Goal: Information Seeking & Learning: Check status

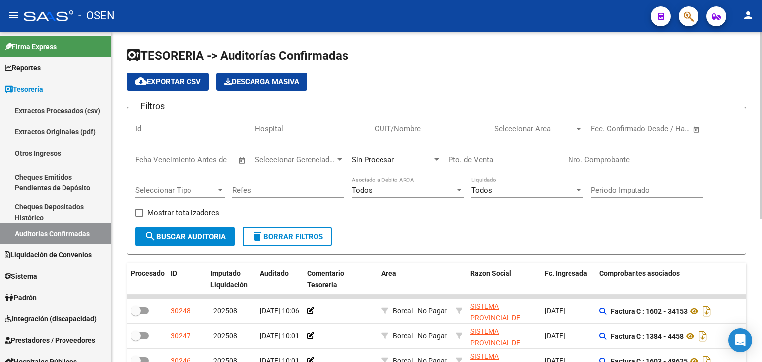
click at [700, 133] on span "Open calendar" at bounding box center [696, 130] width 24 height 24
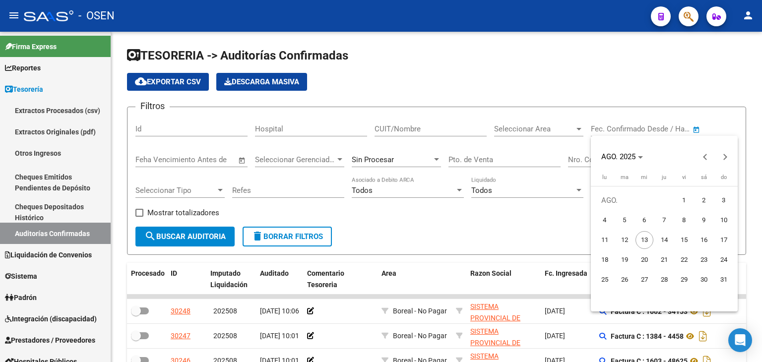
click at [690, 218] on span "8" at bounding box center [684, 220] width 18 height 18
type input "[DATE]"
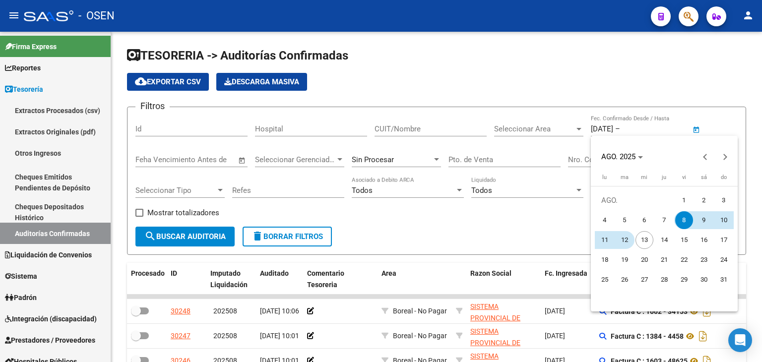
click at [628, 241] on span "12" at bounding box center [625, 240] width 18 height 18
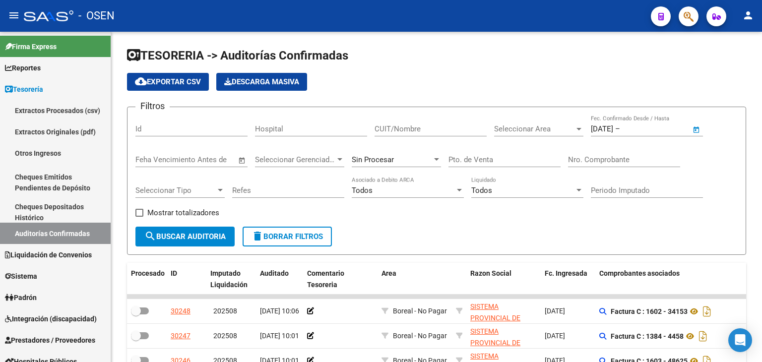
type input "[DATE]"
click at [548, 125] on span "Seleccionar Area" at bounding box center [534, 128] width 80 height 9
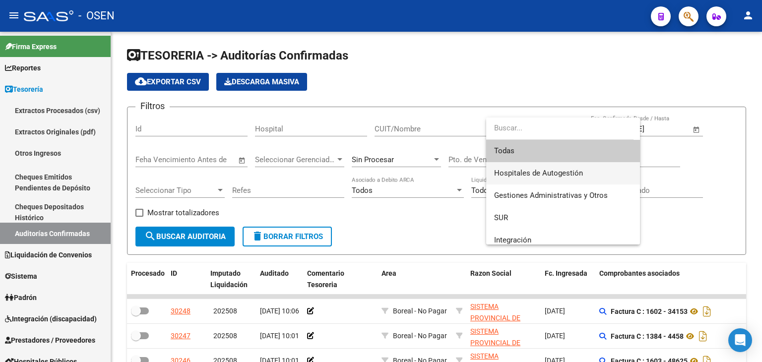
click at [522, 168] on span "Hospitales de Autogestión" at bounding box center [563, 173] width 138 height 22
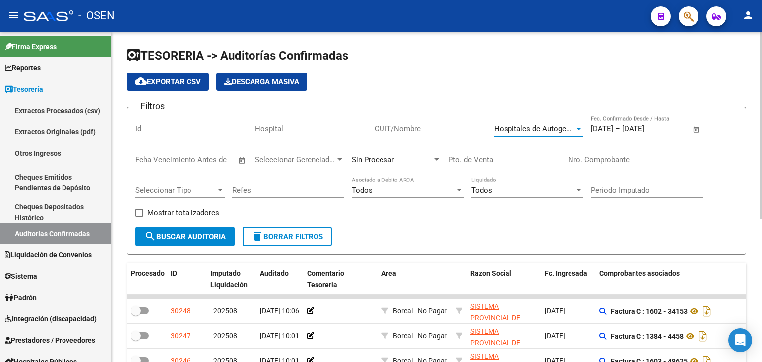
click at [181, 240] on span "search Buscar Auditoria" at bounding box center [184, 236] width 81 height 9
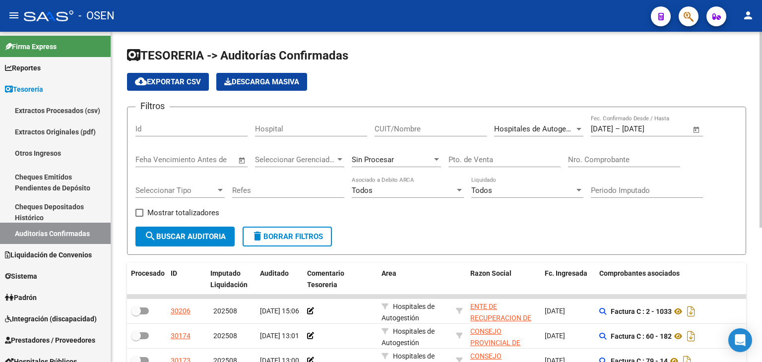
click at [512, 134] on div "Hospitales de Autogestión Seleccionar Area" at bounding box center [538, 125] width 89 height 21
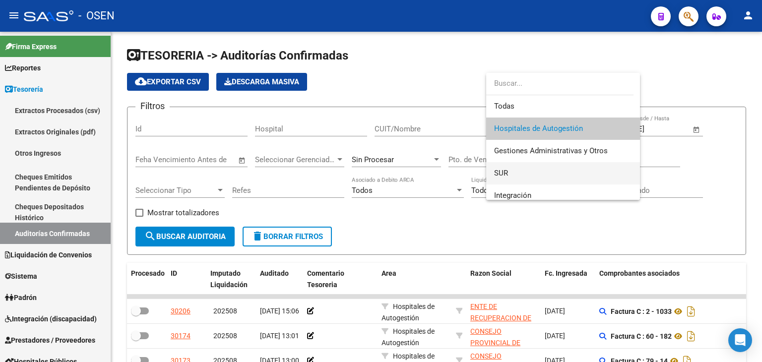
click at [512, 166] on span "SUR" at bounding box center [563, 173] width 138 height 22
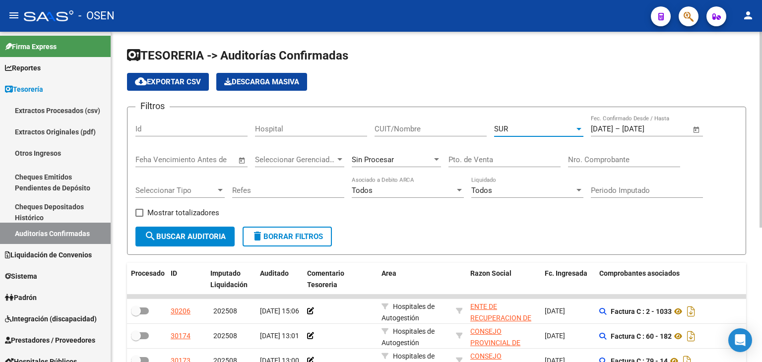
click at [201, 237] on span "search Buscar Auditoria" at bounding box center [184, 236] width 81 height 9
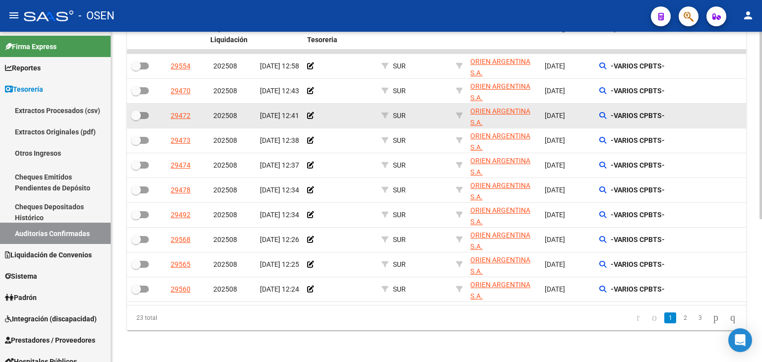
scroll to position [251, 0]
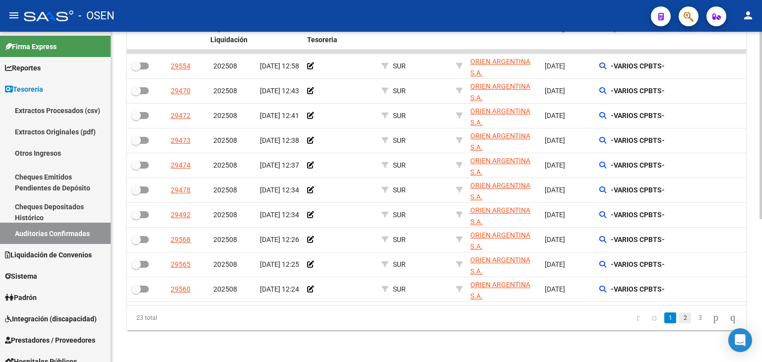
click at [679, 320] on link "2" at bounding box center [685, 317] width 12 height 11
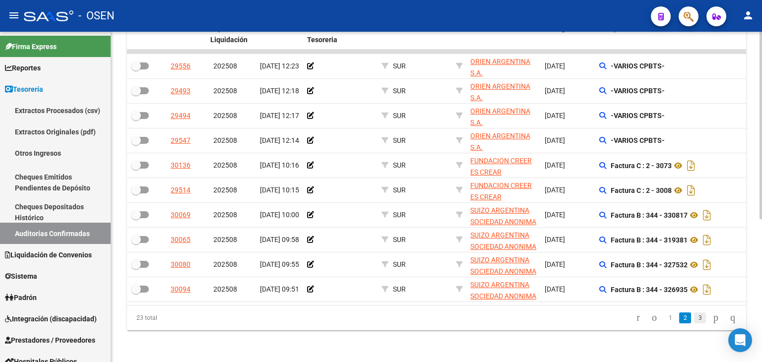
click at [694, 320] on link "3" at bounding box center [700, 317] width 12 height 11
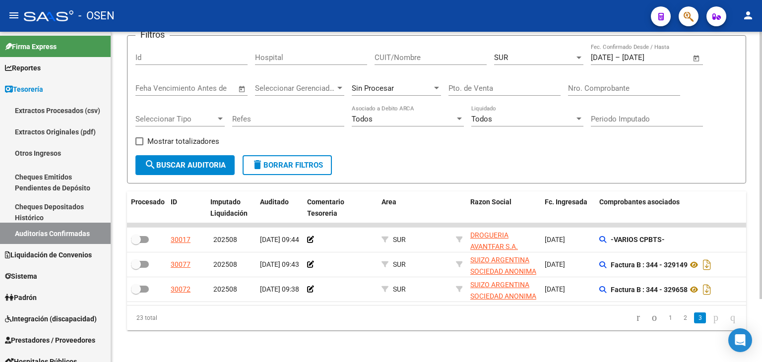
scroll to position [77, 0]
click at [664, 322] on link "1" at bounding box center [670, 317] width 12 height 11
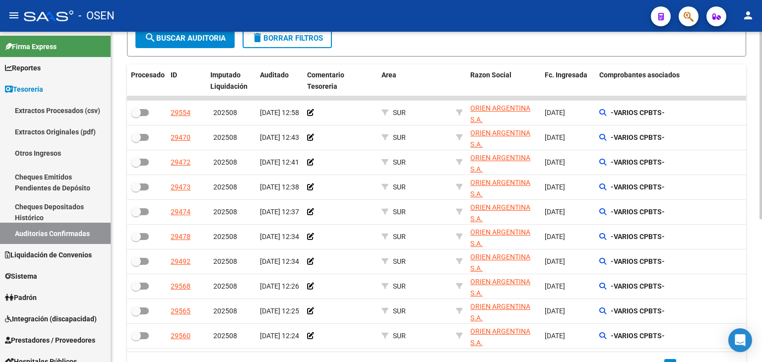
scroll to position [251, 0]
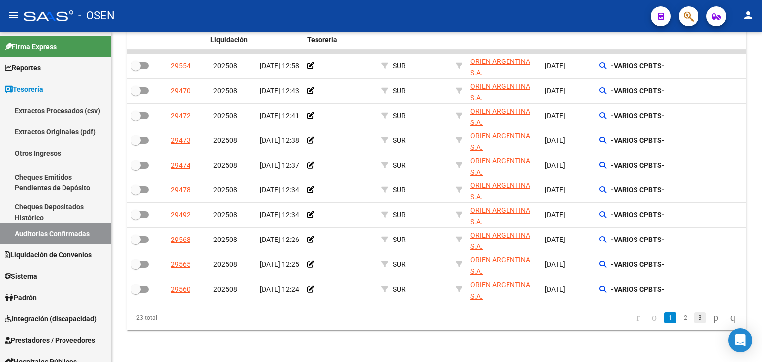
click at [694, 318] on link "3" at bounding box center [700, 317] width 12 height 11
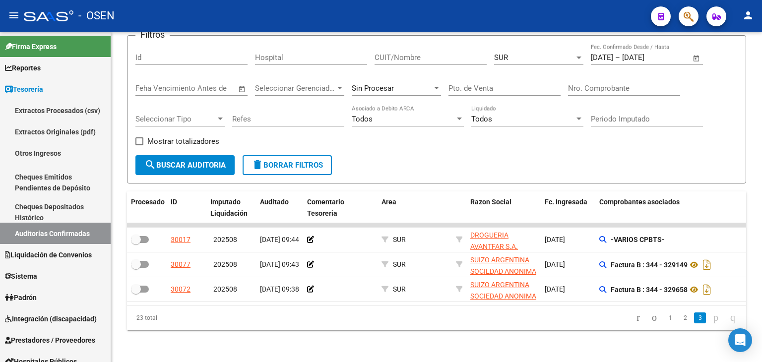
scroll to position [77, 0]
click at [664, 317] on link "1" at bounding box center [670, 317] width 12 height 11
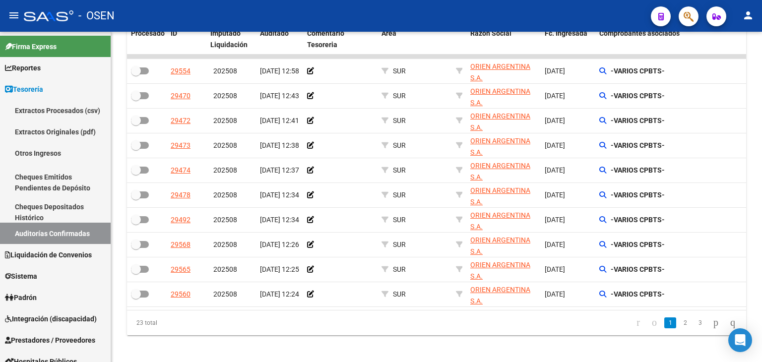
scroll to position [251, 0]
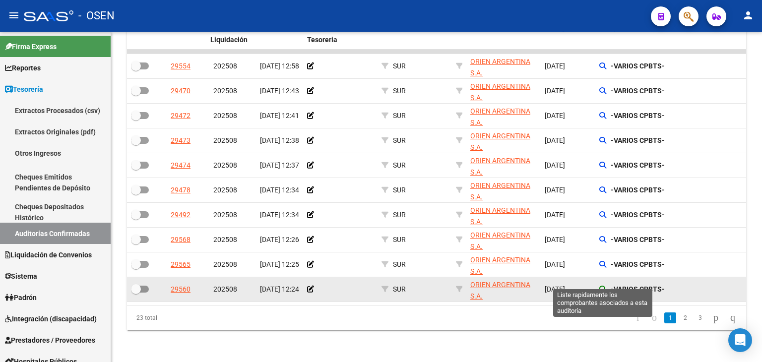
click at [603, 286] on icon at bounding box center [602, 289] width 7 height 7
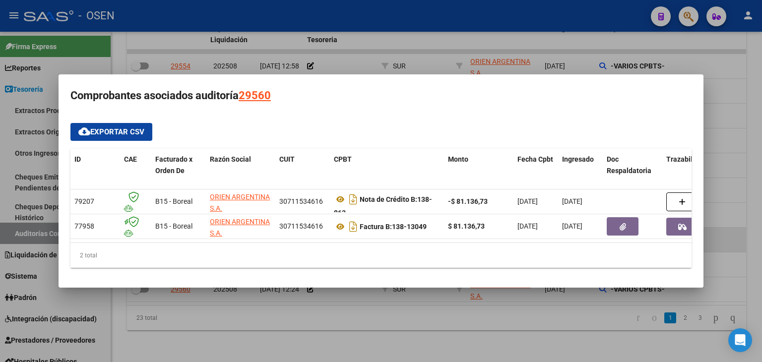
drag, startPoint x: 574, startPoint y: 312, endPoint x: 558, endPoint y: 239, distance: 75.2
click at [574, 311] on div at bounding box center [381, 181] width 762 height 362
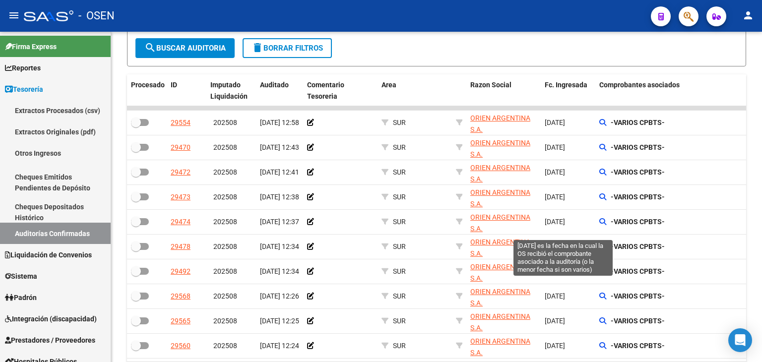
scroll to position [0, 0]
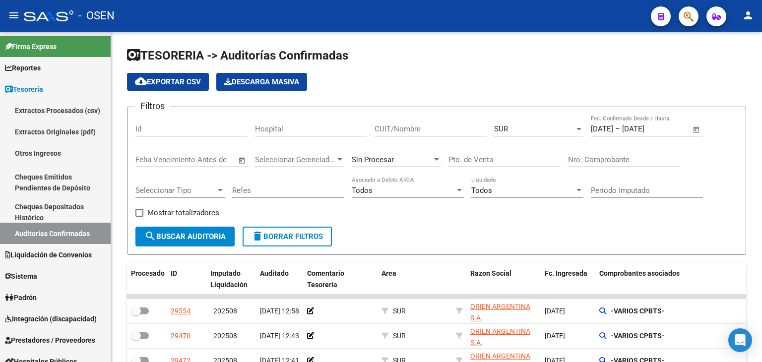
click at [549, 135] on div "SUR Seleccionar Area" at bounding box center [538, 125] width 89 height 21
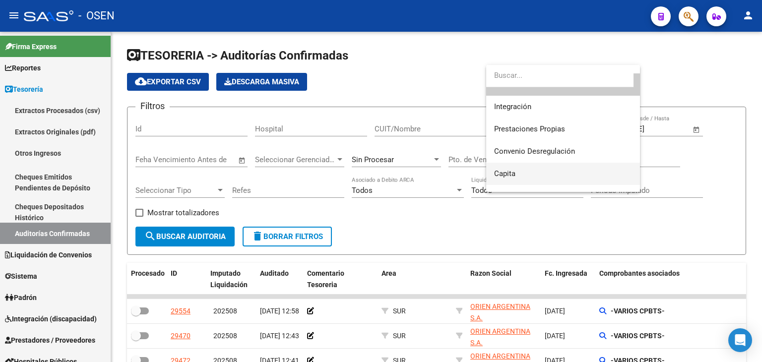
scroll to position [86, 0]
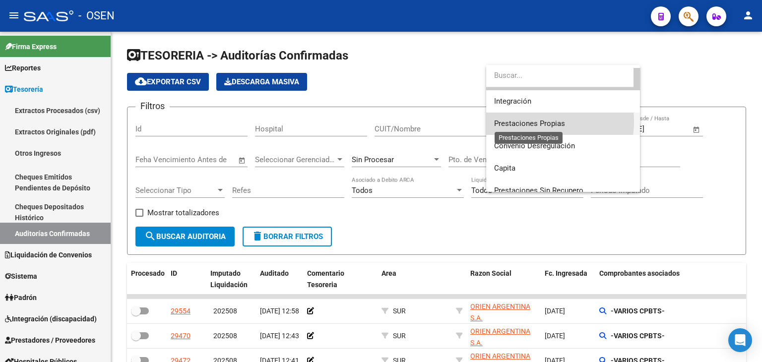
click at [528, 121] on span "Prestaciones Propias" at bounding box center [529, 123] width 71 height 9
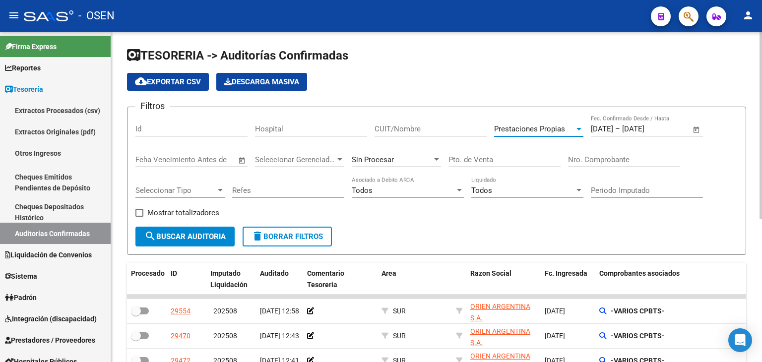
click at [170, 235] on span "search Buscar Auditoria" at bounding box center [184, 236] width 81 height 9
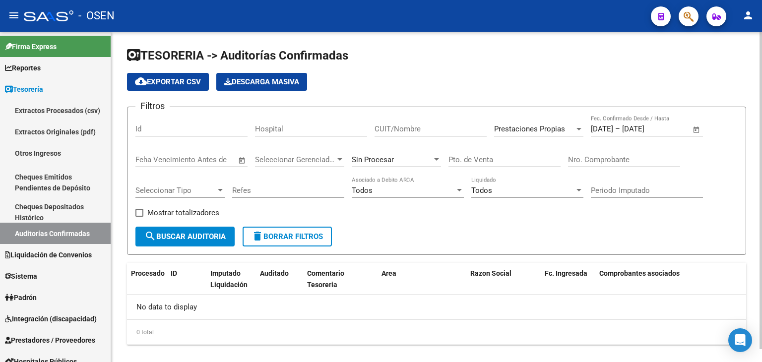
click at [540, 135] on div "Prestaciones Propias Seleccionar Area" at bounding box center [538, 125] width 89 height 21
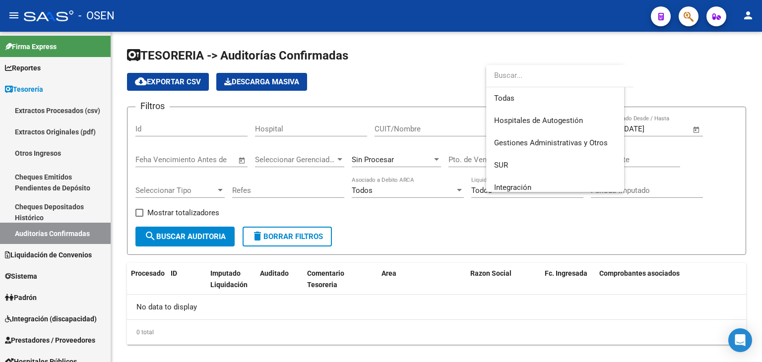
scroll to position [81, 0]
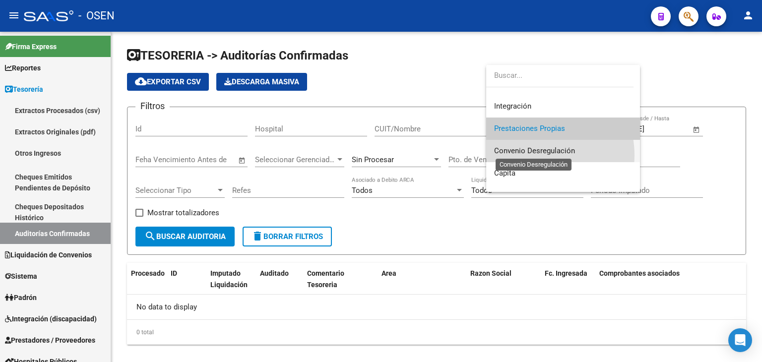
click at [533, 155] on span "Convenio Desregulación" at bounding box center [534, 150] width 81 height 9
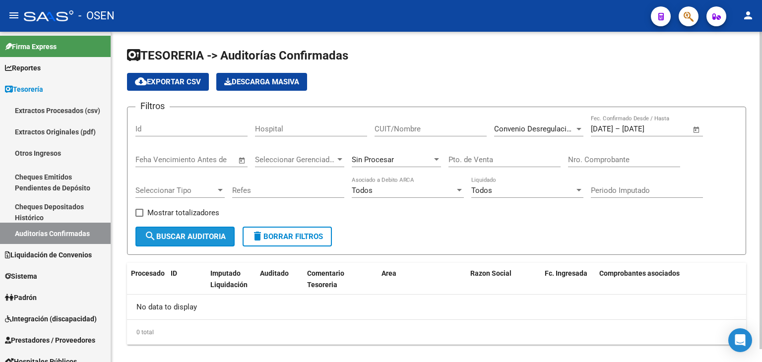
click at [193, 245] on button "search Buscar Auditoria" at bounding box center [184, 237] width 99 height 20
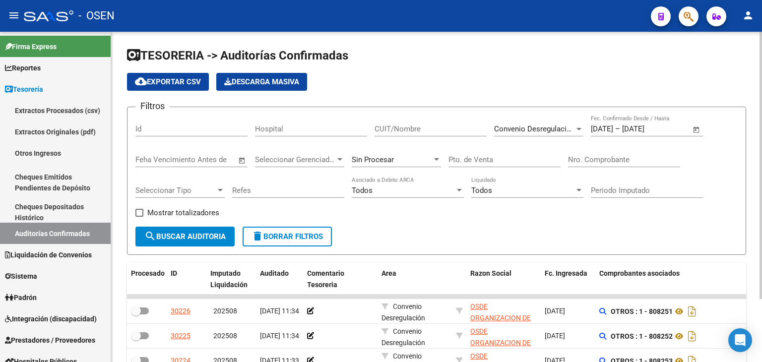
scroll to position [0, 0]
click at [543, 127] on span "Convenio Desregulación" at bounding box center [534, 128] width 81 height 9
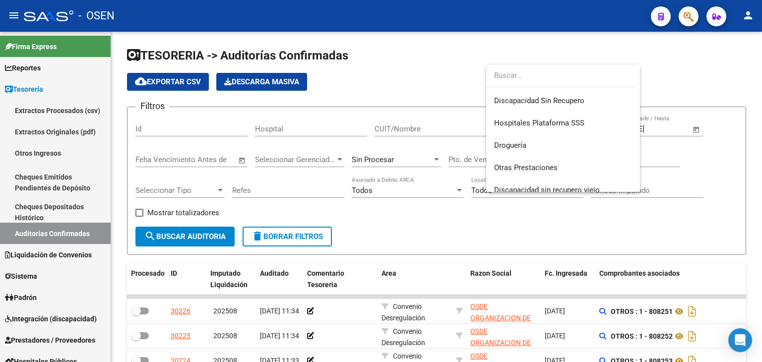
scroll to position [203, 0]
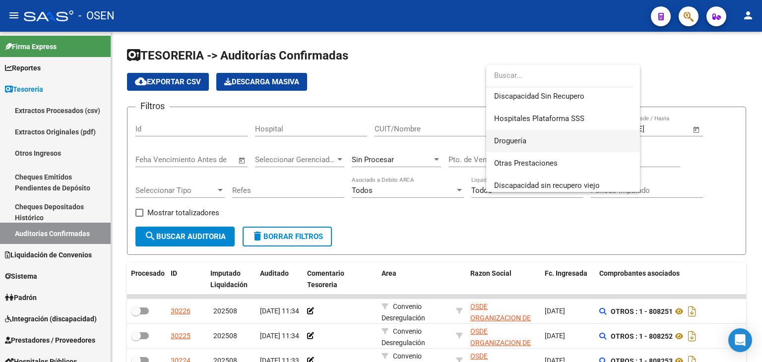
click at [530, 136] on span "Droguería" at bounding box center [563, 141] width 138 height 22
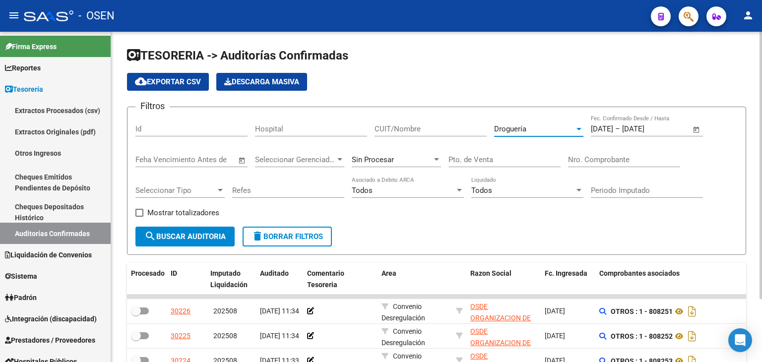
click at [224, 239] on button "search Buscar Auditoria" at bounding box center [184, 237] width 99 height 20
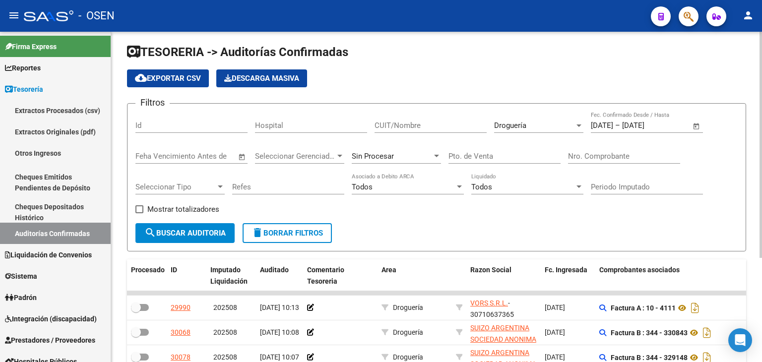
scroll to position [0, 0]
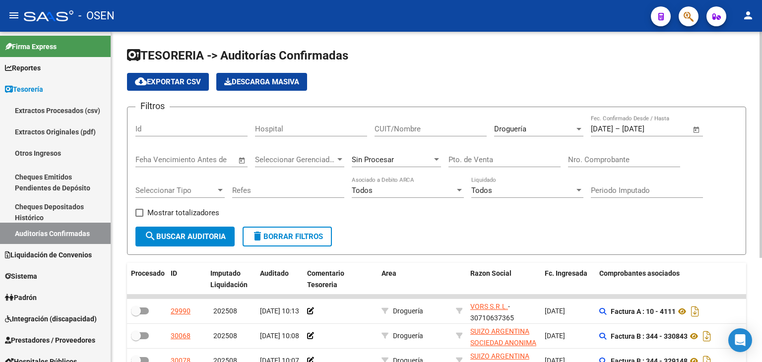
click at [548, 131] on div "Droguería" at bounding box center [534, 128] width 80 height 9
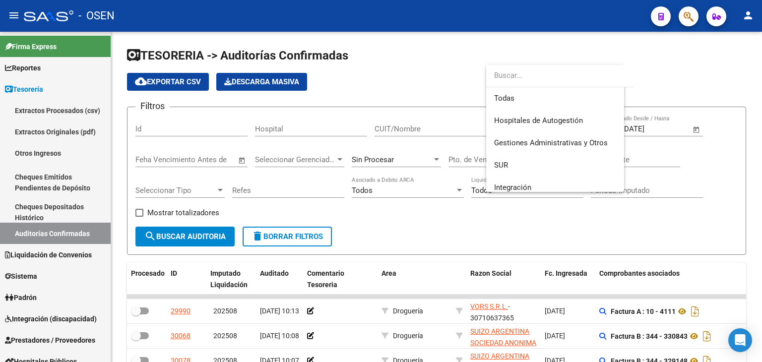
scroll to position [215, 0]
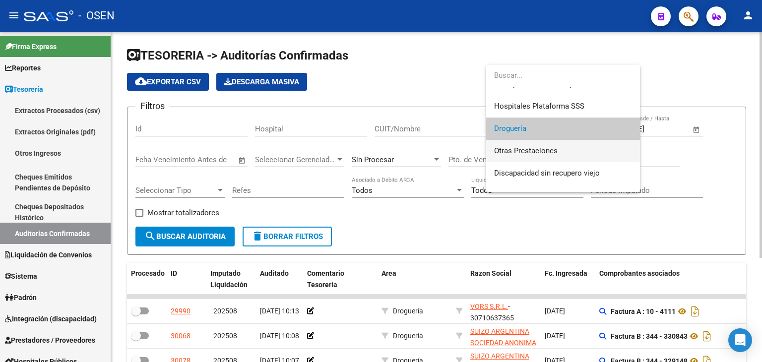
click at [542, 145] on span "Otras Prestaciones" at bounding box center [563, 151] width 138 height 22
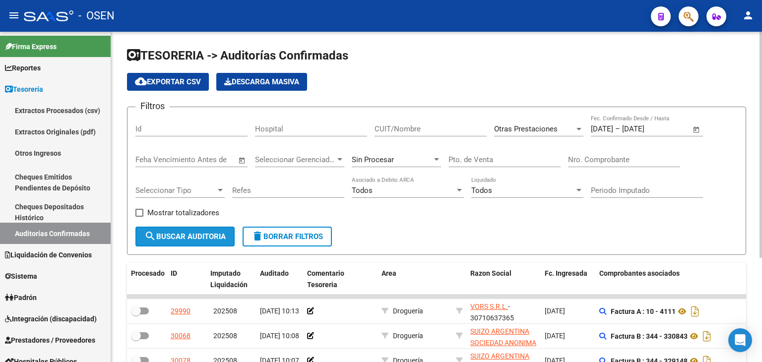
click at [186, 241] on button "search Buscar Auditoria" at bounding box center [184, 237] width 99 height 20
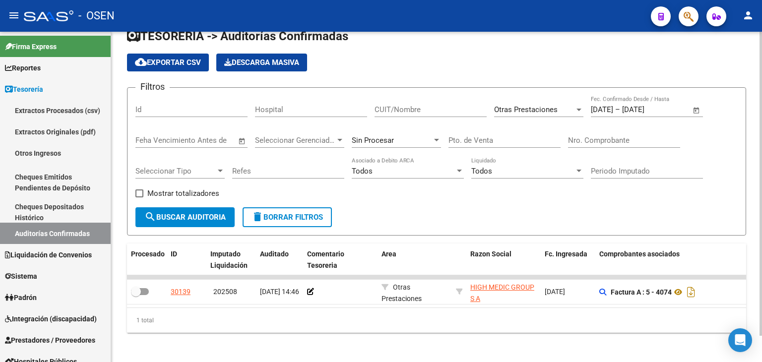
scroll to position [28, 0]
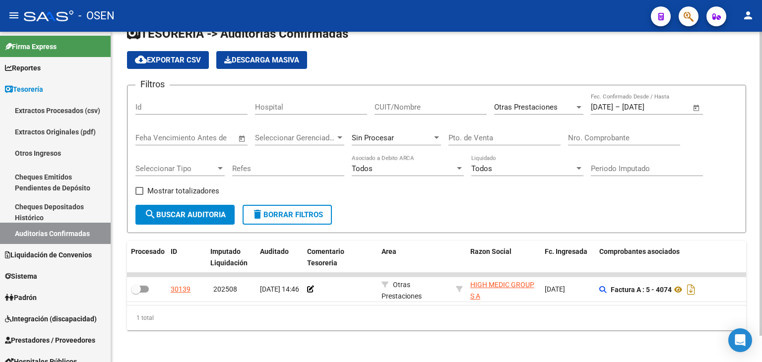
click at [524, 115] on div "Otras Prestaciones Seleccionar Area" at bounding box center [538, 108] width 89 height 31
click at [526, 103] on span "Otras Prestaciones" at bounding box center [525, 107] width 63 height 9
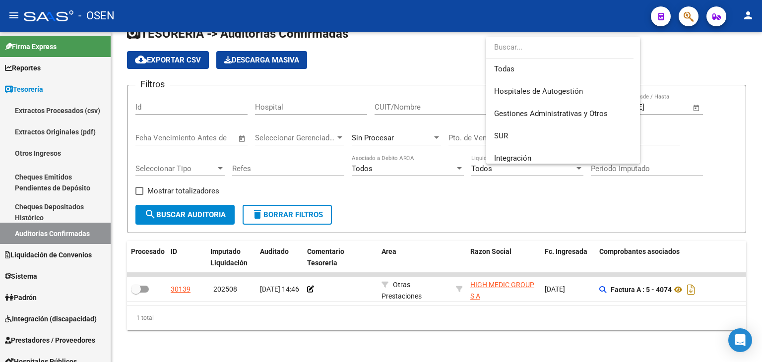
scroll to position [0, 0]
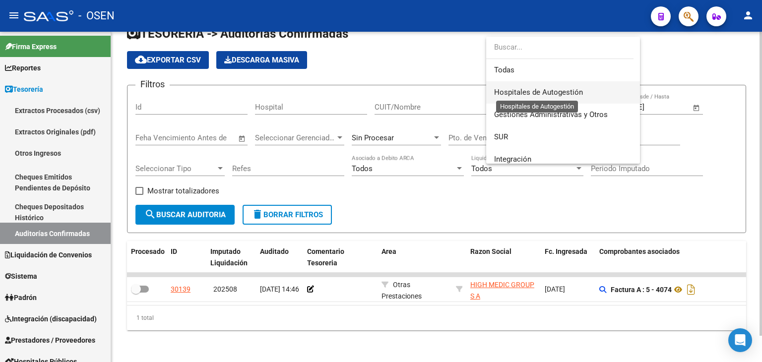
drag, startPoint x: 518, startPoint y: 95, endPoint x: 498, endPoint y: 101, distance: 20.6
click at [517, 95] on span "Hospitales de Autogestión" at bounding box center [538, 92] width 89 height 9
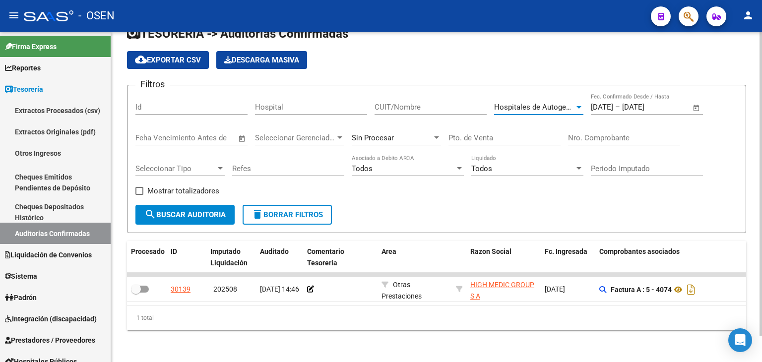
click at [213, 210] on span "search Buscar Auditoria" at bounding box center [184, 214] width 81 height 9
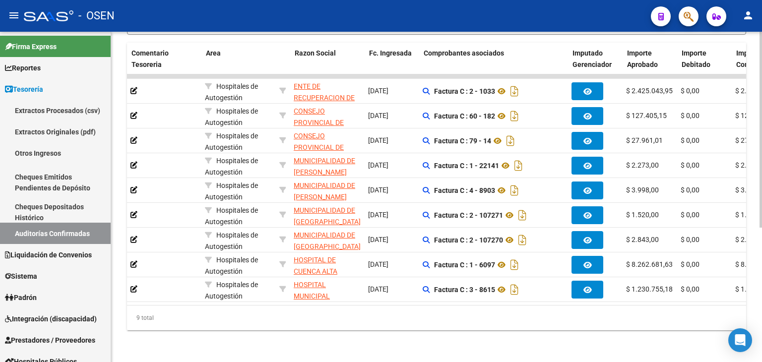
scroll to position [0, 176]
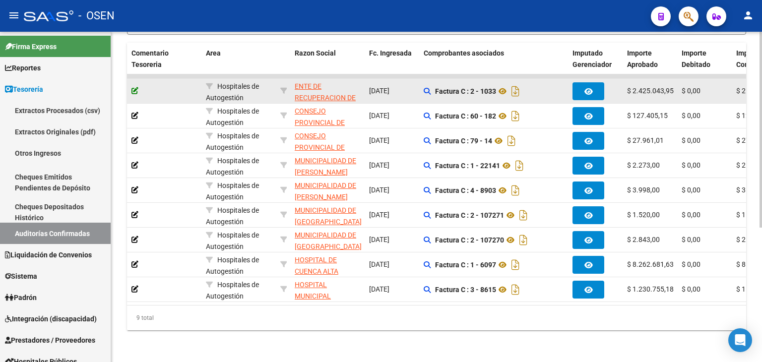
click at [131, 87] on icon at bounding box center [134, 90] width 7 height 7
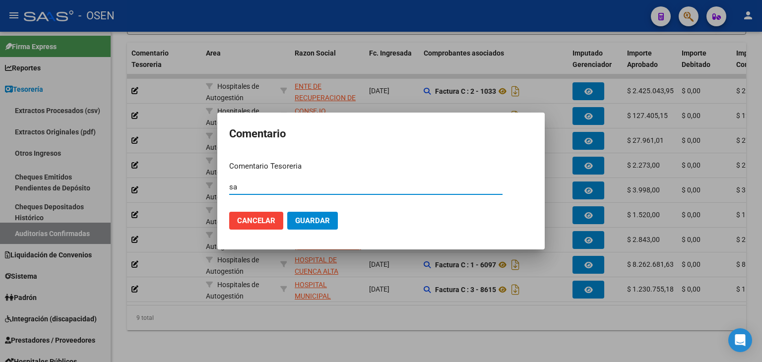
type input "s"
type input "SALE 4-9"
click at [287, 212] on button "Guardar" at bounding box center [312, 221] width 51 height 18
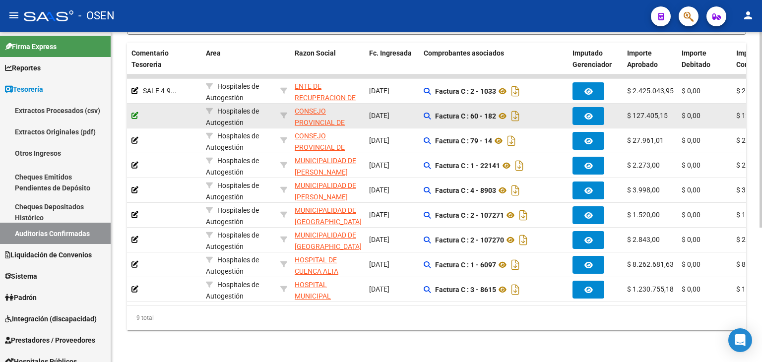
click at [137, 112] on icon at bounding box center [134, 115] width 7 height 7
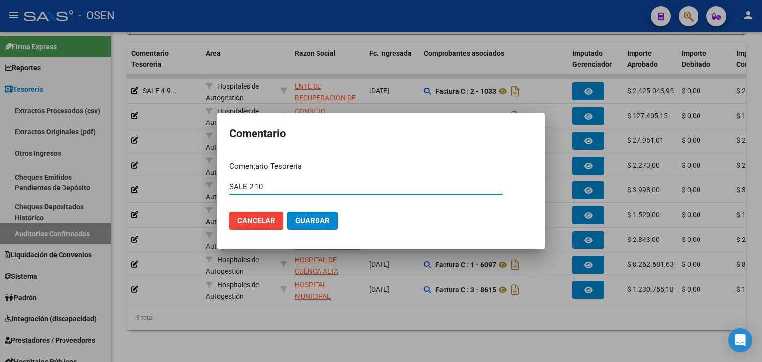
type input "SALE 2-10"
click at [287, 212] on button "Guardar" at bounding box center [312, 221] width 51 height 18
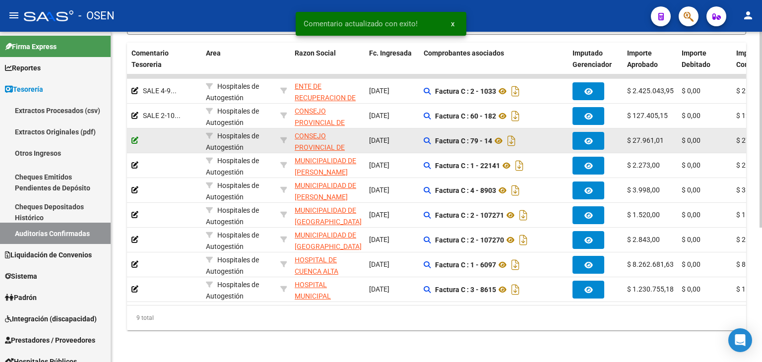
click at [136, 137] on icon at bounding box center [134, 140] width 7 height 7
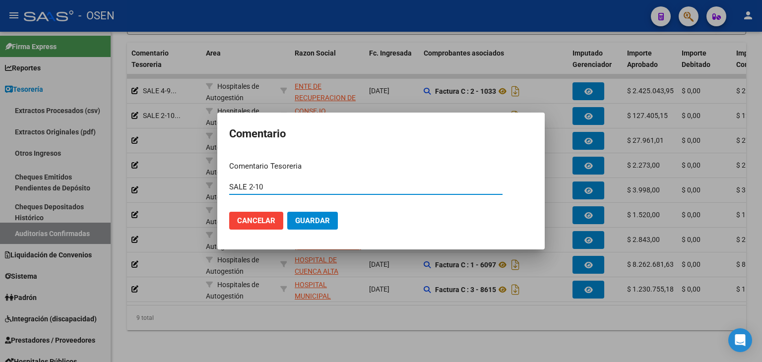
type input "SALE 2-10"
click at [287, 212] on button "Guardar" at bounding box center [312, 221] width 51 height 18
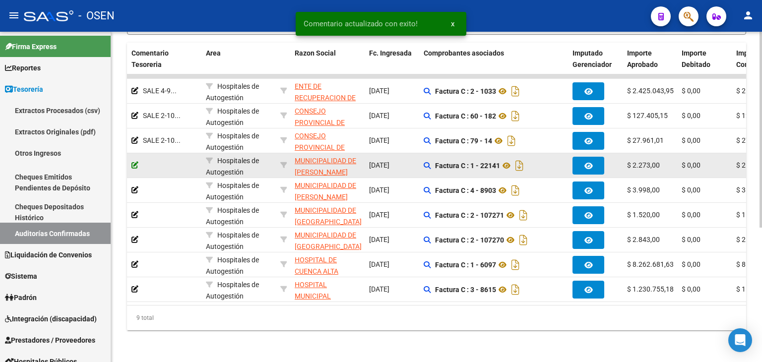
click at [135, 162] on icon at bounding box center [134, 165] width 7 height 7
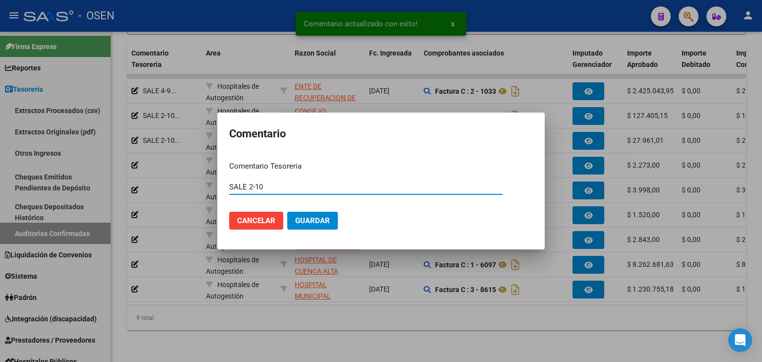
type input "SALE 2-10"
click at [287, 212] on button "Guardar" at bounding box center [312, 221] width 51 height 18
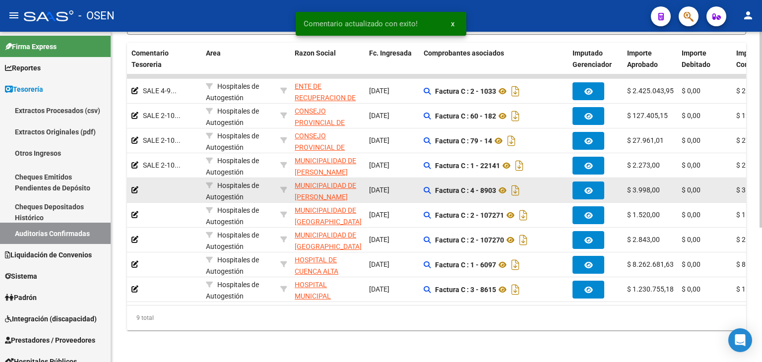
click at [138, 185] on div at bounding box center [164, 190] width 66 height 11
click at [135, 186] on icon at bounding box center [134, 189] width 7 height 7
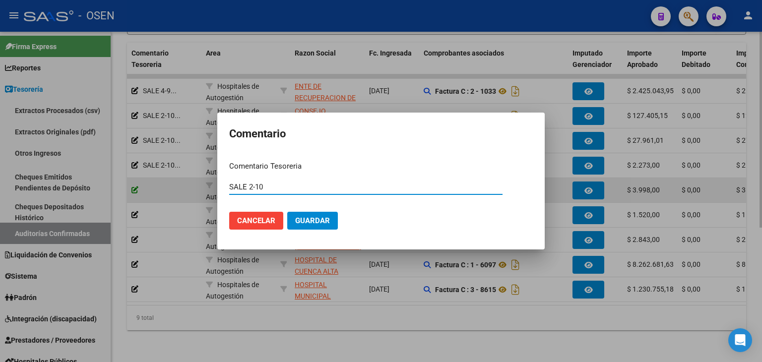
type input "SALE 2-10"
click at [287, 212] on button "Guardar" at bounding box center [312, 221] width 51 height 18
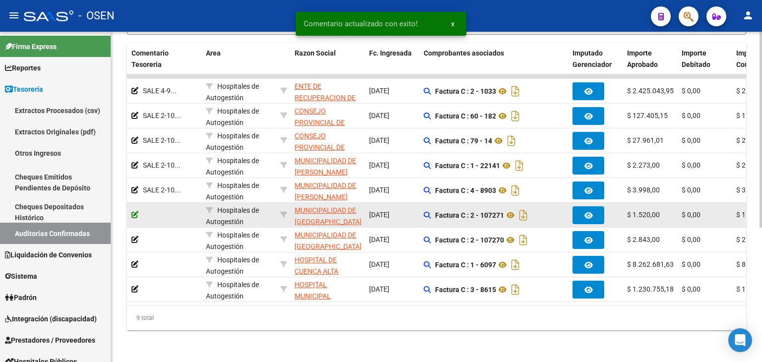
click at [131, 211] on icon at bounding box center [134, 214] width 7 height 7
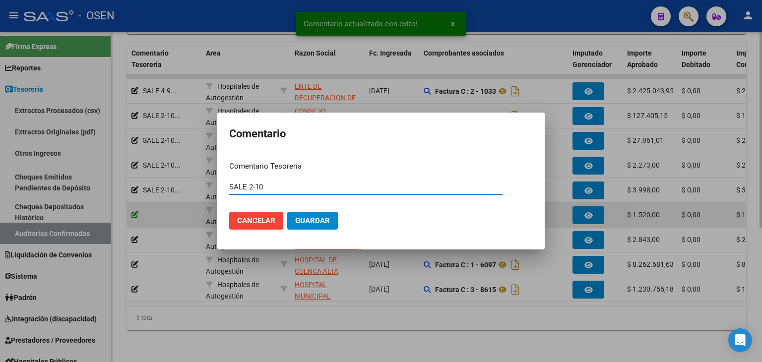
type input "SALE 2-10"
click at [287, 212] on button "Guardar" at bounding box center [312, 221] width 51 height 18
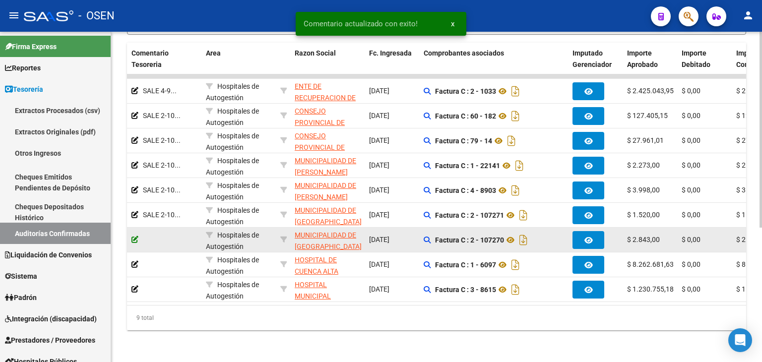
click at [134, 236] on icon at bounding box center [134, 239] width 7 height 7
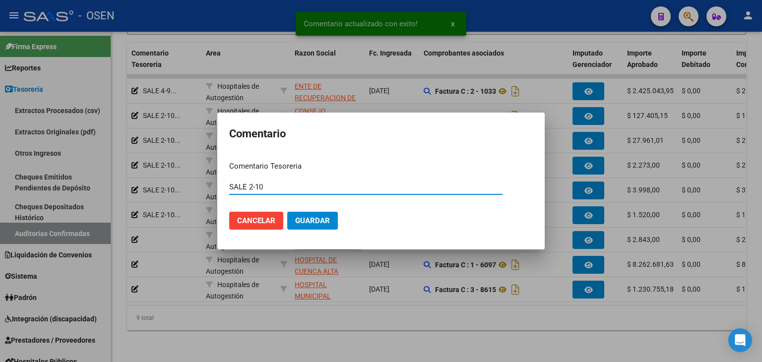
type input "SALE 2-10"
click at [287, 212] on button "Guardar" at bounding box center [312, 221] width 51 height 18
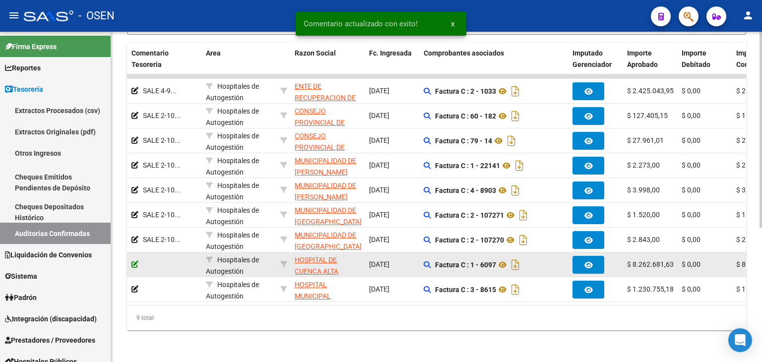
click at [134, 261] on icon at bounding box center [134, 264] width 7 height 7
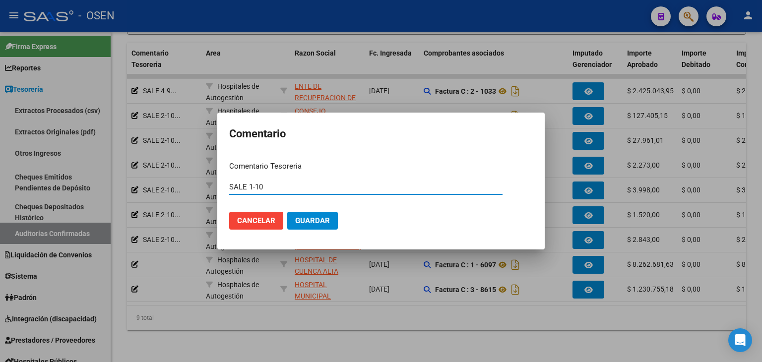
type input "SALE 1-10"
click at [287, 212] on button "Guardar" at bounding box center [312, 221] width 51 height 18
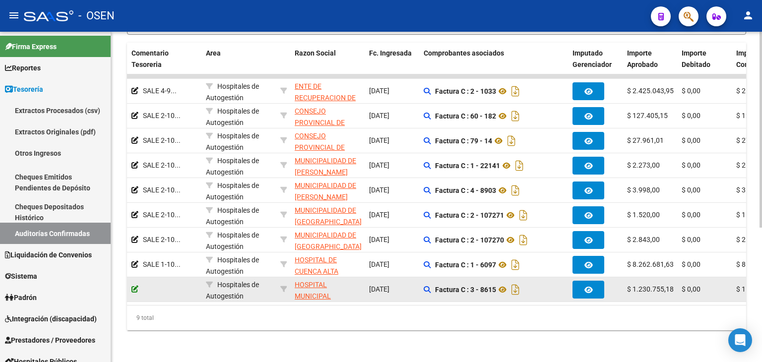
click at [131, 286] on icon at bounding box center [134, 289] width 7 height 7
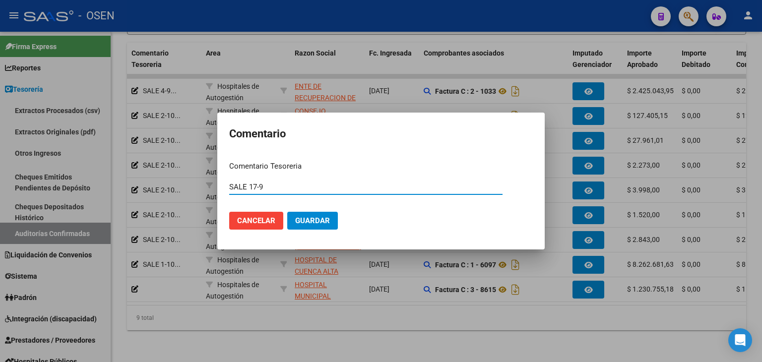
type input "SALE 17-9"
click at [287, 212] on button "Guardar" at bounding box center [312, 221] width 51 height 18
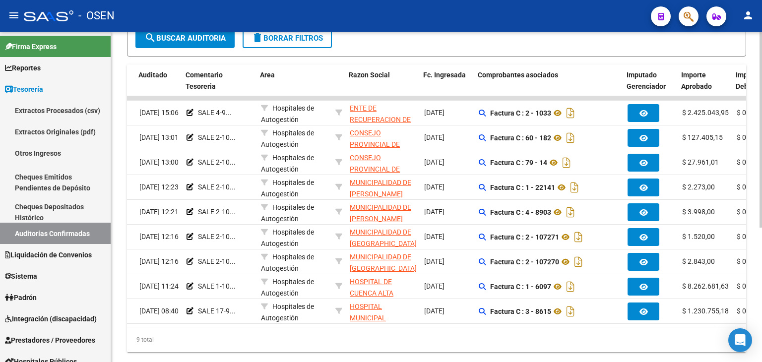
scroll to position [0, 130]
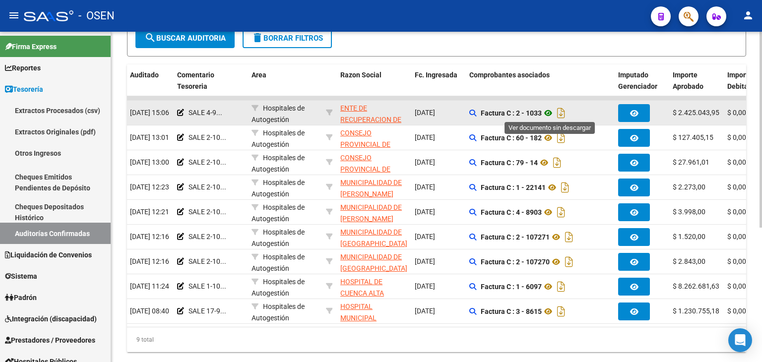
click at [548, 112] on icon at bounding box center [548, 113] width 13 height 12
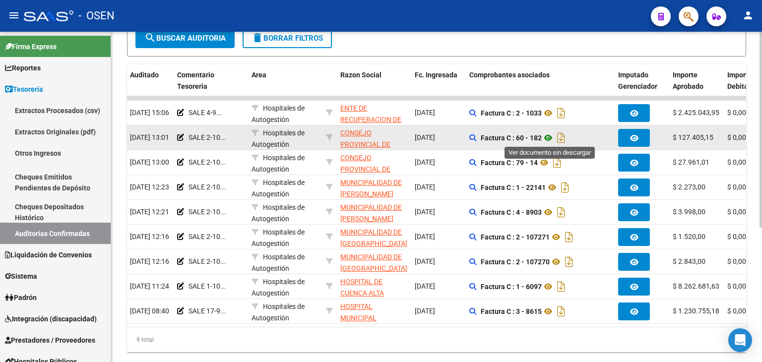
click at [551, 137] on icon at bounding box center [548, 138] width 13 height 12
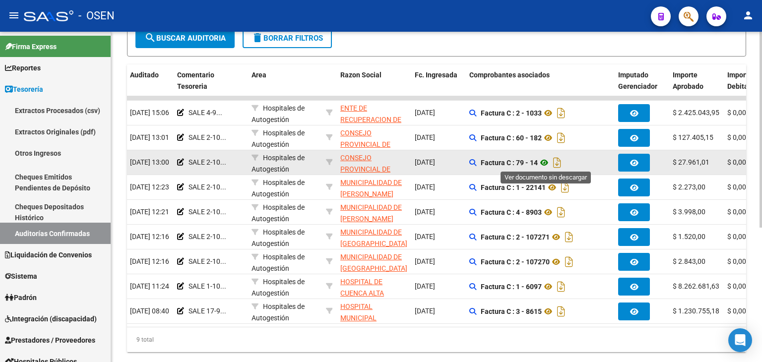
click at [545, 159] on icon at bounding box center [544, 163] width 13 height 12
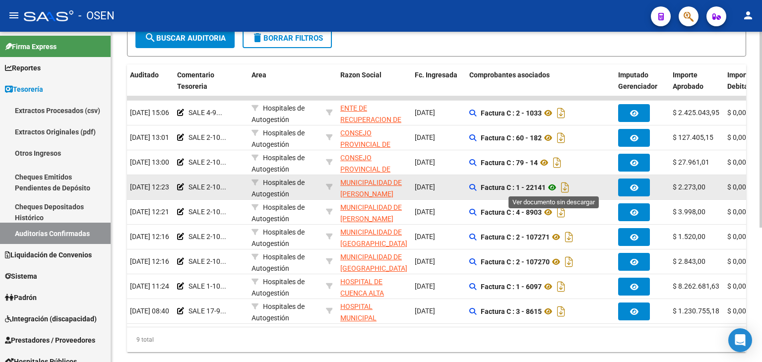
click at [550, 186] on icon at bounding box center [552, 188] width 13 height 12
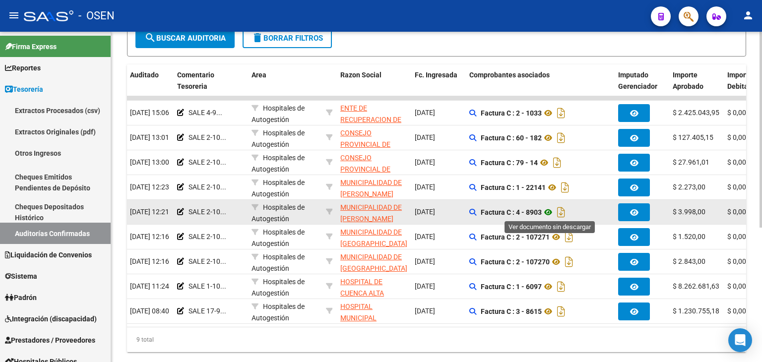
click at [550, 211] on icon at bounding box center [548, 212] width 13 height 12
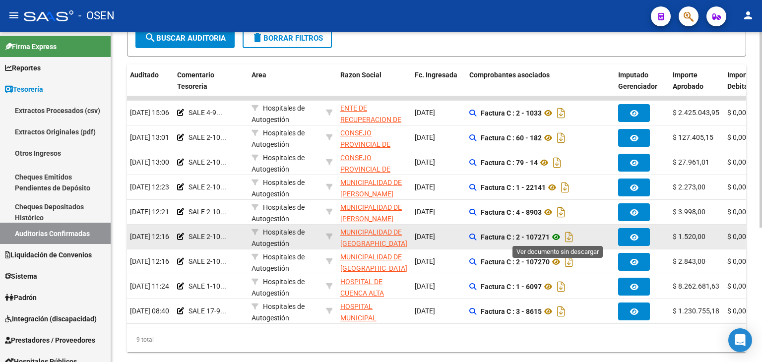
click at [555, 235] on icon at bounding box center [556, 237] width 13 height 12
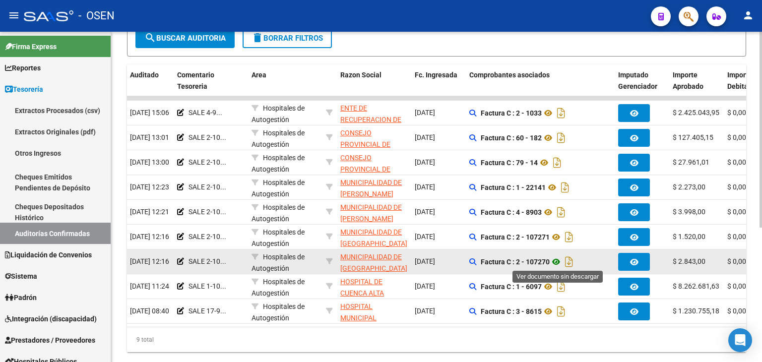
click at [558, 263] on icon at bounding box center [556, 262] width 13 height 12
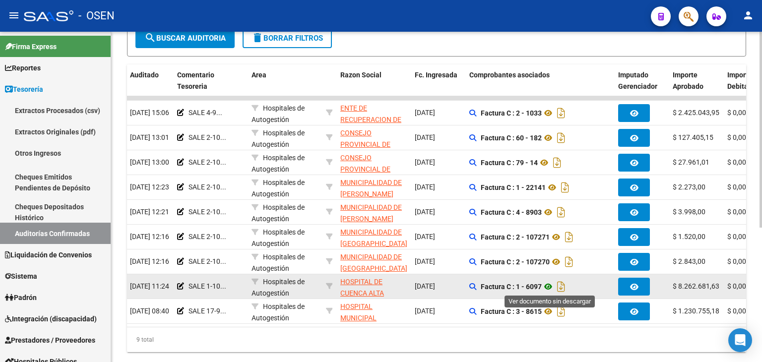
click at [548, 286] on icon at bounding box center [548, 287] width 13 height 12
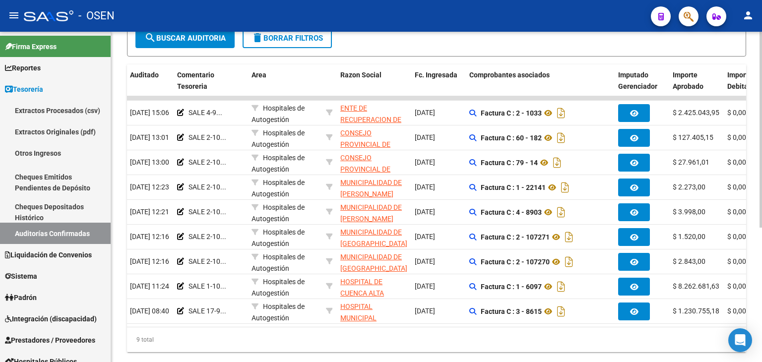
click at [250, 336] on div "9 total" at bounding box center [436, 339] width 619 height 25
click at [458, 346] on div "9 total" at bounding box center [436, 339] width 619 height 25
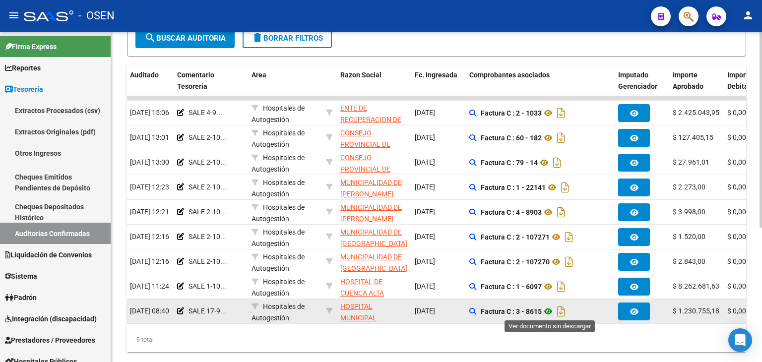
click at [549, 314] on icon at bounding box center [548, 312] width 13 height 12
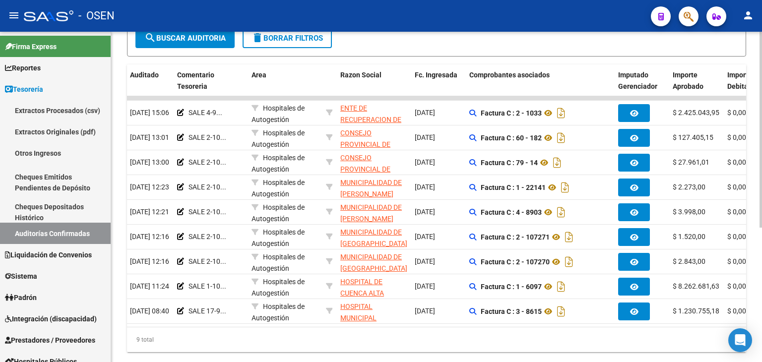
click at [316, 350] on div "9 total" at bounding box center [436, 339] width 619 height 25
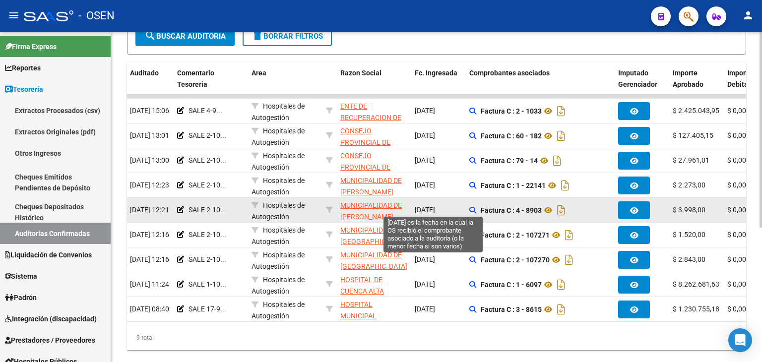
scroll to position [226, 0]
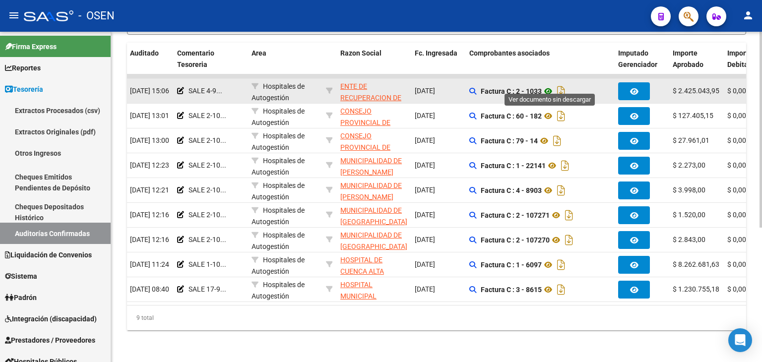
click at [547, 85] on icon at bounding box center [548, 91] width 13 height 12
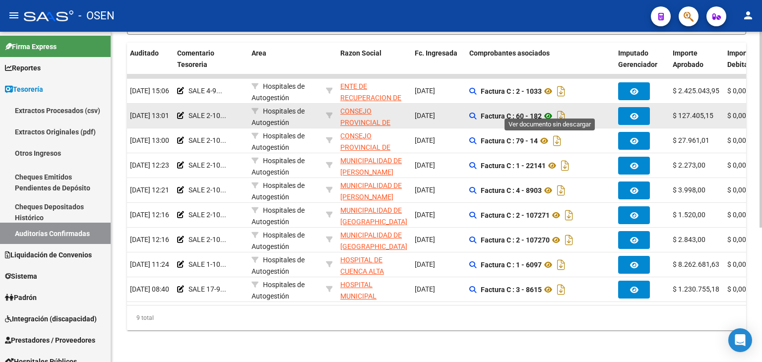
click at [550, 110] on icon at bounding box center [548, 116] width 13 height 12
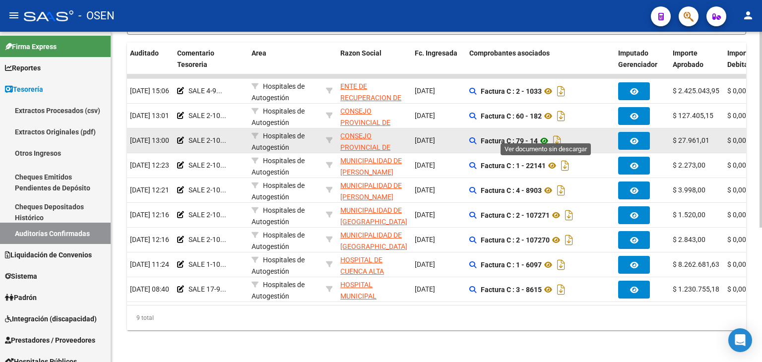
click at [548, 135] on icon at bounding box center [544, 141] width 13 height 12
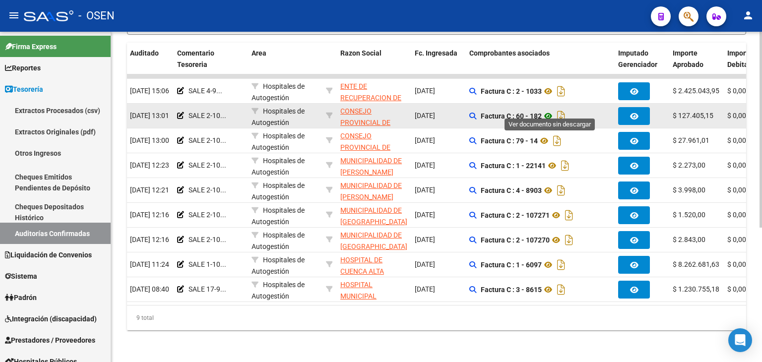
click at [548, 110] on icon at bounding box center [548, 116] width 13 height 12
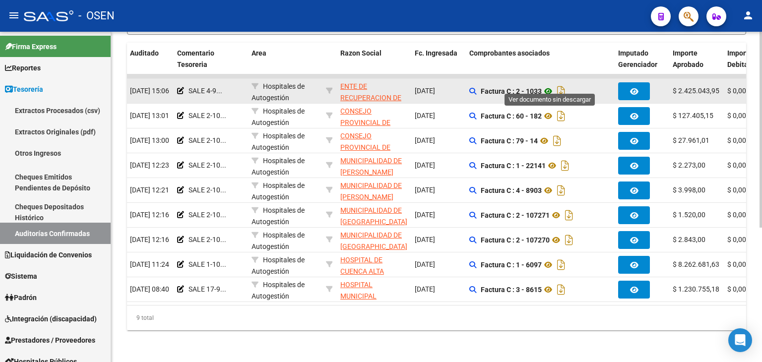
click at [553, 85] on icon at bounding box center [548, 91] width 13 height 12
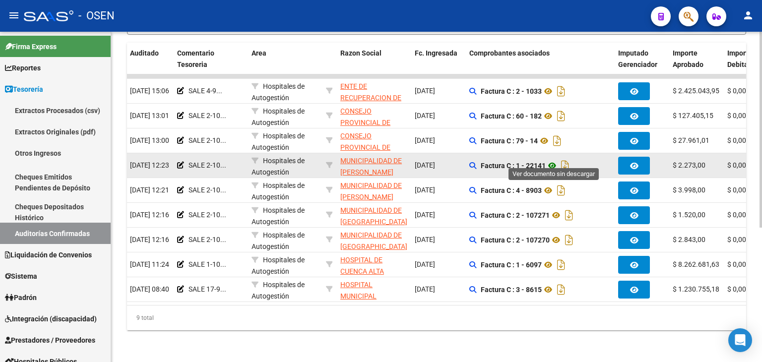
click at [548, 160] on icon at bounding box center [552, 166] width 13 height 12
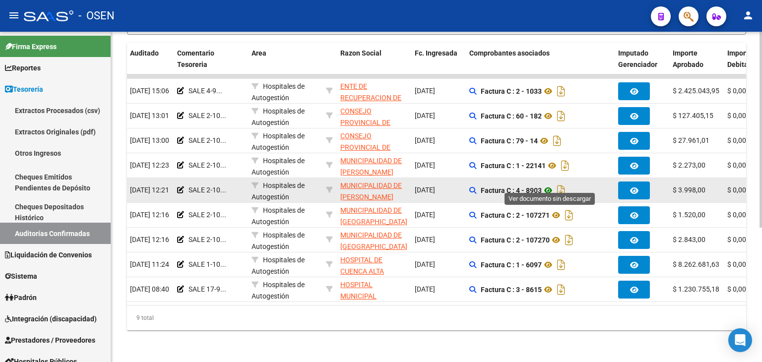
click at [551, 185] on icon at bounding box center [548, 191] width 13 height 12
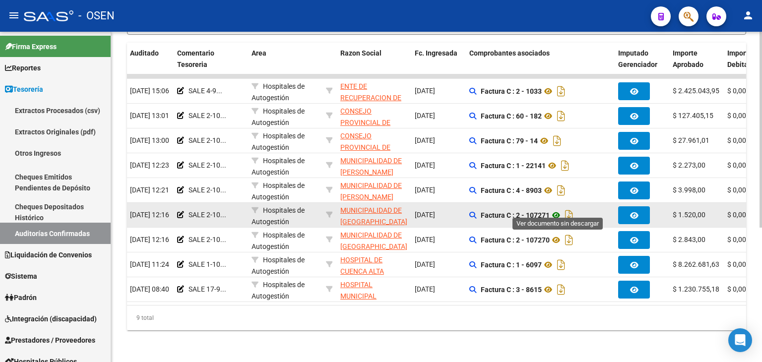
click at [557, 209] on icon at bounding box center [556, 215] width 13 height 12
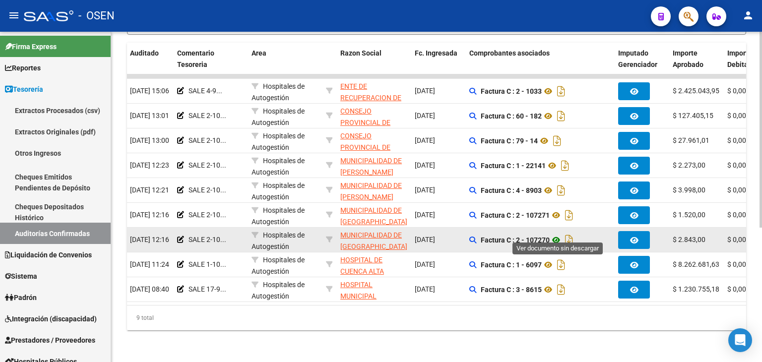
click at [561, 234] on icon at bounding box center [556, 240] width 13 height 12
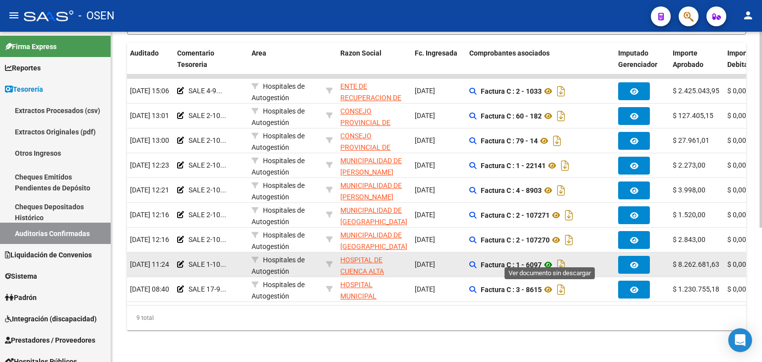
click at [548, 259] on icon at bounding box center [548, 265] width 13 height 12
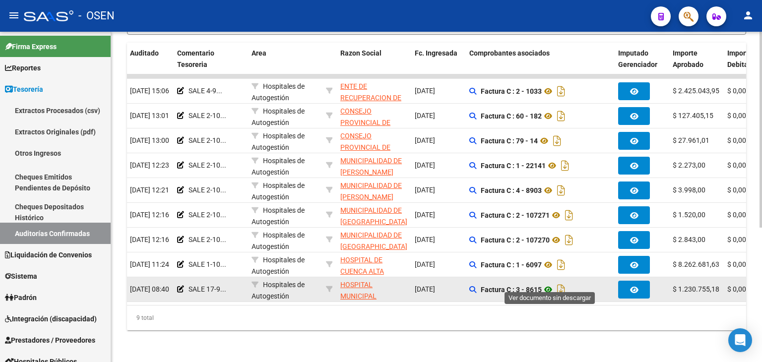
click at [552, 284] on icon at bounding box center [548, 290] width 13 height 12
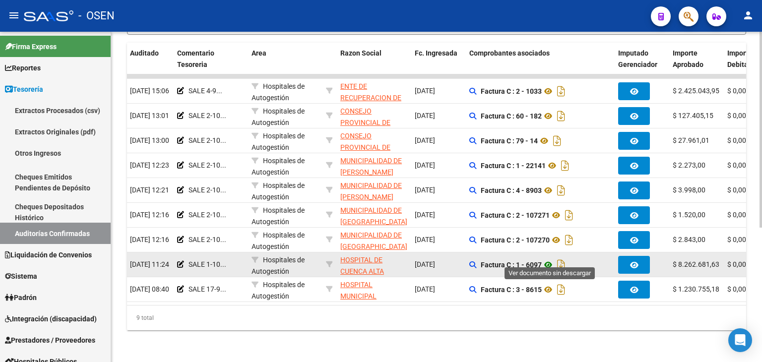
click at [550, 262] on icon at bounding box center [548, 265] width 13 height 12
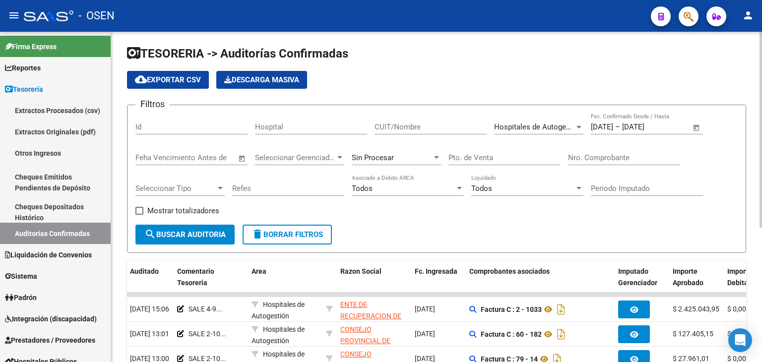
scroll to position [0, 0]
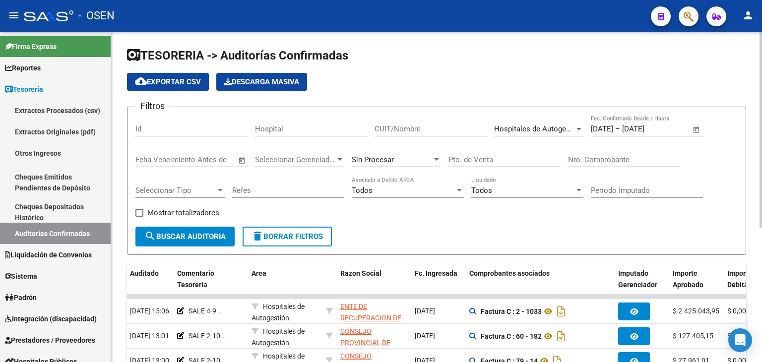
click at [563, 125] on span "Hospitales de Autogestión" at bounding box center [538, 128] width 89 height 9
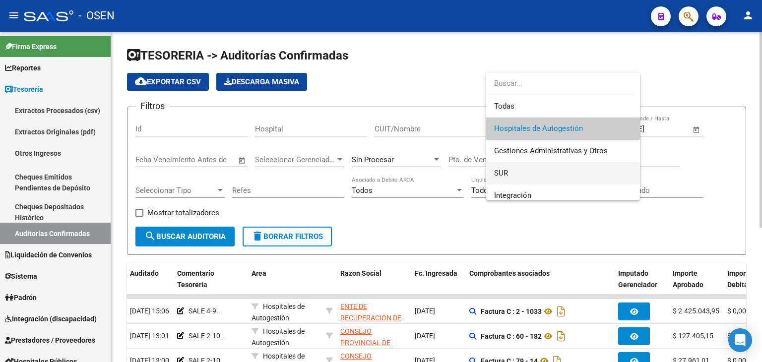
drag, startPoint x: 563, startPoint y: 168, endPoint x: 354, endPoint y: 214, distance: 214.2
click at [562, 168] on span "SUR" at bounding box center [563, 173] width 138 height 22
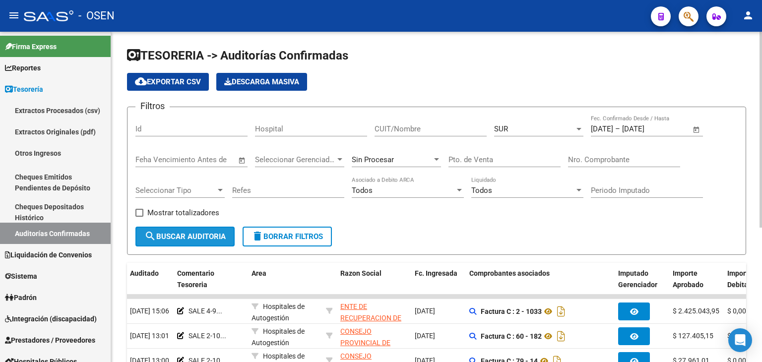
click at [142, 240] on button "search Buscar Auditoria" at bounding box center [184, 237] width 99 height 20
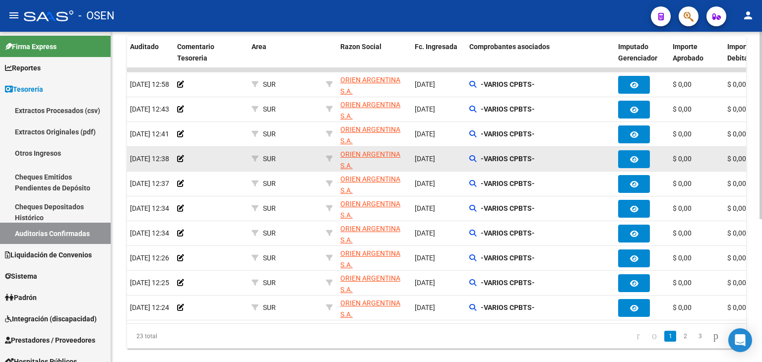
scroll to position [251, 0]
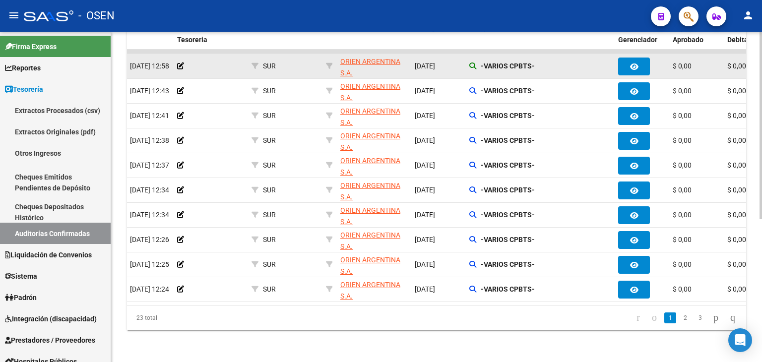
click at [471, 62] on icon at bounding box center [472, 65] width 7 height 7
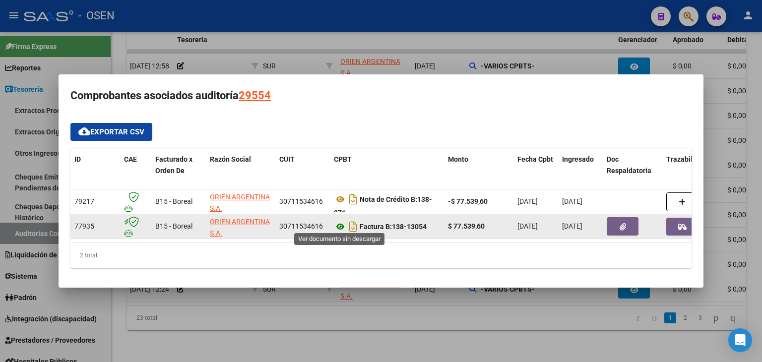
click at [341, 222] on icon at bounding box center [340, 227] width 13 height 12
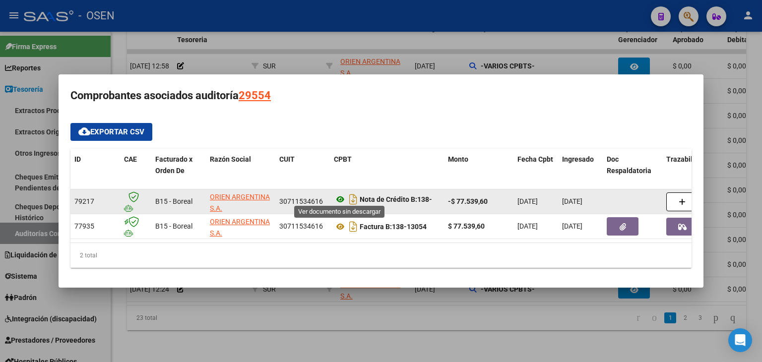
click at [336, 197] on icon at bounding box center [340, 199] width 13 height 12
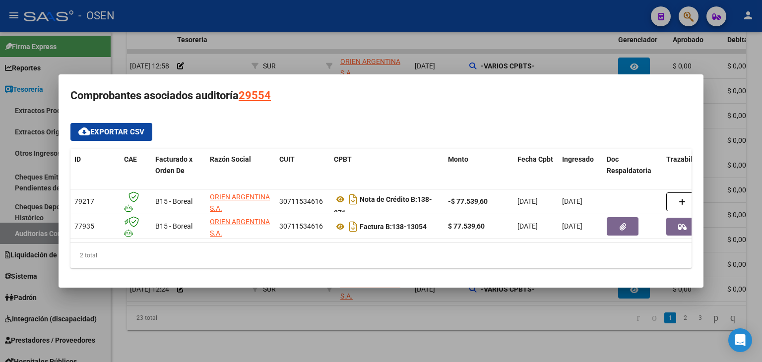
click at [427, 330] on div at bounding box center [381, 181] width 762 height 362
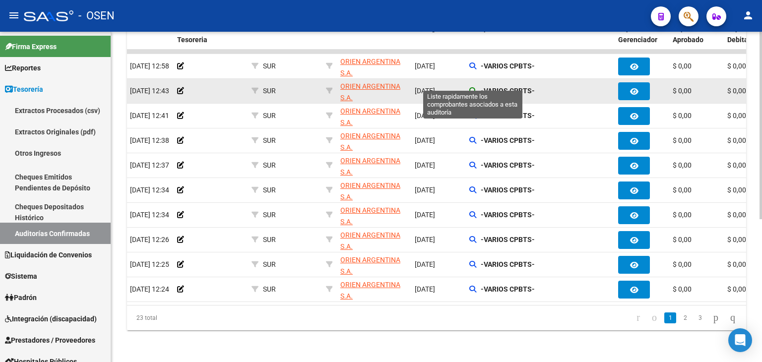
click at [473, 87] on icon at bounding box center [472, 90] width 7 height 7
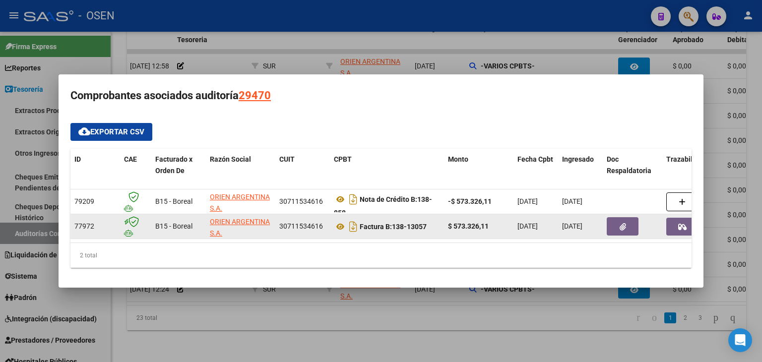
click at [332, 227] on datatable-body-cell "Factura B: 138-13057" at bounding box center [387, 226] width 114 height 24
click at [335, 224] on icon at bounding box center [340, 227] width 13 height 12
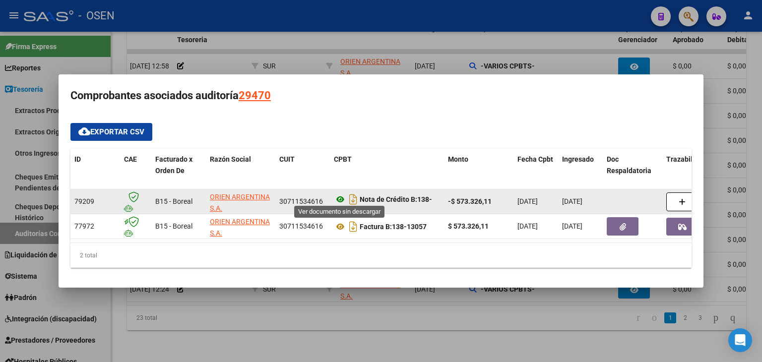
click at [336, 196] on icon at bounding box center [340, 199] width 13 height 12
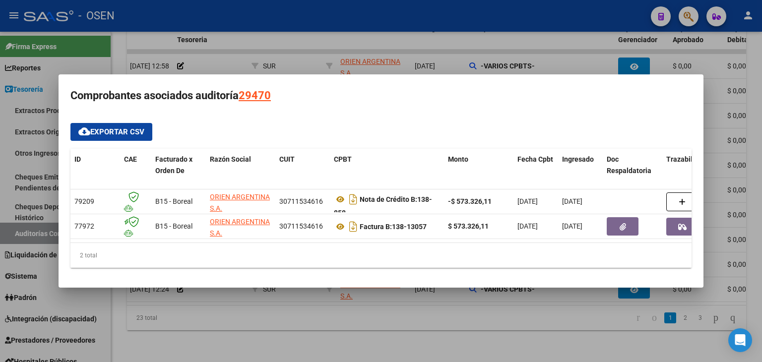
click at [362, 314] on div at bounding box center [381, 181] width 762 height 362
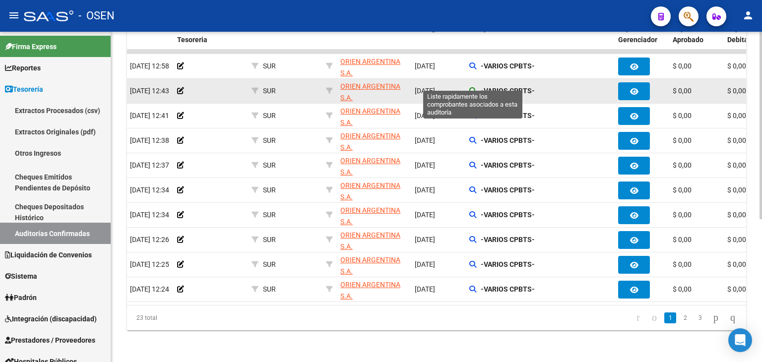
click at [472, 87] on icon at bounding box center [472, 90] width 7 height 7
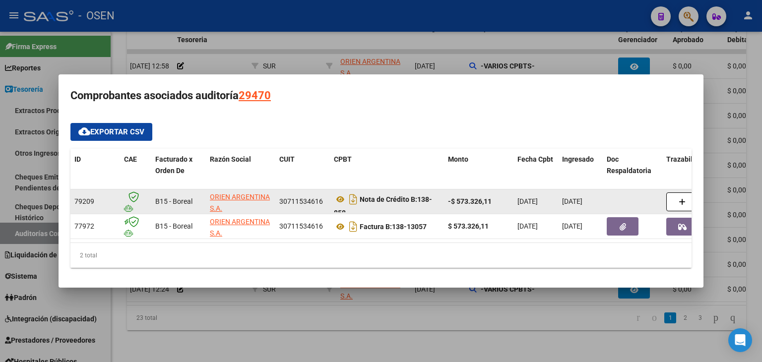
scroll to position [6, 0]
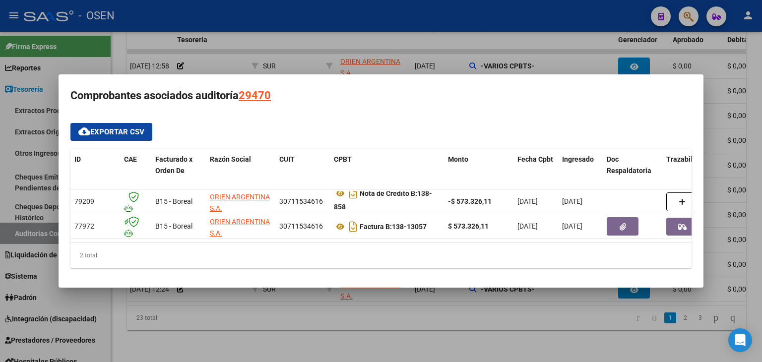
drag, startPoint x: 409, startPoint y: 326, endPoint x: 482, endPoint y: 171, distance: 171.1
click at [409, 325] on div at bounding box center [381, 181] width 762 height 362
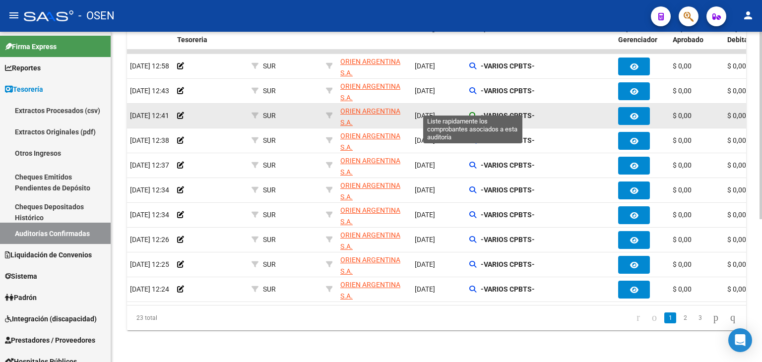
click at [474, 112] on icon at bounding box center [472, 115] width 7 height 7
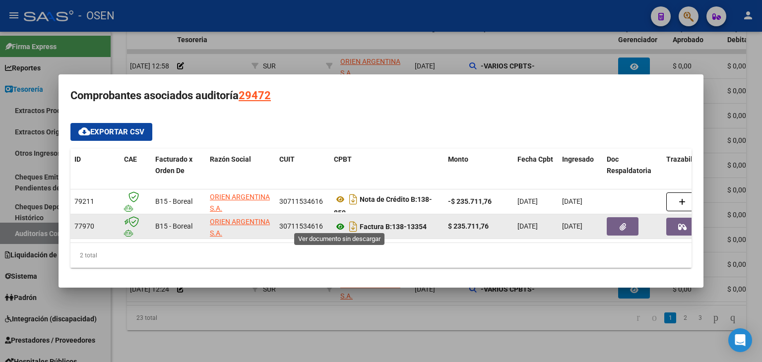
click at [340, 225] on icon at bounding box center [340, 227] width 13 height 12
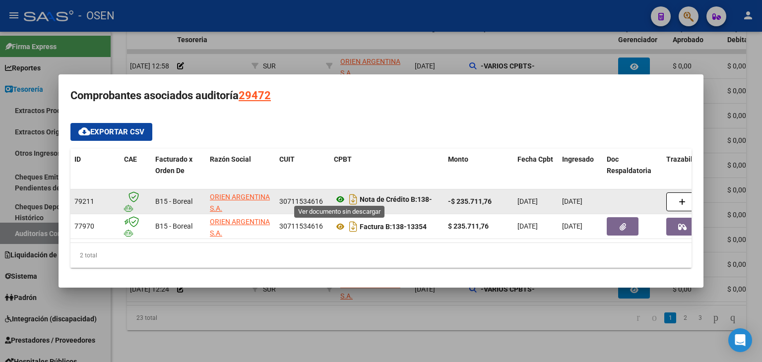
click at [334, 196] on icon at bounding box center [340, 199] width 13 height 12
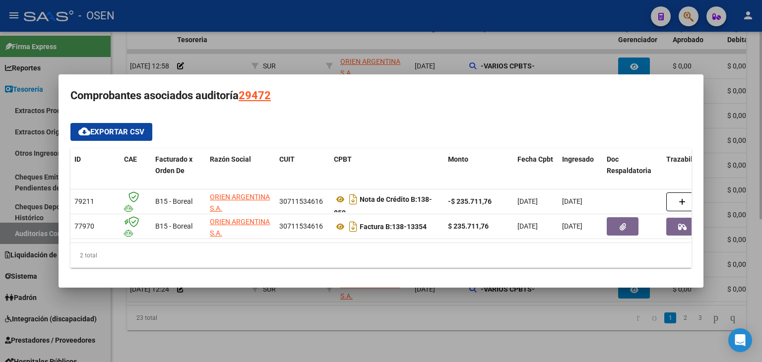
drag, startPoint x: 373, startPoint y: 335, endPoint x: 376, endPoint y: 326, distance: 10.0
click at [373, 334] on div at bounding box center [381, 181] width 762 height 362
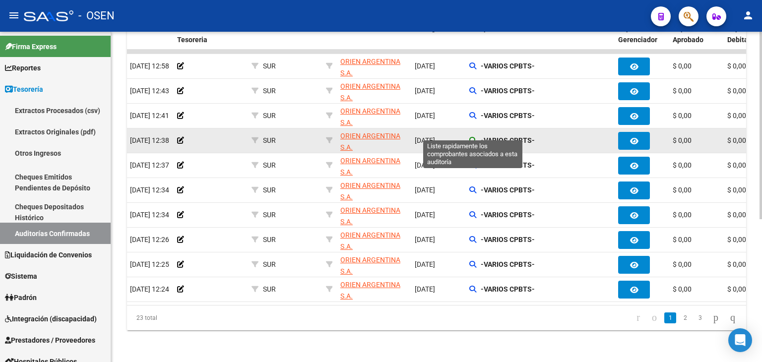
click at [474, 137] on icon at bounding box center [472, 140] width 7 height 7
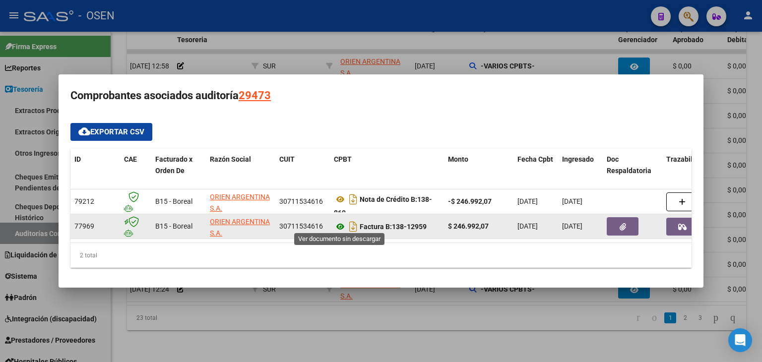
click at [338, 223] on icon at bounding box center [340, 227] width 13 height 12
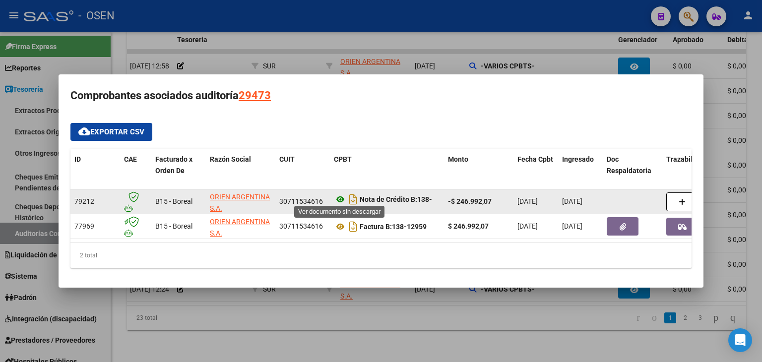
click at [335, 194] on icon at bounding box center [340, 199] width 13 height 12
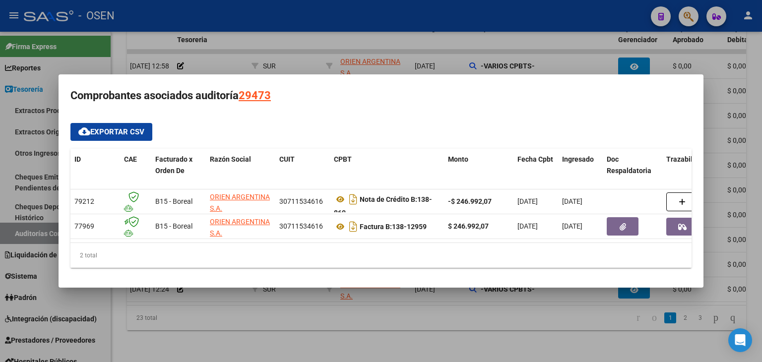
drag, startPoint x: 407, startPoint y: 331, endPoint x: 442, endPoint y: 238, distance: 100.1
click at [407, 331] on div at bounding box center [381, 181] width 762 height 362
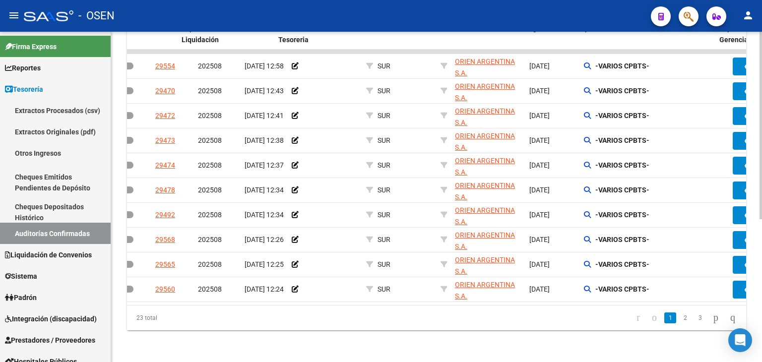
scroll to position [0, 30]
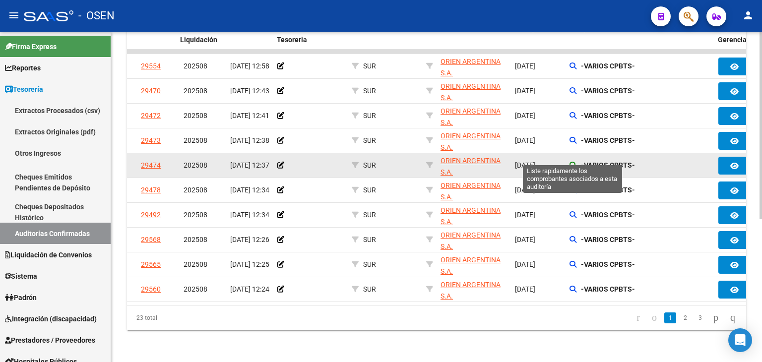
click at [570, 162] on icon at bounding box center [572, 165] width 7 height 7
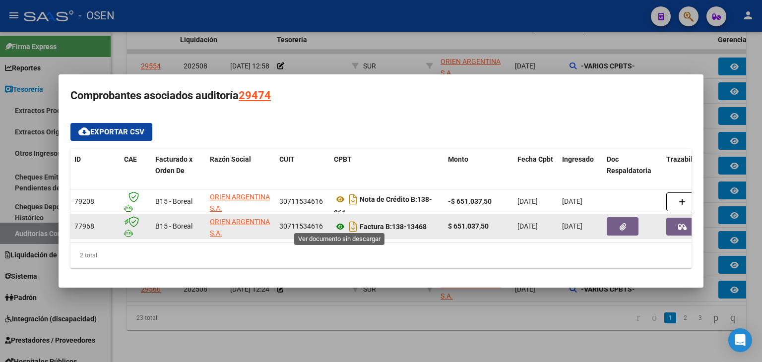
click at [341, 221] on icon at bounding box center [340, 227] width 13 height 12
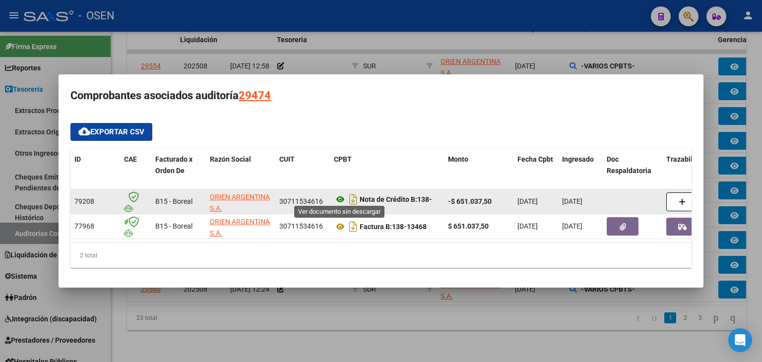
click at [335, 195] on icon at bounding box center [340, 199] width 13 height 12
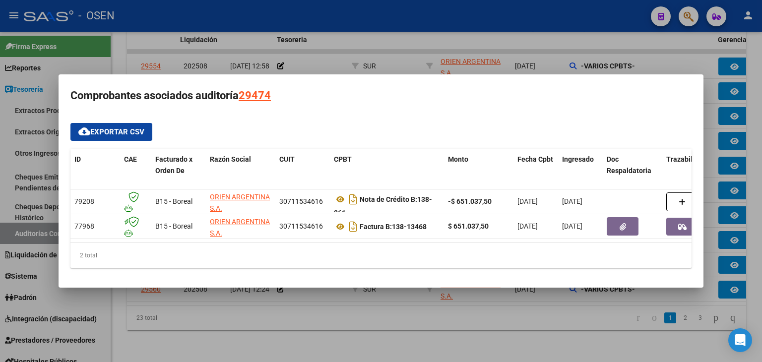
click at [258, 303] on div at bounding box center [381, 181] width 762 height 362
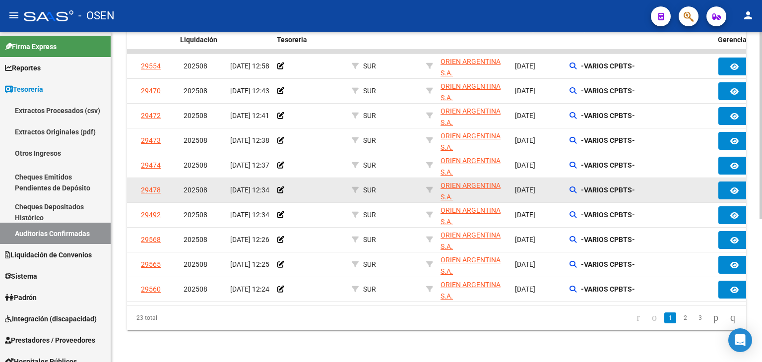
click at [572, 185] on div "-VARIOS CPBTS-" at bounding box center [639, 190] width 141 height 11
click at [570, 186] on icon at bounding box center [572, 189] width 7 height 7
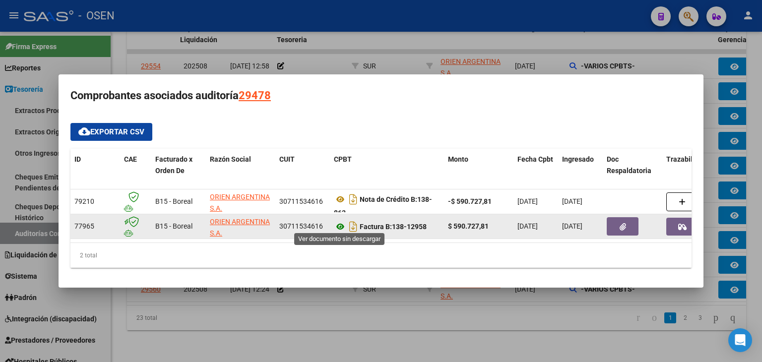
click at [337, 223] on icon at bounding box center [340, 227] width 13 height 12
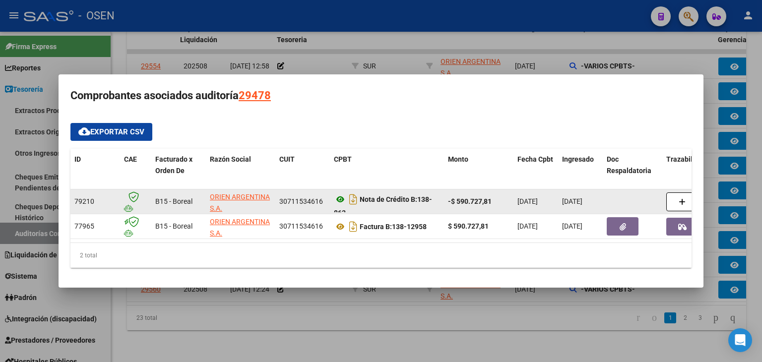
click at [335, 195] on icon at bounding box center [340, 199] width 13 height 12
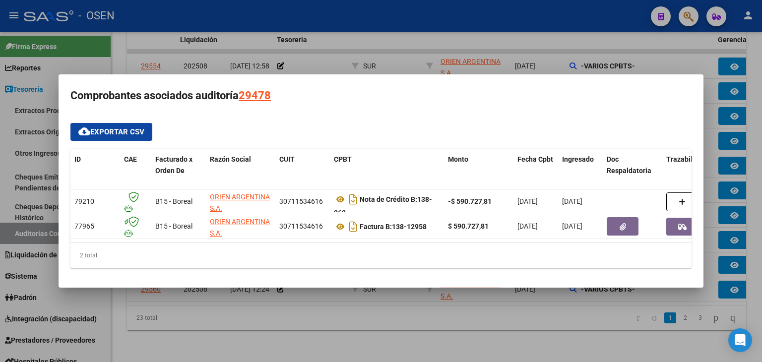
click at [334, 321] on div at bounding box center [381, 181] width 762 height 362
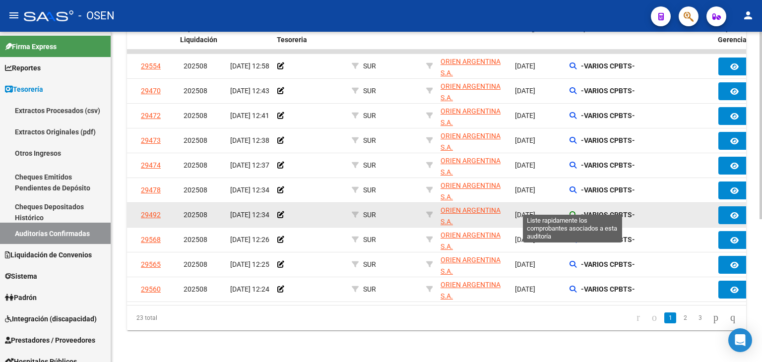
click at [573, 211] on icon at bounding box center [572, 214] width 7 height 7
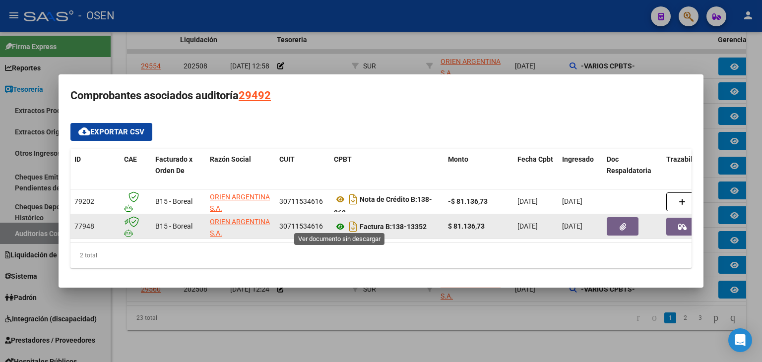
click at [339, 222] on icon at bounding box center [340, 227] width 13 height 12
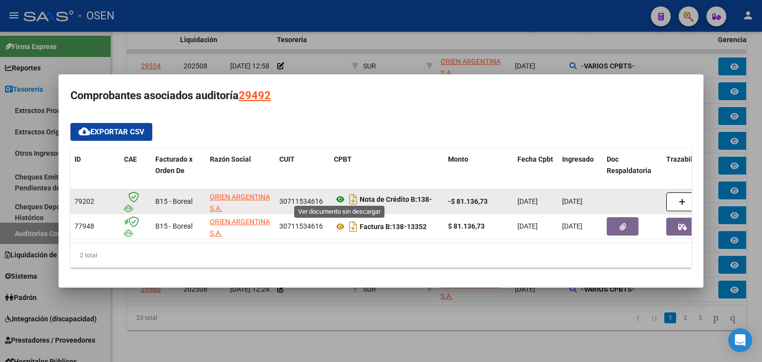
click at [337, 195] on icon at bounding box center [340, 199] width 13 height 12
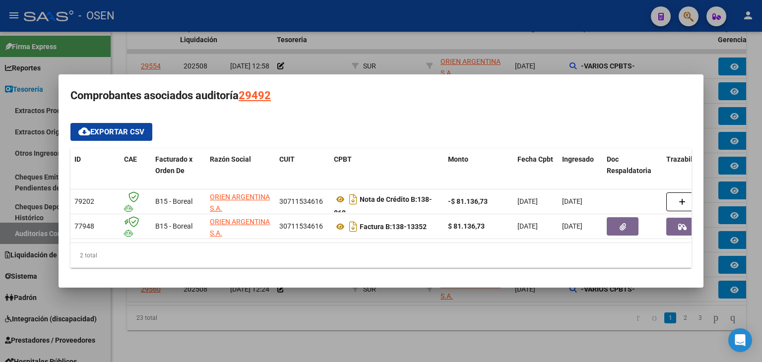
click at [333, 316] on div at bounding box center [381, 181] width 762 height 362
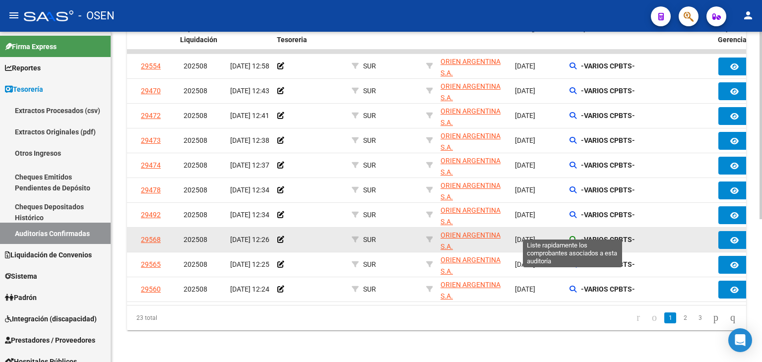
click at [570, 236] on icon at bounding box center [572, 239] width 7 height 7
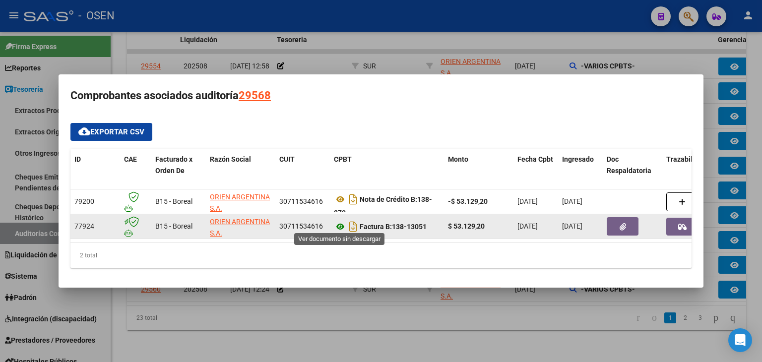
click at [341, 224] on icon at bounding box center [340, 227] width 13 height 12
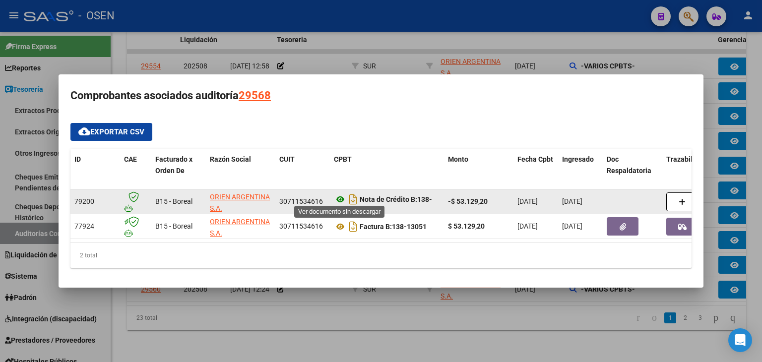
click at [342, 197] on icon at bounding box center [340, 199] width 13 height 12
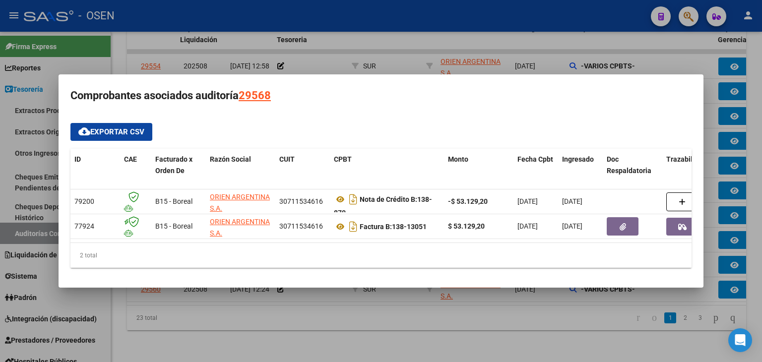
click at [295, 312] on div at bounding box center [381, 181] width 762 height 362
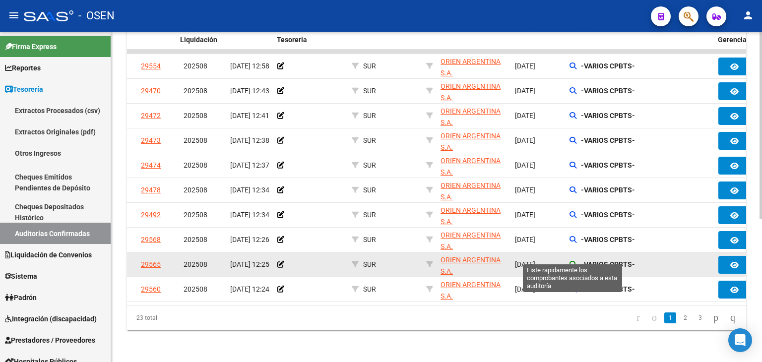
click at [571, 261] on icon at bounding box center [572, 264] width 7 height 7
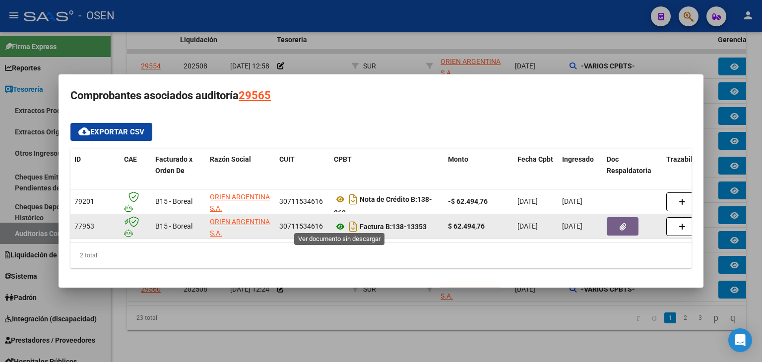
click at [339, 228] on icon at bounding box center [340, 227] width 13 height 12
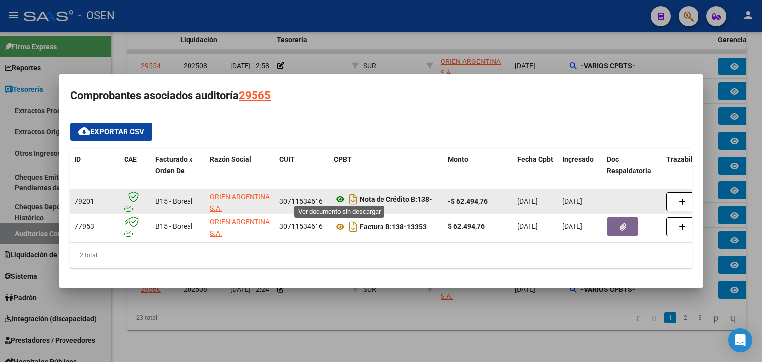
click at [339, 198] on icon at bounding box center [340, 199] width 13 height 12
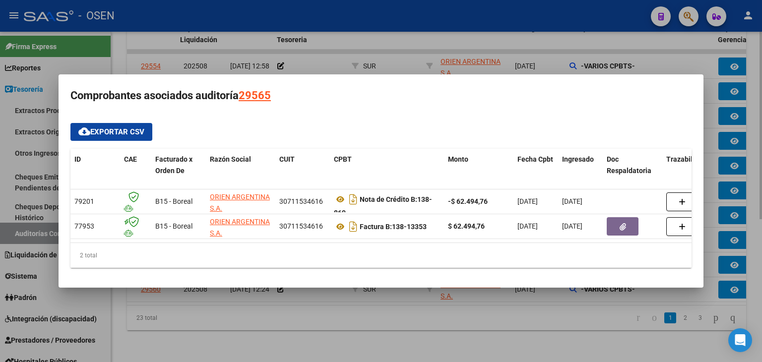
click at [318, 313] on div at bounding box center [381, 181] width 762 height 362
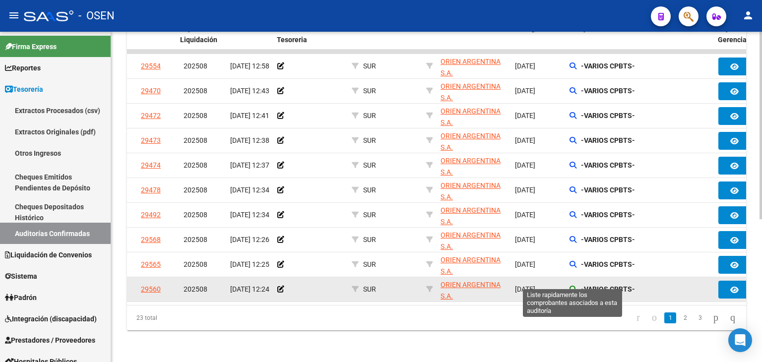
click at [572, 286] on icon at bounding box center [572, 289] width 7 height 7
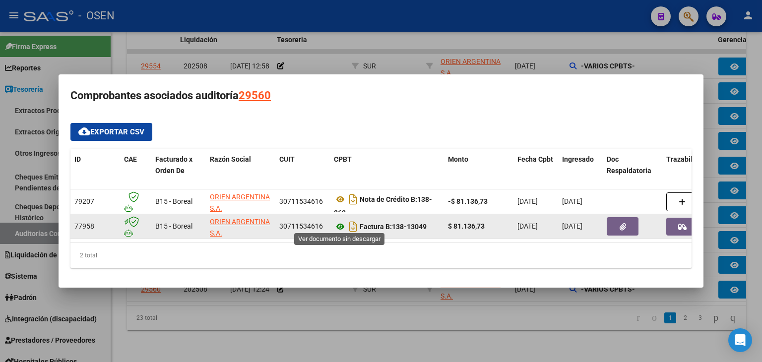
click at [336, 222] on icon at bounding box center [340, 227] width 13 height 12
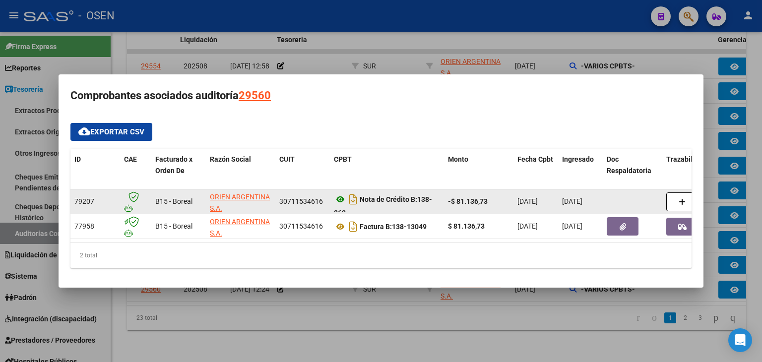
click at [334, 196] on datatable-body-cell "Nota de Crédito B: 138-863" at bounding box center [387, 201] width 114 height 24
click at [335, 196] on icon at bounding box center [340, 199] width 13 height 12
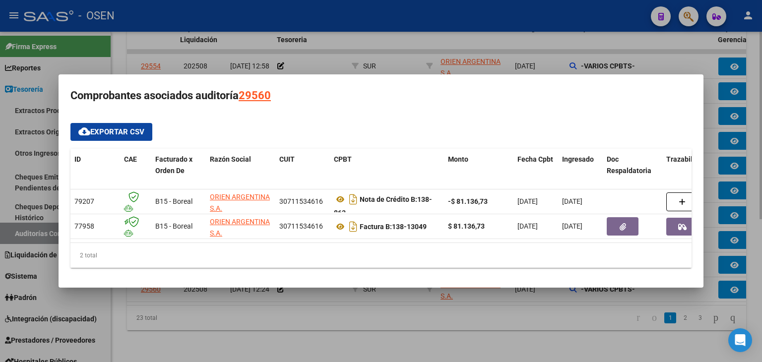
click at [377, 340] on div at bounding box center [381, 181] width 762 height 362
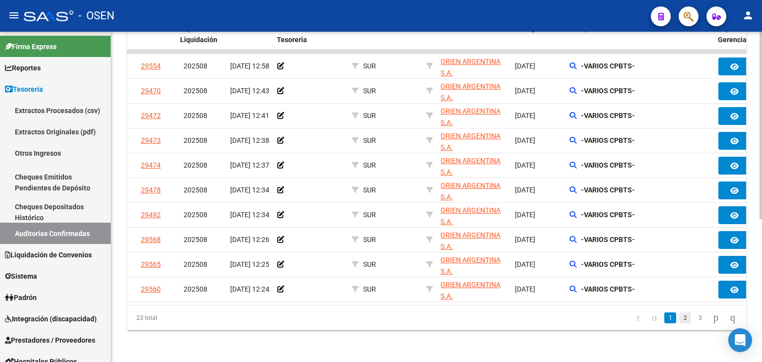
click at [679, 320] on link "2" at bounding box center [685, 317] width 12 height 11
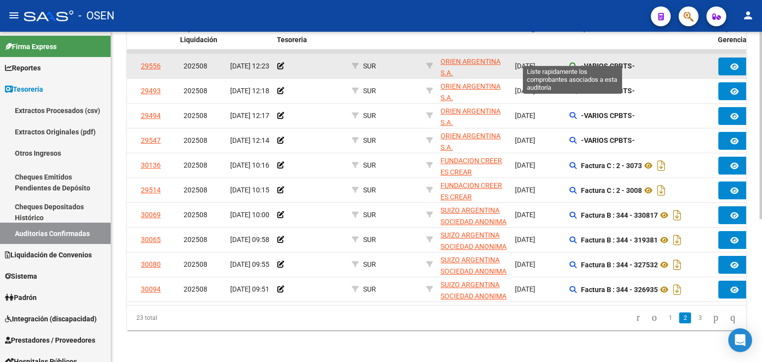
click at [571, 62] on icon at bounding box center [572, 65] width 7 height 7
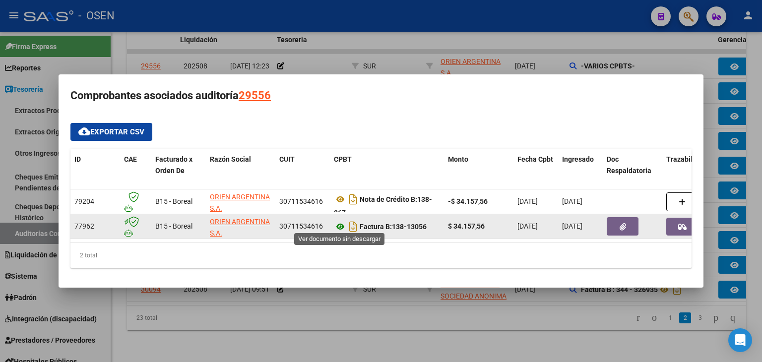
click at [342, 226] on icon at bounding box center [340, 227] width 13 height 12
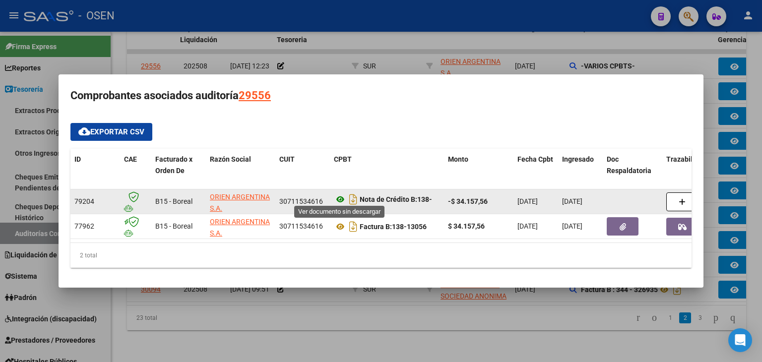
click at [342, 193] on icon at bounding box center [340, 199] width 13 height 12
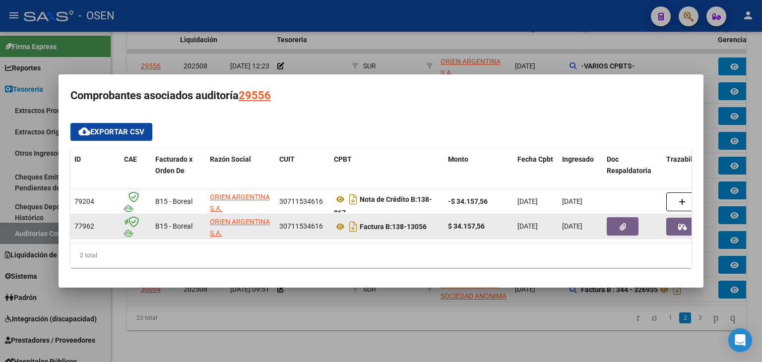
click at [375, 312] on div at bounding box center [381, 181] width 762 height 362
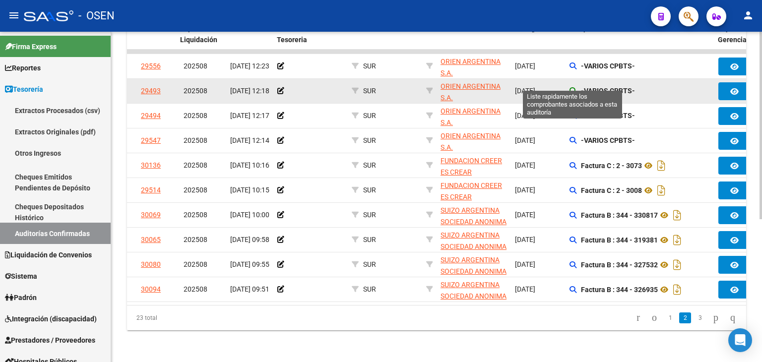
click at [573, 87] on icon at bounding box center [572, 90] width 7 height 7
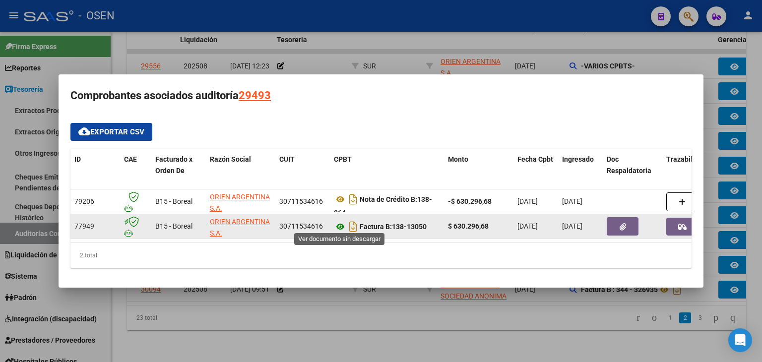
click at [336, 221] on icon at bounding box center [340, 227] width 13 height 12
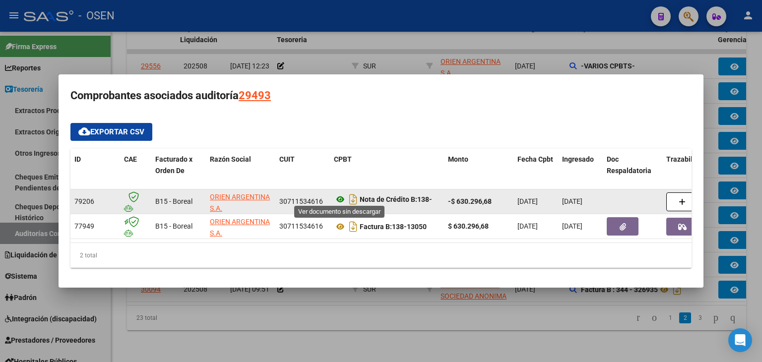
click at [337, 197] on icon at bounding box center [340, 199] width 13 height 12
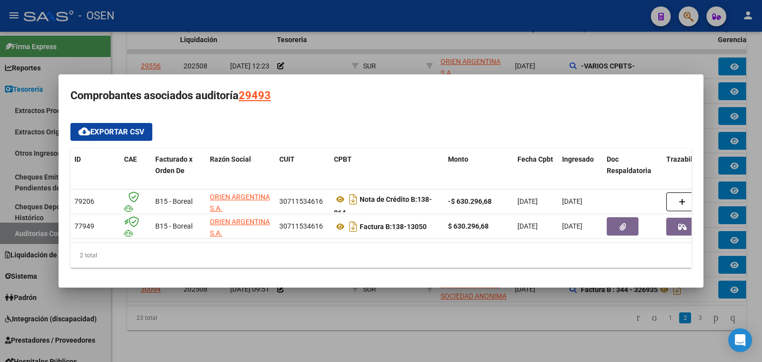
drag, startPoint x: 369, startPoint y: 307, endPoint x: 438, endPoint y: 253, distance: 88.0
click at [369, 307] on div at bounding box center [381, 181] width 762 height 362
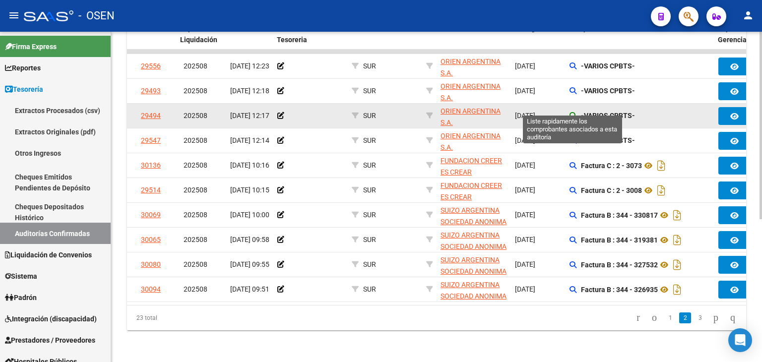
click at [573, 112] on icon at bounding box center [572, 115] width 7 height 7
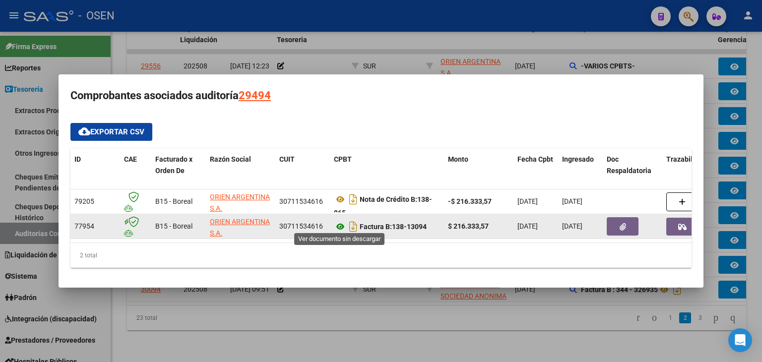
click at [342, 224] on icon at bounding box center [340, 227] width 13 height 12
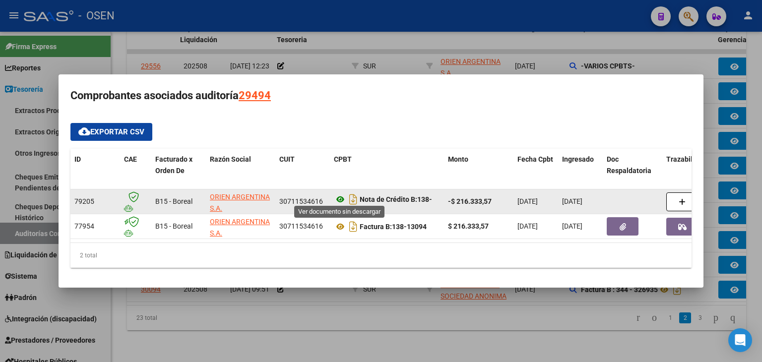
click at [337, 193] on icon at bounding box center [340, 199] width 13 height 12
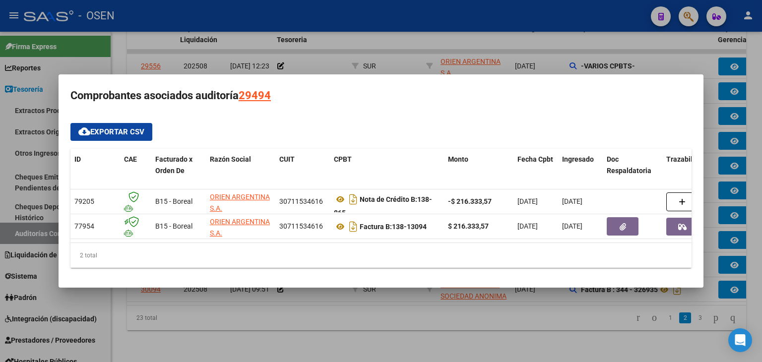
click at [446, 322] on div at bounding box center [381, 181] width 762 height 362
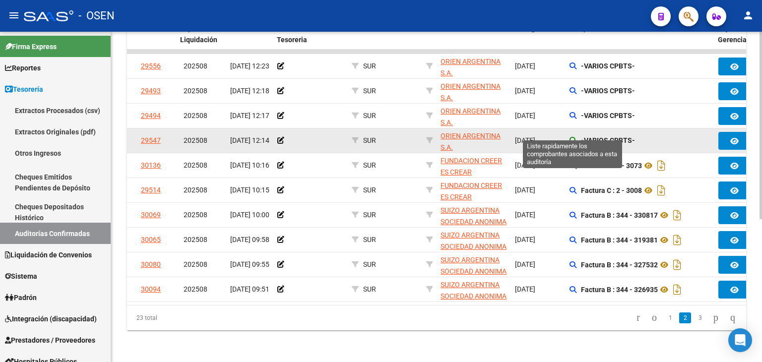
click at [575, 137] on icon at bounding box center [572, 140] width 7 height 7
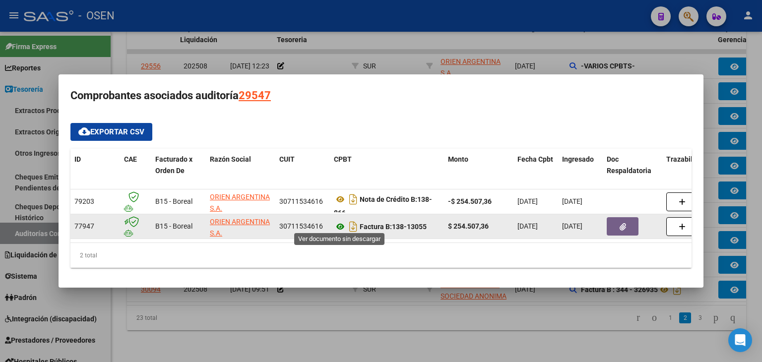
click at [335, 223] on icon at bounding box center [340, 227] width 13 height 12
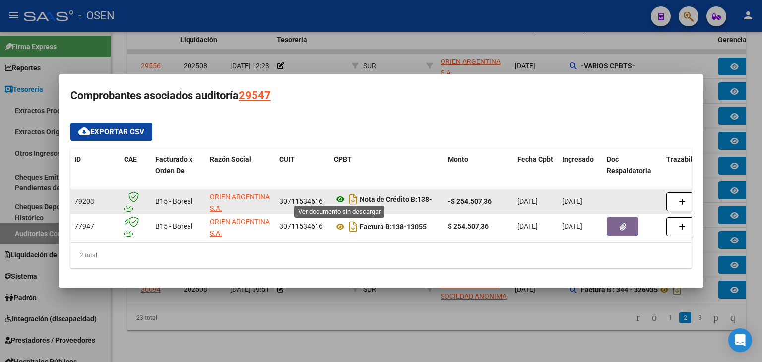
click at [336, 195] on icon at bounding box center [340, 199] width 13 height 12
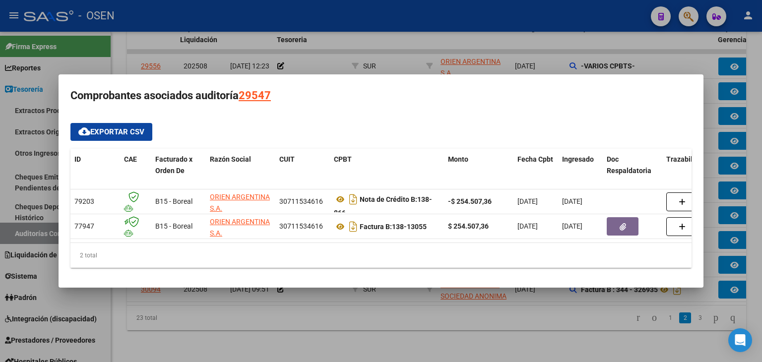
click at [334, 312] on div at bounding box center [381, 181] width 762 height 362
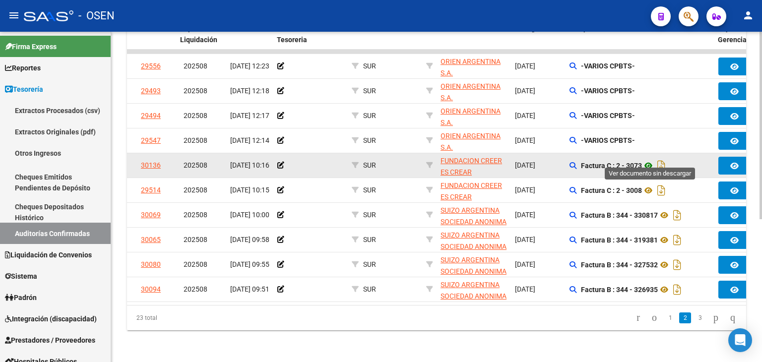
click at [649, 160] on icon at bounding box center [648, 166] width 13 height 12
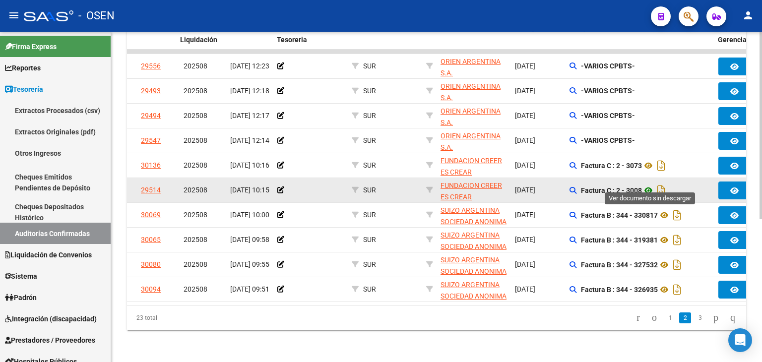
click at [646, 185] on icon at bounding box center [648, 191] width 13 height 12
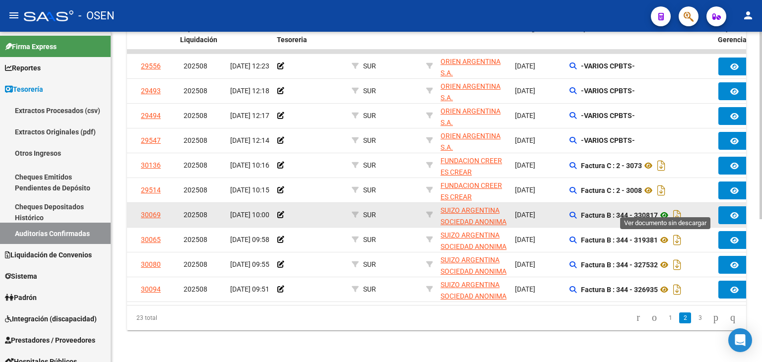
click at [664, 211] on icon at bounding box center [664, 215] width 13 height 12
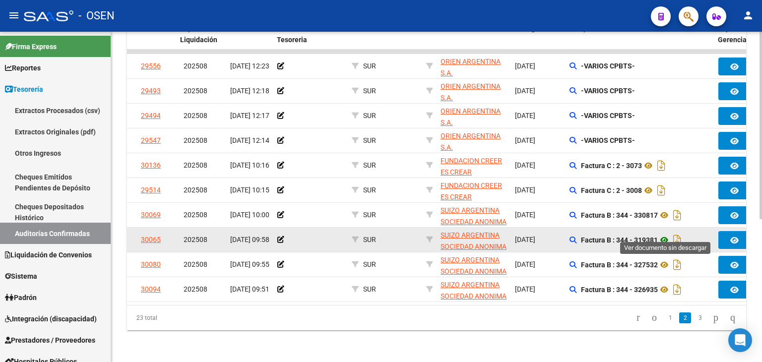
click at [665, 234] on icon at bounding box center [664, 240] width 13 height 12
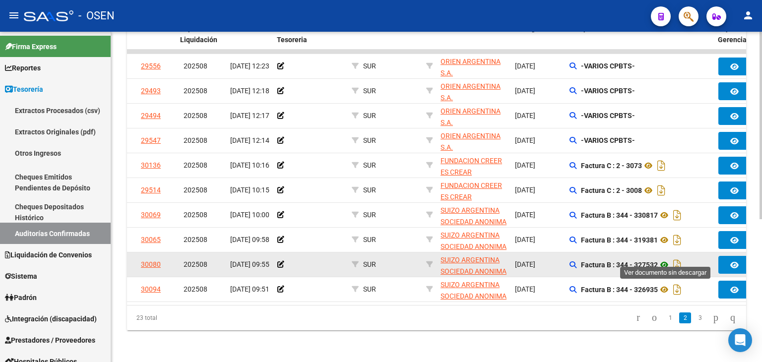
click at [666, 259] on icon at bounding box center [664, 265] width 13 height 12
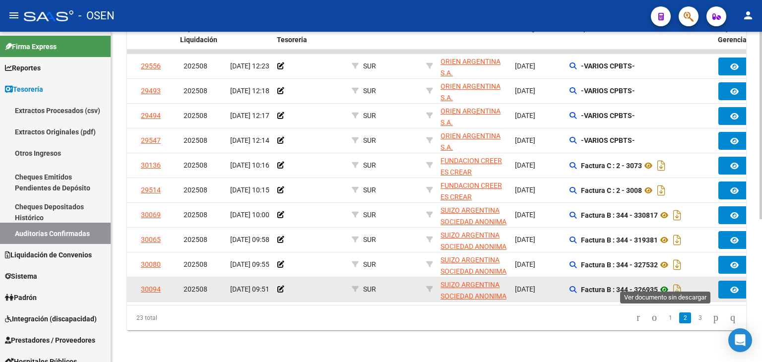
click at [666, 284] on icon at bounding box center [664, 290] width 13 height 12
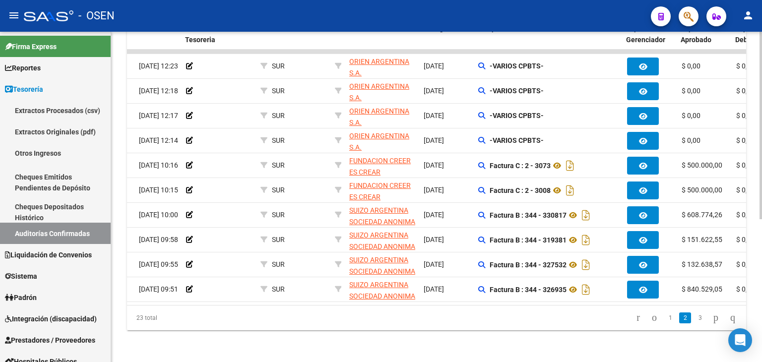
scroll to position [0, 125]
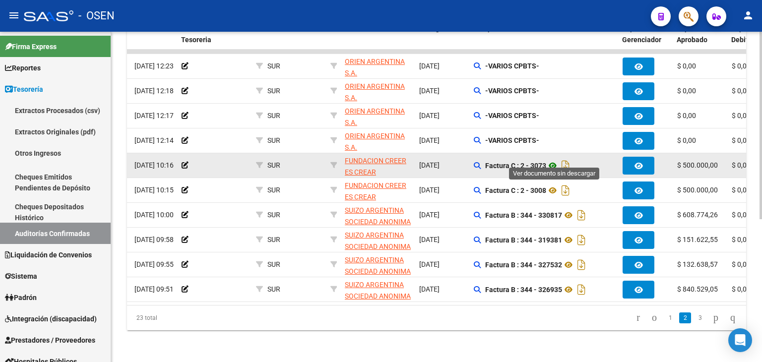
click at [551, 161] on icon at bounding box center [552, 166] width 13 height 12
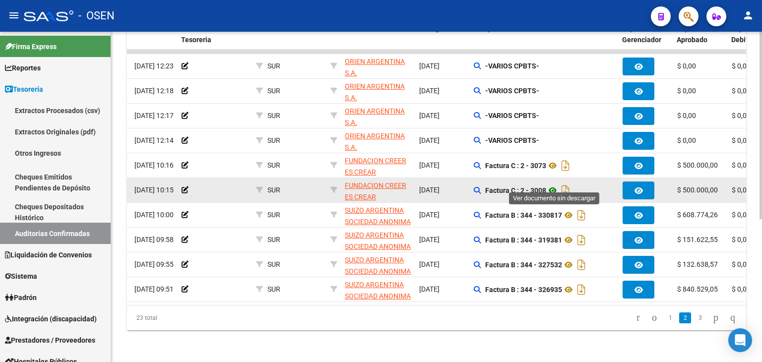
click at [552, 187] on icon at bounding box center [552, 191] width 13 height 12
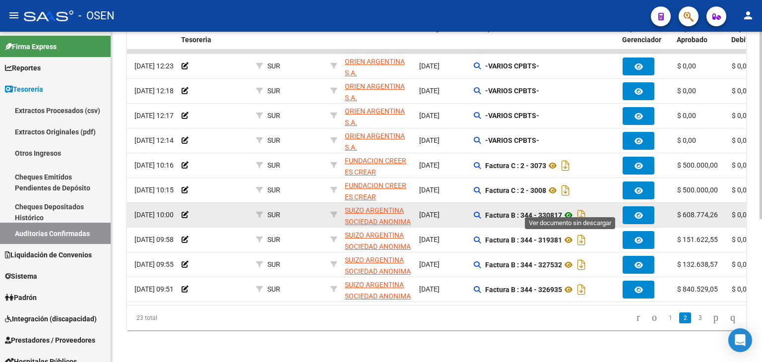
click at [567, 209] on icon at bounding box center [568, 215] width 13 height 12
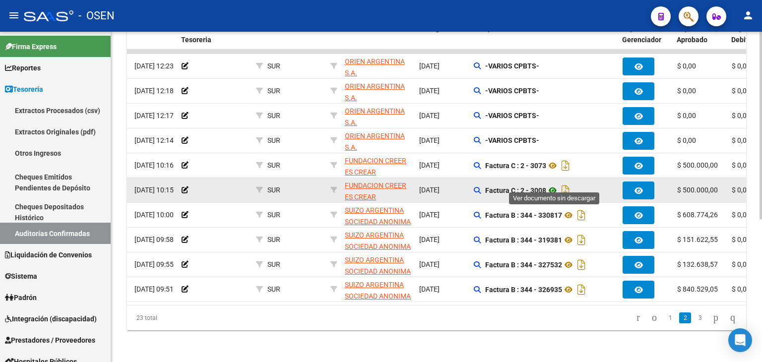
click at [556, 185] on icon at bounding box center [552, 191] width 13 height 12
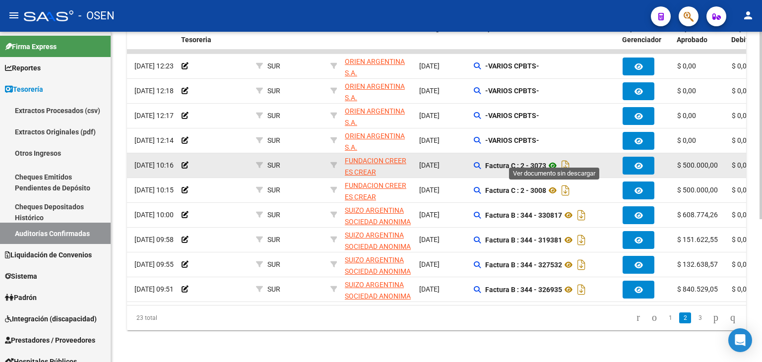
click at [556, 160] on icon at bounding box center [552, 166] width 13 height 12
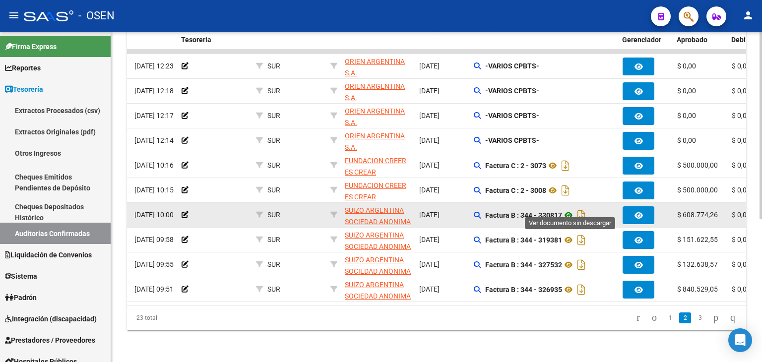
click at [569, 209] on icon at bounding box center [568, 215] width 13 height 12
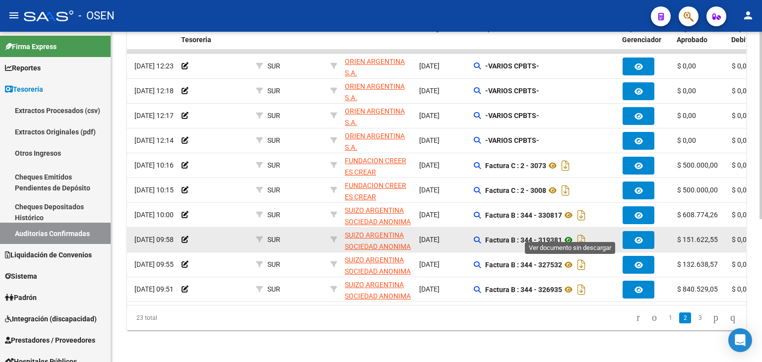
click at [570, 234] on icon at bounding box center [568, 240] width 13 height 12
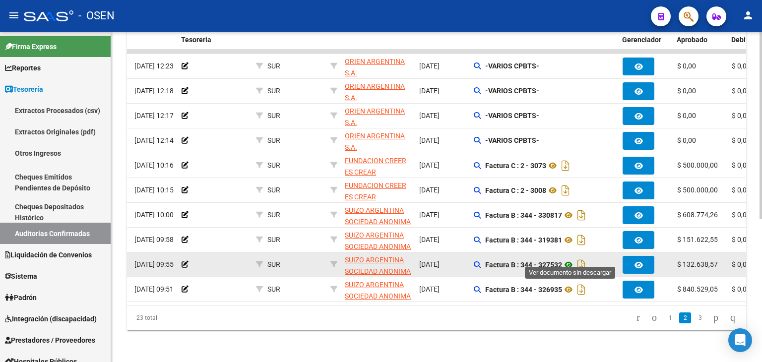
click at [567, 259] on icon at bounding box center [568, 265] width 13 height 12
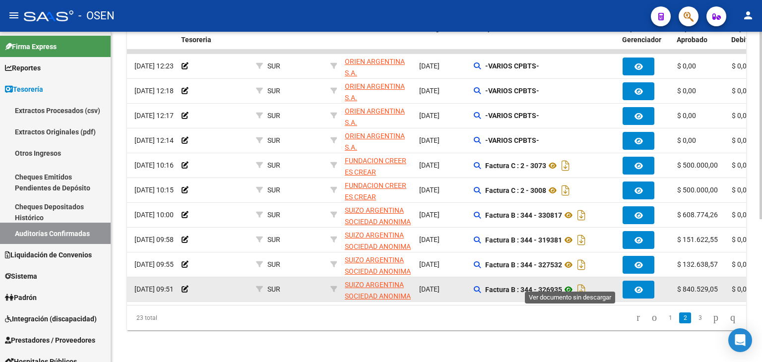
click at [568, 284] on icon at bounding box center [568, 290] width 13 height 12
click at [571, 284] on icon at bounding box center [568, 290] width 13 height 12
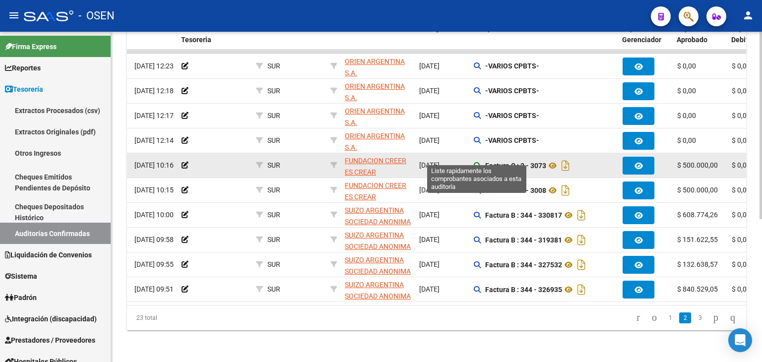
click at [478, 162] on icon at bounding box center [477, 165] width 7 height 7
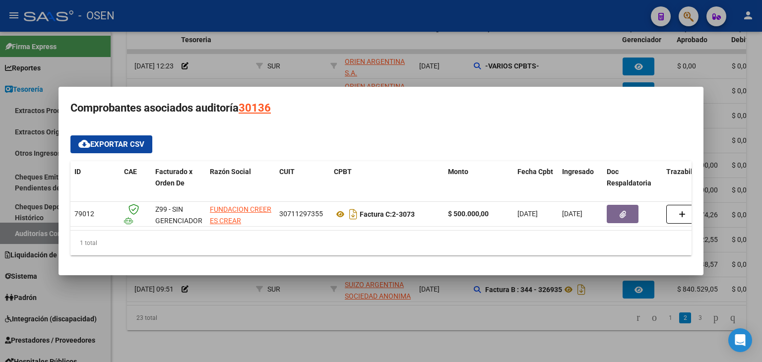
drag, startPoint x: 337, startPoint y: 226, endPoint x: 430, endPoint y: 237, distance: 93.4
click at [434, 239] on div "ID CAE Facturado x Orden De Razón Social CUIT CPBT Monto Fecha Cpbt Ingresado D…" at bounding box center [380, 208] width 621 height 94
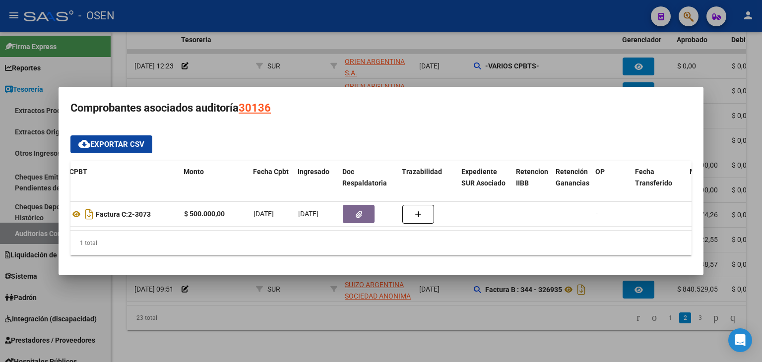
scroll to position [0, 263]
click at [236, 255] on div "1 total" at bounding box center [380, 243] width 621 height 25
click at [197, 247] on div "1 total" at bounding box center [380, 243] width 621 height 25
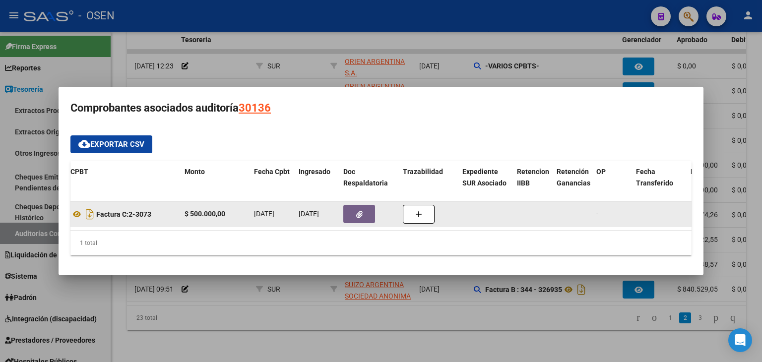
click at [149, 210] on strong "Factura C: 2-3073" at bounding box center [123, 214] width 55 height 8
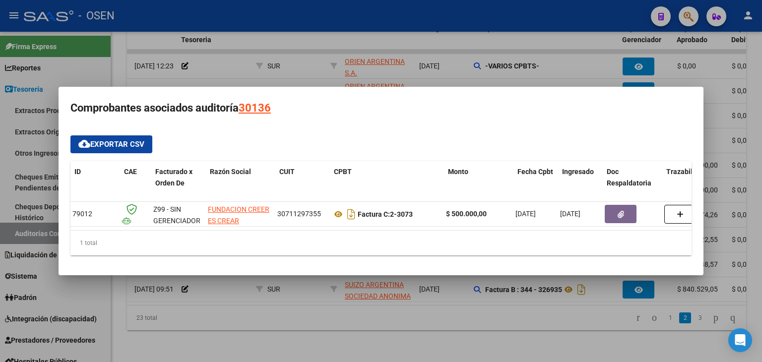
scroll to position [0, 0]
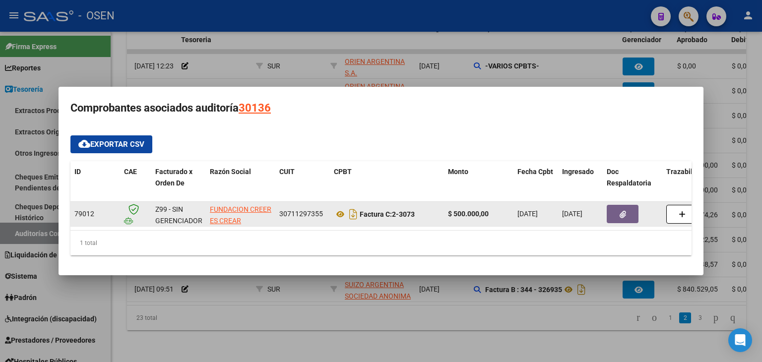
click at [607, 209] on button "button" at bounding box center [623, 214] width 32 height 18
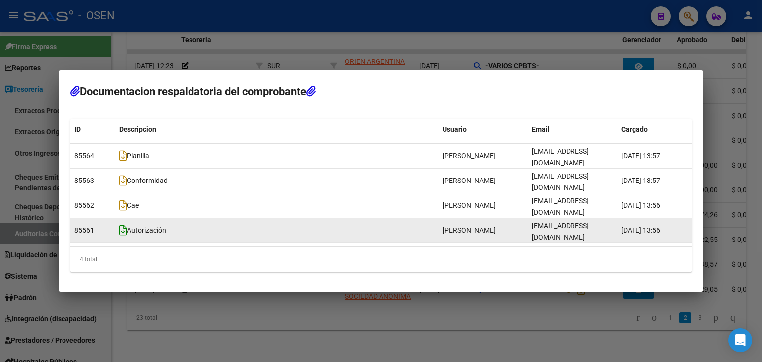
click at [121, 225] on icon at bounding box center [123, 230] width 8 height 11
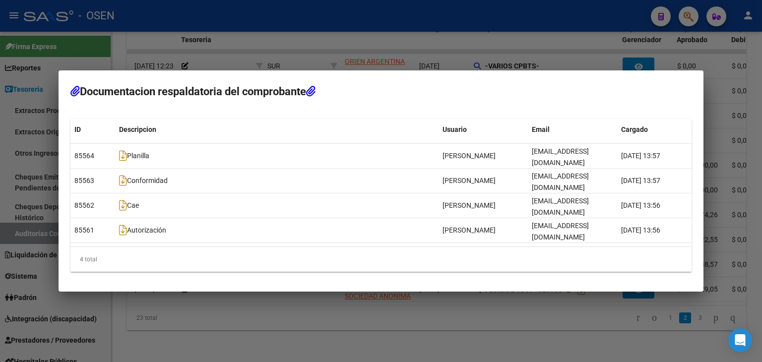
click at [291, 86] on div at bounding box center [381, 181] width 762 height 362
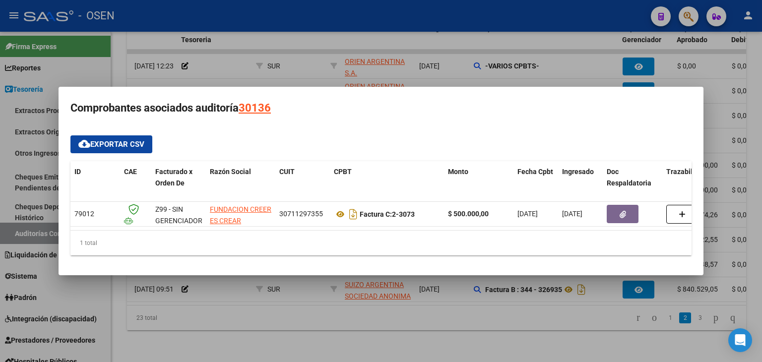
click at [246, 315] on div at bounding box center [381, 181] width 762 height 362
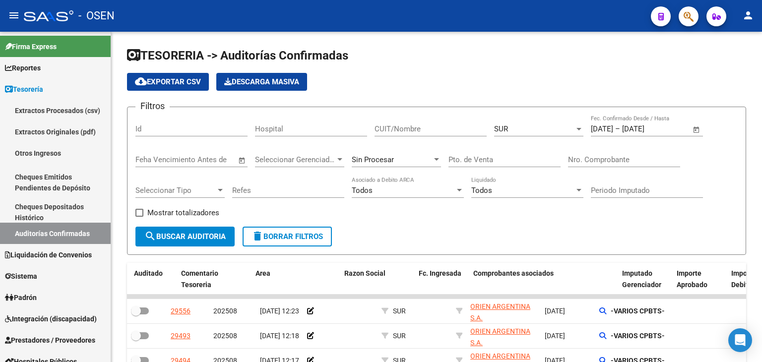
scroll to position [0, 125]
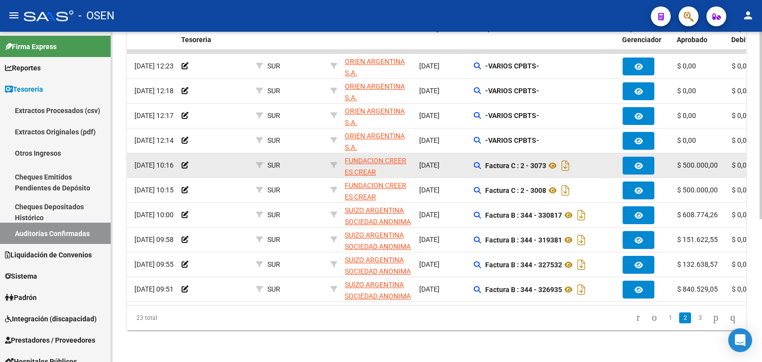
click at [479, 162] on div "Factura C : 2 - 3073" at bounding box center [544, 166] width 141 height 16
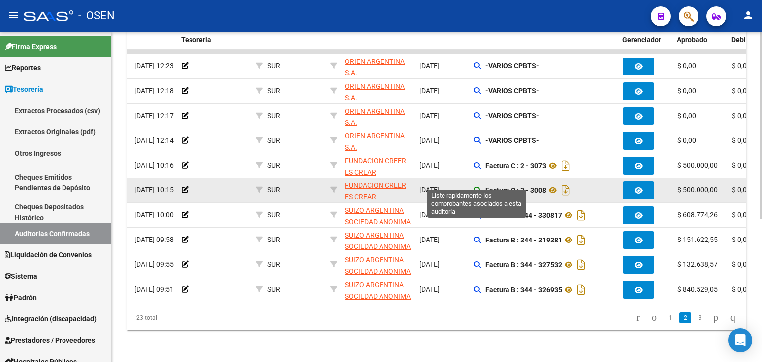
click at [475, 187] on icon at bounding box center [477, 190] width 7 height 7
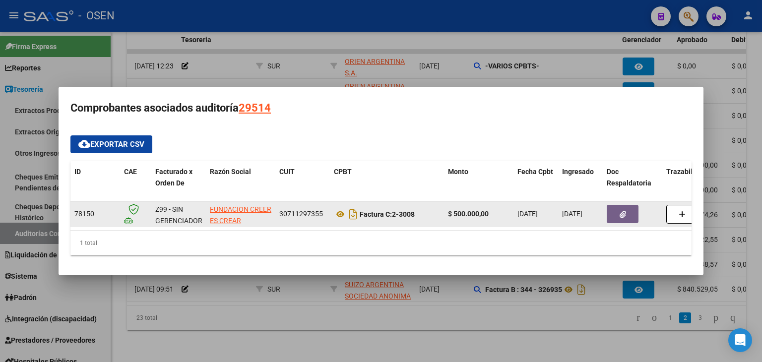
click at [629, 206] on button "button" at bounding box center [623, 214] width 32 height 18
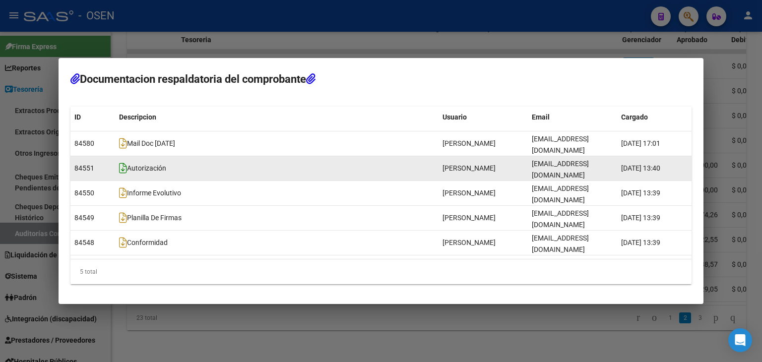
click at [123, 174] on icon at bounding box center [123, 168] width 8 height 11
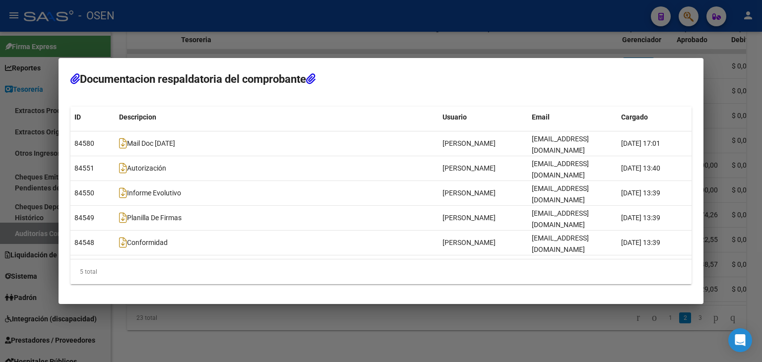
click at [346, 72] on div at bounding box center [381, 181] width 762 height 362
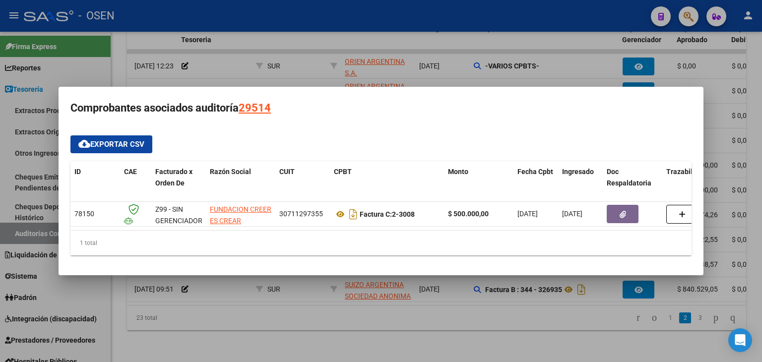
click at [352, 99] on h3 "Comprobantes asociados auditoría 29514" at bounding box center [380, 108] width 621 height 19
click at [353, 324] on div at bounding box center [381, 181] width 762 height 362
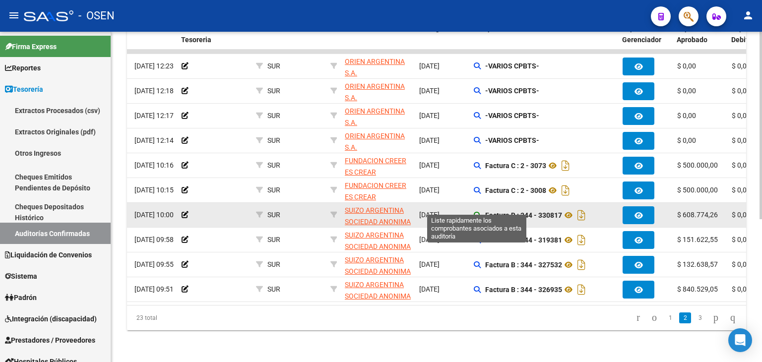
click at [478, 212] on icon at bounding box center [477, 215] width 7 height 7
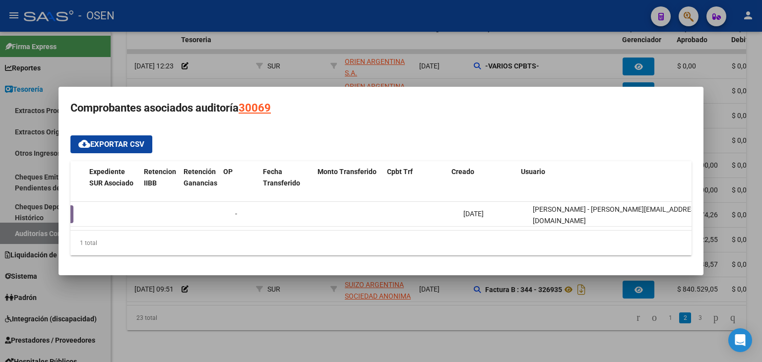
scroll to position [0, 636]
click at [513, 309] on div at bounding box center [381, 181] width 762 height 362
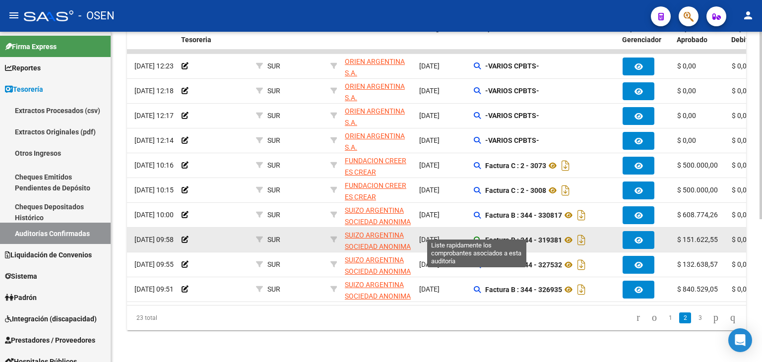
click at [477, 237] on icon at bounding box center [477, 240] width 7 height 7
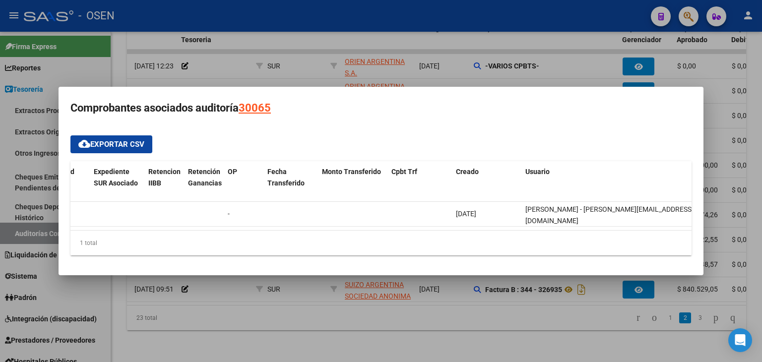
scroll to position [0, 627]
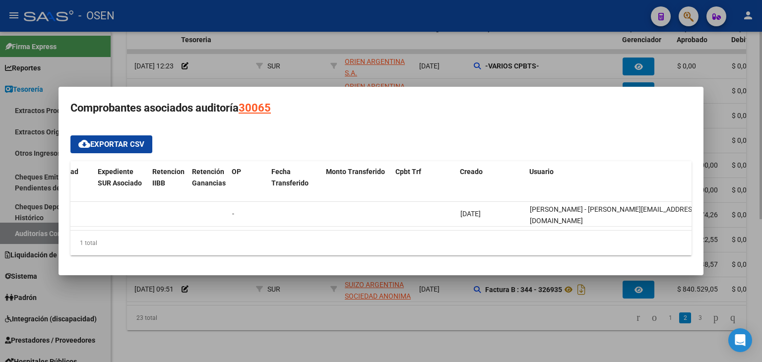
click at [524, 299] on div at bounding box center [381, 181] width 762 height 362
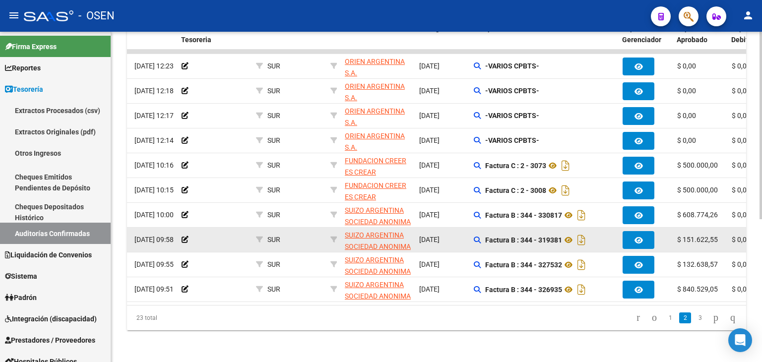
drag, startPoint x: 476, startPoint y: 233, endPoint x: 476, endPoint y: 241, distance: 8.0
click at [475, 241] on datatable-body-cell "Factura B : 344 - 319381" at bounding box center [544, 240] width 149 height 24
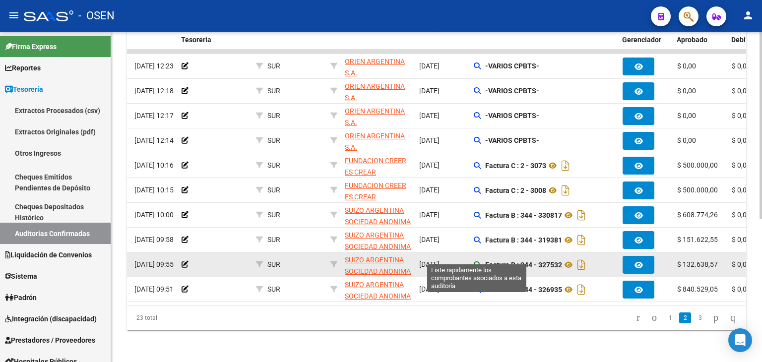
click at [475, 261] on icon at bounding box center [477, 264] width 7 height 7
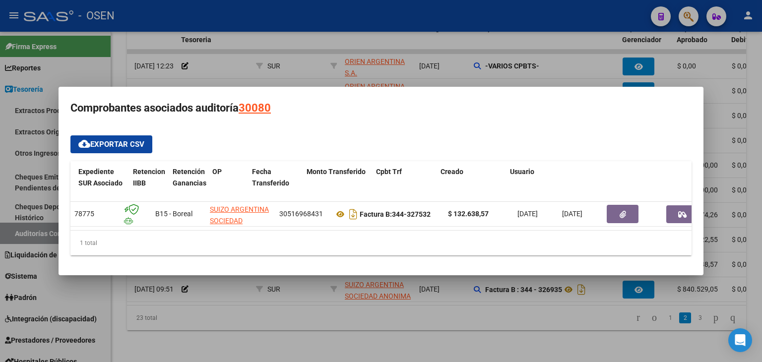
scroll to position [0, 660]
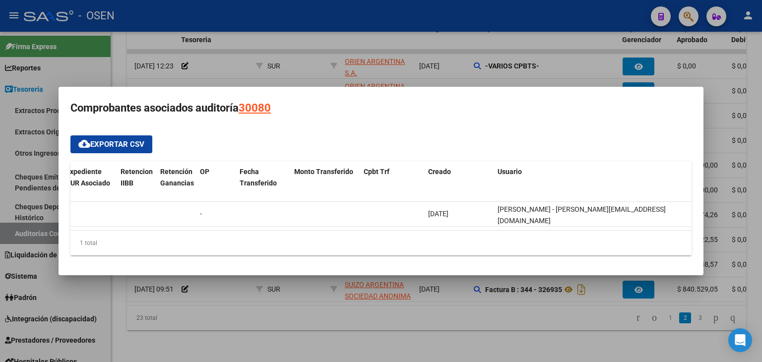
click at [508, 310] on div at bounding box center [381, 181] width 762 height 362
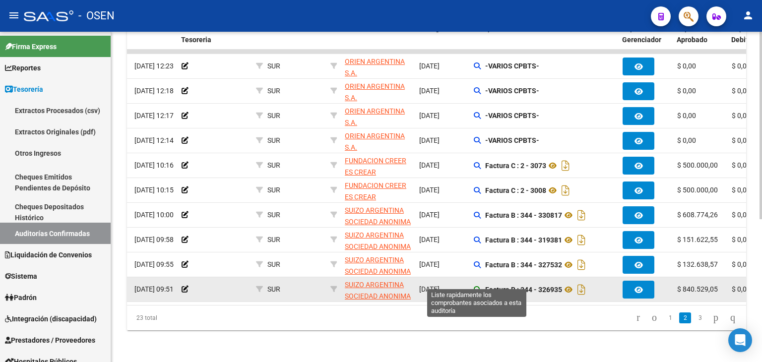
click at [478, 286] on icon at bounding box center [477, 289] width 7 height 7
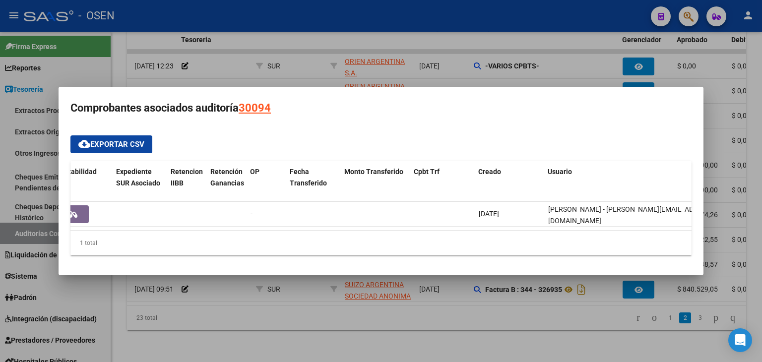
scroll to position [0, 608]
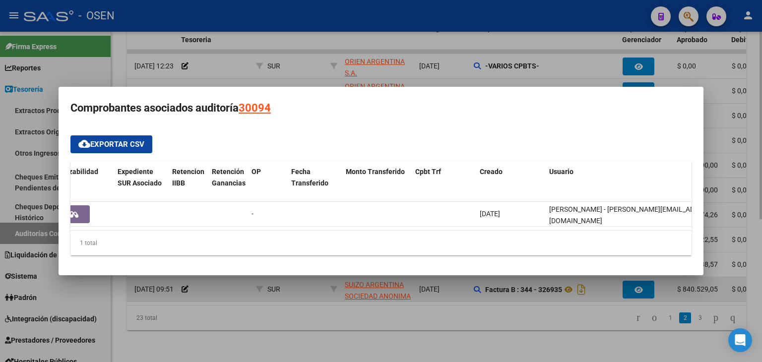
drag, startPoint x: 529, startPoint y: 323, endPoint x: 498, endPoint y: 284, distance: 49.8
click at [528, 323] on div at bounding box center [381, 181] width 762 height 362
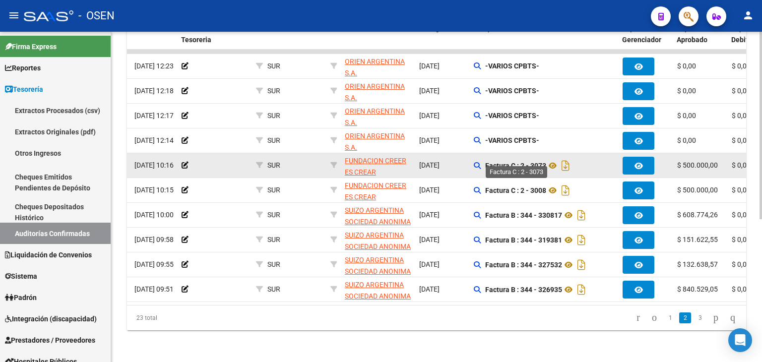
click at [506, 162] on strong "Factura C : 2 - 3073" at bounding box center [515, 166] width 61 height 8
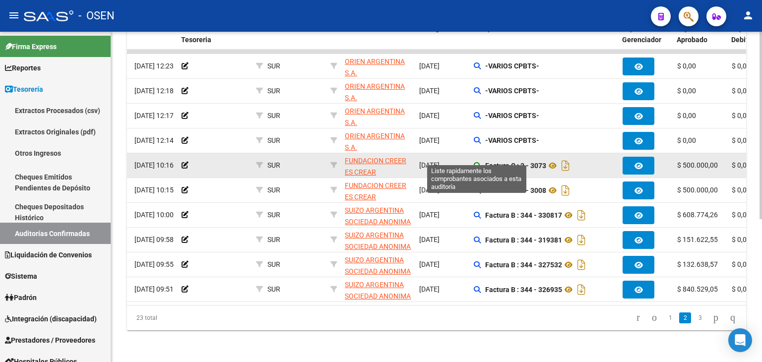
click at [474, 162] on icon at bounding box center [477, 165] width 7 height 7
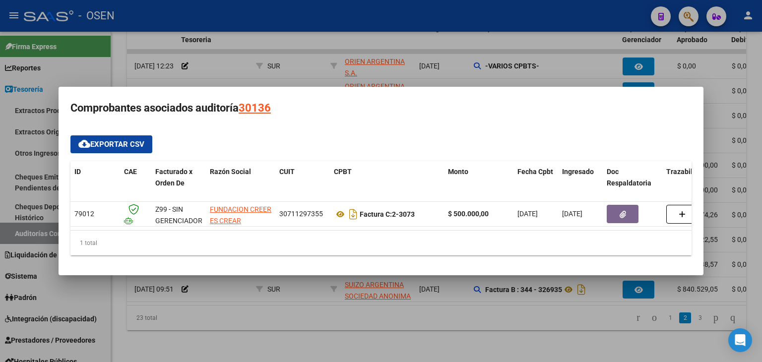
click at [459, 304] on div at bounding box center [381, 181] width 762 height 362
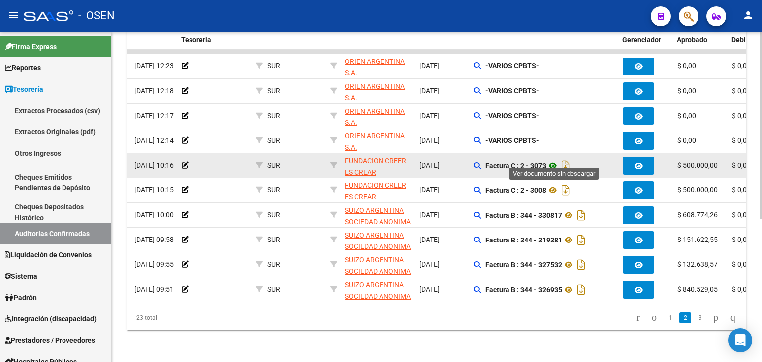
click at [554, 161] on icon at bounding box center [552, 166] width 13 height 12
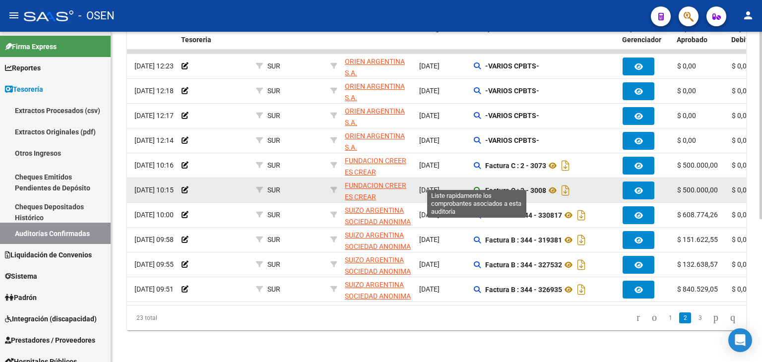
click at [478, 187] on icon at bounding box center [477, 190] width 7 height 7
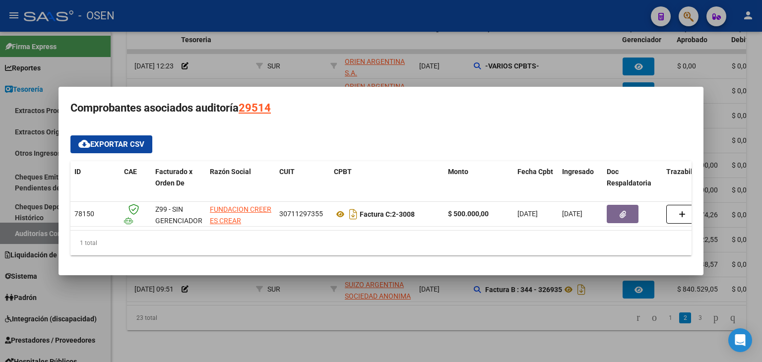
click at [440, 315] on div at bounding box center [381, 181] width 762 height 362
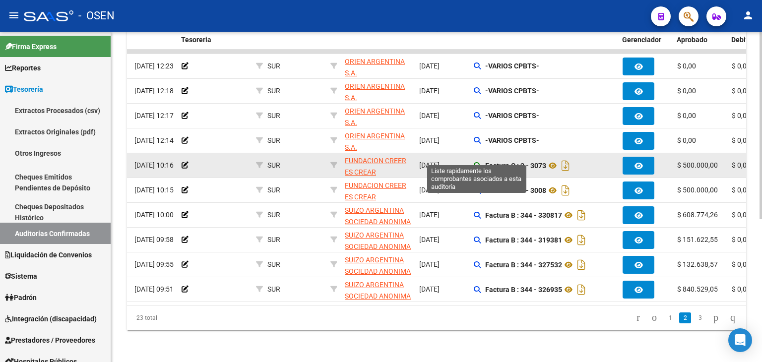
click at [476, 162] on icon at bounding box center [477, 165] width 7 height 7
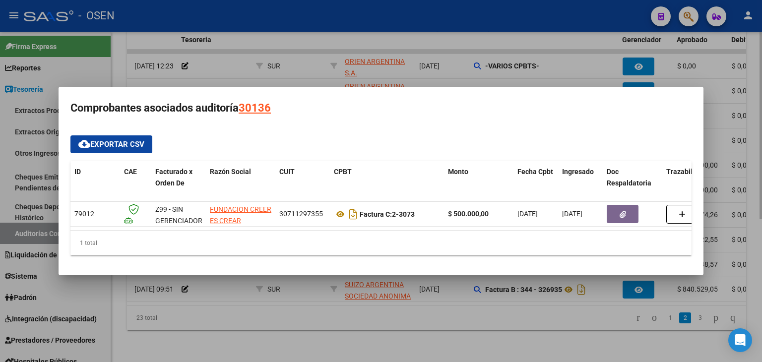
drag, startPoint x: 327, startPoint y: 300, endPoint x: 338, endPoint y: 295, distance: 12.4
click at [327, 300] on div at bounding box center [381, 181] width 762 height 362
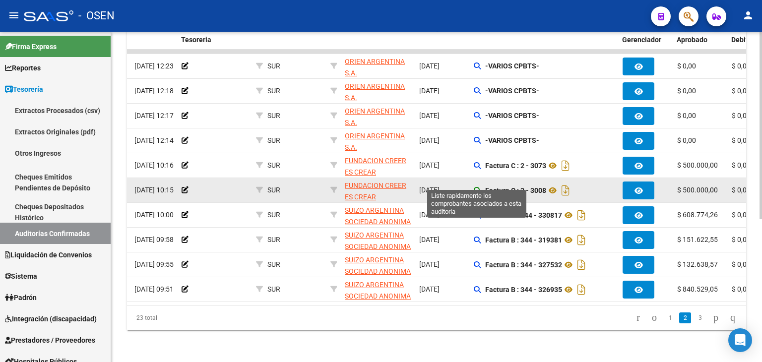
click at [476, 187] on icon at bounding box center [477, 190] width 7 height 7
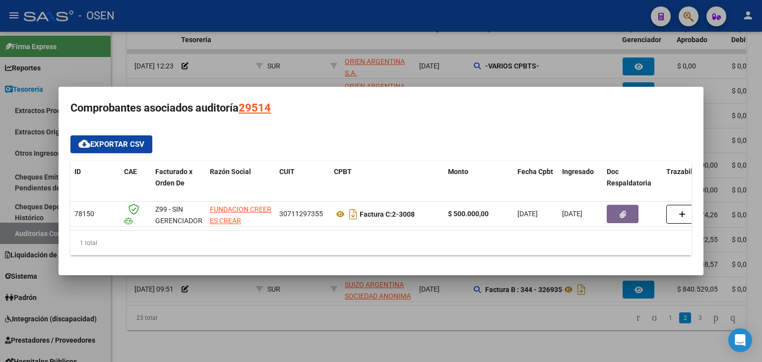
click at [375, 304] on div at bounding box center [381, 181] width 762 height 362
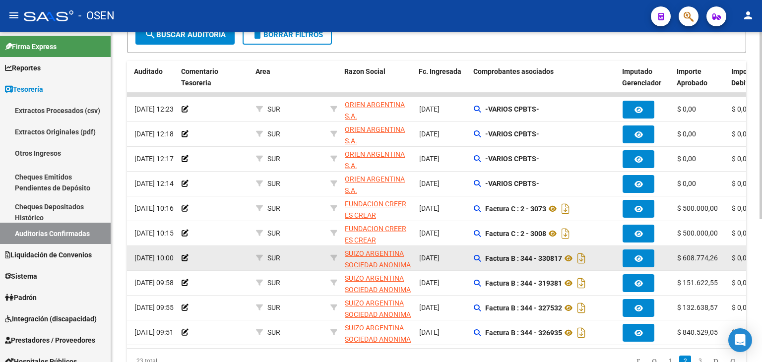
scroll to position [251, 0]
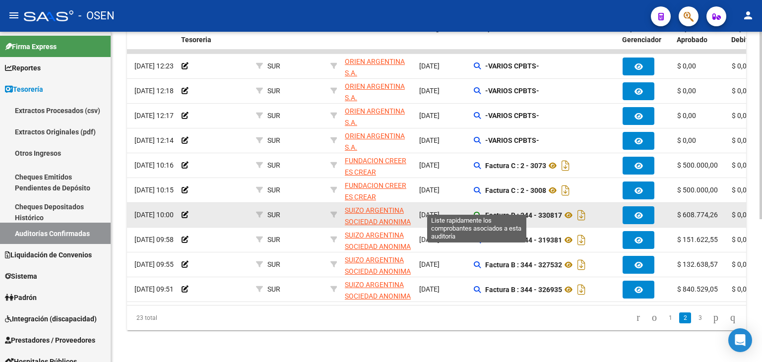
click at [476, 212] on icon at bounding box center [477, 215] width 7 height 7
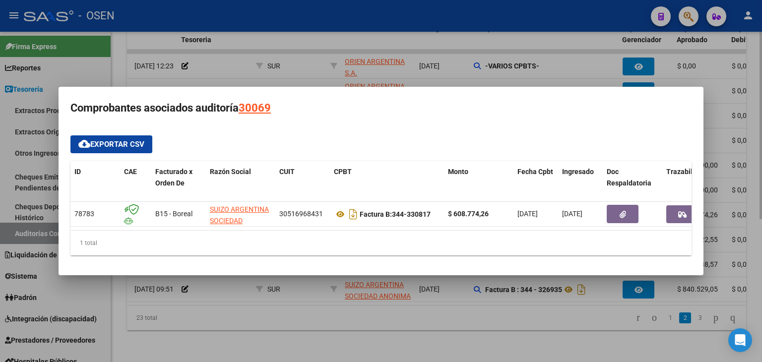
drag, startPoint x: 460, startPoint y: 322, endPoint x: 457, endPoint y: 347, distance: 25.0
click at [460, 346] on div at bounding box center [381, 181] width 762 height 362
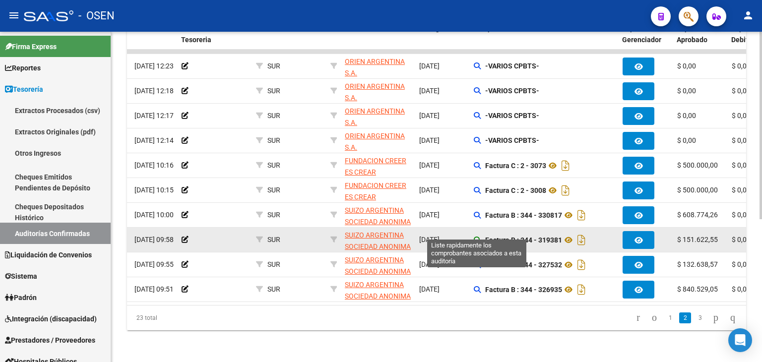
click at [478, 237] on icon at bounding box center [477, 240] width 7 height 7
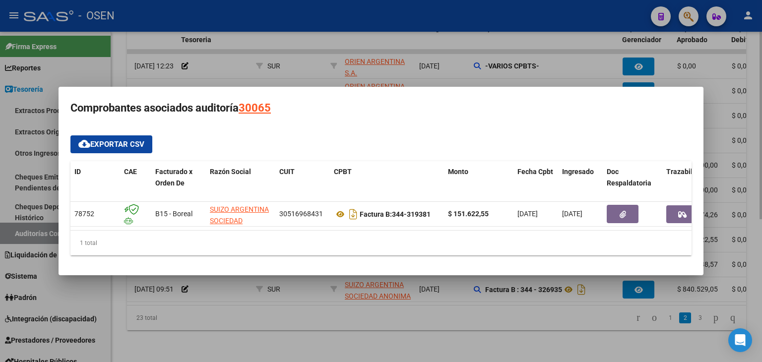
click at [431, 311] on div at bounding box center [381, 181] width 762 height 362
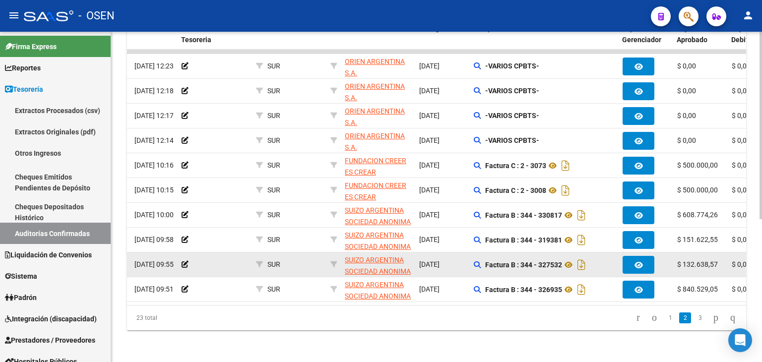
click at [476, 261] on app-auditoria-comprobantes-asociados at bounding box center [477, 265] width 7 height 8
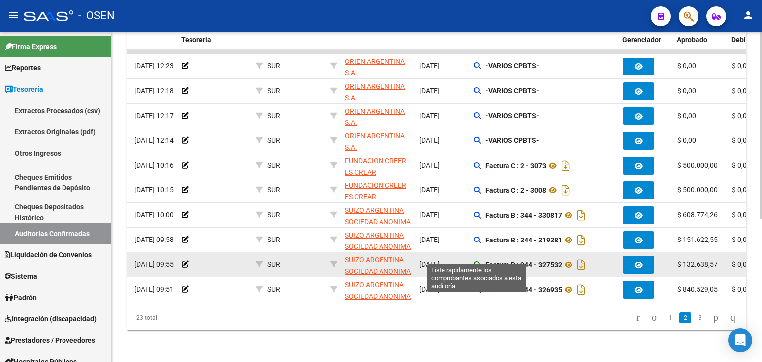
click at [478, 261] on icon at bounding box center [477, 264] width 7 height 7
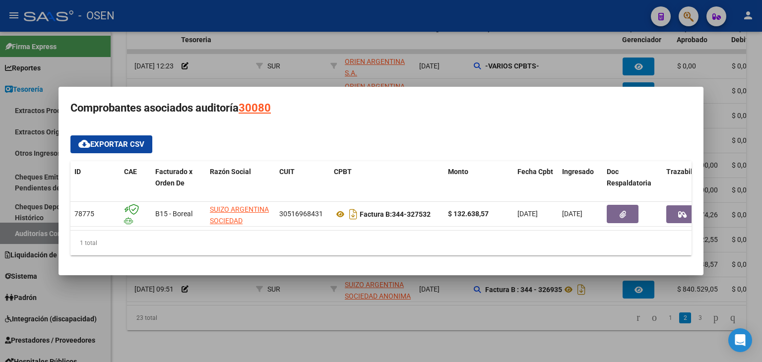
click at [481, 316] on div at bounding box center [381, 181] width 762 height 362
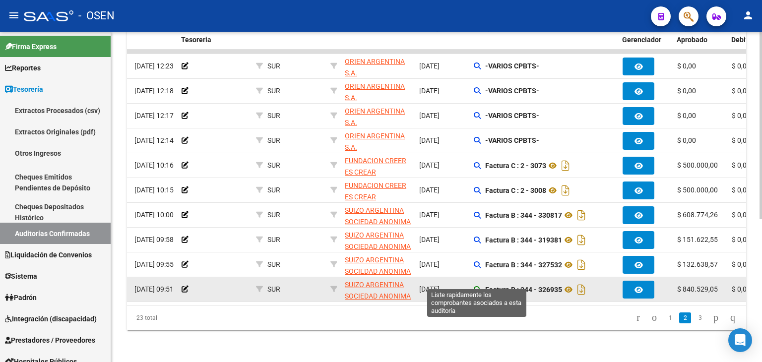
click at [474, 286] on icon at bounding box center [477, 289] width 7 height 7
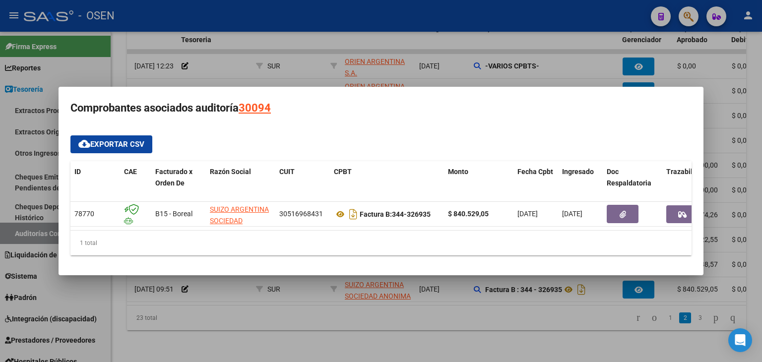
click at [472, 316] on div at bounding box center [381, 181] width 762 height 362
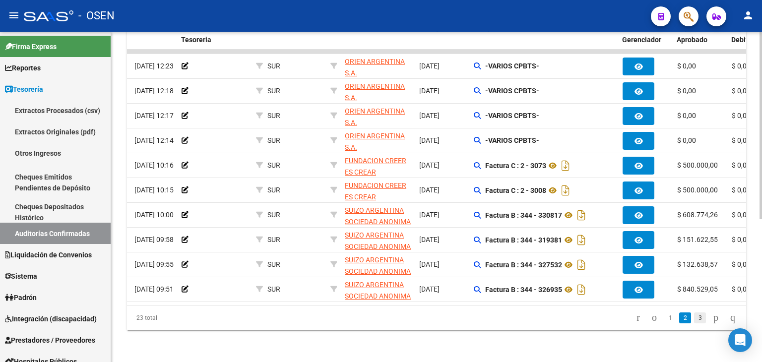
click at [694, 320] on link "3" at bounding box center [700, 317] width 12 height 11
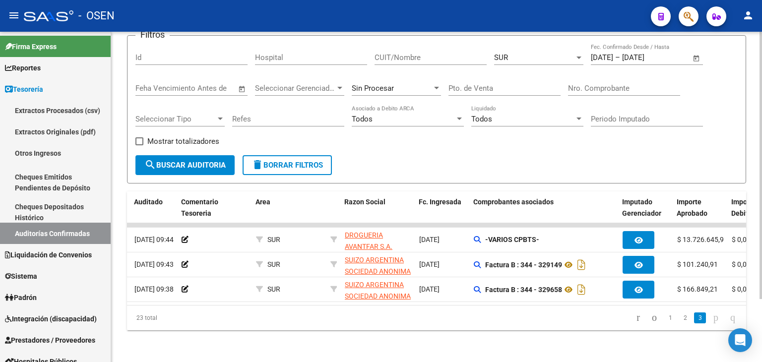
scroll to position [77, 0]
click at [679, 319] on link "2" at bounding box center [685, 317] width 12 height 11
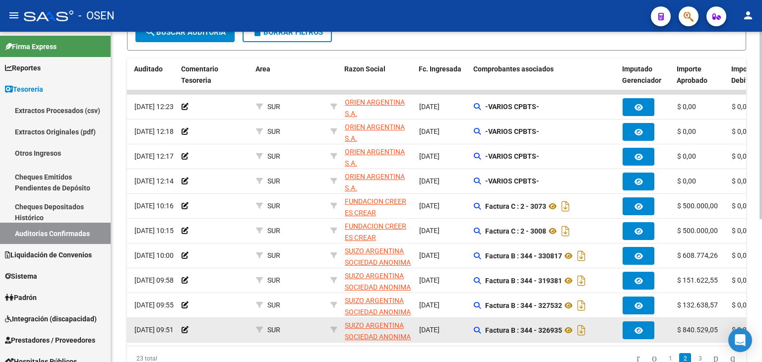
scroll to position [251, 0]
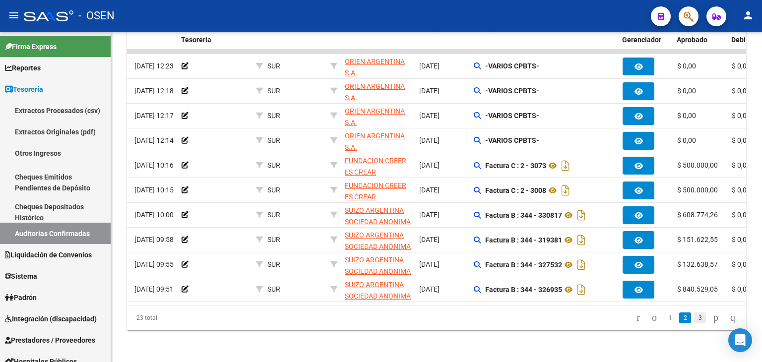
click at [694, 316] on link "3" at bounding box center [700, 317] width 12 height 11
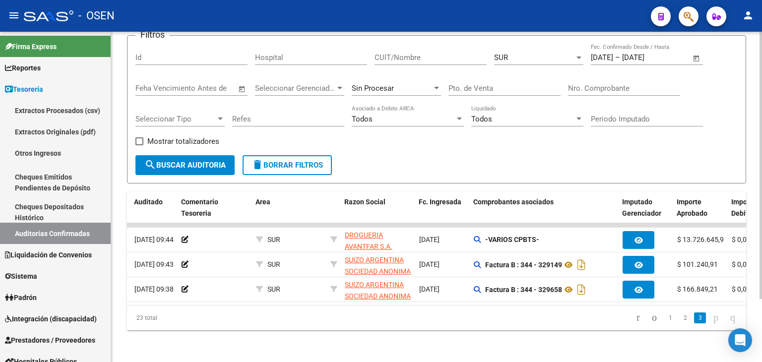
scroll to position [77, 0]
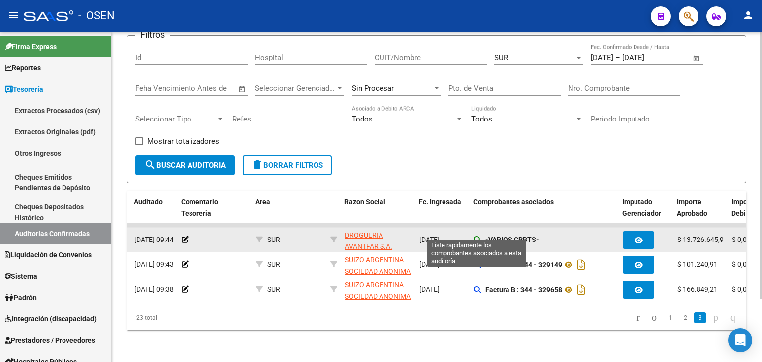
click at [476, 236] on icon at bounding box center [477, 239] width 7 height 7
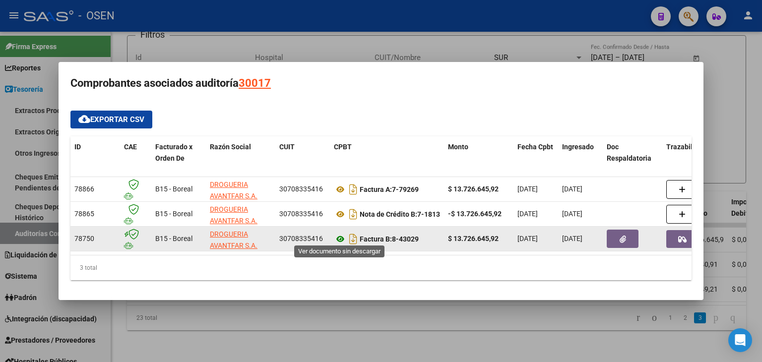
click at [339, 237] on icon at bounding box center [340, 239] width 13 height 12
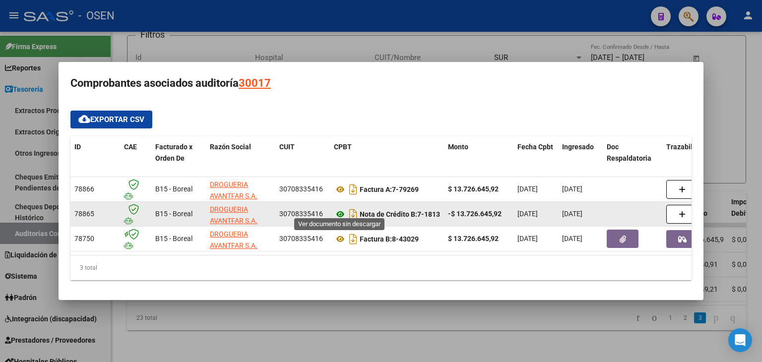
click at [342, 209] on icon at bounding box center [340, 214] width 13 height 12
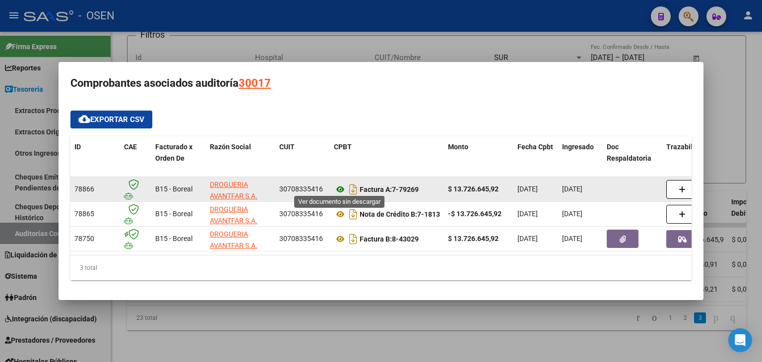
click at [340, 186] on icon at bounding box center [340, 190] width 13 height 12
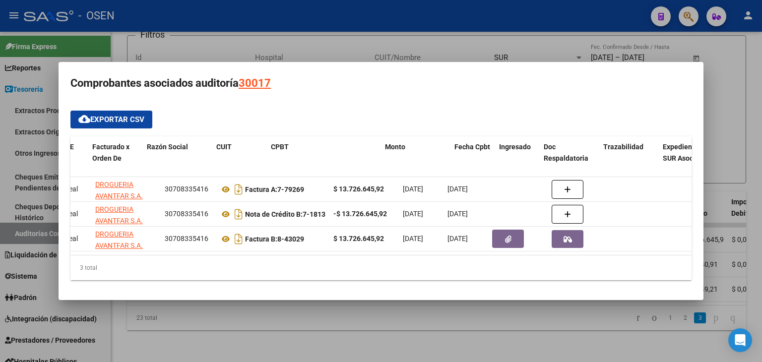
scroll to position [0, 63]
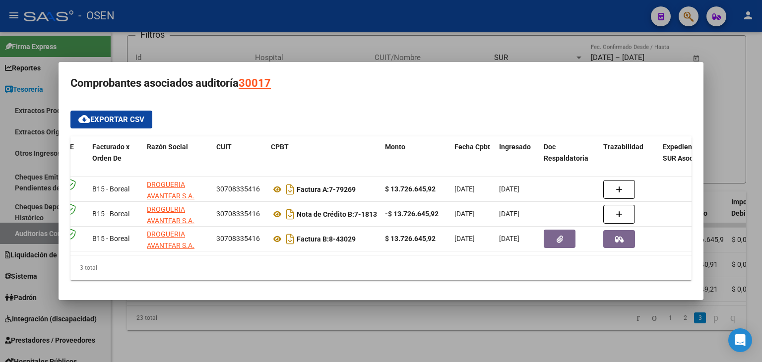
click at [385, 328] on div at bounding box center [381, 181] width 762 height 362
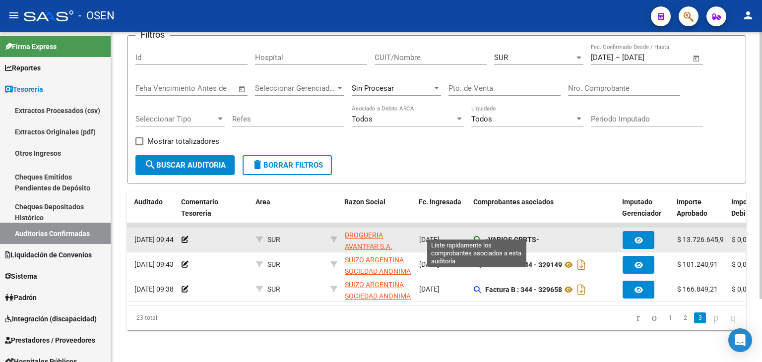
click at [475, 236] on icon at bounding box center [477, 239] width 7 height 7
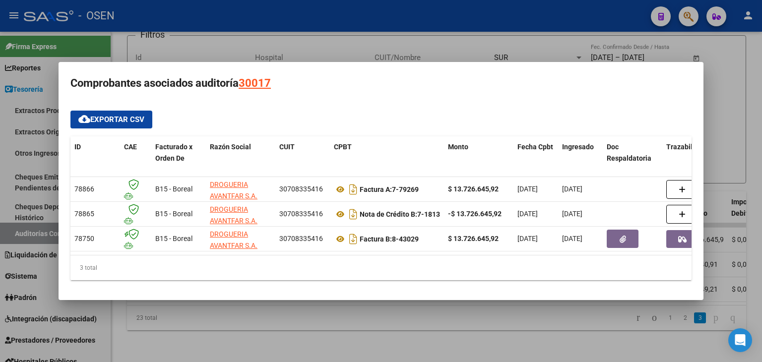
drag, startPoint x: 456, startPoint y: 323, endPoint x: 465, endPoint y: 292, distance: 32.0
click at [465, 292] on div "Comprobantes asociados auditoría 30017 cloud_download Exportar CSV ID CAE Factu…" at bounding box center [381, 181] width 762 height 362
click at [471, 276] on div "3 total" at bounding box center [380, 267] width 621 height 25
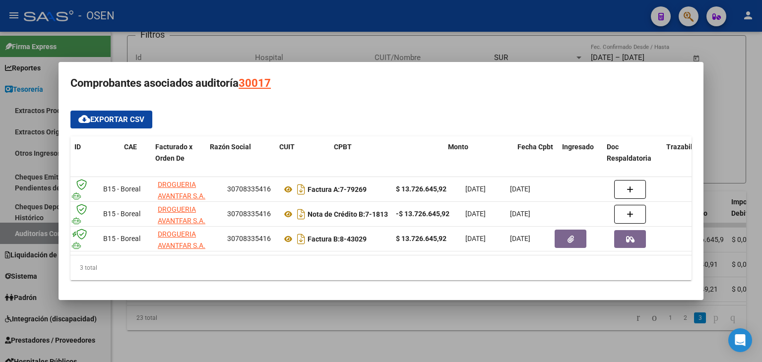
scroll to position [0, 0]
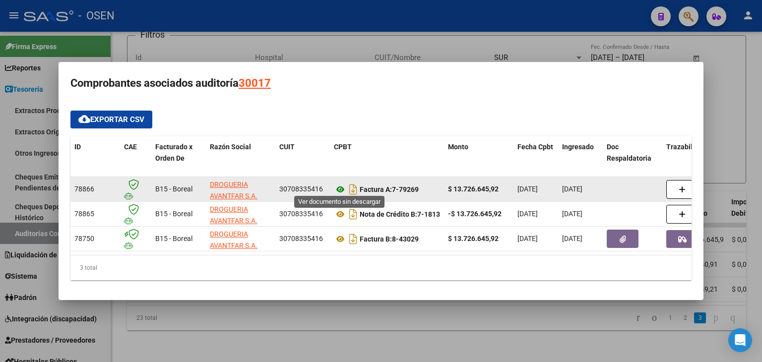
click at [341, 189] on icon at bounding box center [340, 190] width 13 height 12
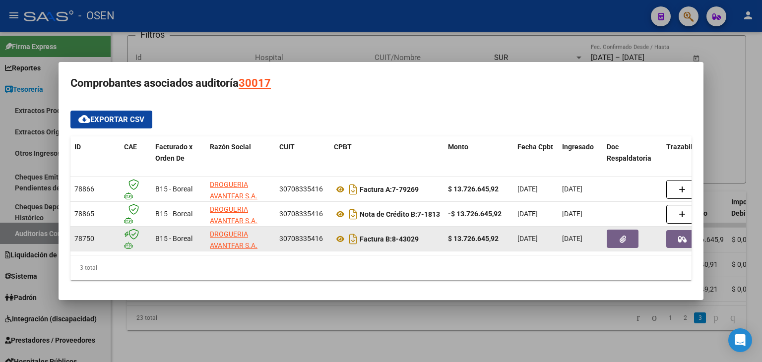
click at [625, 239] on button "button" at bounding box center [623, 239] width 32 height 18
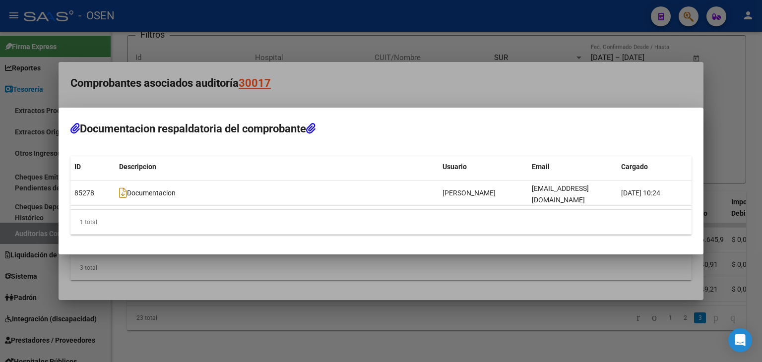
click at [346, 88] on div at bounding box center [381, 181] width 762 height 362
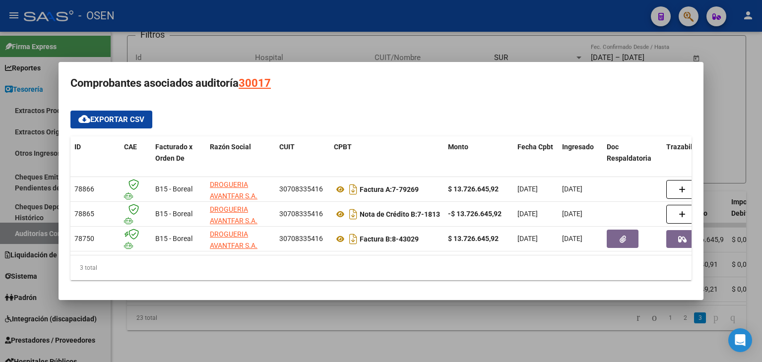
click at [410, 307] on div at bounding box center [381, 181] width 762 height 362
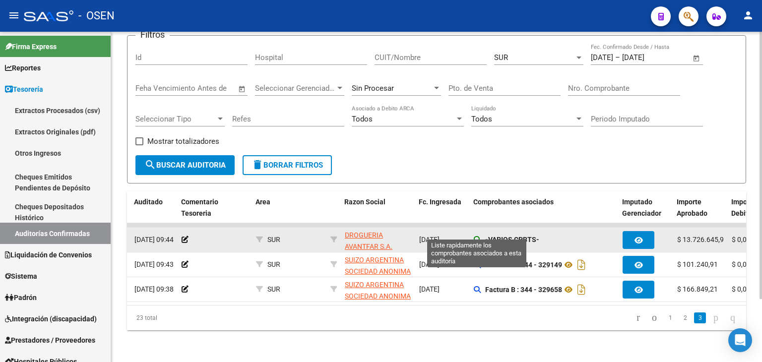
click at [478, 236] on icon at bounding box center [477, 239] width 7 height 7
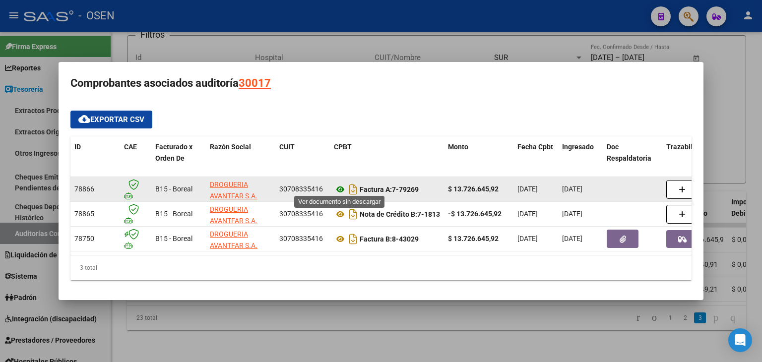
click at [343, 186] on icon at bounding box center [340, 190] width 13 height 12
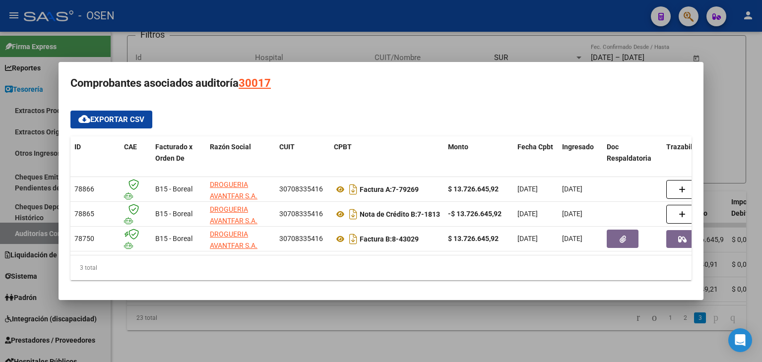
click at [396, 45] on div at bounding box center [381, 181] width 762 height 362
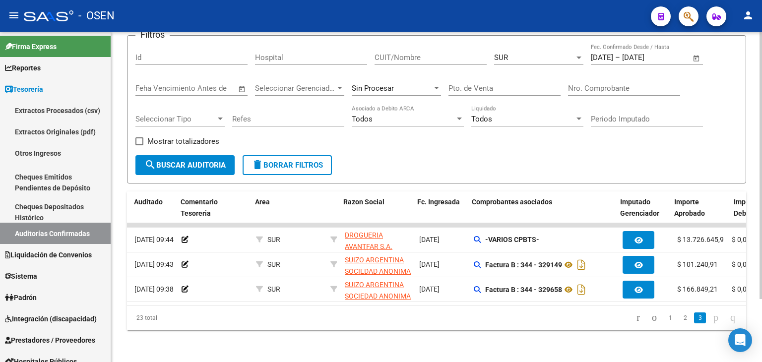
drag, startPoint x: 726, startPoint y: 197, endPoint x: 731, endPoint y: 196, distance: 5.0
click at [731, 196] on div "Procesado ID Imputado Liquidación Auditado Comentario Tesoreria Area Razon Soci…" at bounding box center [656, 207] width 1311 height 33
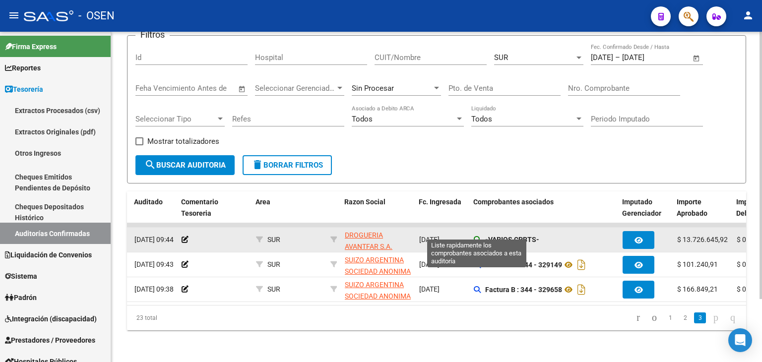
click at [478, 236] on icon at bounding box center [477, 239] width 7 height 7
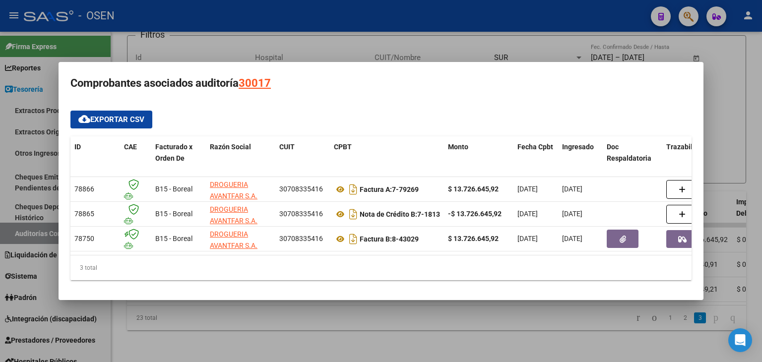
click at [499, 325] on div at bounding box center [381, 181] width 762 height 362
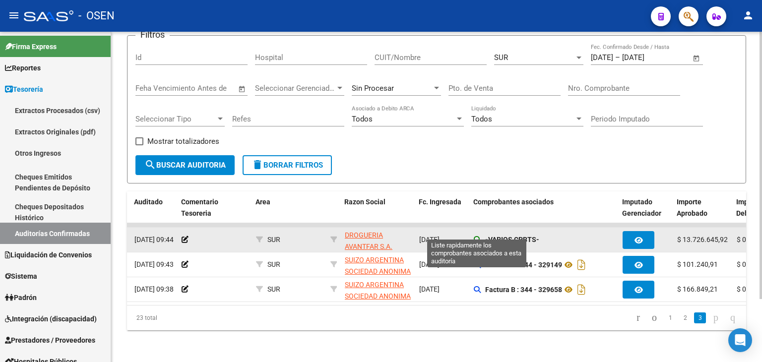
click at [478, 236] on icon at bounding box center [477, 239] width 7 height 7
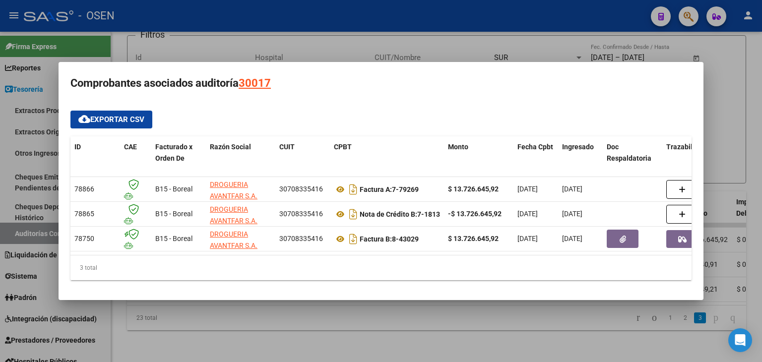
click at [502, 326] on div at bounding box center [381, 181] width 762 height 362
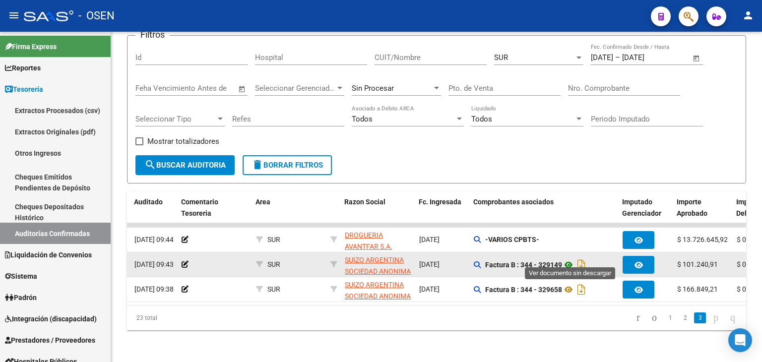
click at [567, 259] on icon at bounding box center [568, 265] width 13 height 12
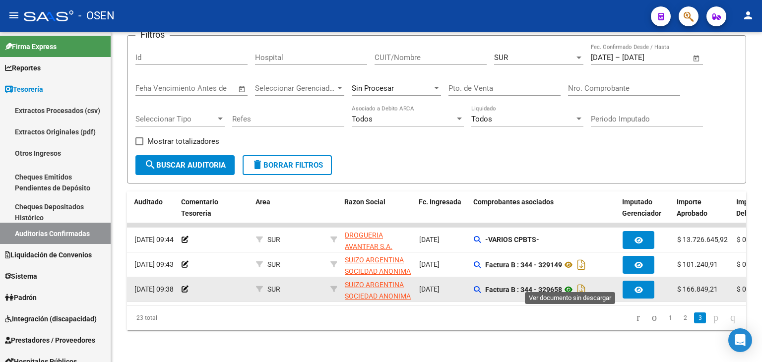
click at [569, 284] on icon at bounding box center [568, 290] width 13 height 12
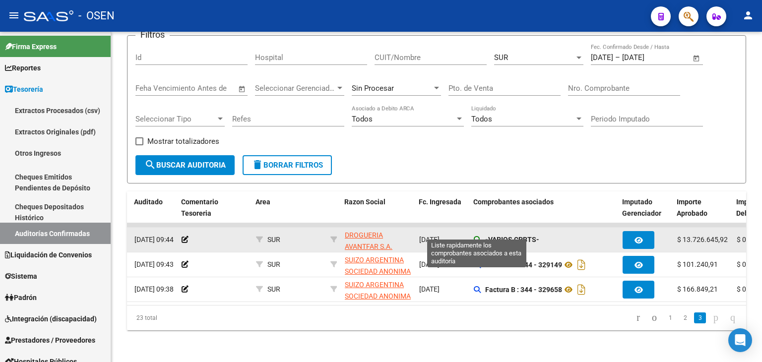
click at [477, 236] on icon at bounding box center [477, 239] width 7 height 7
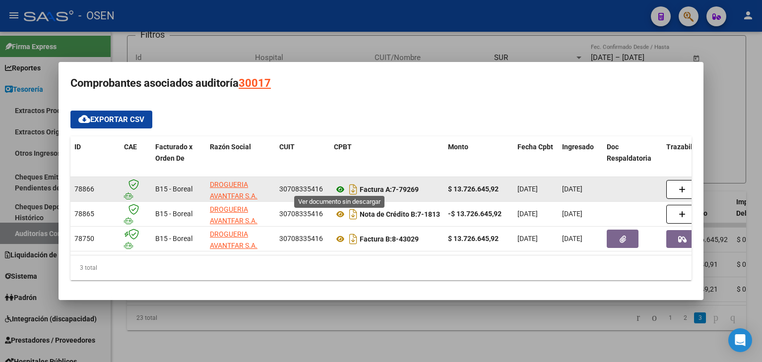
click at [342, 186] on icon at bounding box center [340, 190] width 13 height 12
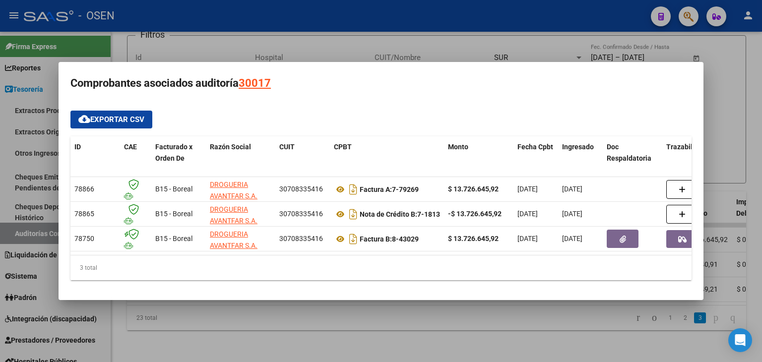
click at [411, 50] on div at bounding box center [381, 181] width 762 height 362
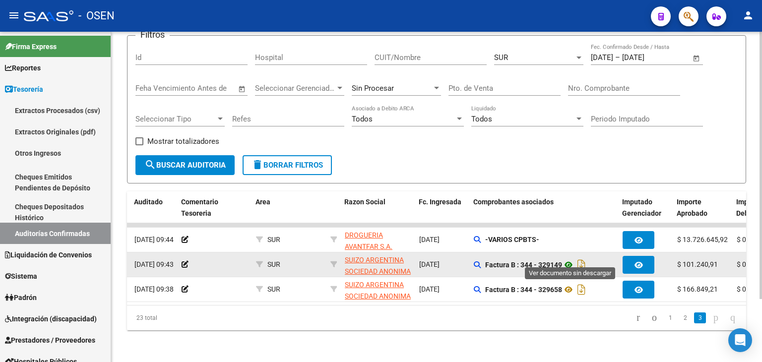
click at [571, 259] on icon at bounding box center [568, 265] width 13 height 12
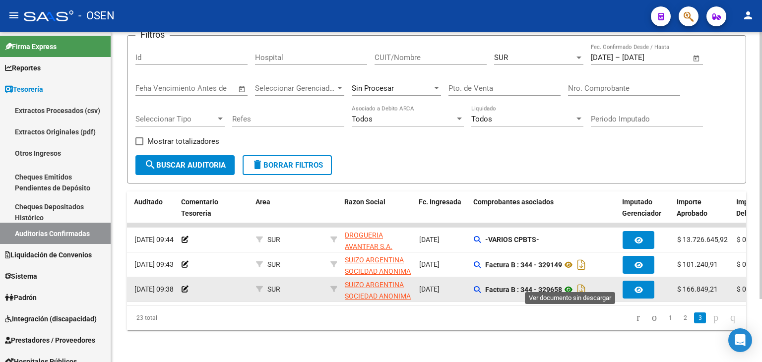
click at [567, 284] on icon at bounding box center [568, 290] width 13 height 12
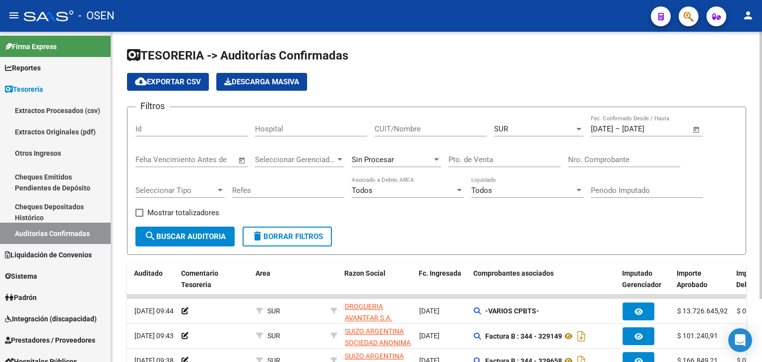
click at [533, 127] on div "SUR" at bounding box center [534, 128] width 80 height 9
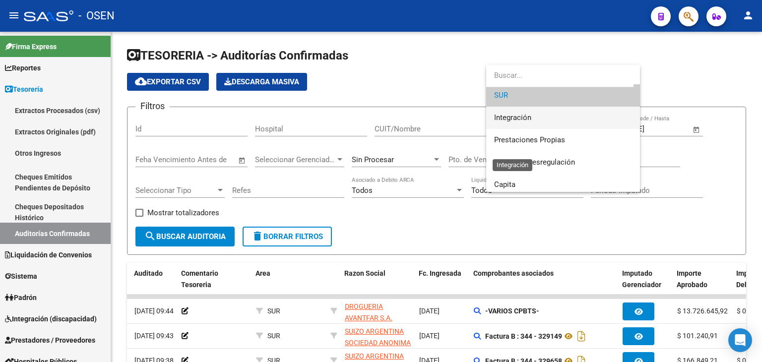
scroll to position [86, 0]
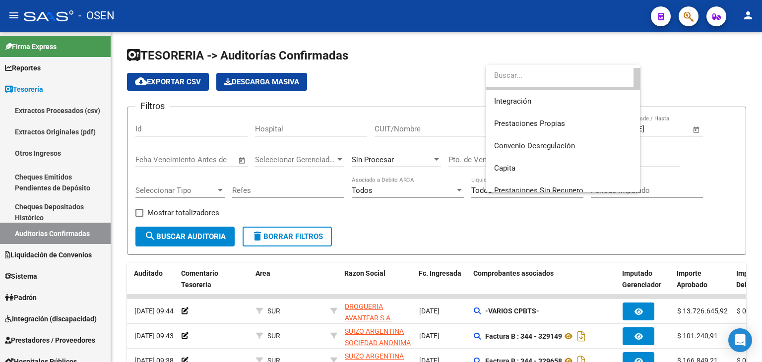
click at [468, 229] on div at bounding box center [381, 181] width 762 height 362
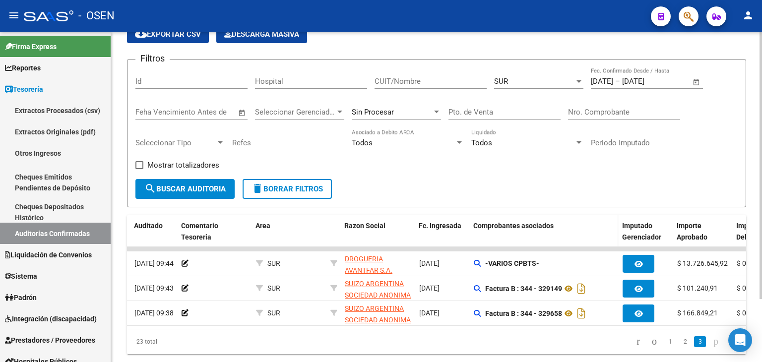
scroll to position [77, 0]
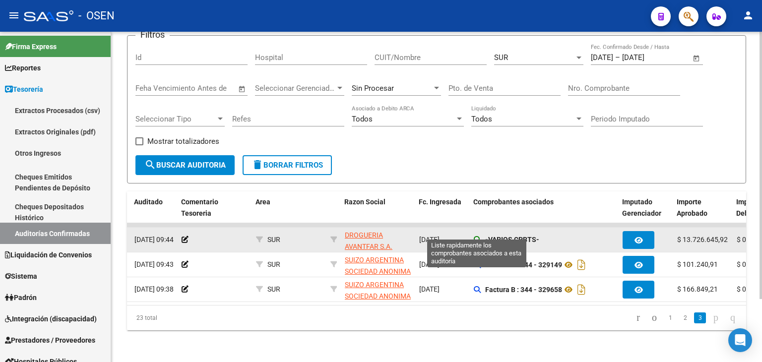
click at [476, 236] on icon at bounding box center [477, 239] width 7 height 7
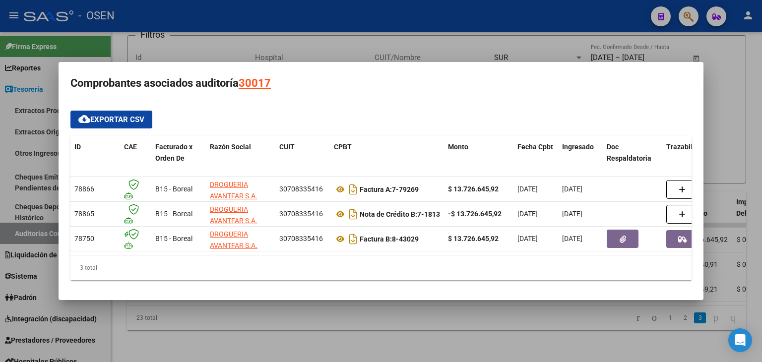
click at [441, 318] on div at bounding box center [381, 181] width 762 height 362
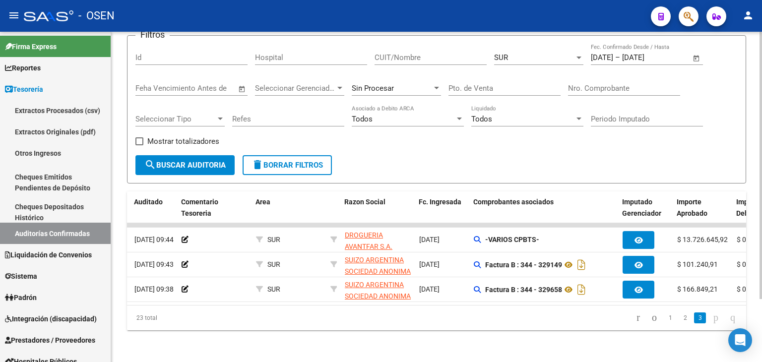
click at [293, 336] on div "TESORERIA -> Auditorías Confirmadas cloud_download Exportar CSV Descarga Masiva…" at bounding box center [436, 161] width 651 height 402
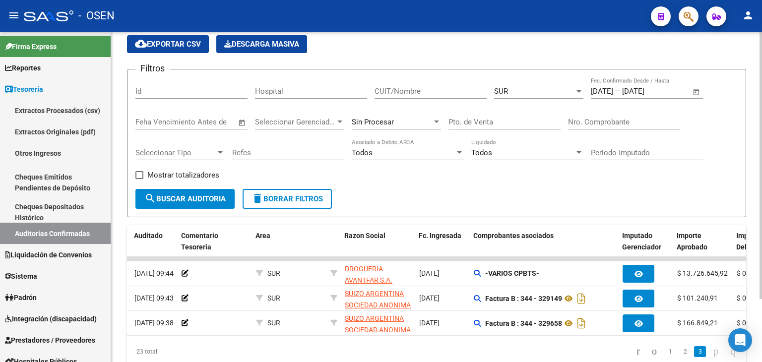
scroll to position [0, 0]
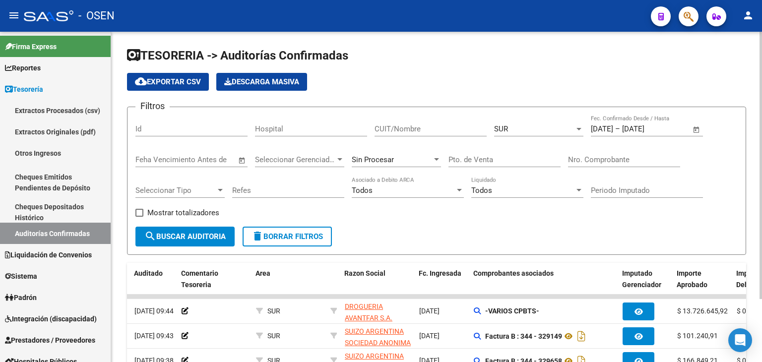
click at [695, 128] on span "Open calendar" at bounding box center [696, 130] width 24 height 24
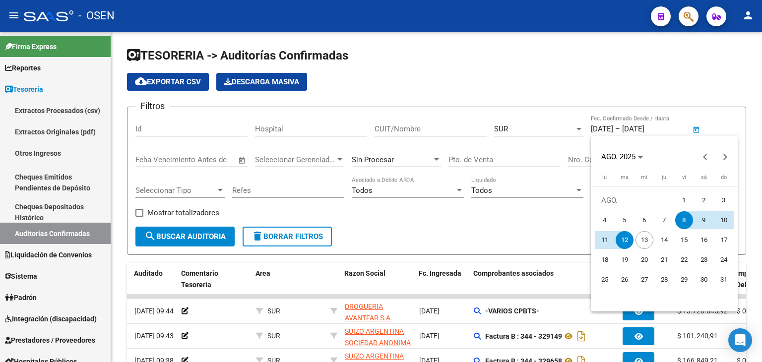
click at [687, 196] on span "1" at bounding box center [684, 200] width 18 height 18
type input "[DATE]"
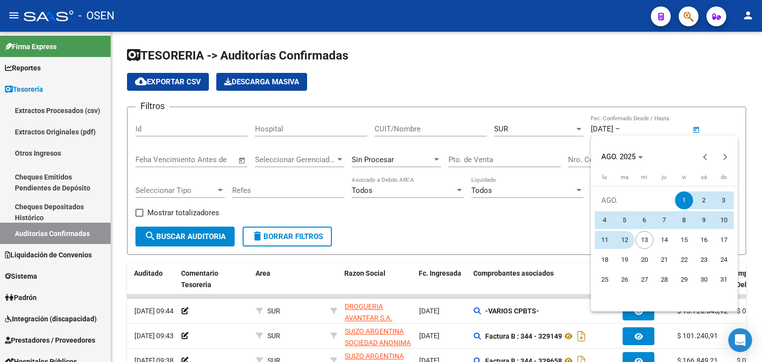
click at [628, 239] on span "12" at bounding box center [625, 240] width 18 height 18
type input "[DATE]"
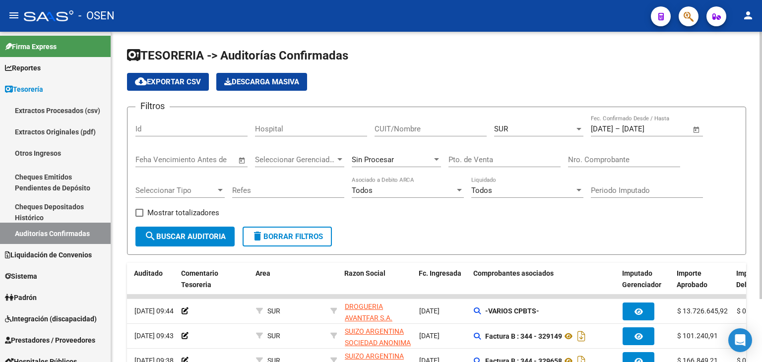
click at [181, 241] on button "search Buscar Auditoria" at bounding box center [184, 237] width 99 height 20
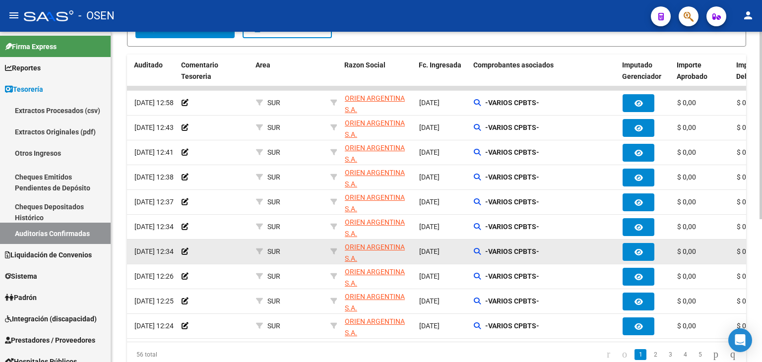
scroll to position [248, 0]
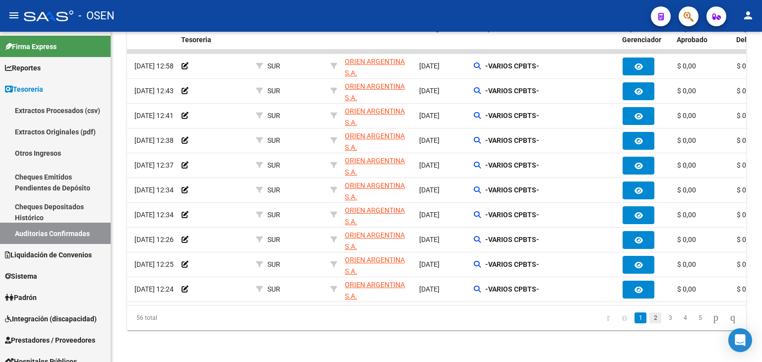
click at [649, 319] on link "2" at bounding box center [655, 317] width 12 height 11
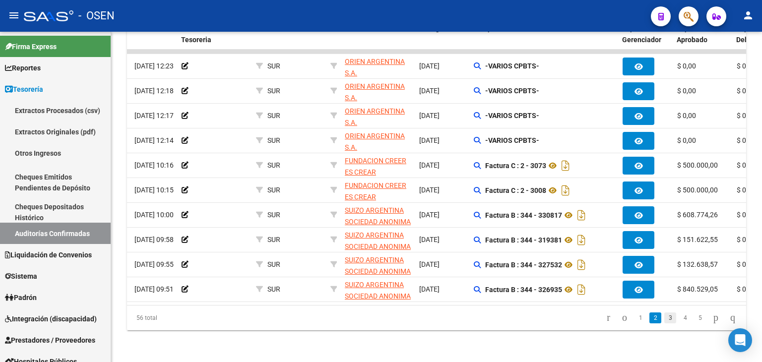
click at [664, 323] on link "3" at bounding box center [670, 317] width 12 height 11
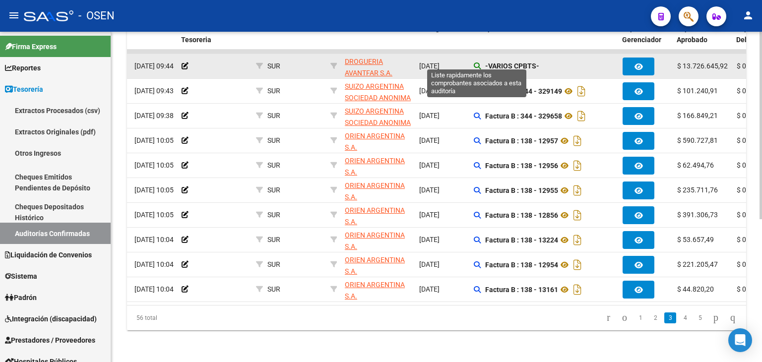
click at [474, 62] on icon at bounding box center [477, 65] width 7 height 7
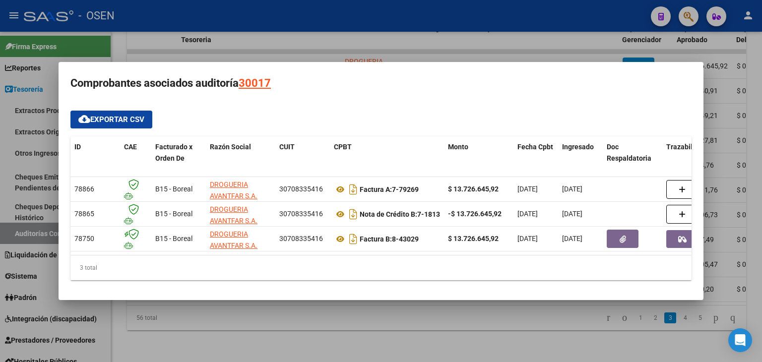
click at [462, 324] on div at bounding box center [381, 181] width 762 height 362
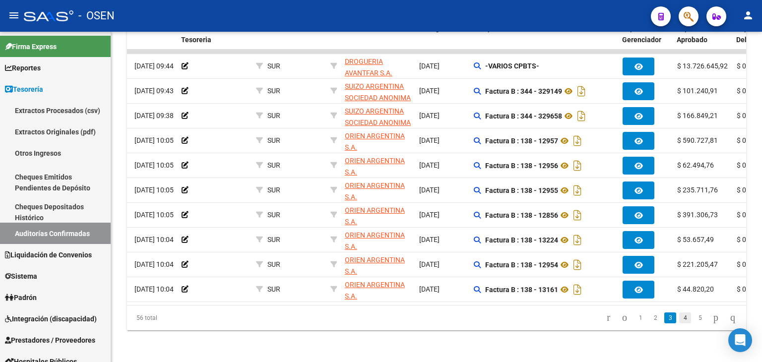
click at [679, 322] on link "4" at bounding box center [685, 317] width 12 height 11
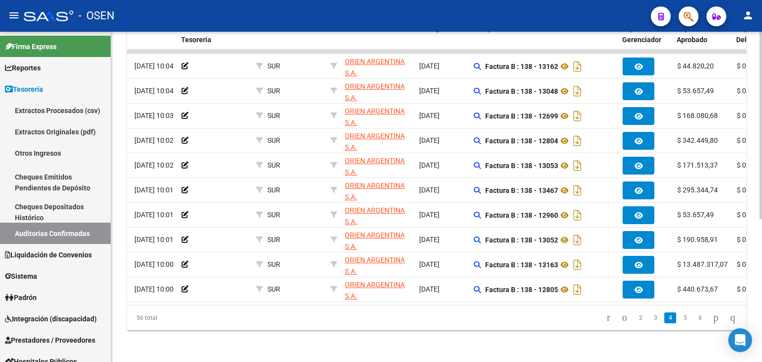
click at [679, 322] on link "5" at bounding box center [685, 317] width 12 height 11
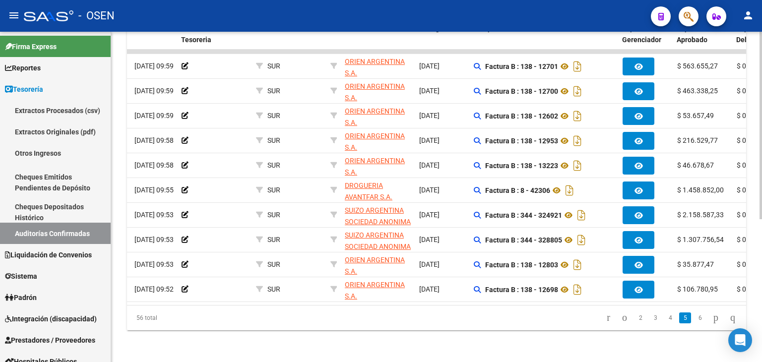
click at [679, 322] on link "5" at bounding box center [685, 317] width 12 height 11
click at [694, 323] on link "6" at bounding box center [700, 317] width 12 height 11
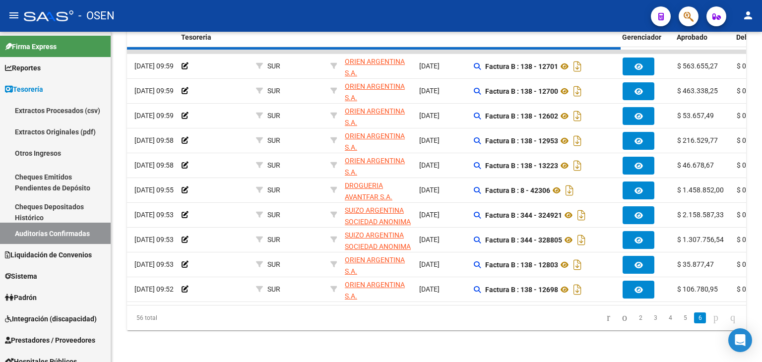
scroll to position [152, 0]
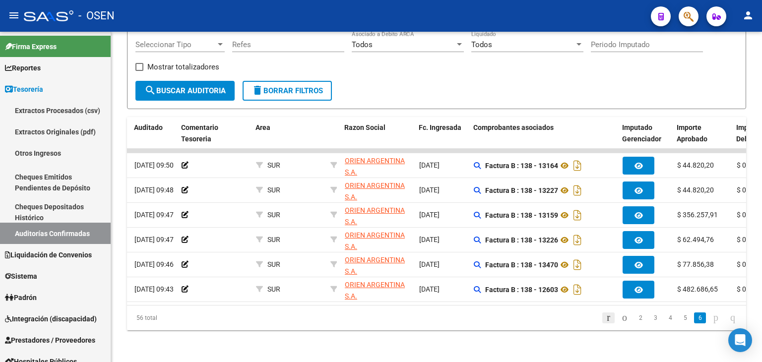
click at [605, 321] on icon "go to first page" at bounding box center [608, 317] width 6 height 12
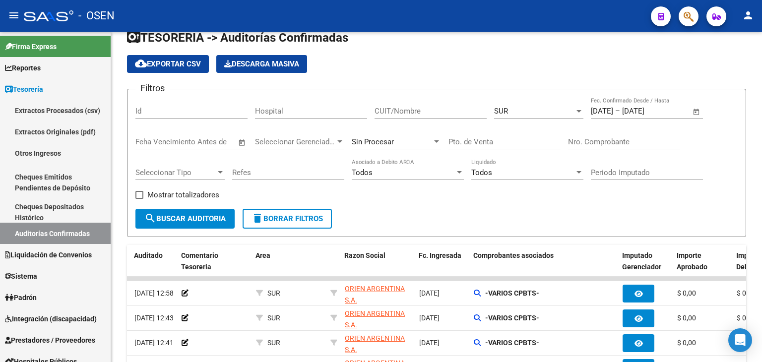
scroll to position [0, 0]
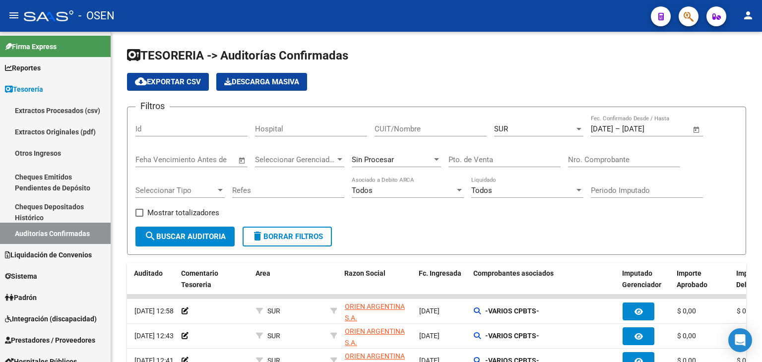
click at [514, 130] on div "SUR" at bounding box center [534, 128] width 80 height 9
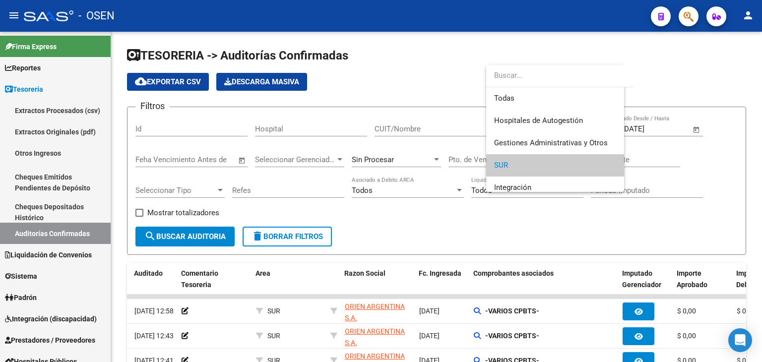
scroll to position [37, 0]
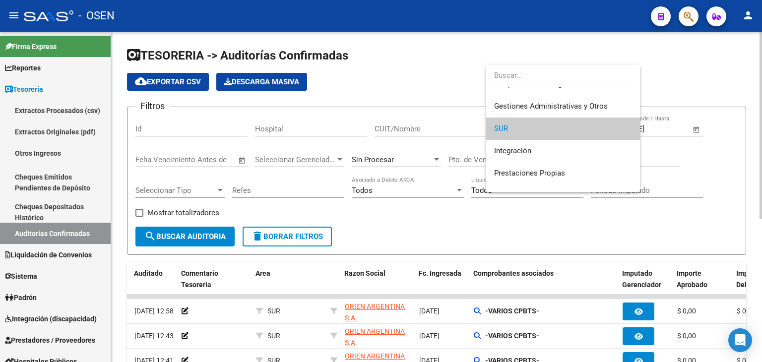
click at [675, 86] on div at bounding box center [381, 181] width 762 height 362
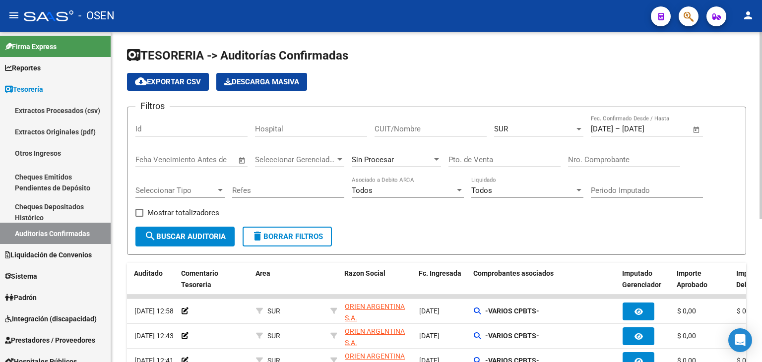
click at [694, 126] on span "Open calendar" at bounding box center [696, 130] width 24 height 24
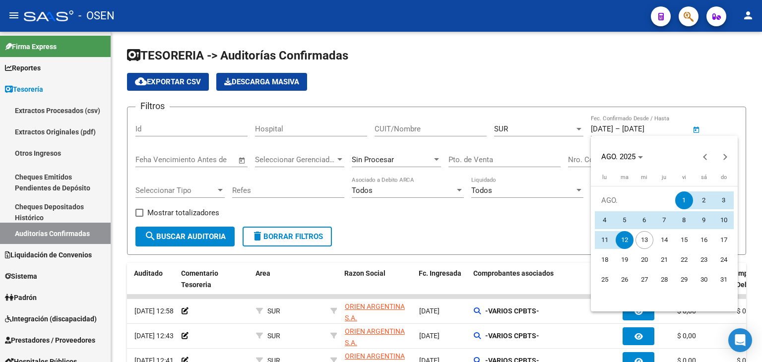
click at [684, 223] on span "8" at bounding box center [684, 220] width 18 height 18
type input "[DATE]"
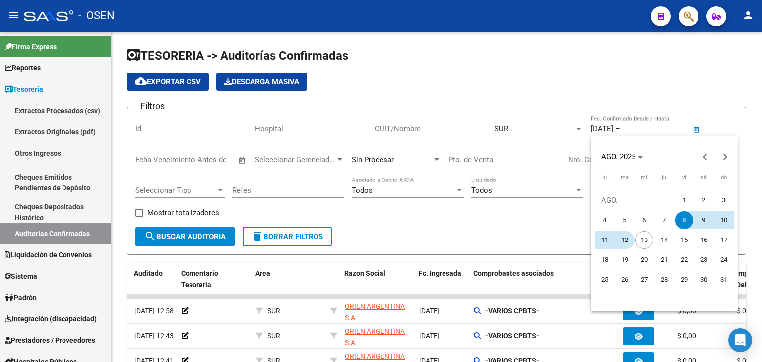
click at [626, 240] on span "12" at bounding box center [625, 240] width 18 height 18
type input "[DATE]"
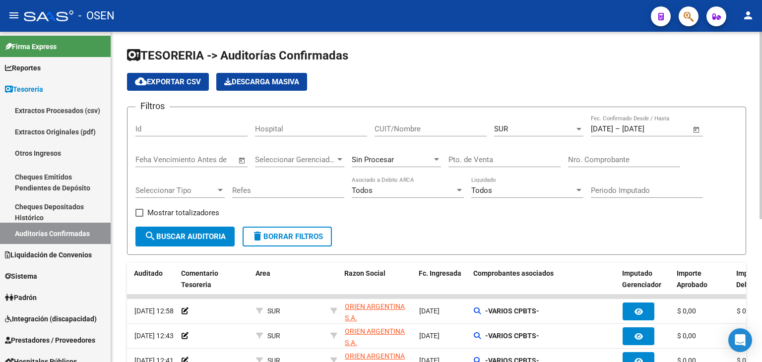
click at [181, 239] on span "search Buscar Auditoria" at bounding box center [184, 236] width 81 height 9
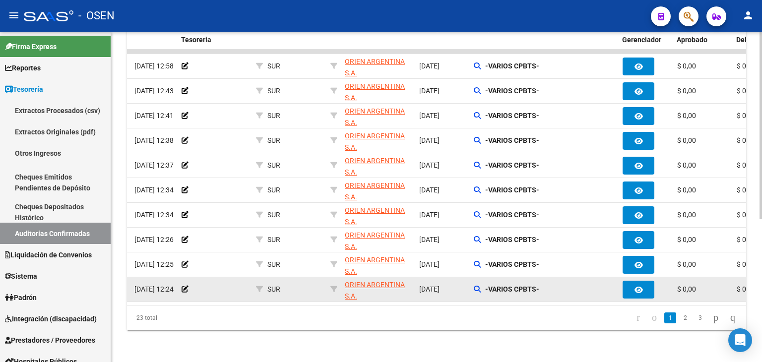
scroll to position [251, 0]
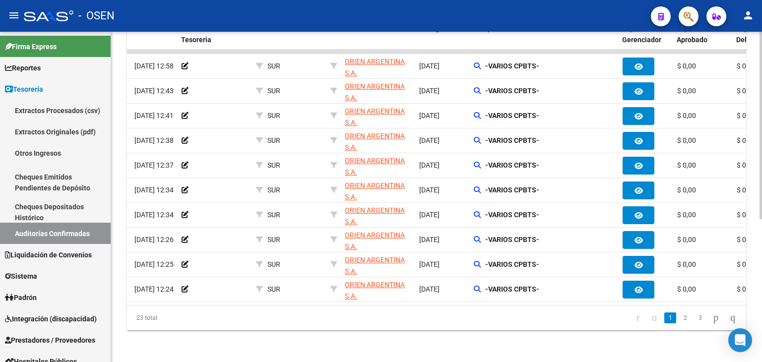
click at [692, 316] on li "3" at bounding box center [699, 318] width 15 height 17
click at [694, 317] on link "3" at bounding box center [700, 317] width 12 height 11
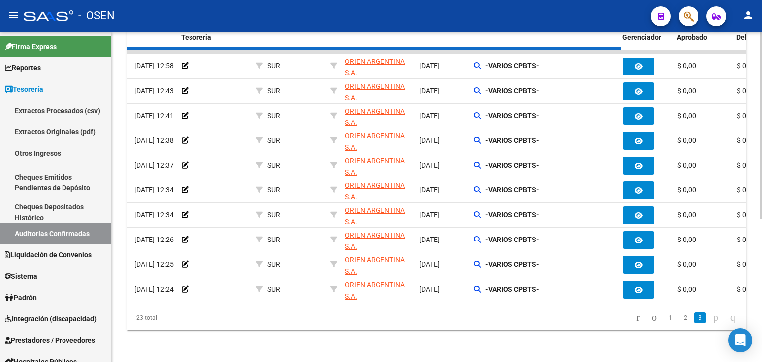
scroll to position [77, 0]
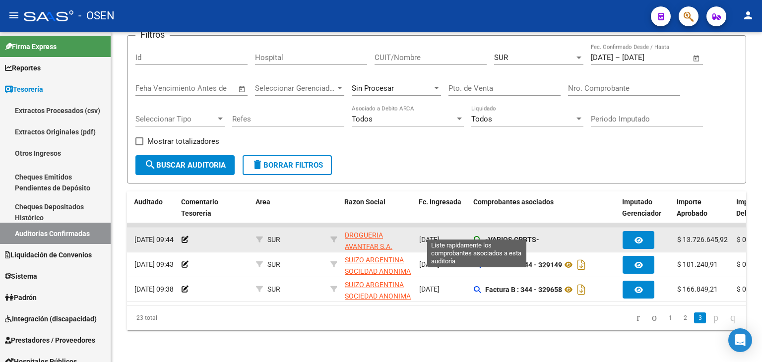
click at [480, 236] on icon at bounding box center [477, 239] width 7 height 7
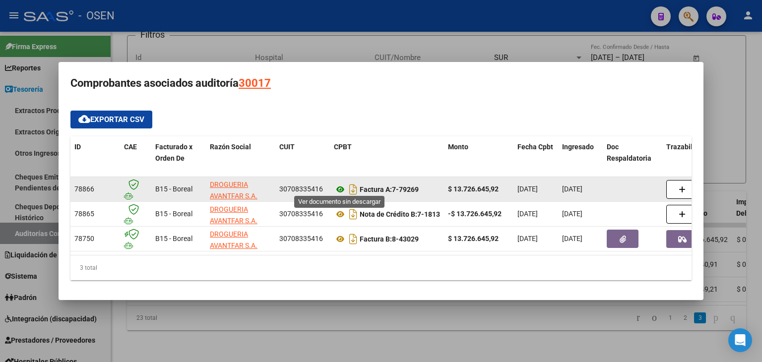
click at [339, 186] on icon at bounding box center [340, 190] width 13 height 12
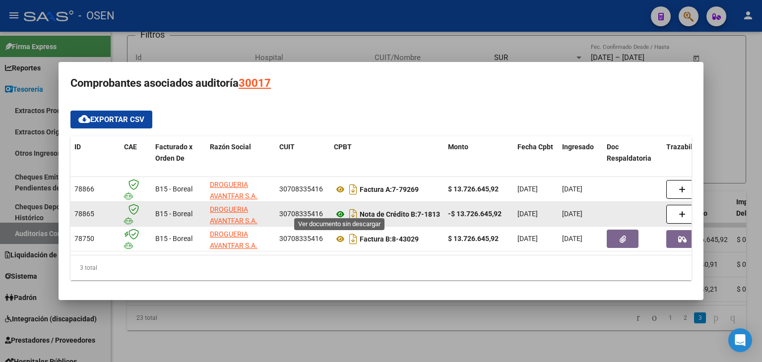
click at [340, 208] on icon at bounding box center [340, 214] width 13 height 12
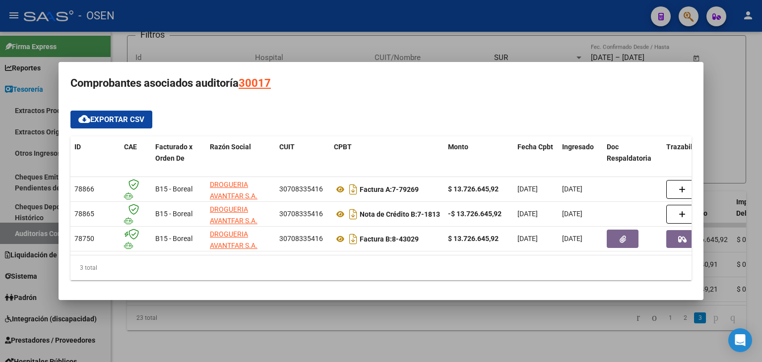
click at [385, 325] on div at bounding box center [381, 181] width 762 height 362
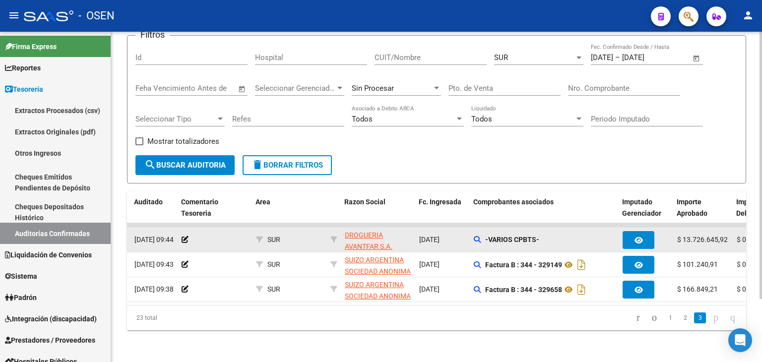
click at [481, 234] on div "-VARIOS CPBTS-" at bounding box center [544, 239] width 141 height 11
click at [480, 236] on icon at bounding box center [477, 239] width 7 height 7
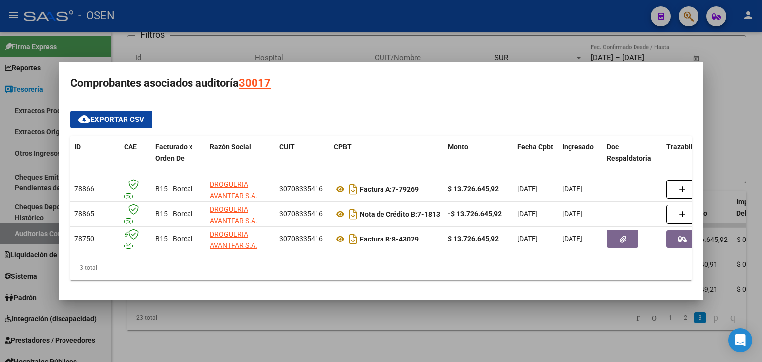
click at [471, 326] on div at bounding box center [381, 181] width 762 height 362
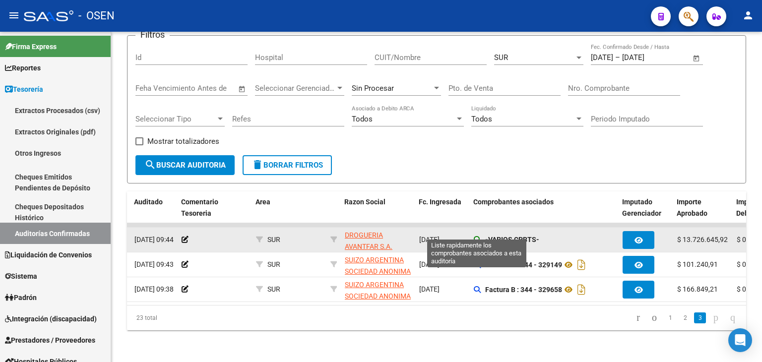
click at [478, 236] on icon at bounding box center [477, 239] width 7 height 7
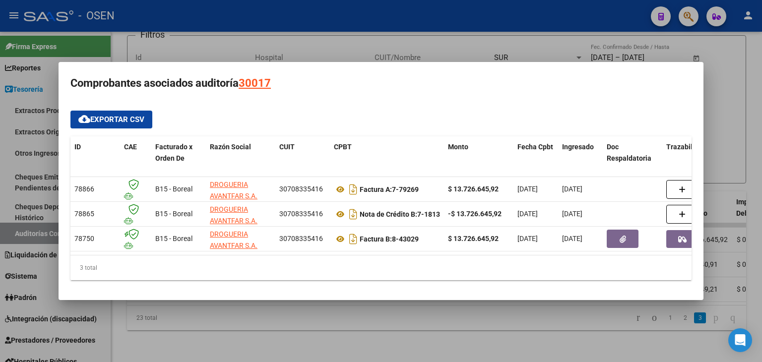
click at [319, 313] on div at bounding box center [381, 181] width 762 height 362
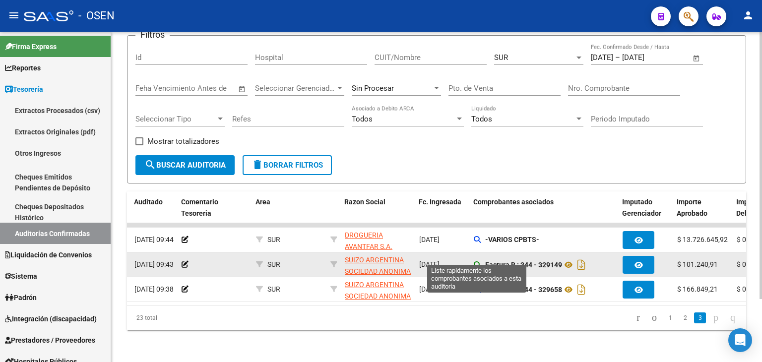
click at [476, 261] on icon at bounding box center [477, 264] width 7 height 7
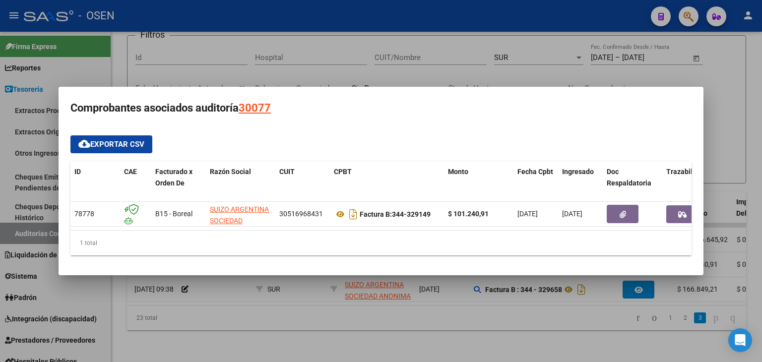
click at [435, 326] on div at bounding box center [381, 181] width 762 height 362
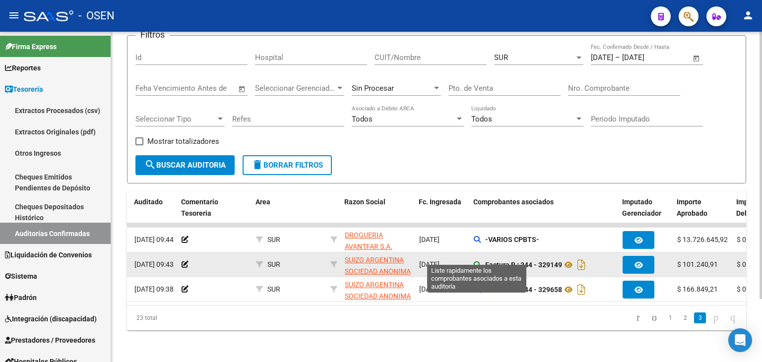
click at [476, 261] on icon at bounding box center [477, 264] width 7 height 7
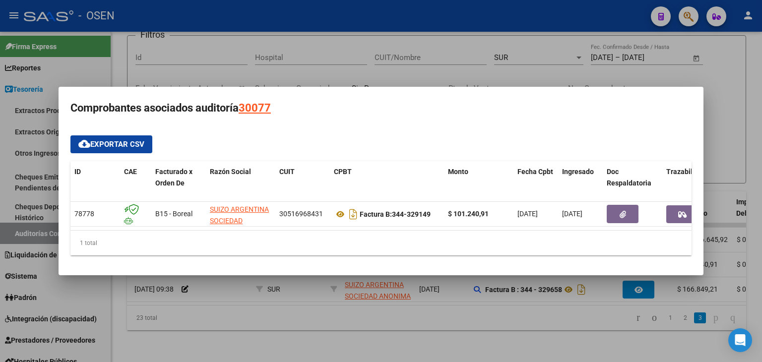
click at [483, 327] on div at bounding box center [381, 181] width 762 height 362
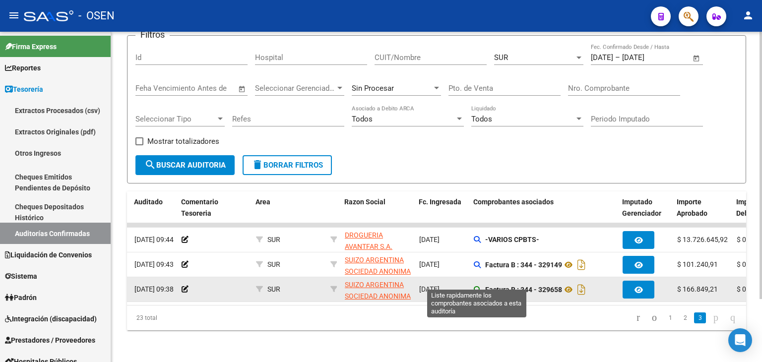
click at [477, 286] on icon at bounding box center [477, 289] width 7 height 7
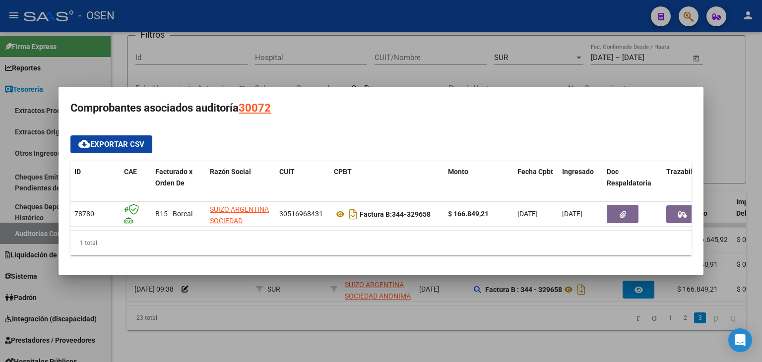
click at [443, 321] on div at bounding box center [381, 181] width 762 height 362
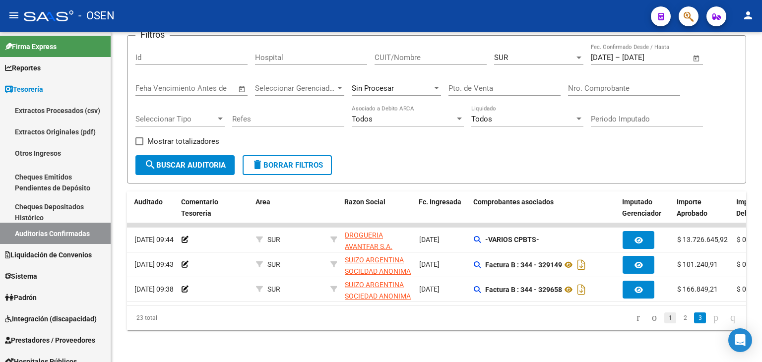
click at [664, 321] on link "1" at bounding box center [670, 317] width 12 height 11
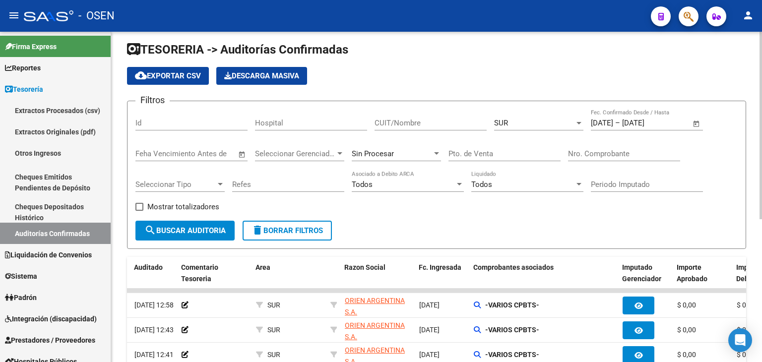
scroll to position [0, 0]
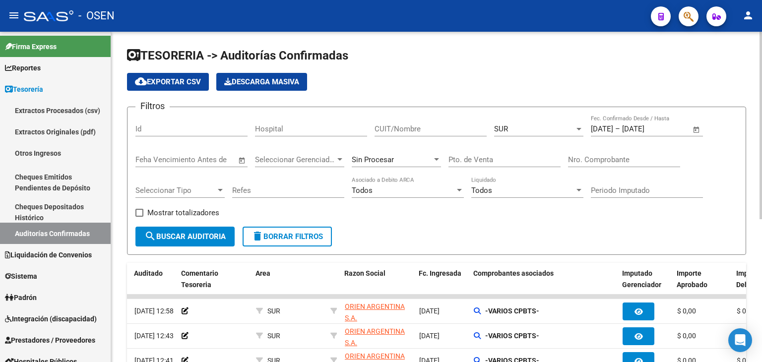
click at [550, 131] on div "SUR" at bounding box center [534, 128] width 80 height 9
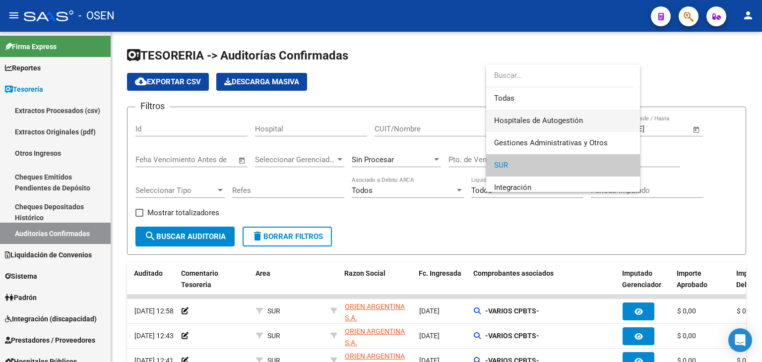
click at [538, 122] on span "Hospitales de Autogestión" at bounding box center [538, 120] width 89 height 9
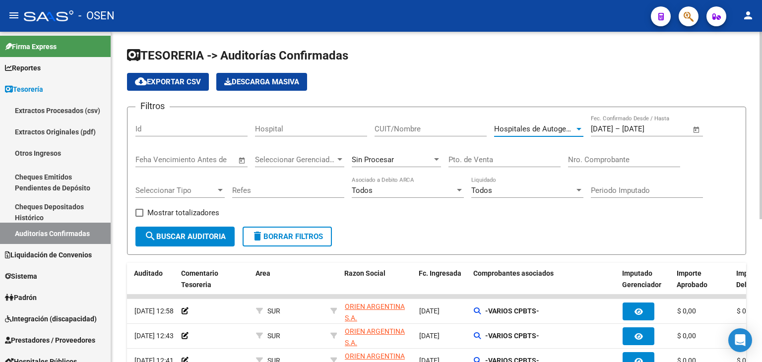
click at [202, 240] on span "search Buscar Auditoria" at bounding box center [184, 236] width 81 height 9
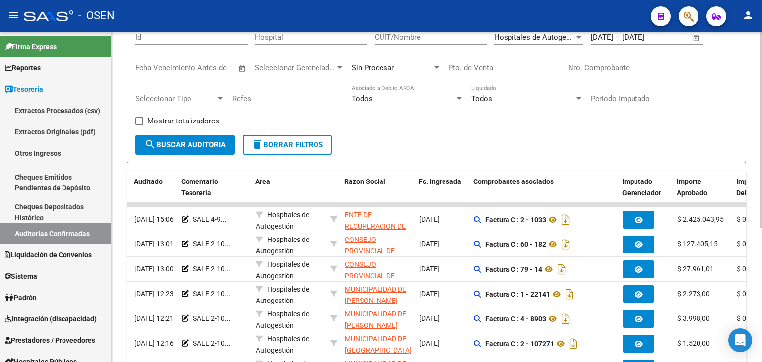
scroll to position [198, 0]
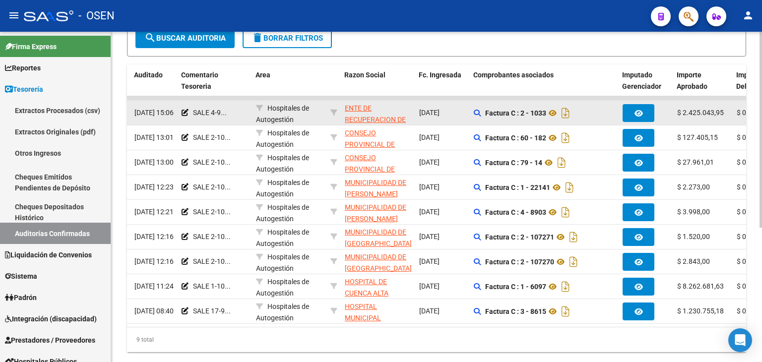
click at [207, 112] on span "SALE 4-9..." at bounding box center [210, 113] width 34 height 8
click at [202, 105] on datatable-body-cell "SALE 4-9..." at bounding box center [215, 113] width 74 height 24
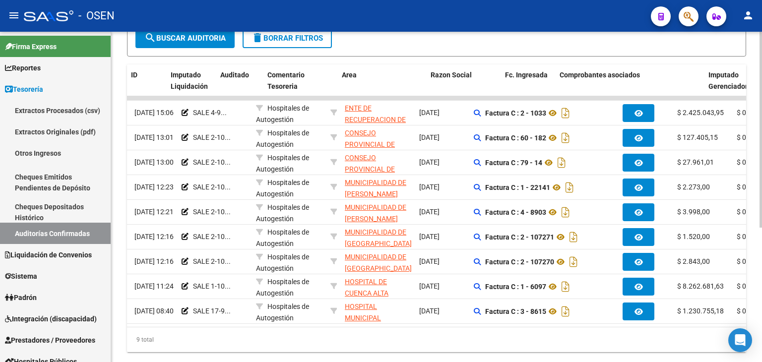
scroll to position [0, 38]
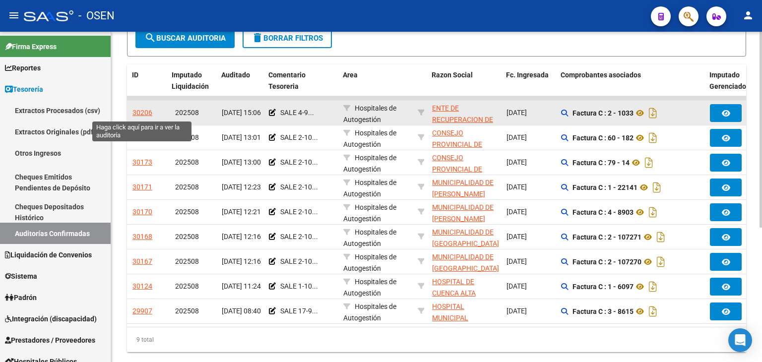
click at [143, 110] on div "30206" at bounding box center [142, 112] width 20 height 11
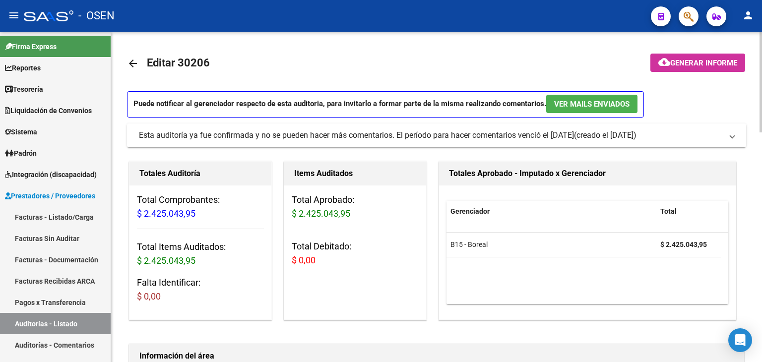
click at [134, 60] on mat-icon "arrow_back" at bounding box center [133, 64] width 12 height 12
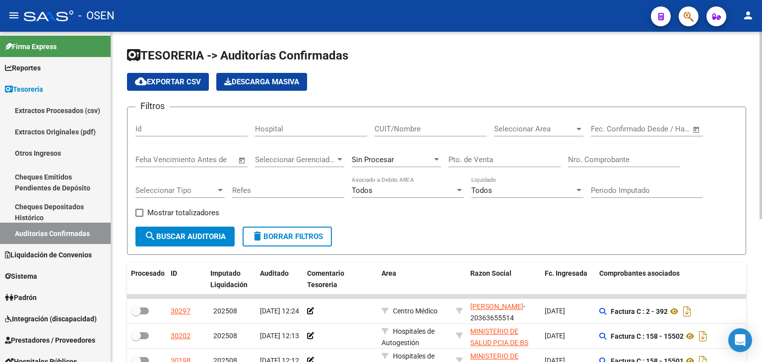
click at [696, 125] on span "Open calendar" at bounding box center [696, 130] width 24 height 24
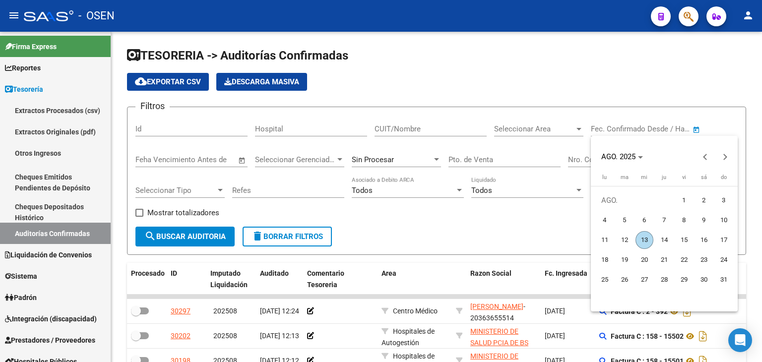
click at [683, 223] on span "8" at bounding box center [684, 220] width 18 height 18
type input "[DATE]"
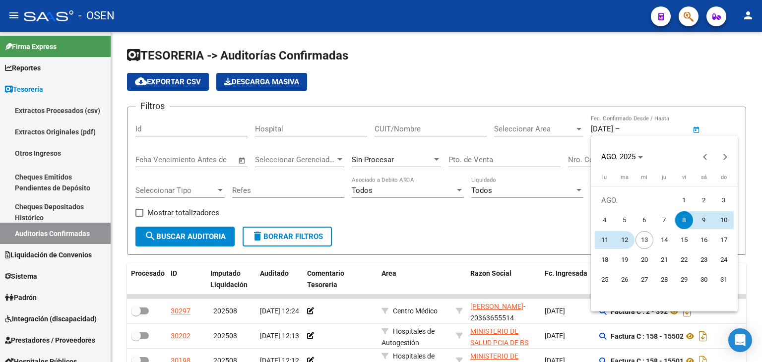
click at [624, 242] on span "12" at bounding box center [625, 240] width 18 height 18
type input "[DATE]"
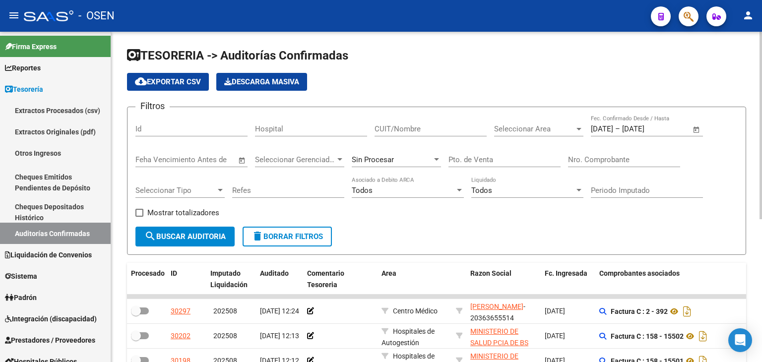
click at [524, 128] on span "Seleccionar Area" at bounding box center [534, 128] width 80 height 9
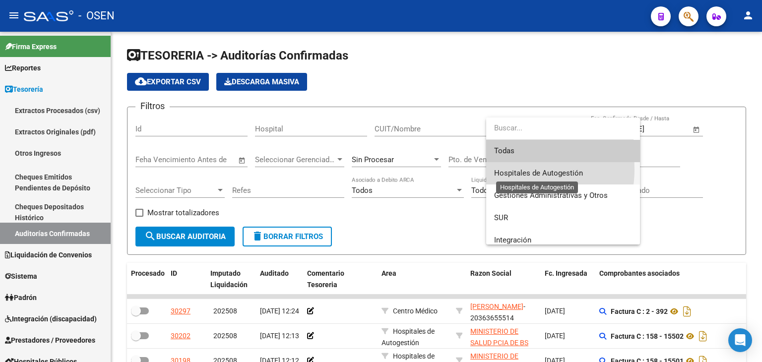
click at [512, 169] on span "Hospitales de Autogestión" at bounding box center [538, 173] width 89 height 9
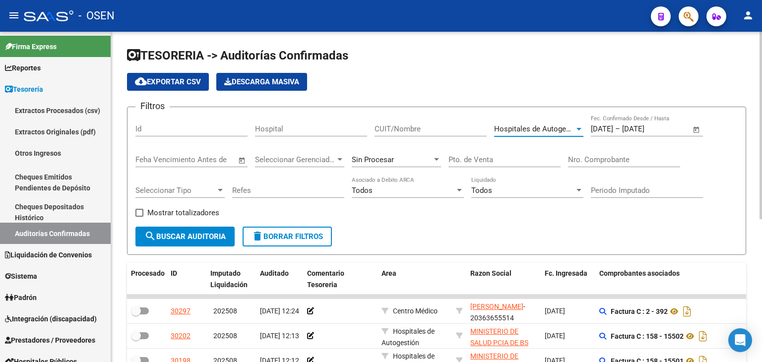
click at [169, 239] on span "search Buscar Auditoria" at bounding box center [184, 236] width 81 height 9
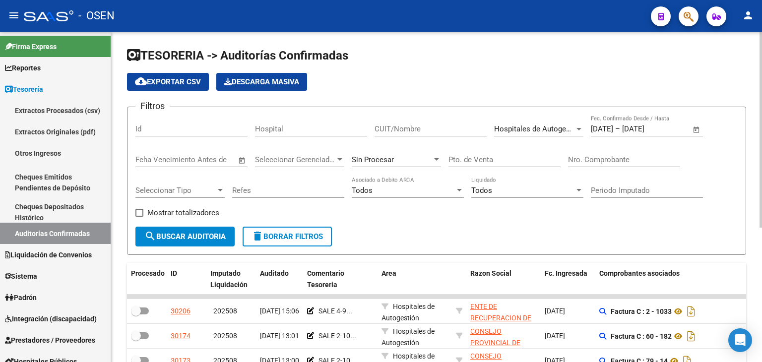
scroll to position [149, 0]
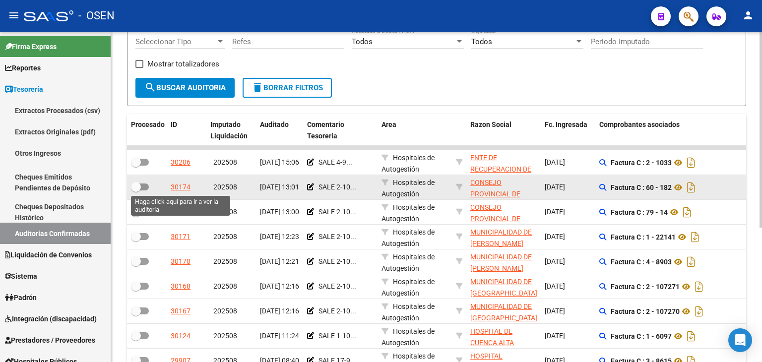
click at [178, 188] on div "30174" at bounding box center [181, 187] width 20 height 11
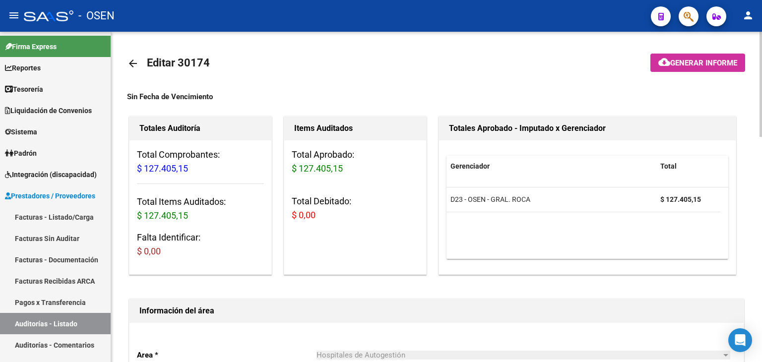
drag, startPoint x: 133, startPoint y: 56, endPoint x: 205, endPoint y: 54, distance: 71.9
click at [205, 54] on mat-toolbar-row "arrow_back Editar 30174" at bounding box center [368, 64] width 483 height 32
click at [204, 54] on h1 "Editar 30174" at bounding box center [179, 64] width 65 height 20
click at [135, 68] on mat-icon "arrow_back" at bounding box center [133, 64] width 12 height 12
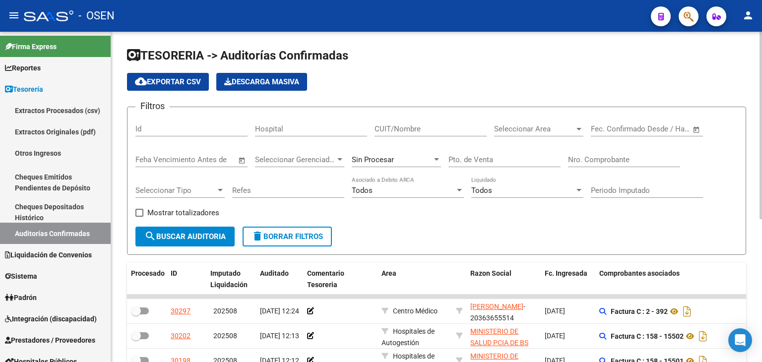
click at [694, 129] on span "Open calendar" at bounding box center [696, 130] width 24 height 24
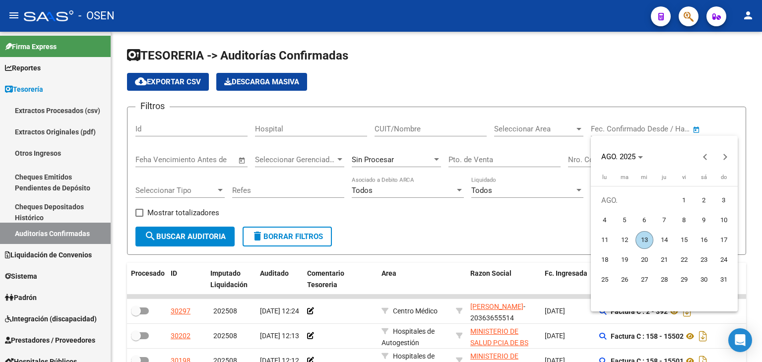
click at [683, 203] on span "1" at bounding box center [684, 200] width 18 height 18
type input "[DATE]"
click at [679, 202] on span "1" at bounding box center [684, 200] width 18 height 18
type input "[DATE]"
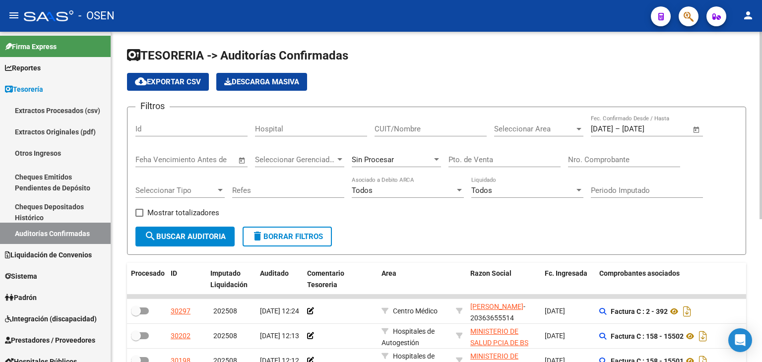
click at [690, 129] on span "Open calendar" at bounding box center [696, 130] width 24 height 24
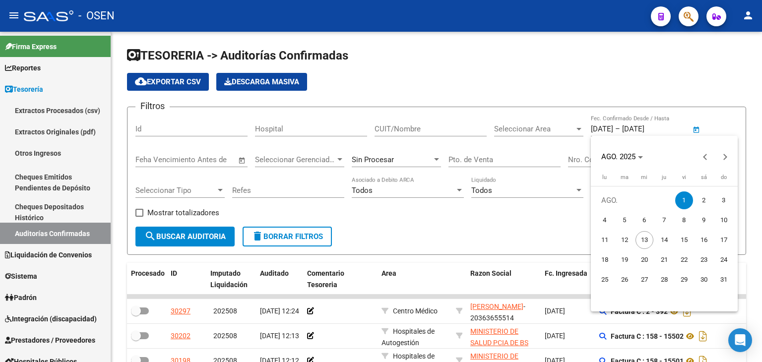
click at [678, 217] on span "8" at bounding box center [684, 220] width 18 height 18
type input "[DATE]"
click at [624, 237] on span "12" at bounding box center [625, 240] width 18 height 18
type input "[DATE]"
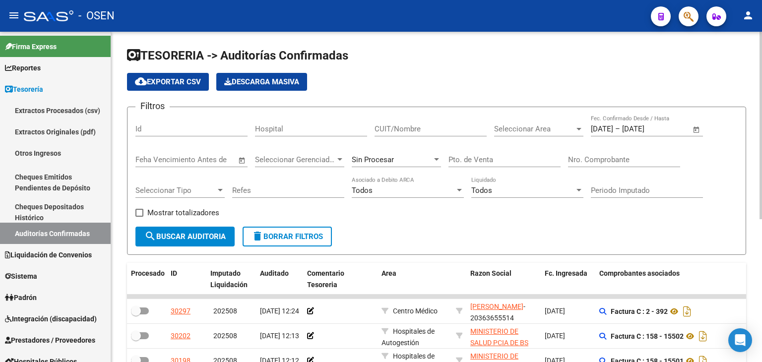
click at [520, 131] on span "Seleccionar Area" at bounding box center [534, 128] width 80 height 9
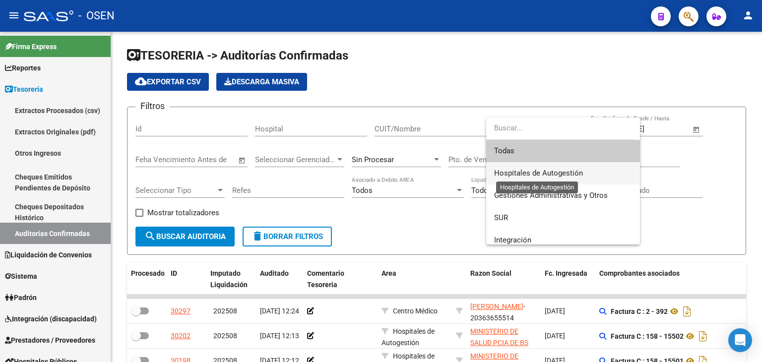
click at [509, 173] on span "Hospitales de Autogestión" at bounding box center [538, 173] width 89 height 9
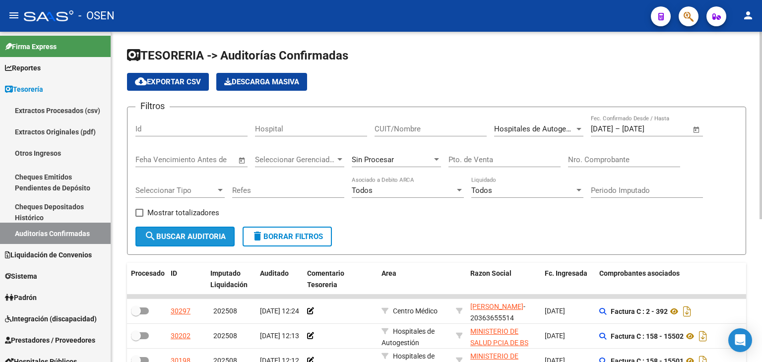
click at [200, 238] on span "search Buscar Auditoria" at bounding box center [184, 236] width 81 height 9
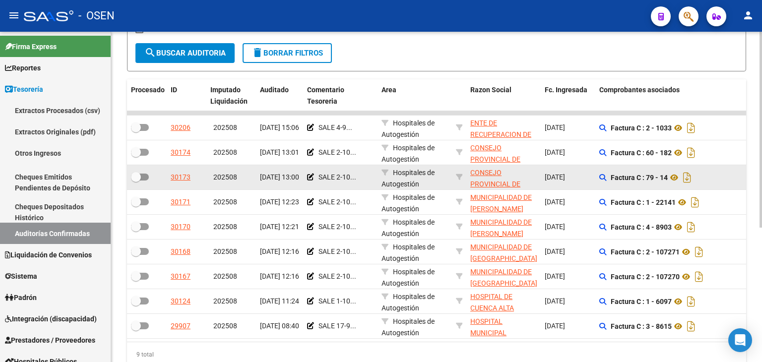
scroll to position [198, 0]
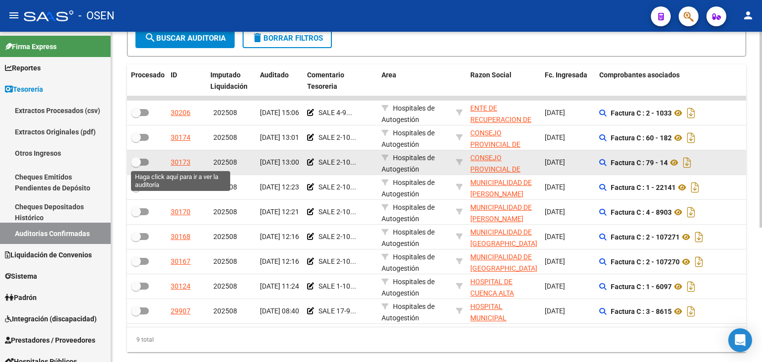
click at [176, 163] on div "30173" at bounding box center [181, 162] width 20 height 11
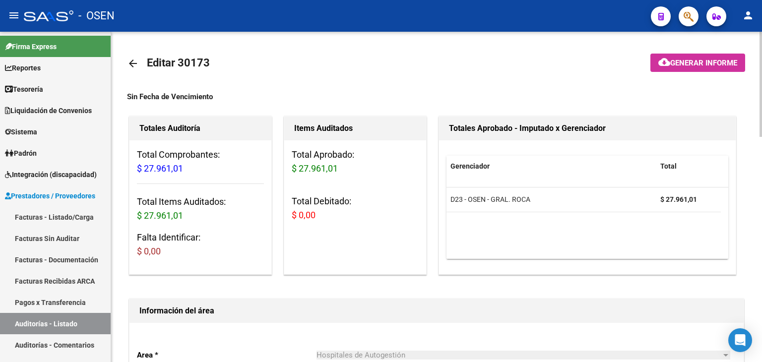
click at [129, 60] on mat-icon "arrow_back" at bounding box center [133, 64] width 12 height 12
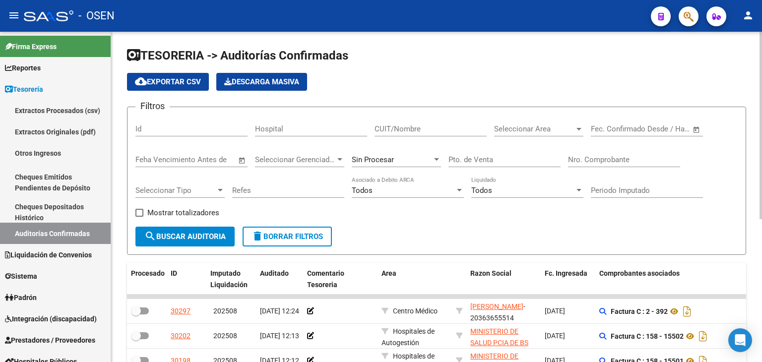
click at [692, 126] on span "Open calendar" at bounding box center [696, 130] width 24 height 24
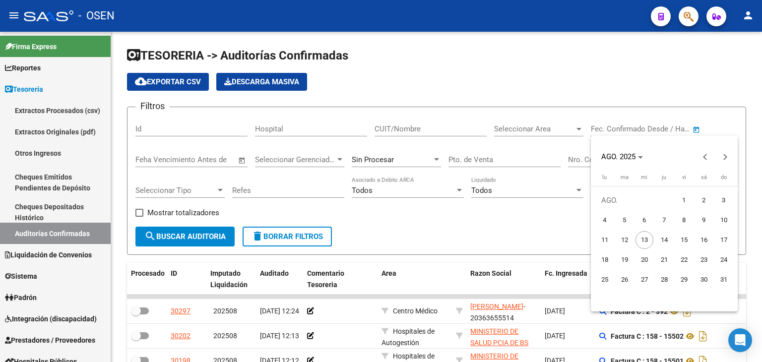
click at [683, 222] on span "8" at bounding box center [684, 220] width 18 height 18
type input "[DATE]"
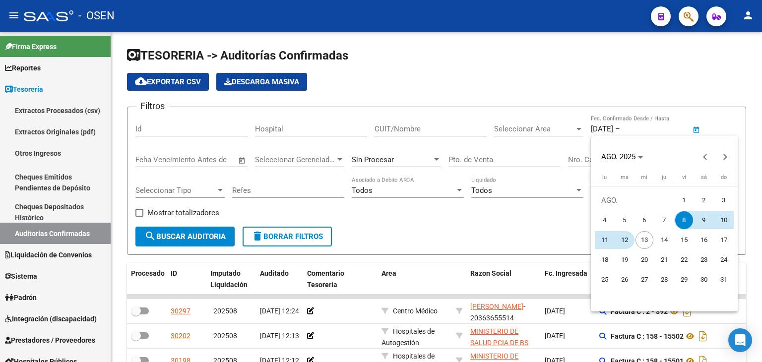
click at [627, 241] on span "12" at bounding box center [625, 240] width 18 height 18
type input "[DATE]"
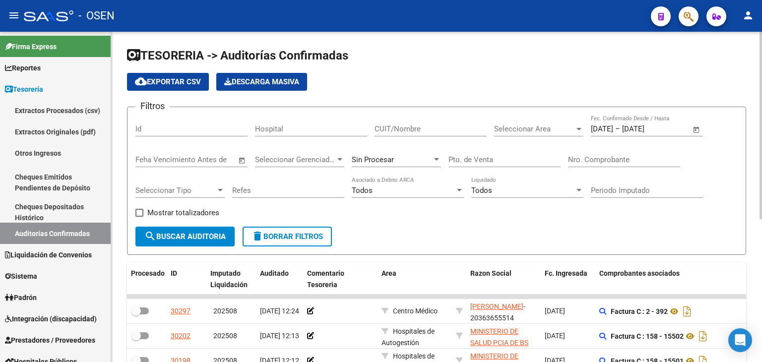
click at [535, 120] on div "Seleccionar Area Seleccionar Area" at bounding box center [538, 125] width 89 height 21
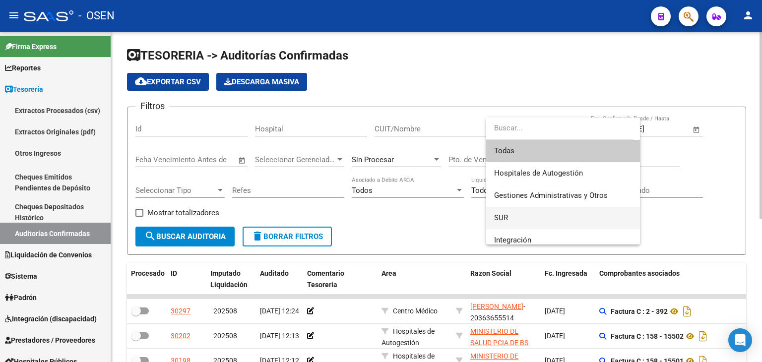
drag, startPoint x: 516, startPoint y: 214, endPoint x: 373, endPoint y: 226, distance: 143.3
click at [515, 214] on span "SUR" at bounding box center [563, 218] width 138 height 22
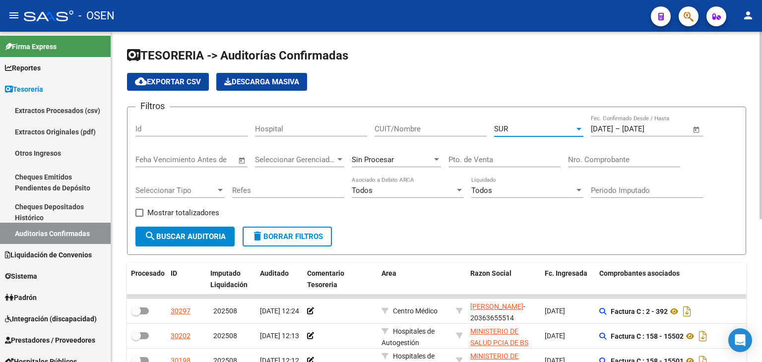
drag, startPoint x: 183, startPoint y: 239, endPoint x: 192, endPoint y: 232, distance: 11.4
click at [183, 239] on span "search Buscar Auditoria" at bounding box center [184, 236] width 81 height 9
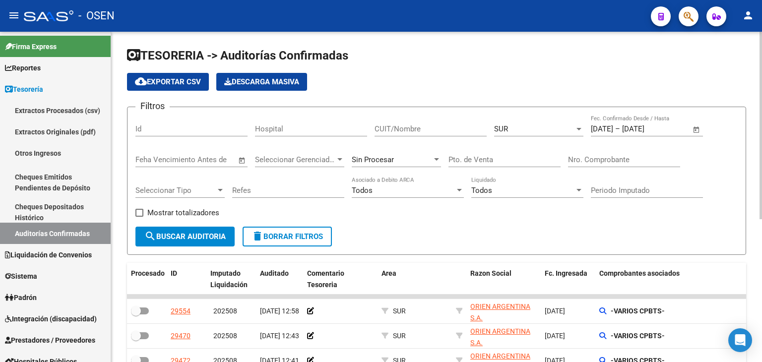
click at [512, 124] on div "SUR" at bounding box center [534, 128] width 80 height 9
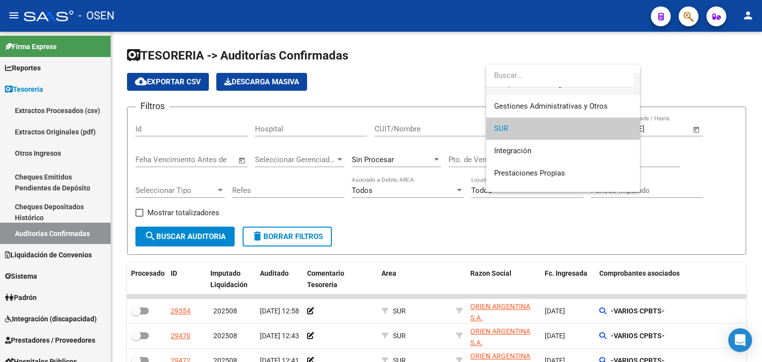
click at [521, 89] on span "Hospitales de Autogestión" at bounding box center [563, 84] width 138 height 22
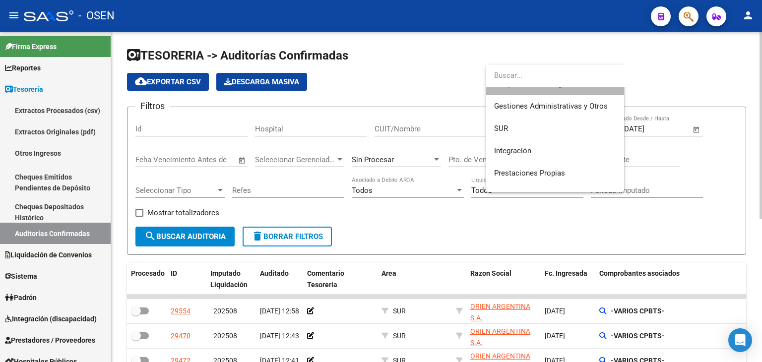
scroll to position [22, 0]
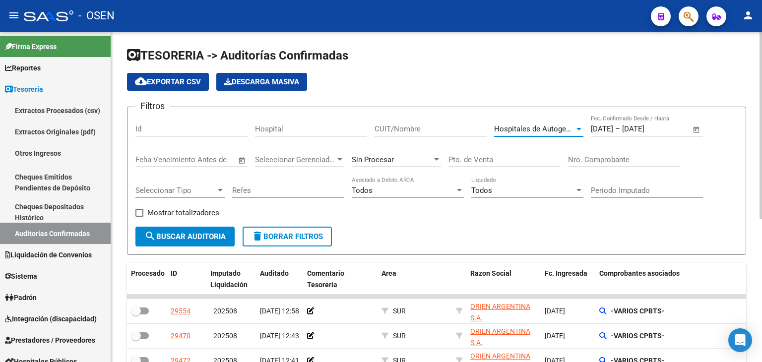
click at [187, 238] on span "search Buscar Auditoria" at bounding box center [184, 236] width 81 height 9
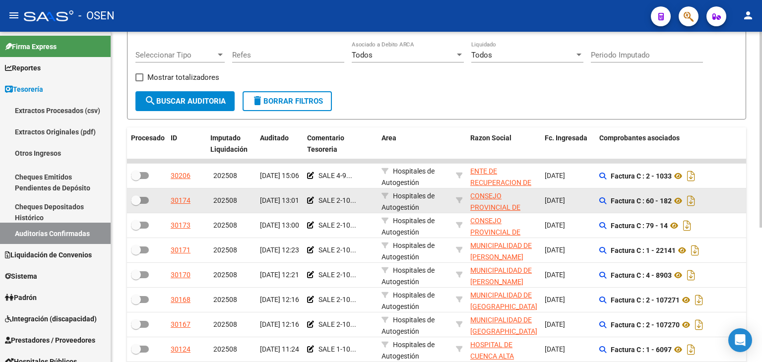
scroll to position [149, 0]
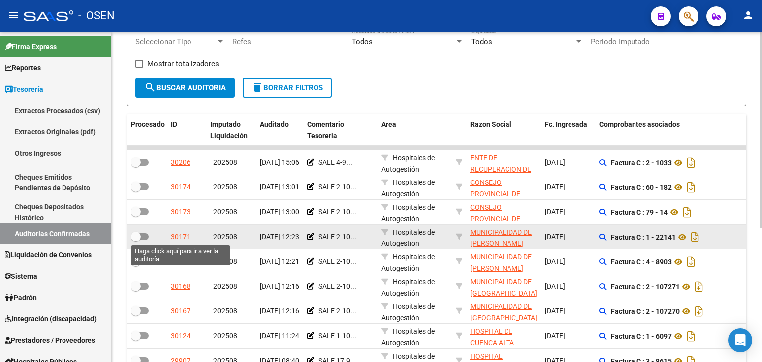
click at [186, 238] on div "30171" at bounding box center [181, 236] width 20 height 11
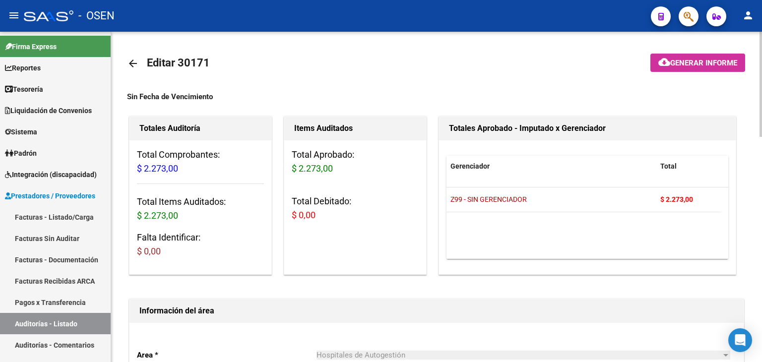
click at [129, 62] on mat-icon "arrow_back" at bounding box center [133, 64] width 12 height 12
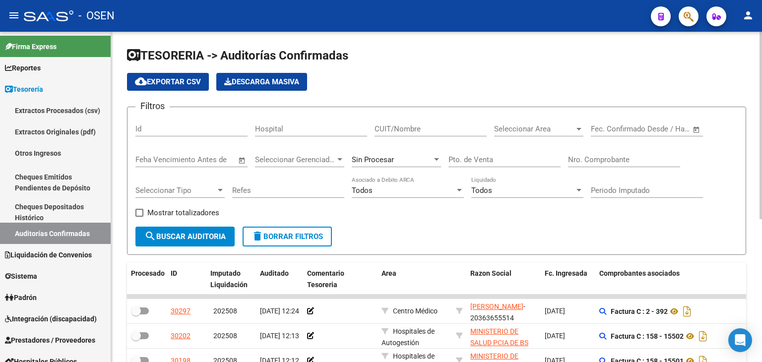
click at [692, 126] on span "Open calendar" at bounding box center [696, 130] width 24 height 24
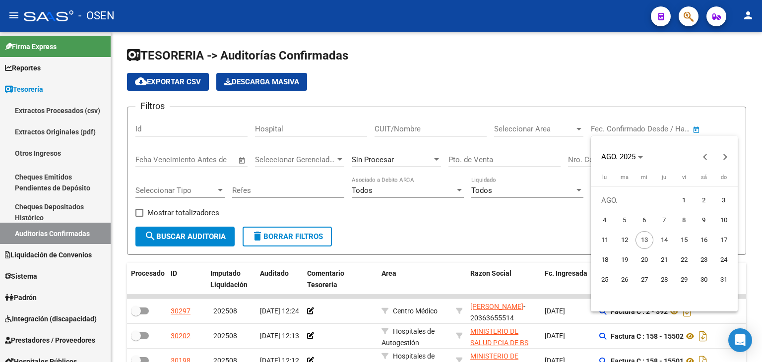
click at [682, 221] on span "8" at bounding box center [684, 220] width 18 height 18
type input "[DATE]"
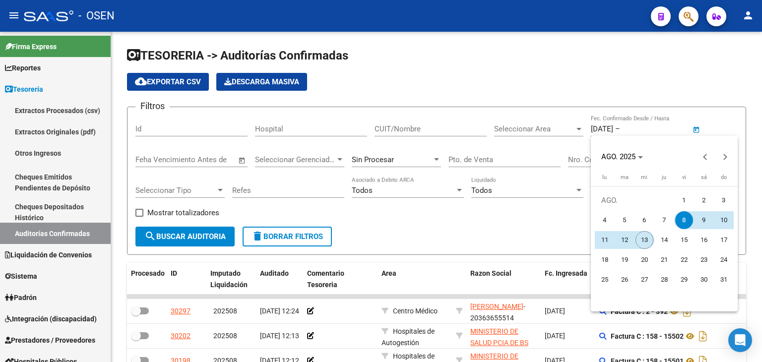
click at [627, 238] on span "12" at bounding box center [625, 240] width 18 height 18
type input "[DATE]"
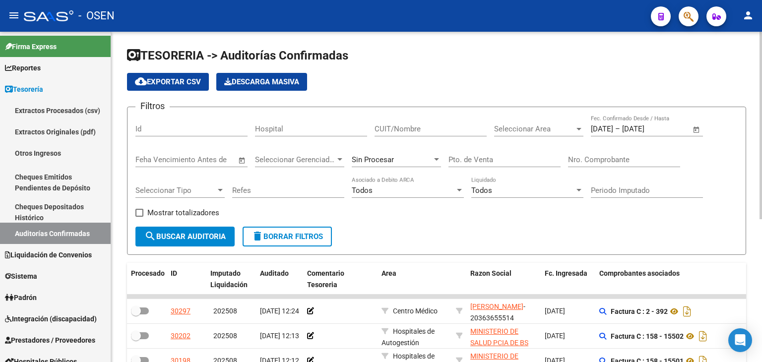
click at [532, 128] on span "Seleccionar Area" at bounding box center [534, 128] width 80 height 9
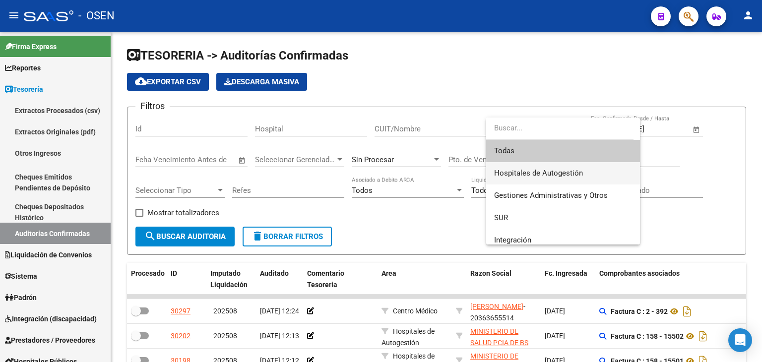
click at [523, 178] on span "Hospitales de Autogestión" at bounding box center [563, 173] width 138 height 22
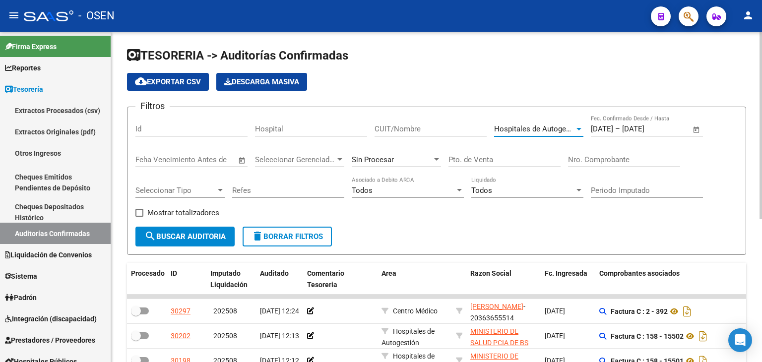
click at [170, 234] on span "search Buscar Auditoria" at bounding box center [184, 236] width 81 height 9
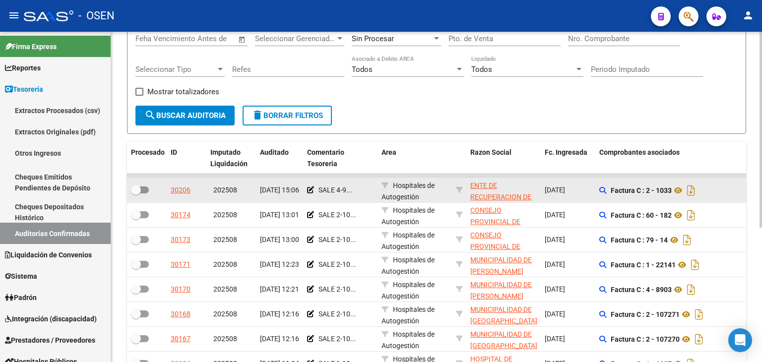
scroll to position [149, 0]
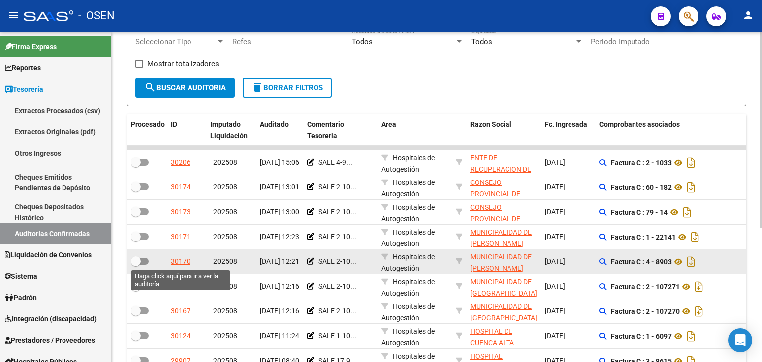
click at [184, 262] on div "30170" at bounding box center [181, 261] width 20 height 11
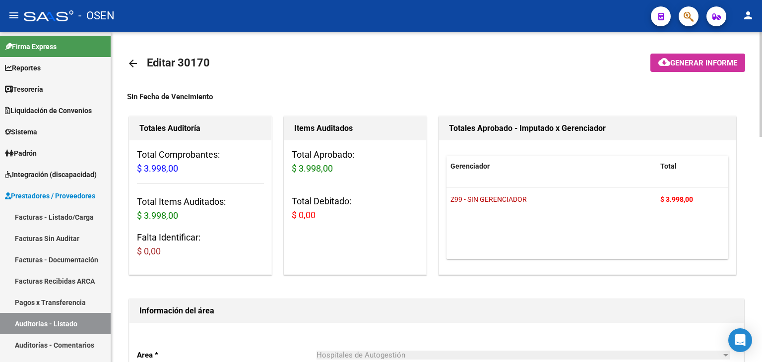
click at [132, 60] on mat-icon "arrow_back" at bounding box center [133, 64] width 12 height 12
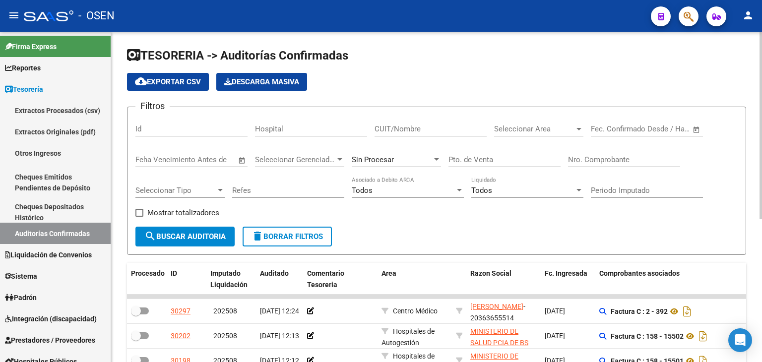
click at [692, 125] on span "Open calendar" at bounding box center [696, 130] width 24 height 24
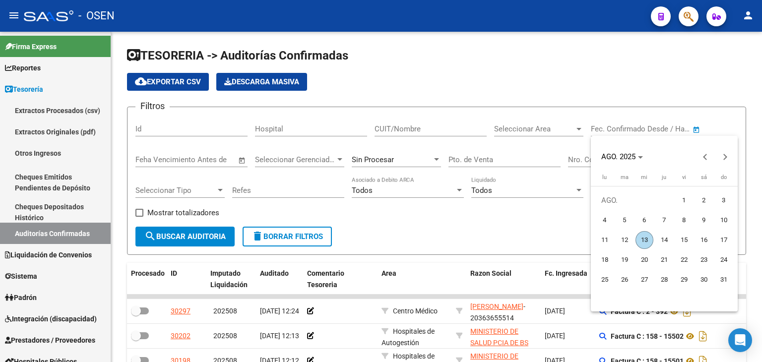
click at [682, 219] on span "8" at bounding box center [684, 220] width 18 height 18
type input "[DATE]"
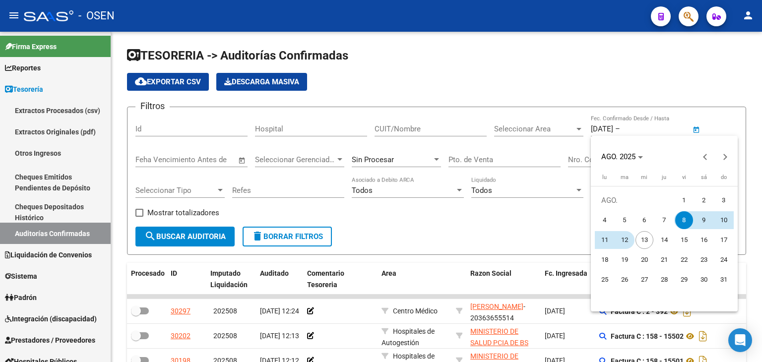
click at [623, 238] on span "12" at bounding box center [625, 240] width 18 height 18
type input "[DATE]"
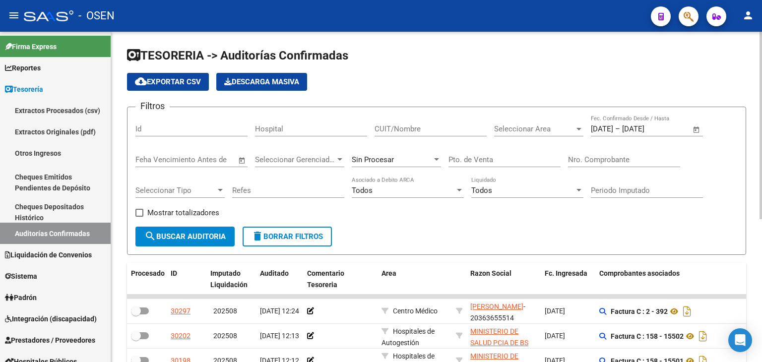
click at [568, 133] on div "Seleccionar Area Seleccionar Area" at bounding box center [538, 125] width 89 height 21
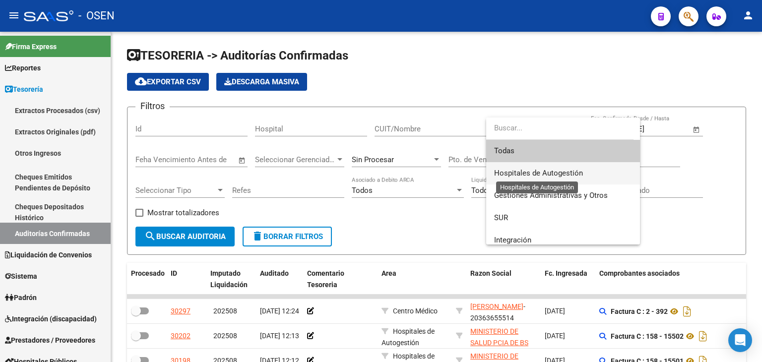
click at [515, 177] on span "Hospitales de Autogestión" at bounding box center [538, 173] width 89 height 9
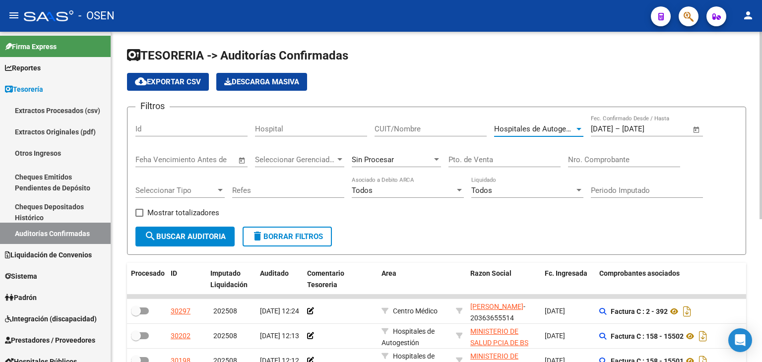
click at [169, 241] on button "search Buscar Auditoria" at bounding box center [184, 237] width 99 height 20
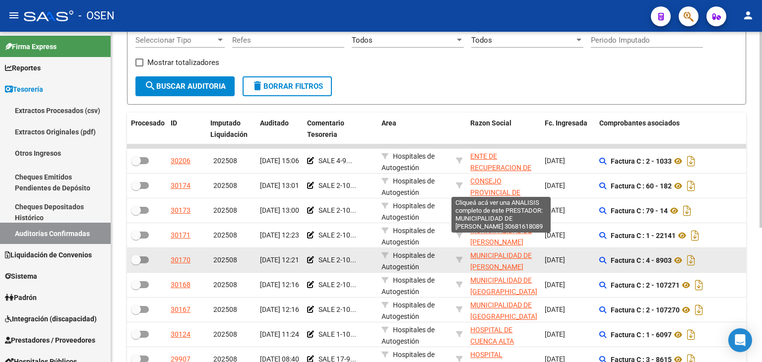
scroll to position [226, 0]
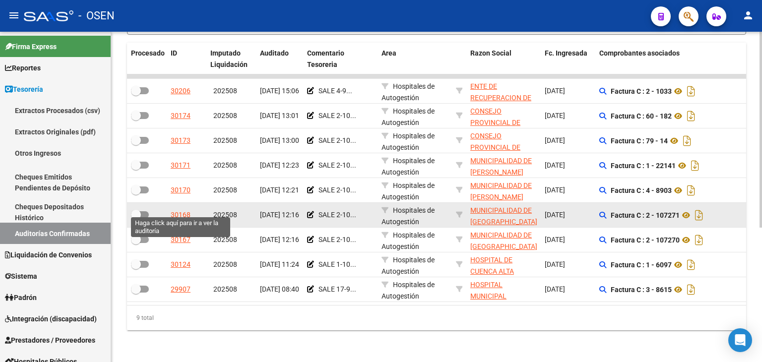
click at [182, 209] on div "30168" at bounding box center [181, 214] width 20 height 11
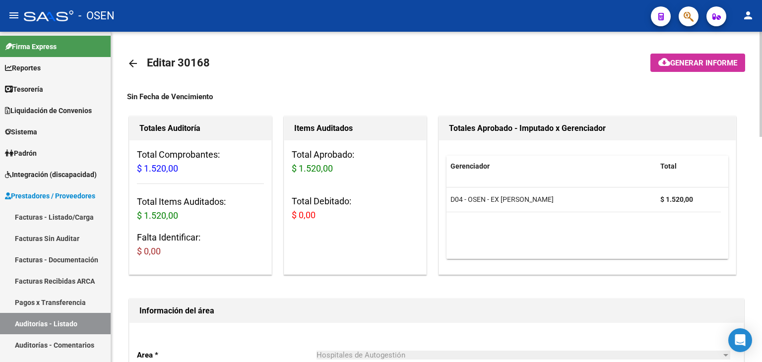
click at [131, 65] on mat-icon "arrow_back" at bounding box center [133, 64] width 12 height 12
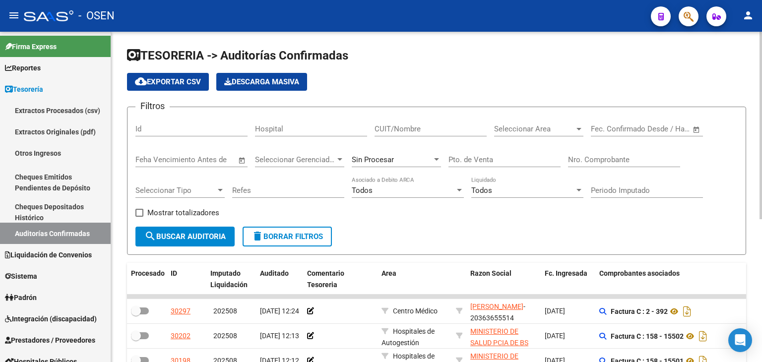
click at [699, 130] on span "Open calendar" at bounding box center [696, 130] width 24 height 24
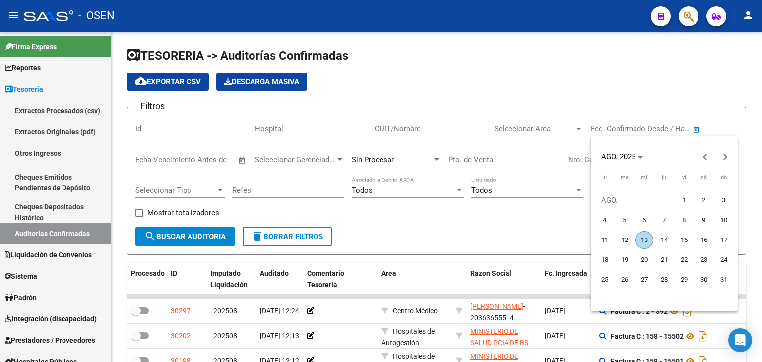
click at [686, 226] on span "8" at bounding box center [684, 220] width 18 height 18
type input "[DATE]"
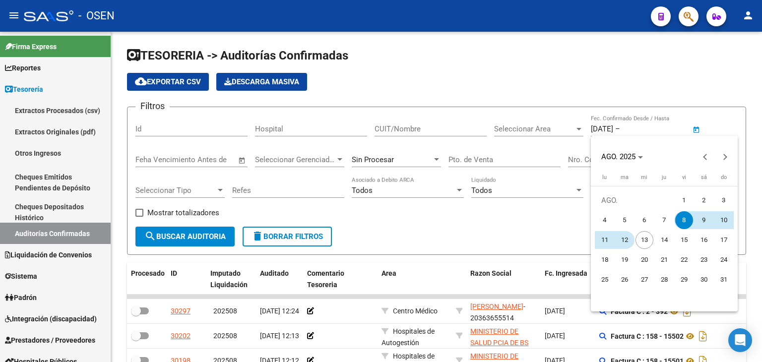
click at [628, 239] on span "12" at bounding box center [625, 240] width 18 height 18
type input "[DATE]"
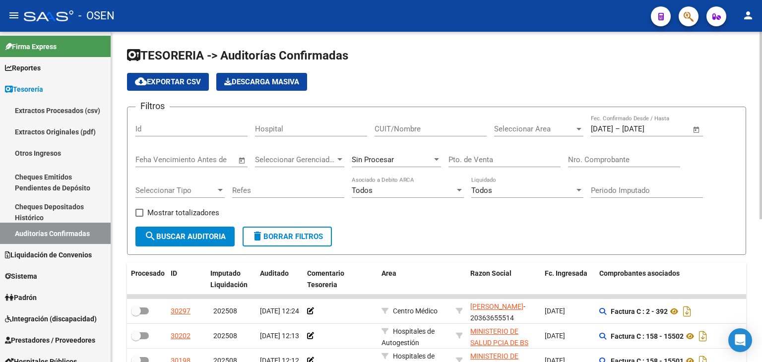
click at [549, 137] on div "Seleccionar Area Seleccionar Area" at bounding box center [538, 130] width 89 height 31
click at [545, 133] on div "Seleccionar Area Seleccionar Area" at bounding box center [538, 125] width 89 height 21
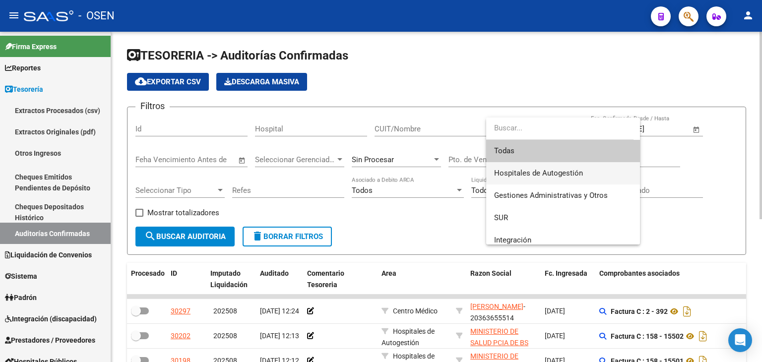
click at [532, 168] on span "Hospitales de Autogestión" at bounding box center [563, 173] width 138 height 22
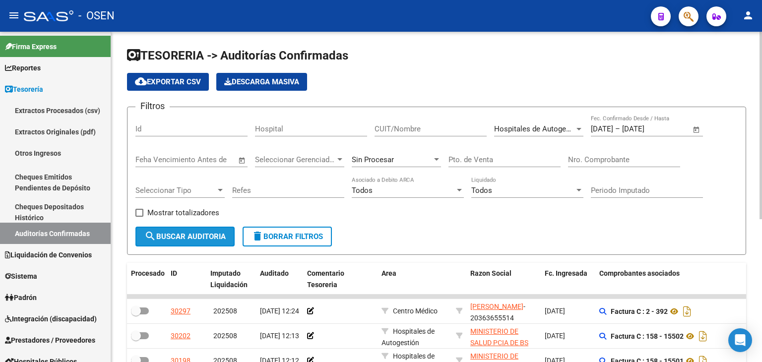
click at [200, 235] on span "search Buscar Auditoria" at bounding box center [184, 236] width 81 height 9
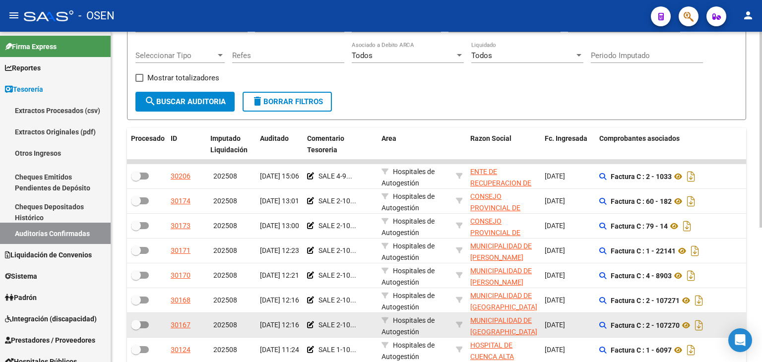
scroll to position [226, 0]
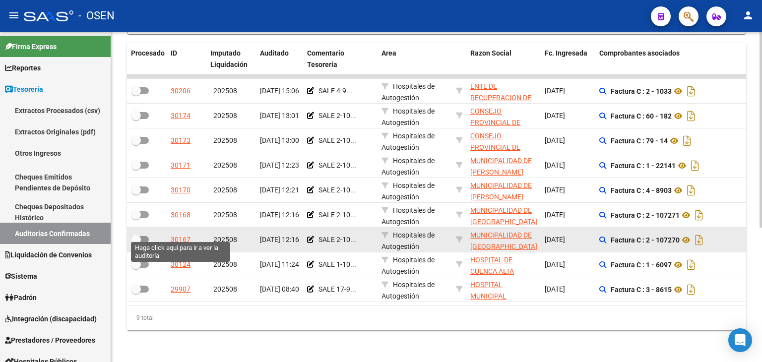
click at [182, 237] on div "30167" at bounding box center [181, 239] width 20 height 11
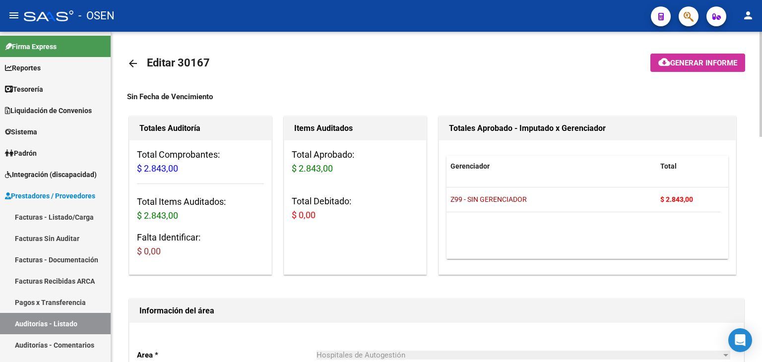
click at [131, 64] on mat-icon "arrow_back" at bounding box center [133, 64] width 12 height 12
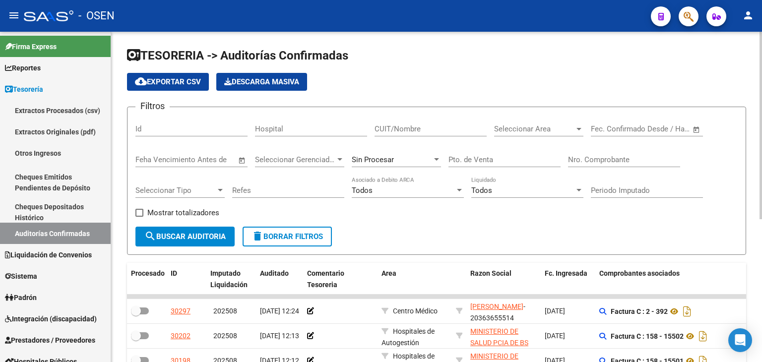
click at [695, 128] on span "Open calendar" at bounding box center [696, 130] width 24 height 24
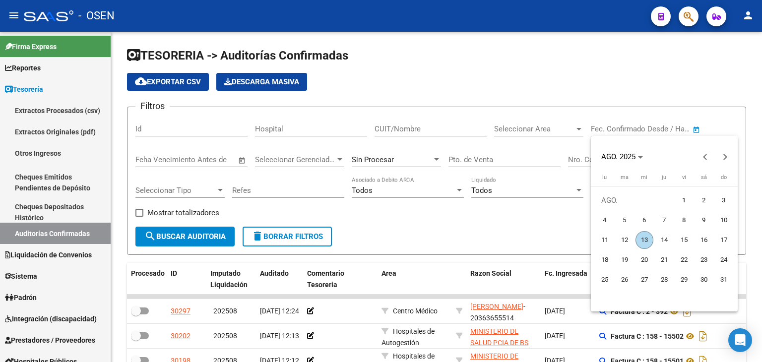
click at [683, 219] on span "8" at bounding box center [684, 220] width 18 height 18
type input "[DATE]"
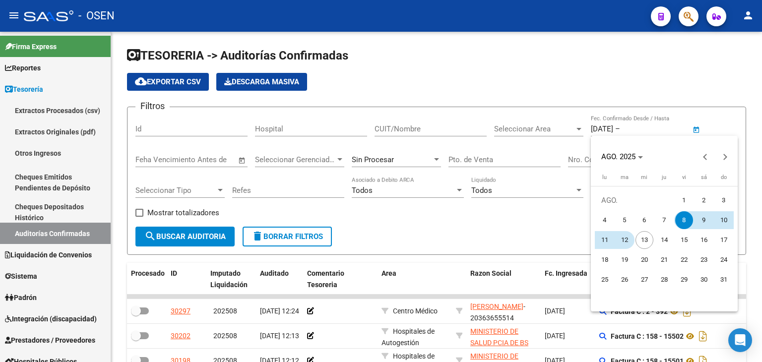
click at [627, 239] on span "12" at bounding box center [625, 240] width 18 height 18
type input "[DATE]"
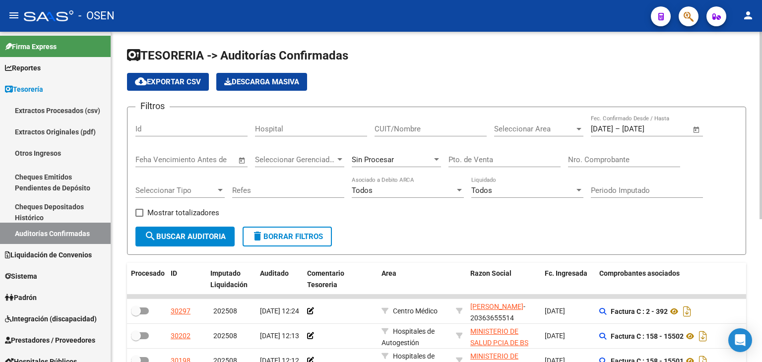
click at [537, 135] on div "Seleccionar Area Seleccionar Area" at bounding box center [538, 125] width 89 height 21
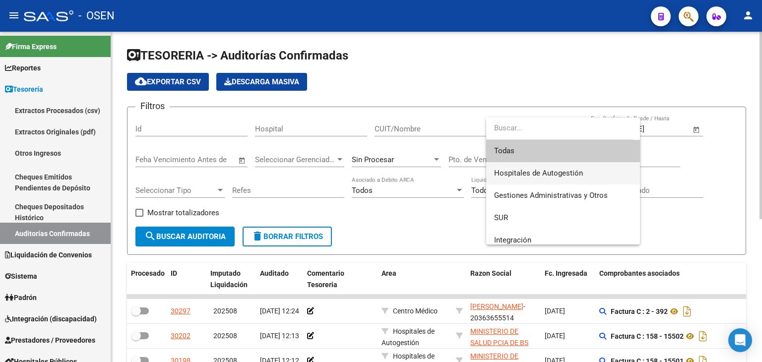
drag, startPoint x: 520, startPoint y: 170, endPoint x: 499, endPoint y: 178, distance: 21.7
click at [520, 170] on span "Hospitales de Autogestión" at bounding box center [538, 173] width 89 height 9
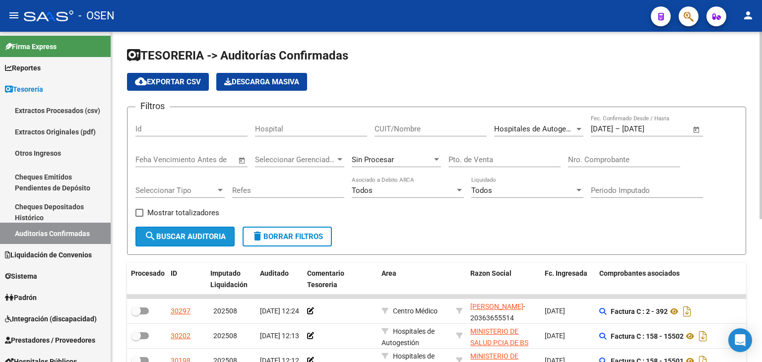
click at [189, 232] on span "search Buscar Auditoria" at bounding box center [184, 236] width 81 height 9
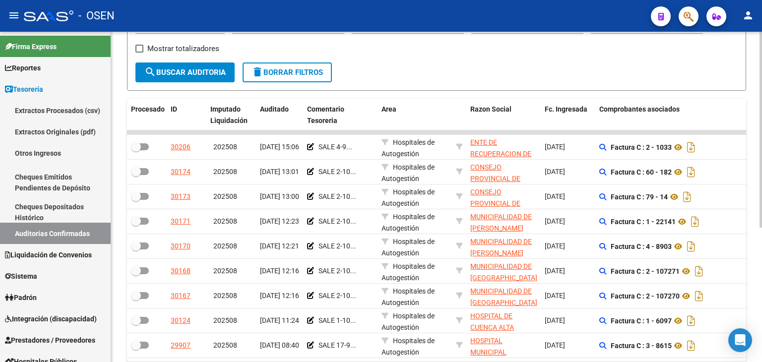
scroll to position [226, 0]
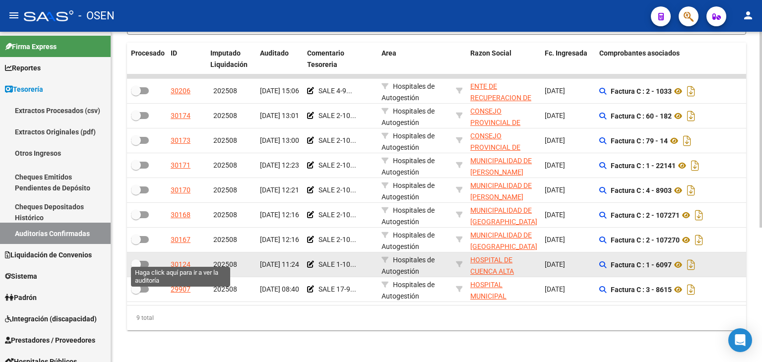
click at [180, 259] on div "30124" at bounding box center [181, 264] width 20 height 11
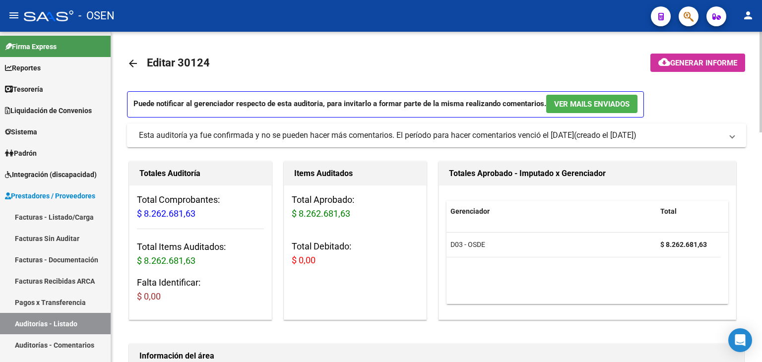
click at [134, 64] on mat-icon "arrow_back" at bounding box center [133, 64] width 12 height 12
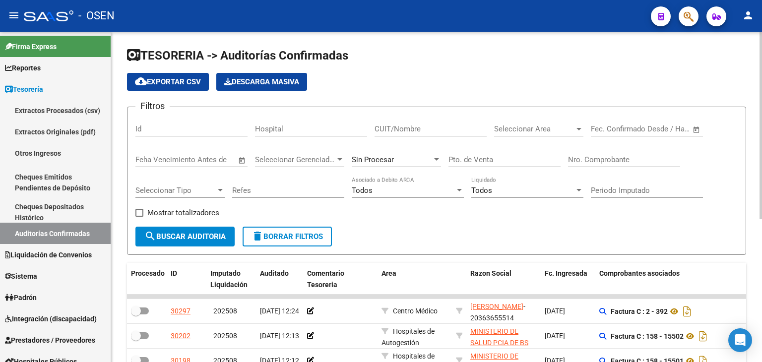
click at [694, 130] on span "Open calendar" at bounding box center [696, 130] width 24 height 24
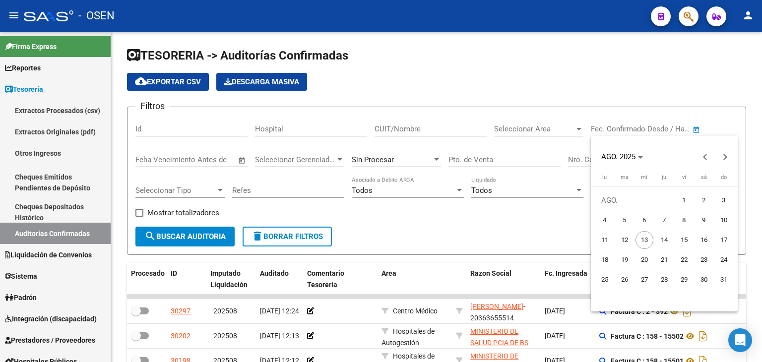
drag, startPoint x: 677, startPoint y: 219, endPoint x: 636, endPoint y: 231, distance: 42.9
click at [677, 219] on span "8" at bounding box center [684, 220] width 18 height 18
type input "[DATE]"
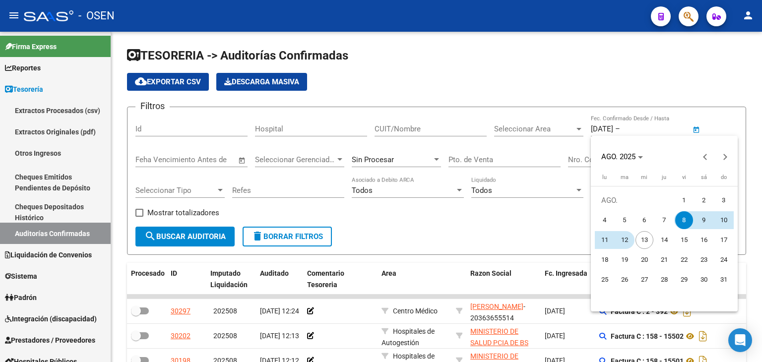
click at [619, 240] on span "12" at bounding box center [625, 240] width 18 height 18
type input "[DATE]"
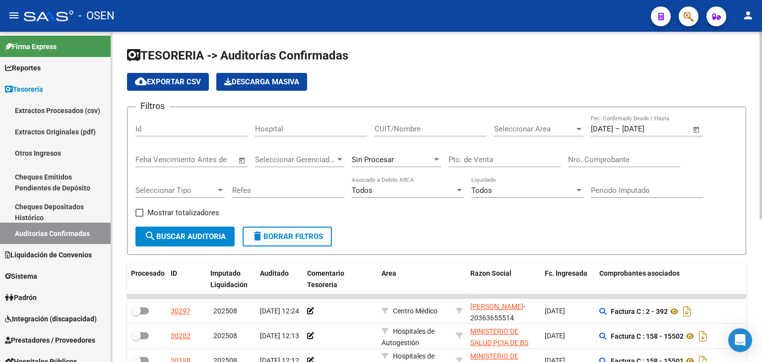
click at [541, 132] on span "Seleccionar Area" at bounding box center [534, 128] width 80 height 9
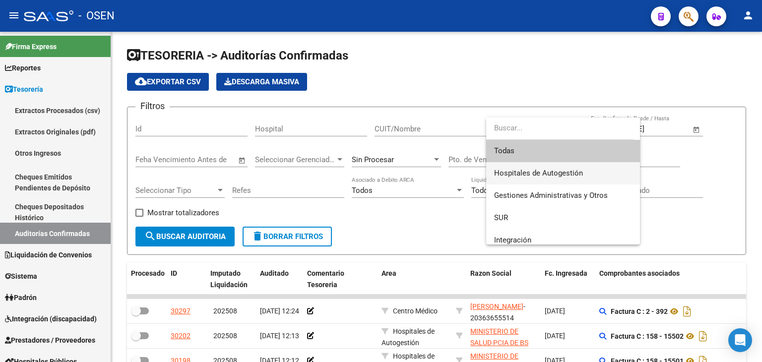
click at [522, 178] on span "Hospitales de Autogestión" at bounding box center [563, 173] width 138 height 22
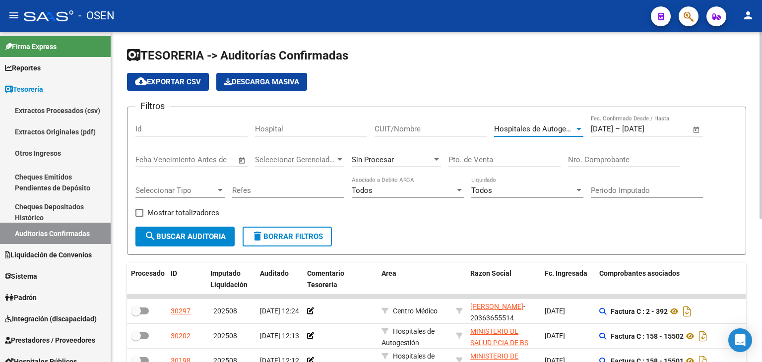
click at [173, 241] on button "search Buscar Auditoria" at bounding box center [184, 237] width 99 height 20
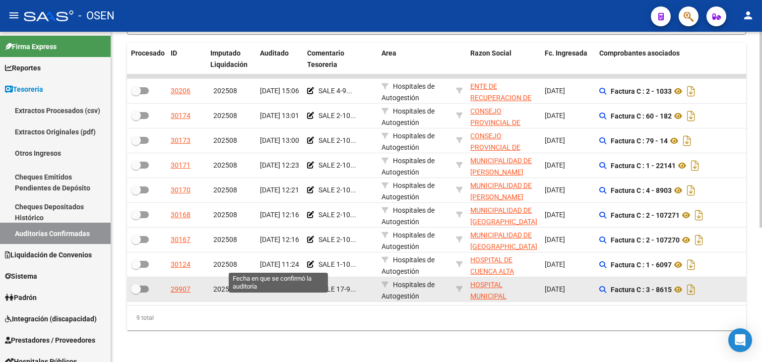
scroll to position [226, 0]
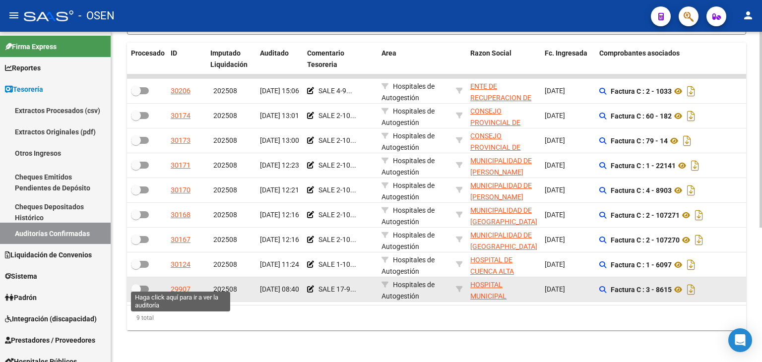
click at [185, 284] on div "29907" at bounding box center [181, 289] width 20 height 11
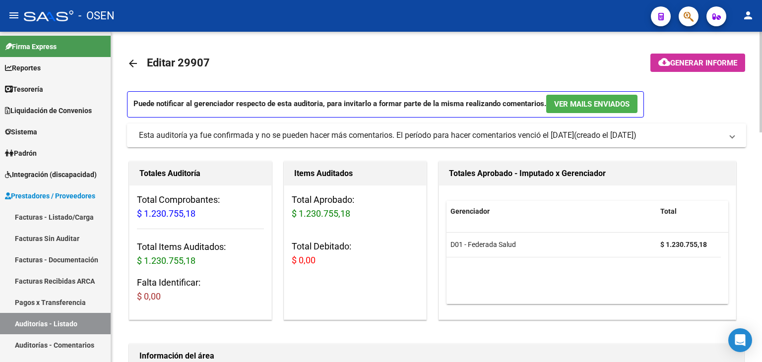
click at [134, 69] on mat-icon "arrow_back" at bounding box center [133, 64] width 12 height 12
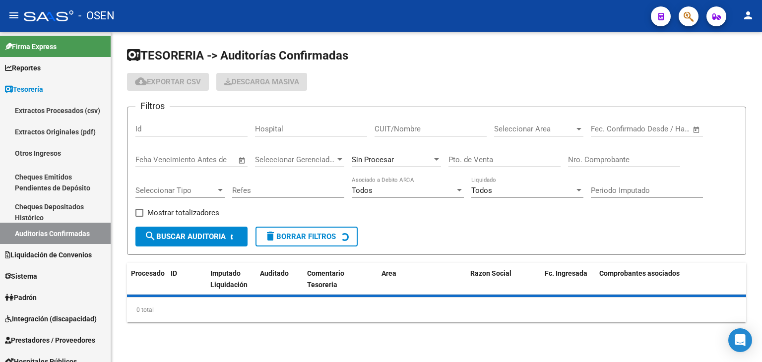
click at [702, 129] on span "Open calendar" at bounding box center [696, 130] width 24 height 24
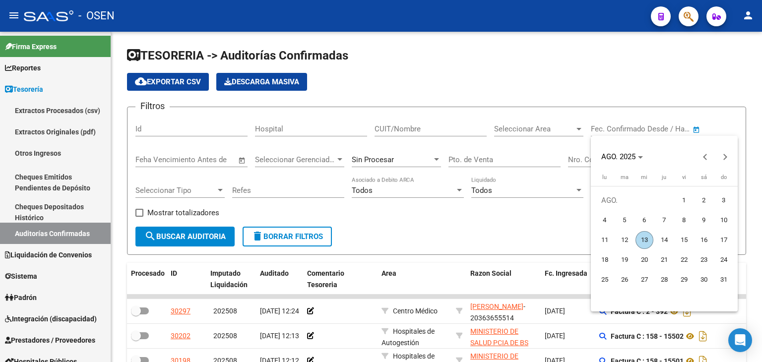
click at [680, 225] on span "8" at bounding box center [684, 220] width 18 height 18
type input "[DATE]"
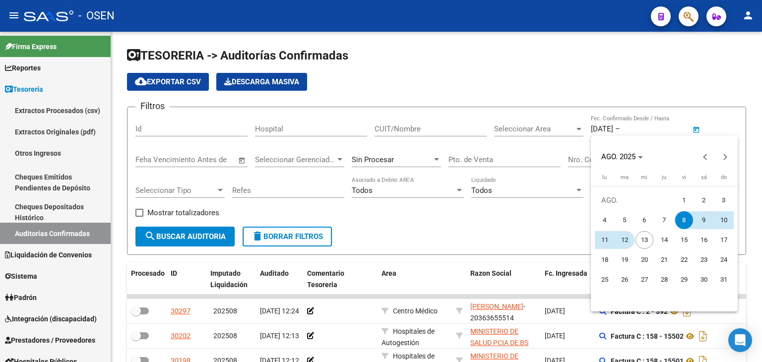
click at [623, 245] on span "12" at bounding box center [625, 240] width 18 height 18
type input "[DATE]"
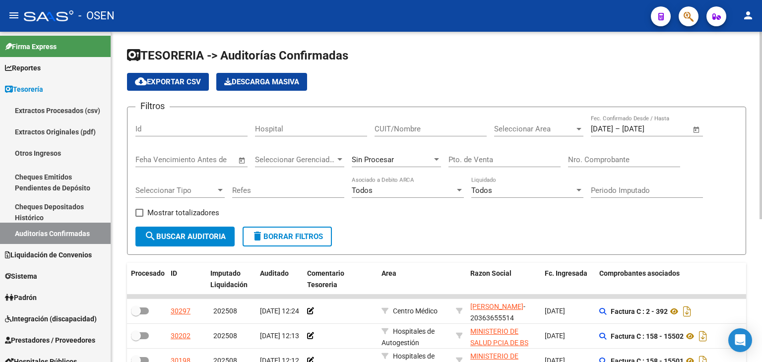
click at [526, 126] on span "Seleccionar Area" at bounding box center [534, 128] width 80 height 9
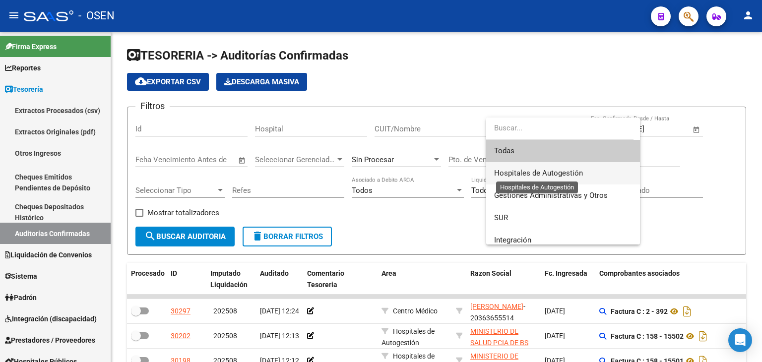
click at [517, 177] on span "Hospitales de Autogestión" at bounding box center [538, 173] width 89 height 9
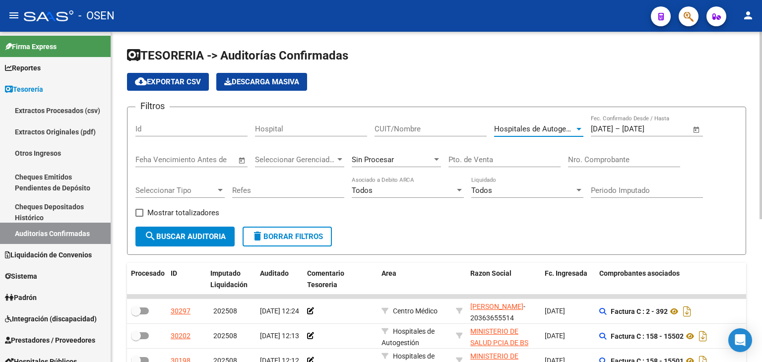
click at [199, 239] on span "search Buscar Auditoria" at bounding box center [184, 236] width 81 height 9
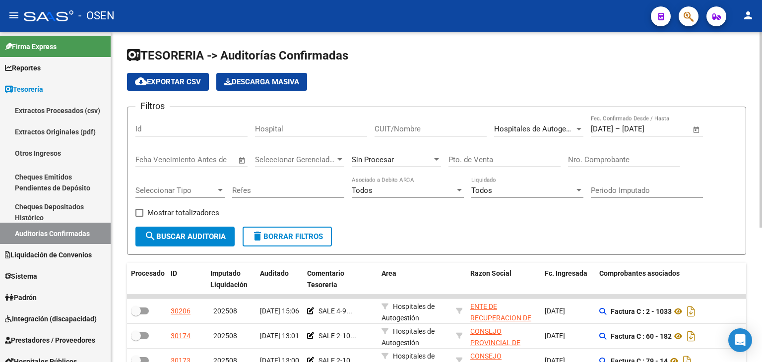
click at [558, 133] on div "Hospitales de Autogestión Seleccionar Area" at bounding box center [538, 125] width 89 height 21
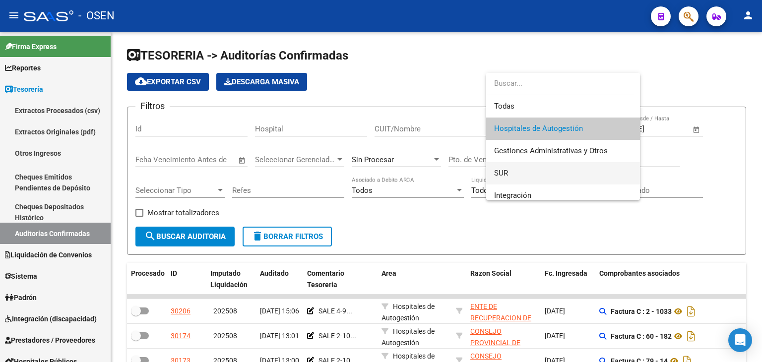
click at [547, 167] on span "SUR" at bounding box center [563, 173] width 138 height 22
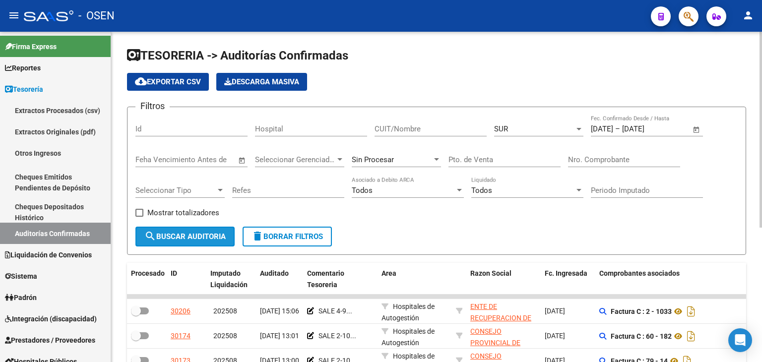
click at [156, 241] on button "search Buscar Auditoria" at bounding box center [184, 237] width 99 height 20
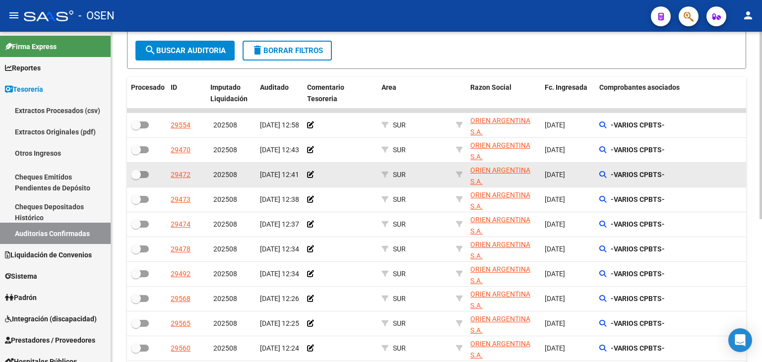
scroll to position [251, 0]
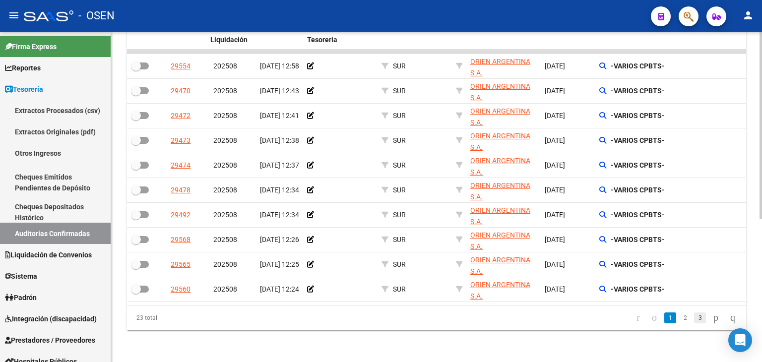
click at [694, 312] on link "3" at bounding box center [700, 317] width 12 height 11
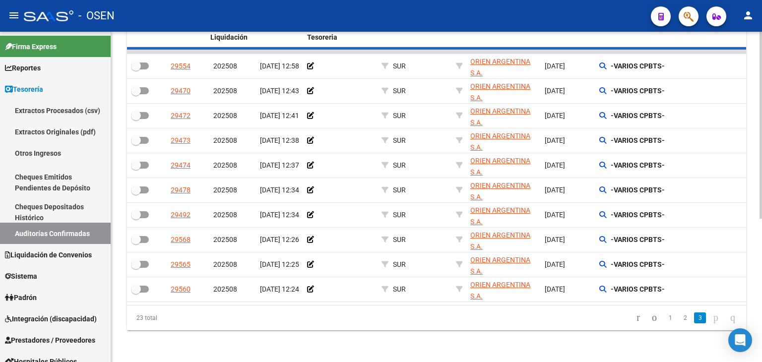
scroll to position [77, 0]
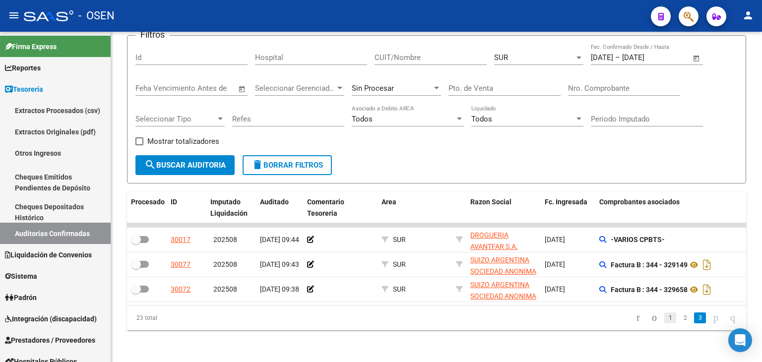
click at [665, 318] on link "1" at bounding box center [670, 317] width 12 height 11
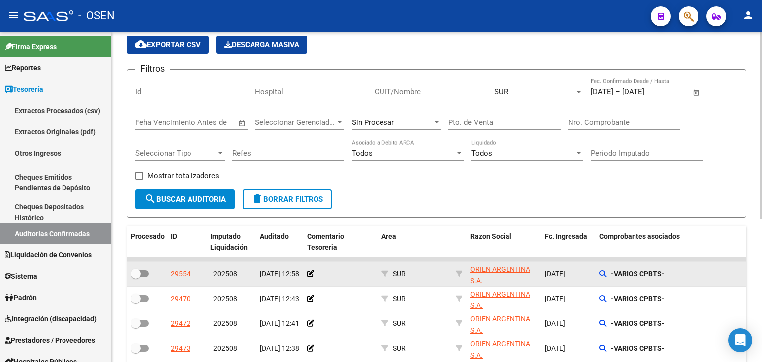
scroll to position [0, 0]
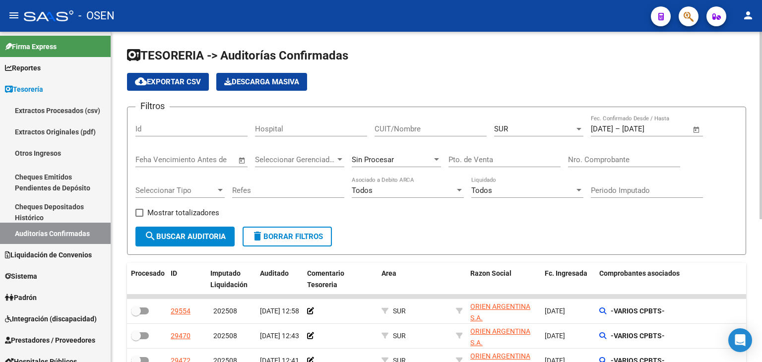
click at [538, 130] on div "SUR" at bounding box center [534, 128] width 80 height 9
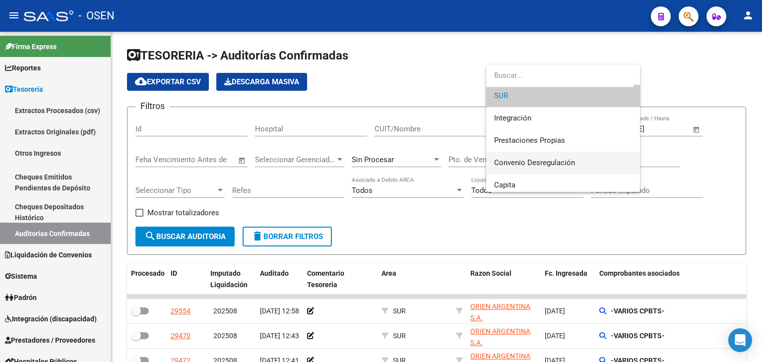
scroll to position [86, 0]
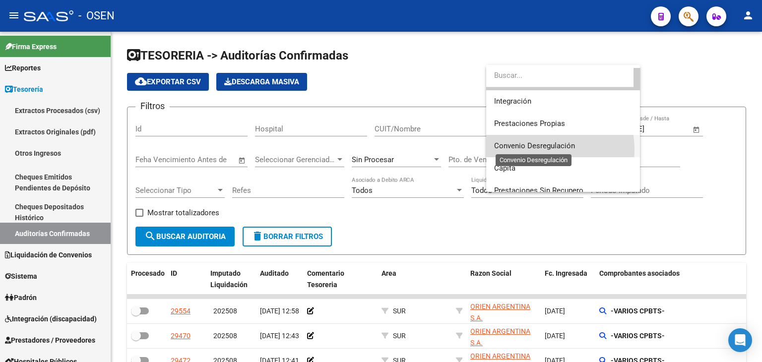
click at [534, 150] on span "Convenio Desregulación" at bounding box center [534, 145] width 81 height 9
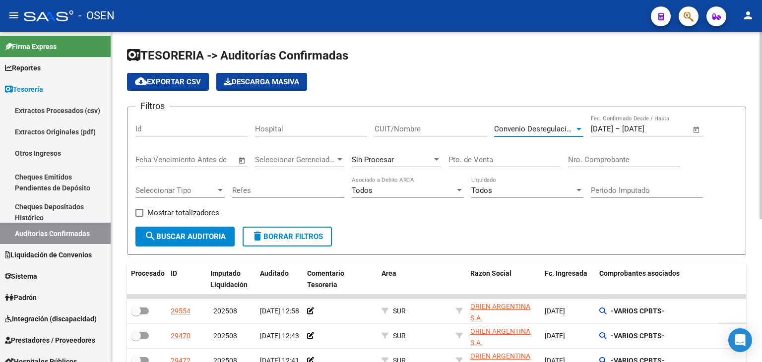
click at [529, 129] on span "Convenio Desregulación" at bounding box center [534, 128] width 81 height 9
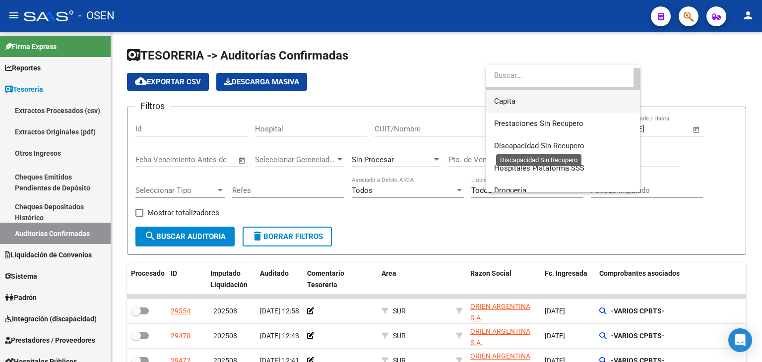
scroll to position [203, 0]
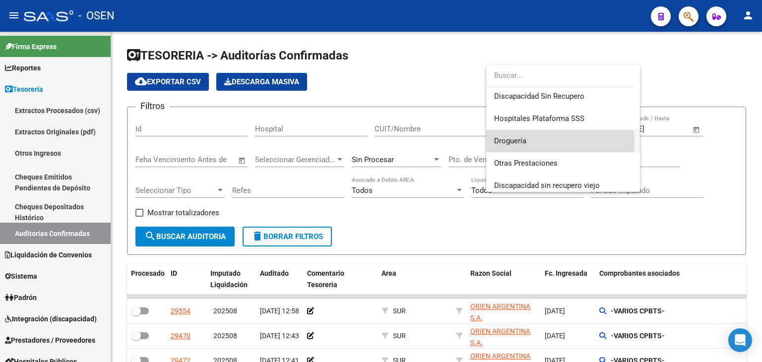
click at [538, 143] on span "Droguería" at bounding box center [563, 141] width 138 height 22
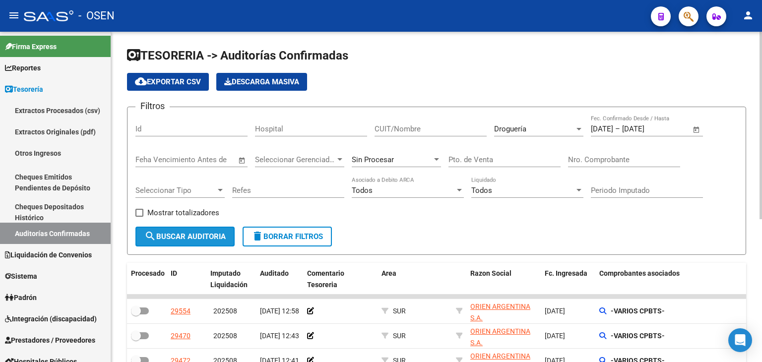
click at [184, 238] on span "search Buscar Auditoria" at bounding box center [184, 236] width 81 height 9
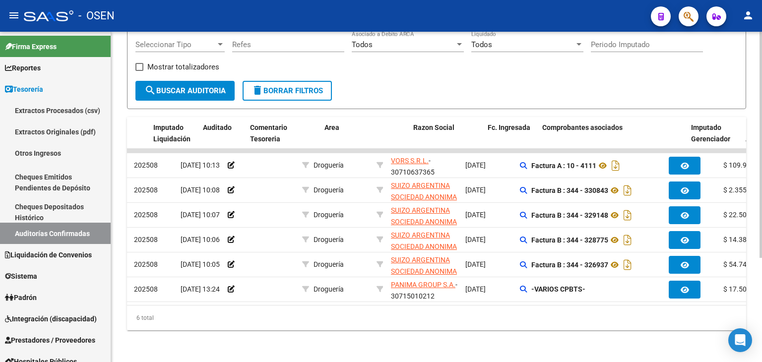
scroll to position [0, 0]
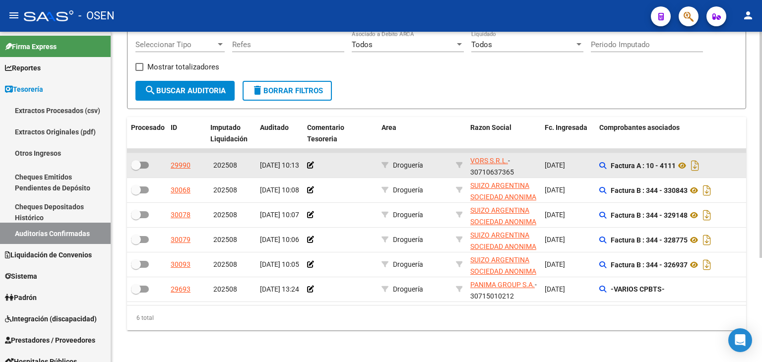
click at [601, 163] on div "Factura A : 10 - 4111" at bounding box center [669, 166] width 141 height 16
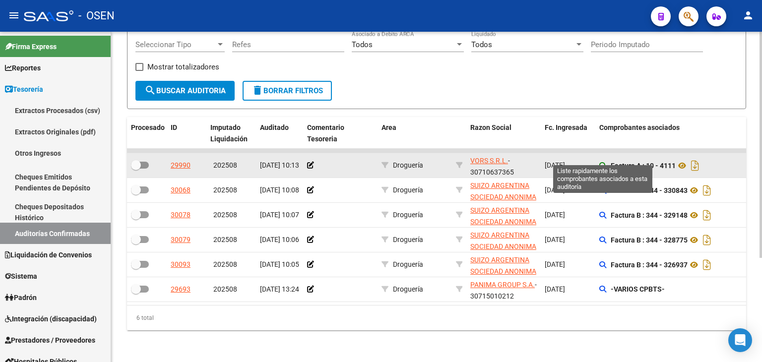
click at [602, 162] on icon at bounding box center [602, 165] width 7 height 7
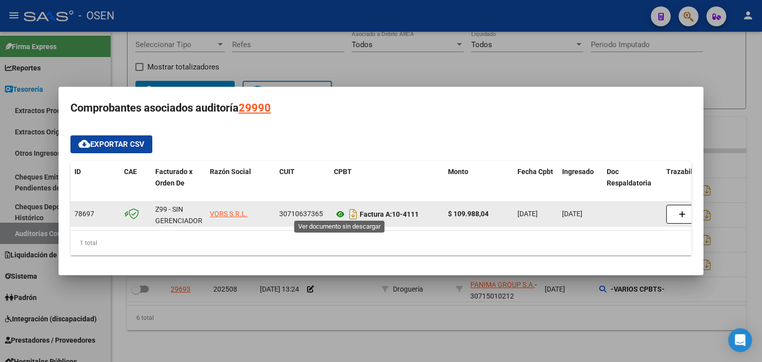
click at [341, 216] on icon at bounding box center [340, 214] width 13 height 12
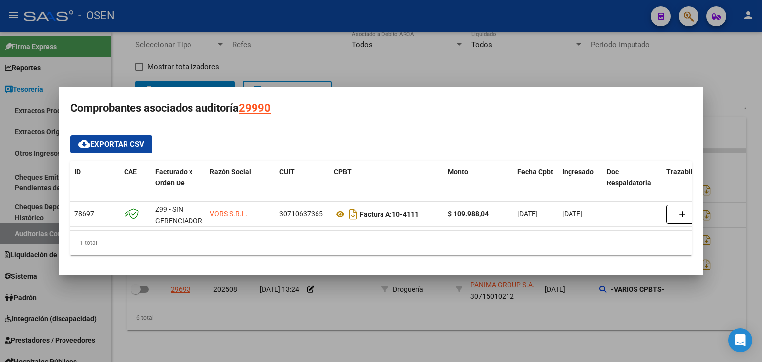
click at [419, 327] on div at bounding box center [381, 181] width 762 height 362
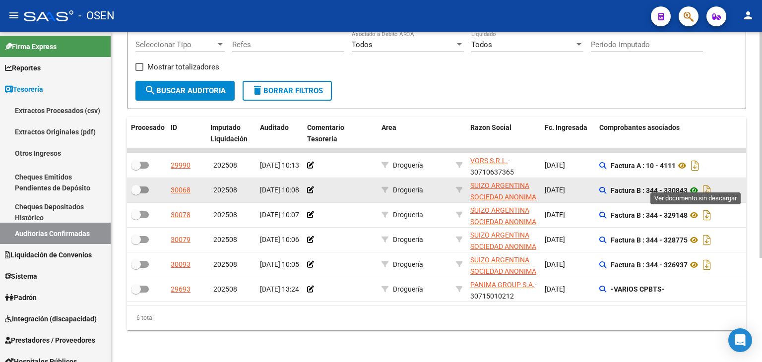
click at [692, 185] on icon at bounding box center [693, 191] width 13 height 12
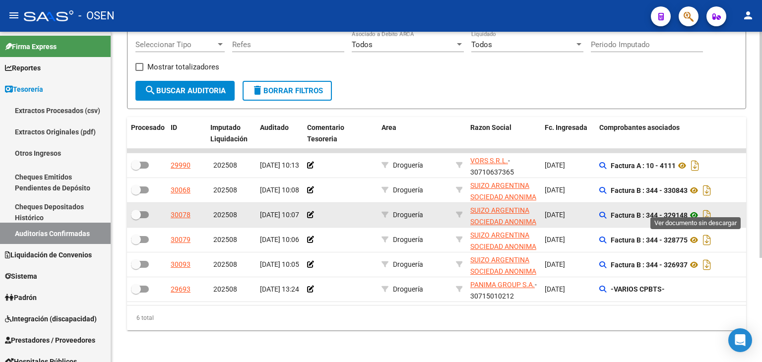
click at [693, 211] on icon at bounding box center [693, 215] width 13 height 12
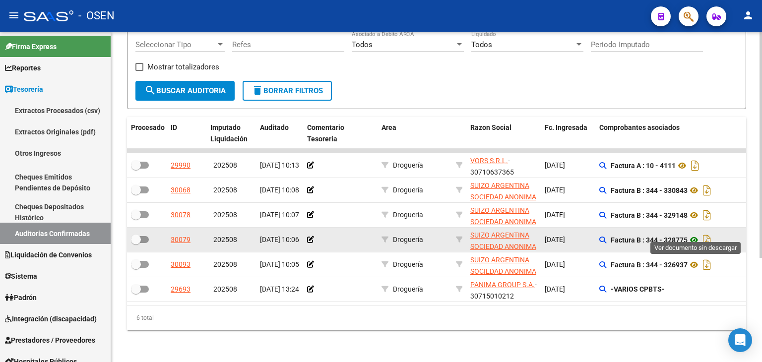
click at [697, 234] on icon at bounding box center [693, 240] width 13 height 12
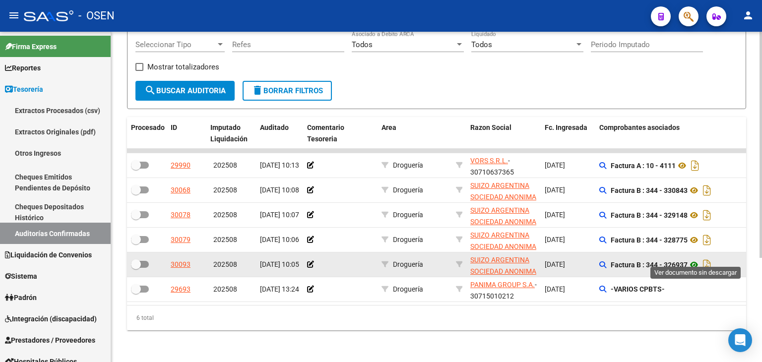
click at [696, 260] on icon at bounding box center [693, 265] width 13 height 12
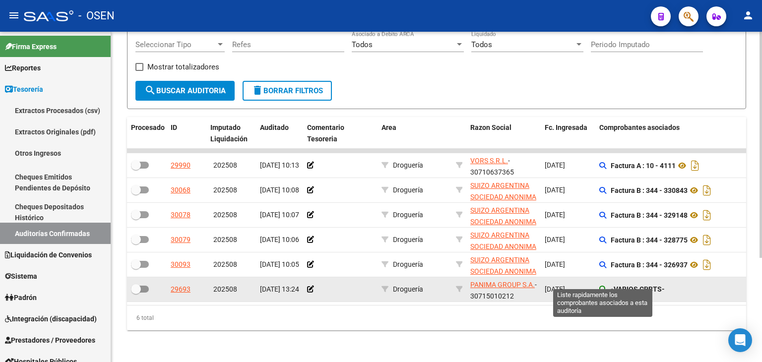
click at [602, 286] on icon at bounding box center [602, 289] width 7 height 7
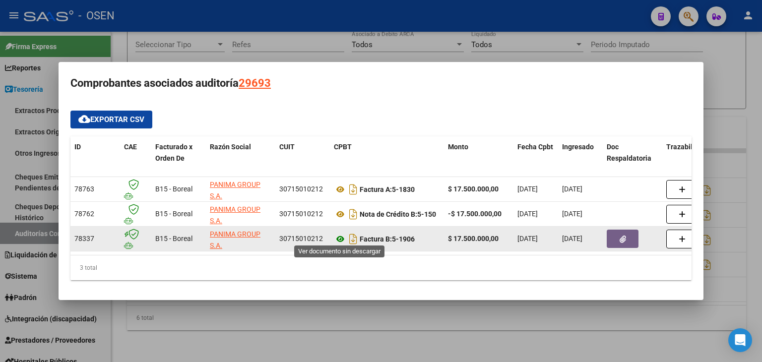
click at [339, 237] on icon at bounding box center [340, 239] width 13 height 12
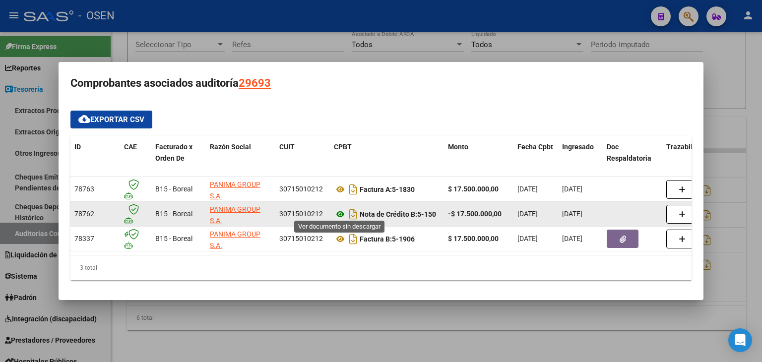
click at [342, 210] on icon at bounding box center [340, 214] width 13 height 12
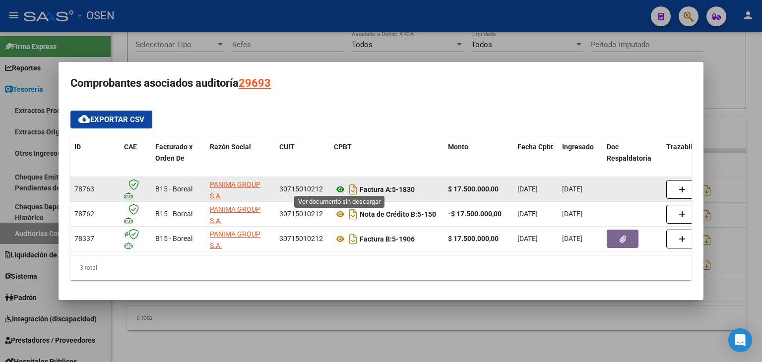
click at [341, 184] on icon at bounding box center [340, 190] width 13 height 12
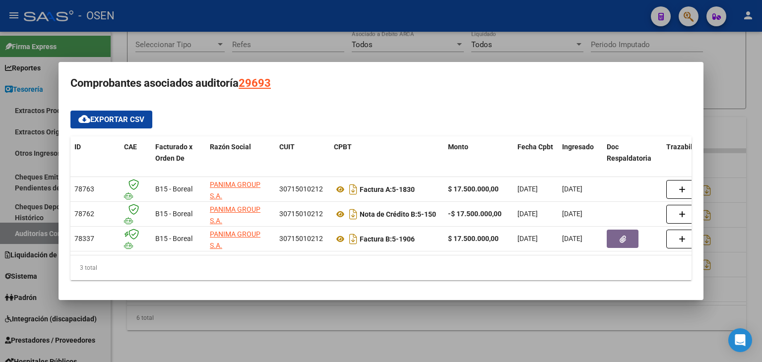
click at [370, 310] on div at bounding box center [381, 181] width 762 height 362
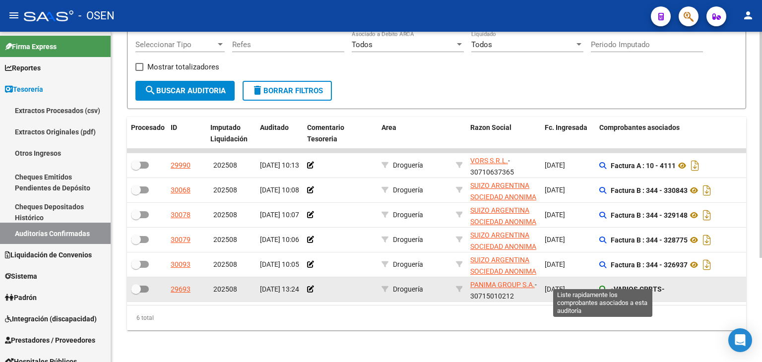
click at [599, 286] on icon at bounding box center [602, 289] width 7 height 7
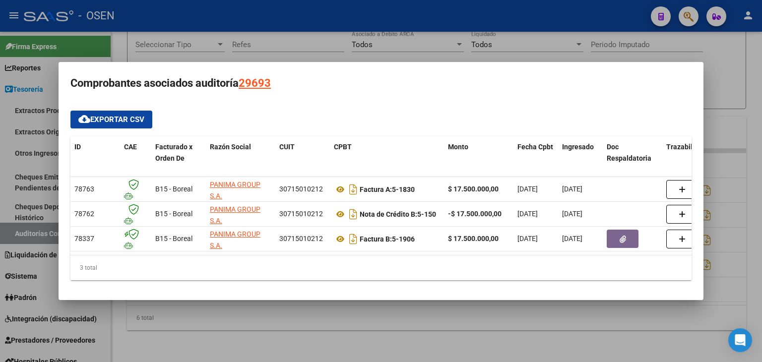
click at [580, 318] on div at bounding box center [381, 181] width 762 height 362
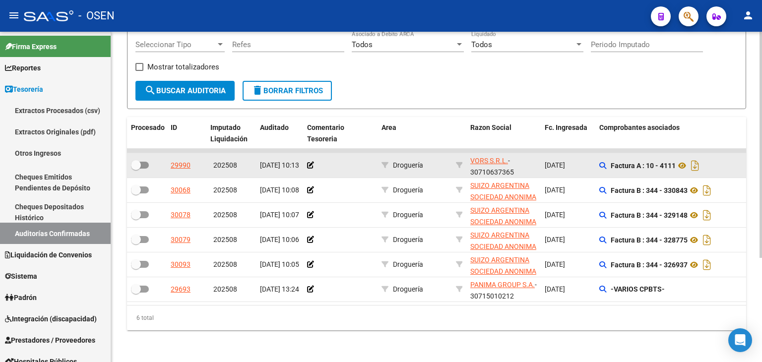
click at [598, 153] on datatable-body-cell "Factura A : 10 - 4111" at bounding box center [669, 165] width 149 height 24
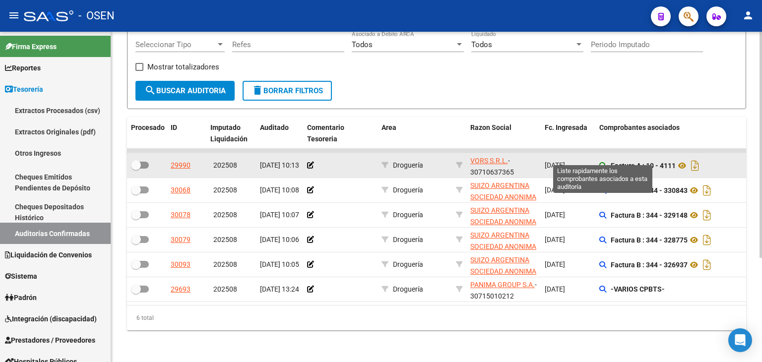
click at [601, 162] on icon at bounding box center [602, 165] width 7 height 7
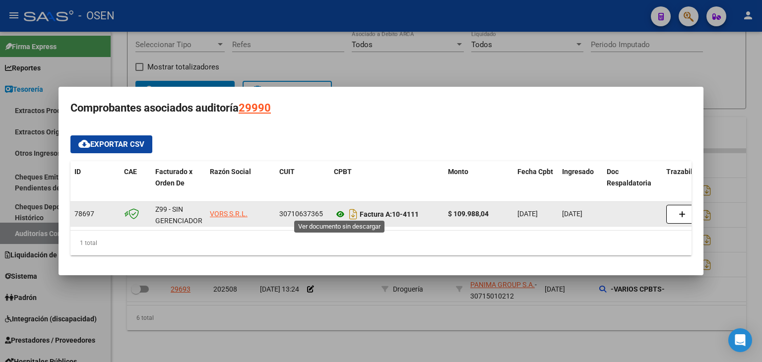
click at [335, 209] on icon at bounding box center [340, 214] width 13 height 12
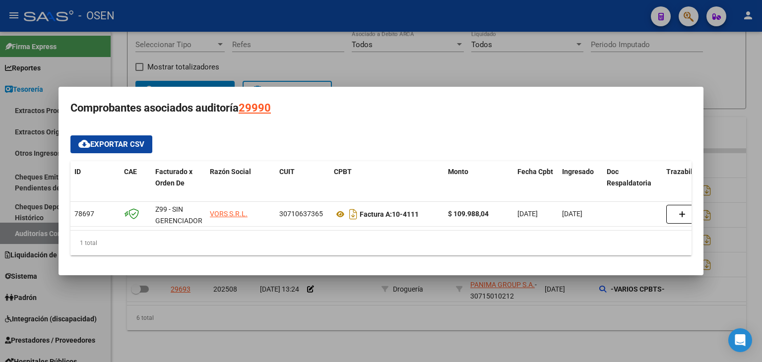
click at [391, 62] on div at bounding box center [381, 181] width 762 height 362
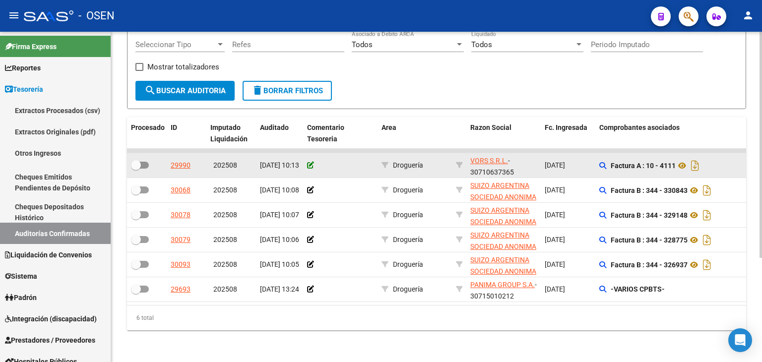
click at [313, 162] on icon at bounding box center [310, 165] width 7 height 7
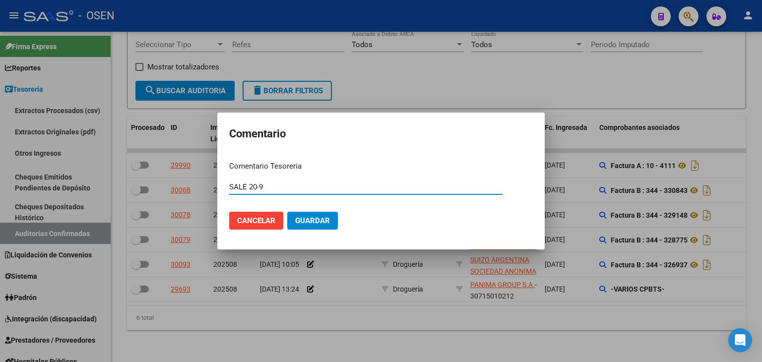
type input "SALE 20-9"
click at [287, 212] on button "Guardar" at bounding box center [312, 221] width 51 height 18
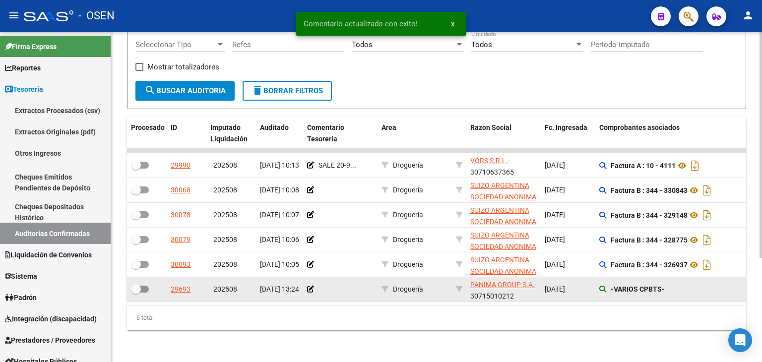
click at [601, 285] on app-auditoria-comprobantes-asociados at bounding box center [602, 289] width 7 height 8
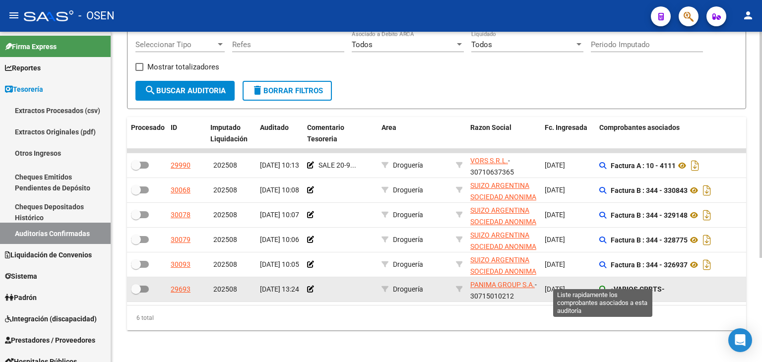
click at [601, 286] on icon at bounding box center [602, 289] width 7 height 7
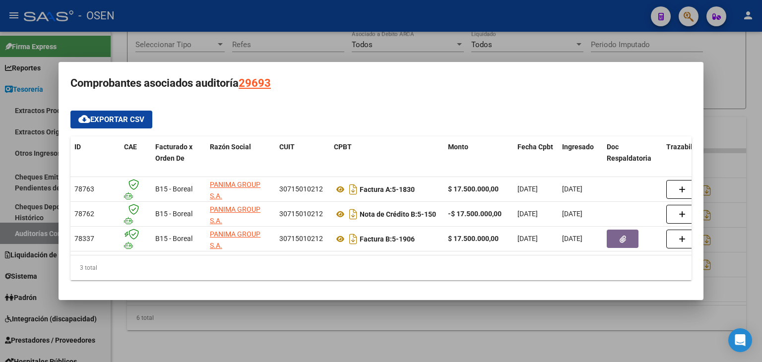
click at [254, 250] on datatable-body "78763 B15 - Boreal PANIMA GROUP S.A. 30715010212 Factura A: 5-1830 $ 17.500.000…" at bounding box center [380, 216] width 621 height 78
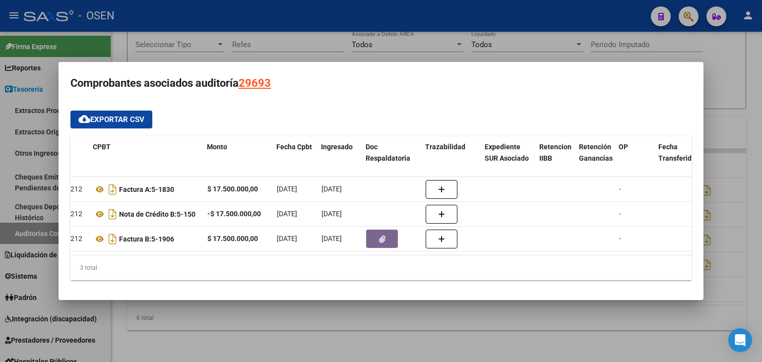
scroll to position [0, 233]
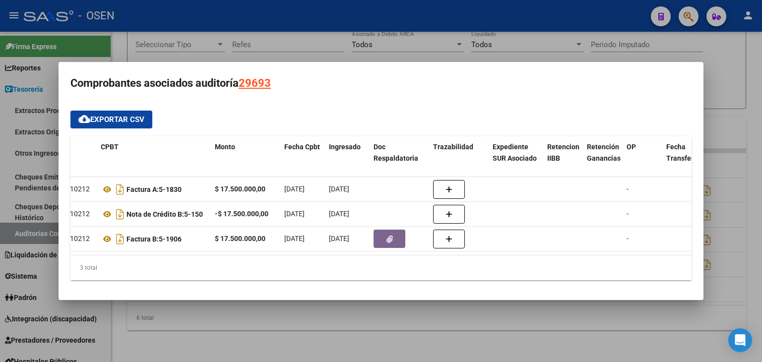
click at [406, 322] on div at bounding box center [381, 181] width 762 height 362
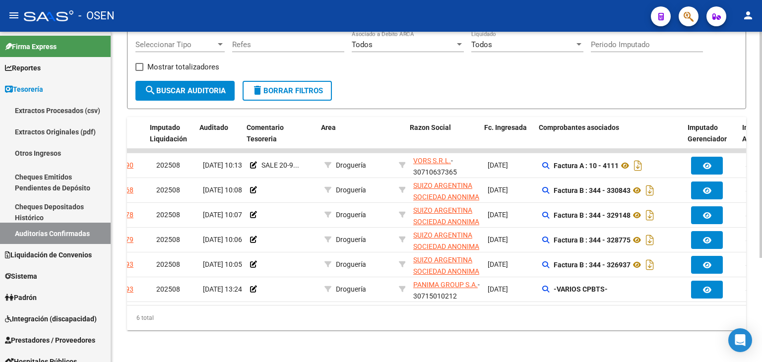
scroll to position [0, 39]
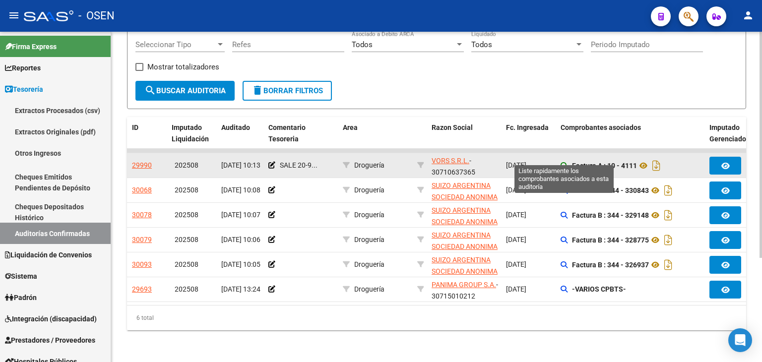
click at [566, 162] on icon at bounding box center [563, 165] width 7 height 7
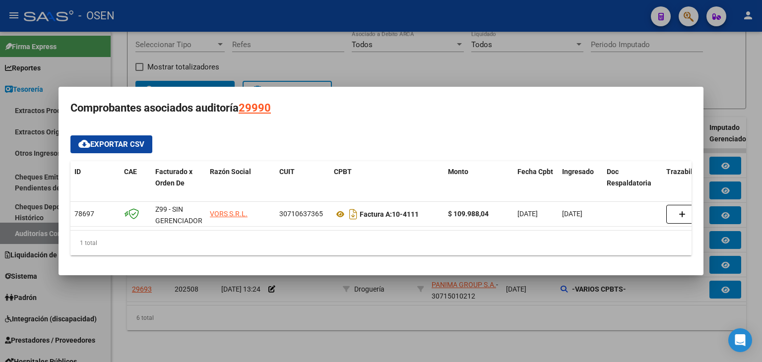
click at [442, 317] on div at bounding box center [381, 181] width 762 height 362
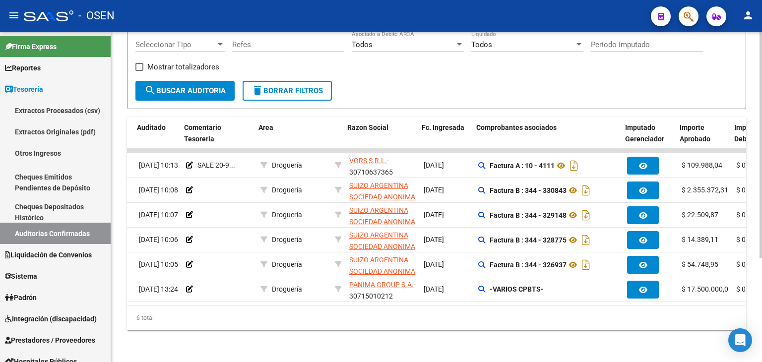
scroll to position [0, 123]
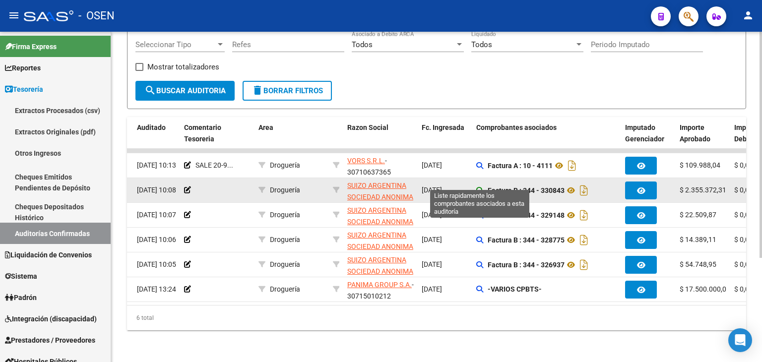
click at [478, 187] on icon at bounding box center [479, 190] width 7 height 7
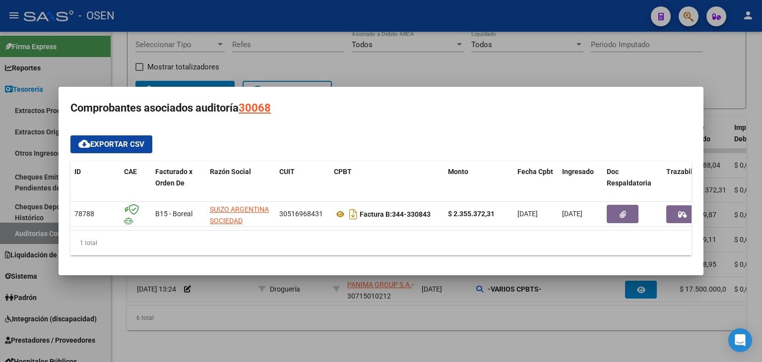
click at [479, 324] on div at bounding box center [381, 181] width 762 height 362
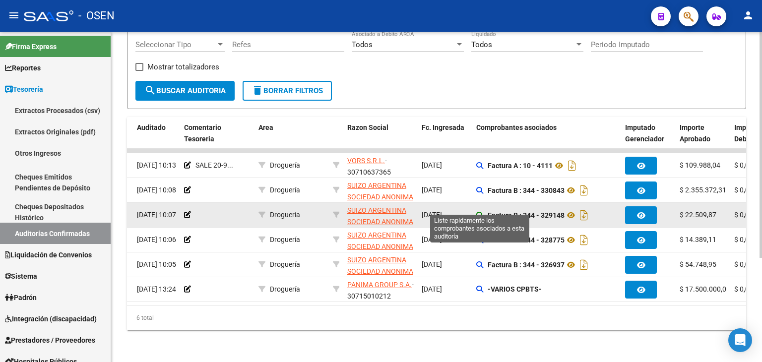
click at [480, 212] on icon at bounding box center [479, 215] width 7 height 7
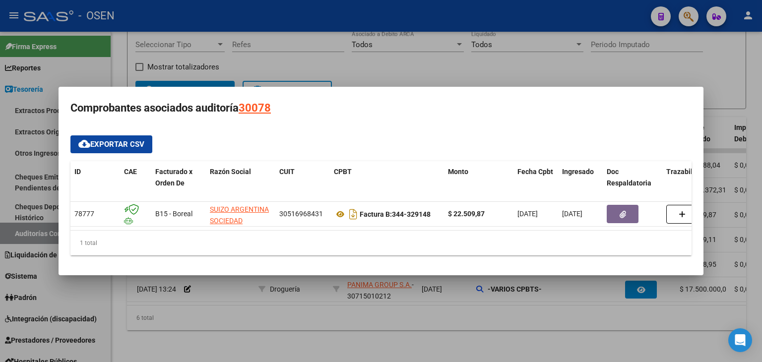
click at [464, 314] on div at bounding box center [381, 181] width 762 height 362
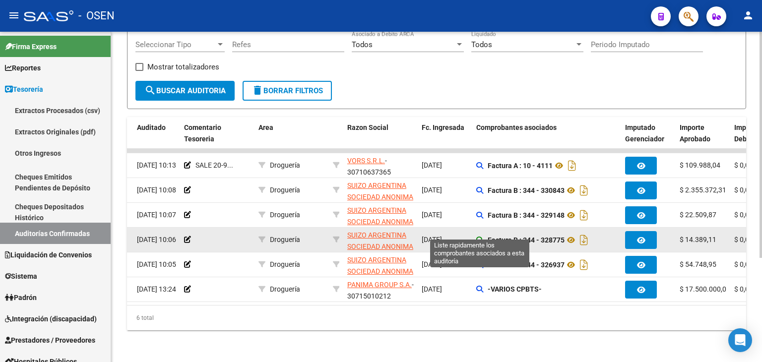
click at [480, 237] on icon at bounding box center [479, 240] width 7 height 7
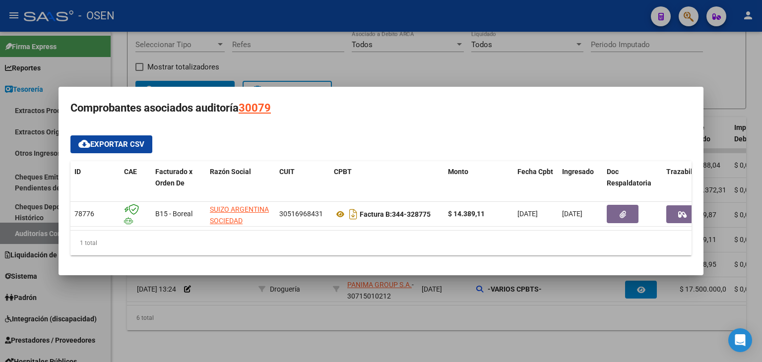
click at [478, 310] on div at bounding box center [381, 181] width 762 height 362
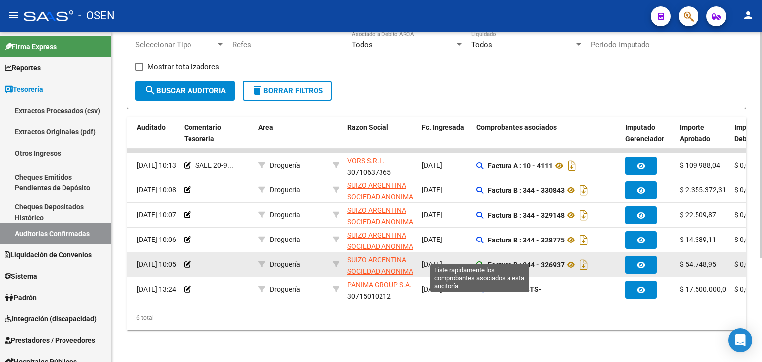
click at [480, 261] on icon at bounding box center [479, 264] width 7 height 7
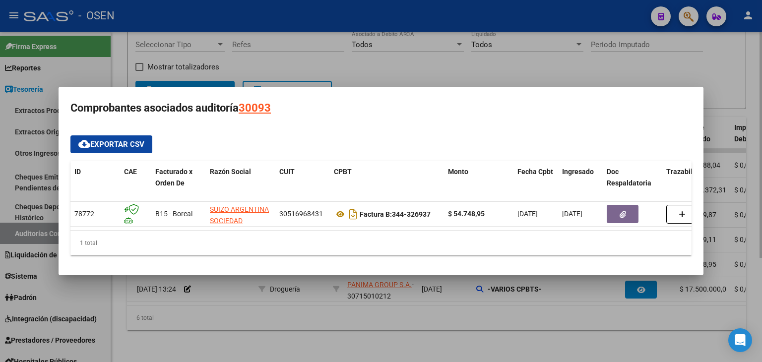
click at [462, 321] on div at bounding box center [381, 181] width 762 height 362
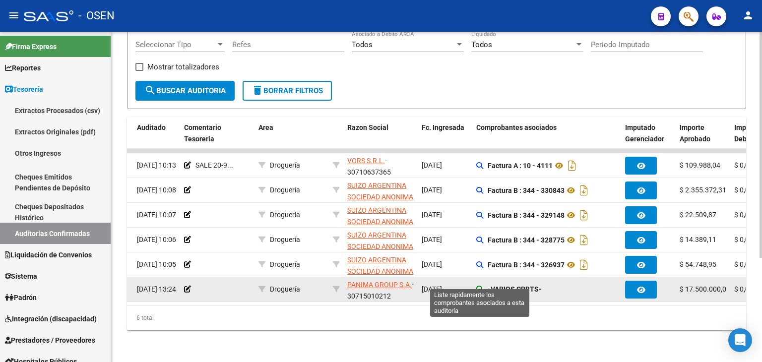
click at [482, 286] on icon at bounding box center [479, 289] width 7 height 7
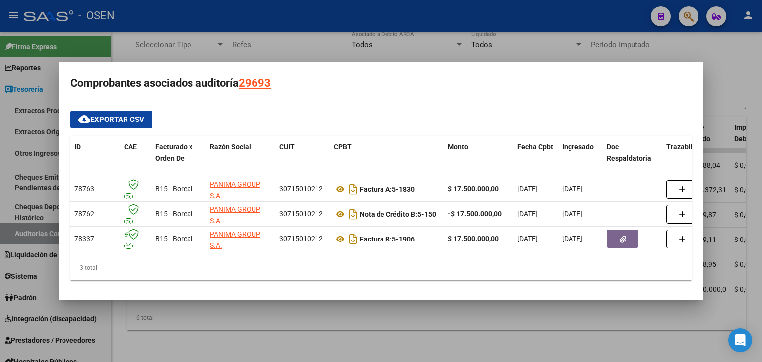
click at [480, 308] on div at bounding box center [381, 181] width 762 height 362
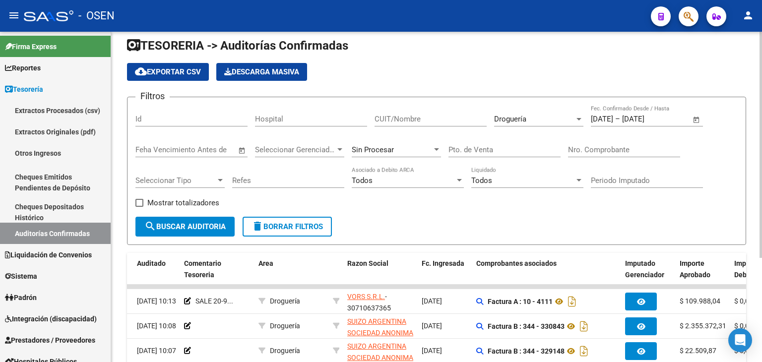
scroll to position [0, 0]
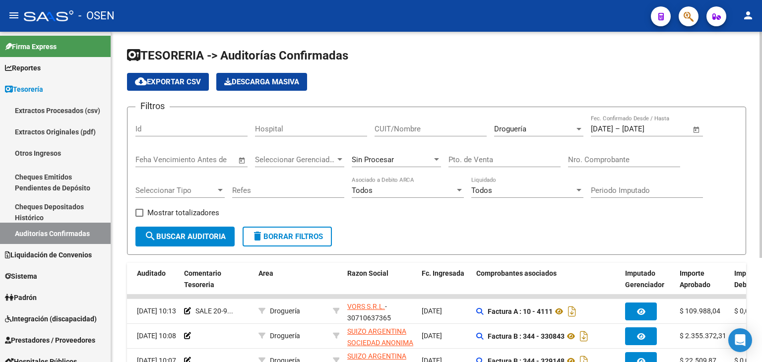
click at [544, 133] on div "Droguería Seleccionar Area" at bounding box center [538, 125] width 89 height 21
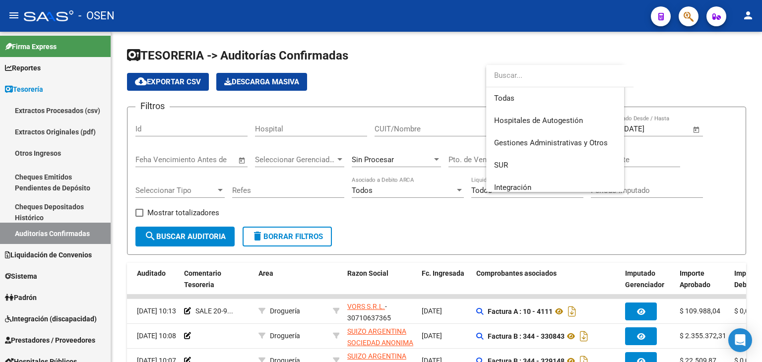
scroll to position [215, 0]
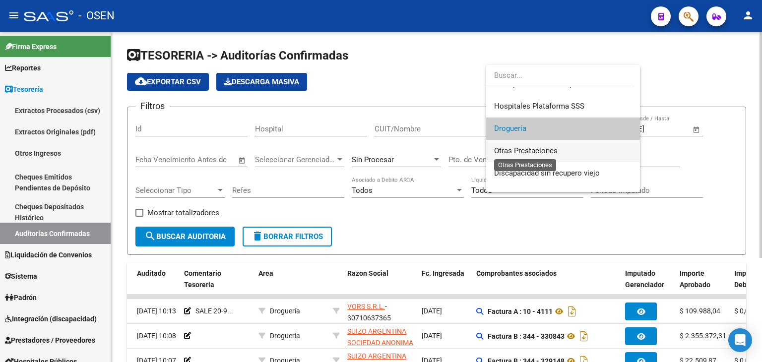
click at [530, 151] on span "Otras Prestaciones" at bounding box center [525, 150] width 63 height 9
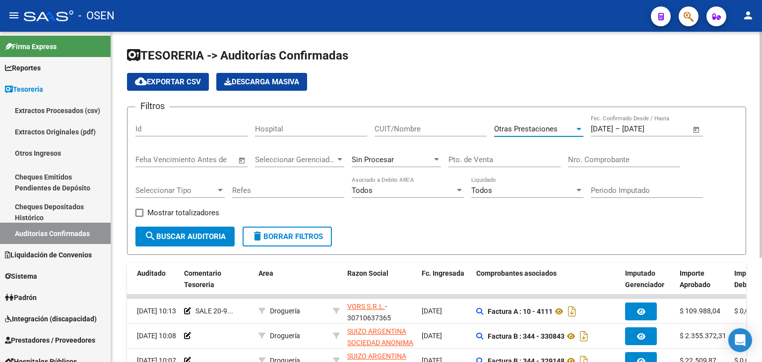
click at [211, 229] on button "search Buscar Auditoria" at bounding box center [184, 237] width 99 height 20
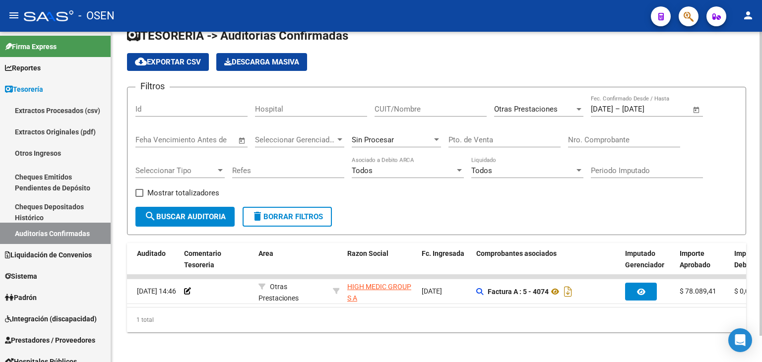
scroll to position [28, 0]
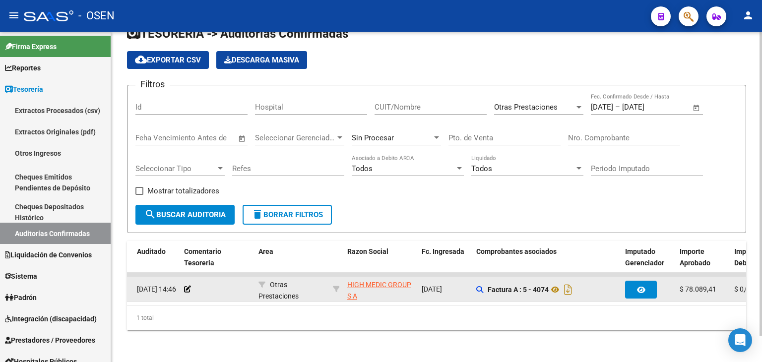
click at [479, 282] on div "Factura A : 5 - 4074" at bounding box center [546, 290] width 141 height 16
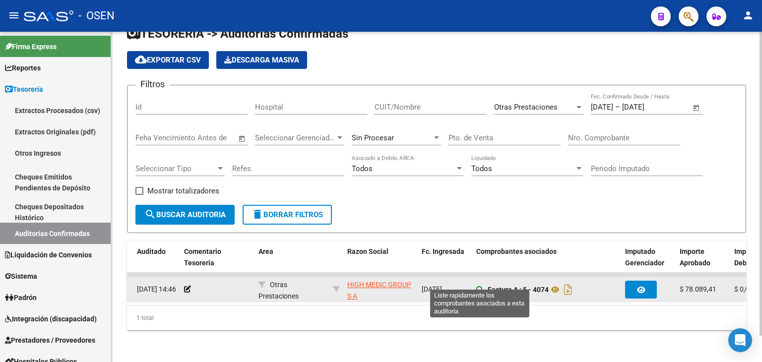
click at [481, 286] on icon at bounding box center [479, 289] width 7 height 7
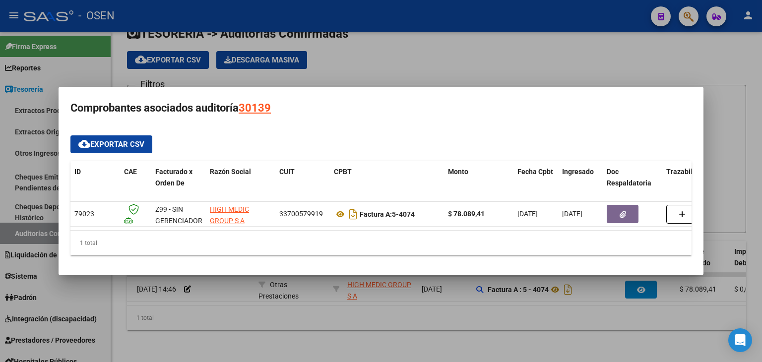
click at [434, 325] on div at bounding box center [381, 181] width 762 height 362
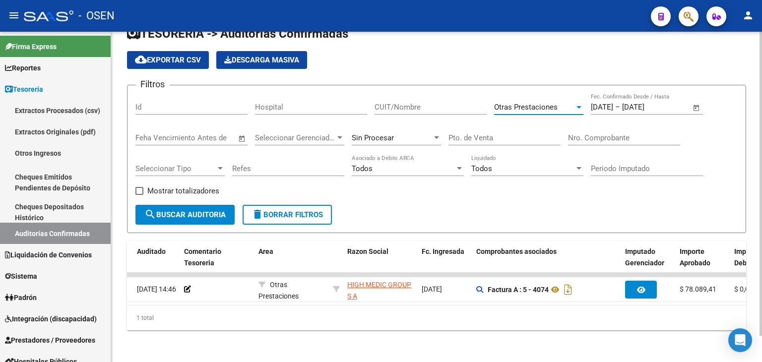
click at [526, 103] on span "Otras Prestaciones" at bounding box center [525, 107] width 63 height 9
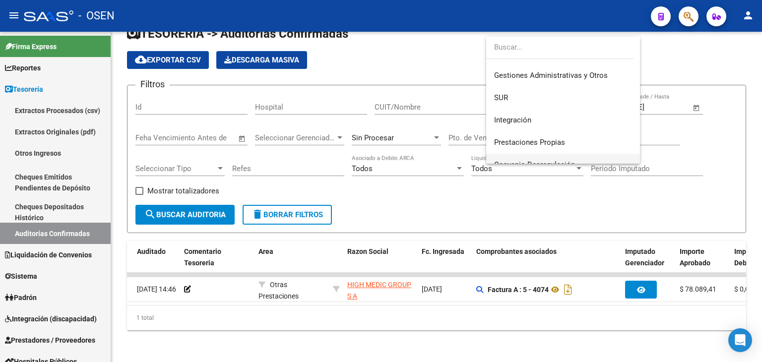
scroll to position [0, 0]
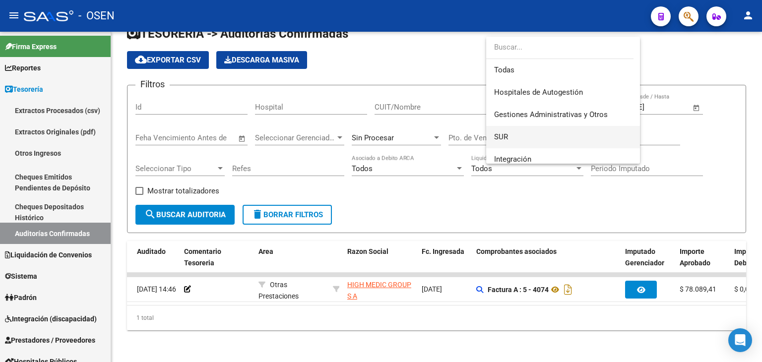
click at [520, 135] on span "SUR" at bounding box center [563, 137] width 138 height 22
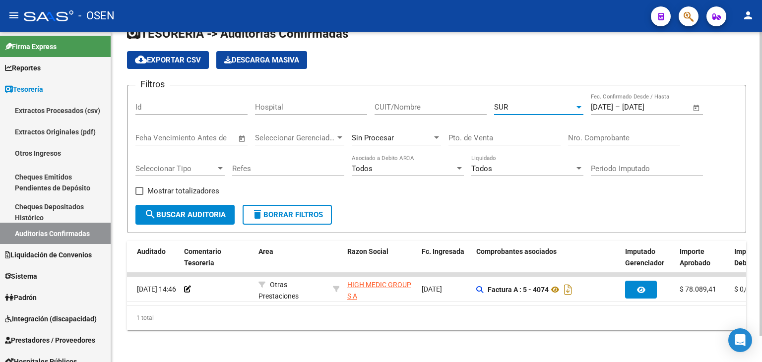
drag, startPoint x: 181, startPoint y: 212, endPoint x: 186, endPoint y: 209, distance: 6.7
click at [180, 212] on span "search Buscar Auditoria" at bounding box center [184, 214] width 81 height 9
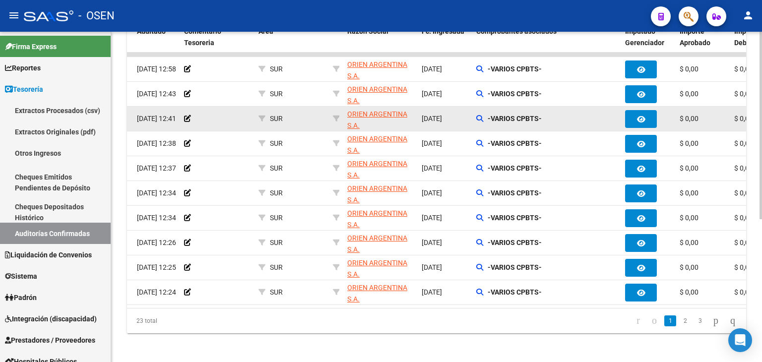
scroll to position [251, 0]
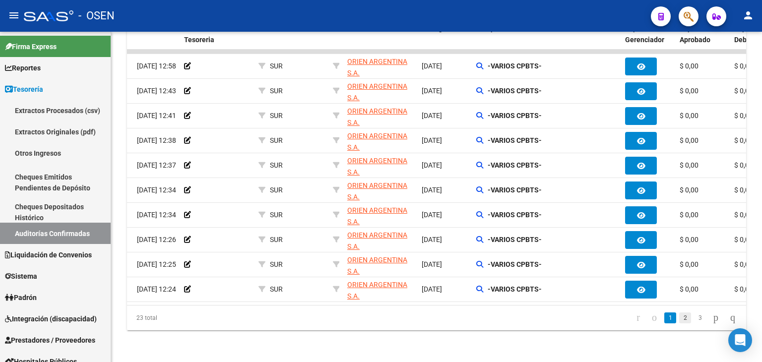
click at [679, 320] on link "2" at bounding box center [685, 317] width 12 height 11
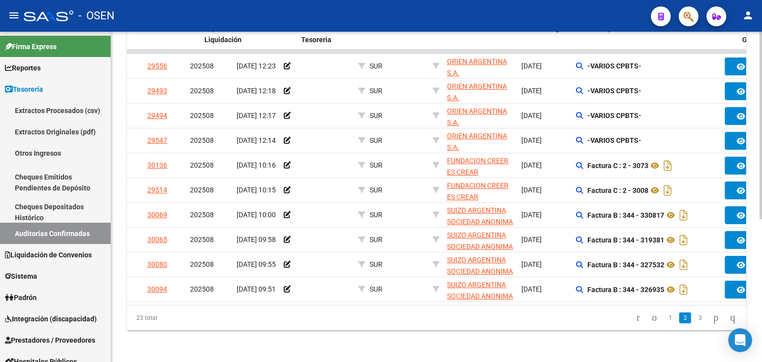
scroll to position [0, 0]
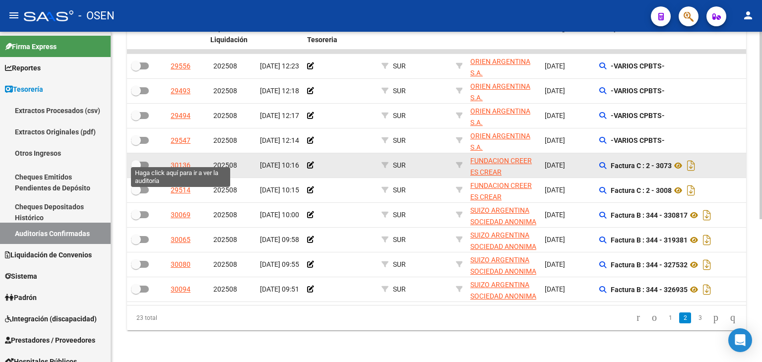
click at [173, 160] on div "30136" at bounding box center [181, 165] width 20 height 11
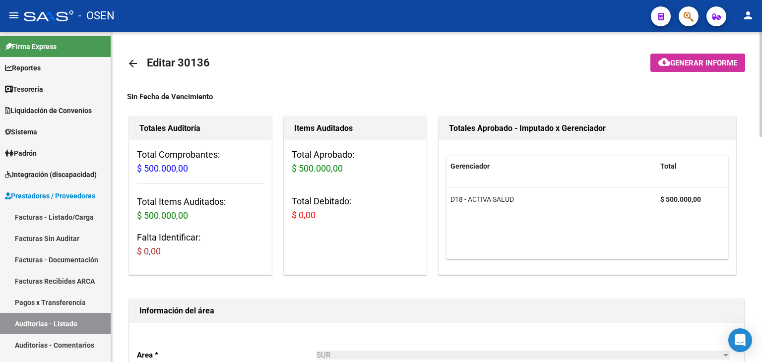
click at [137, 66] on mat-icon "arrow_back" at bounding box center [133, 64] width 12 height 12
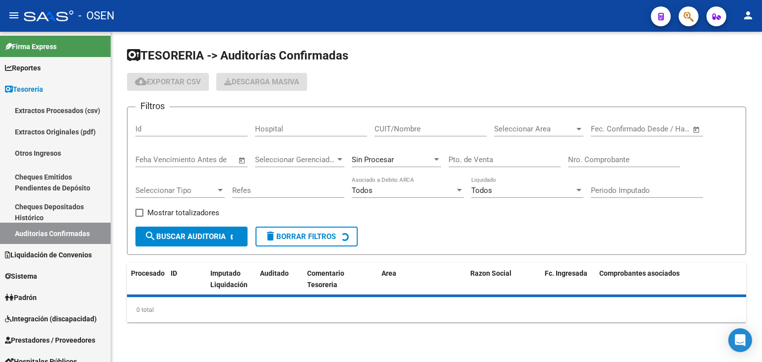
click at [688, 127] on span "Open calendar" at bounding box center [696, 130] width 24 height 24
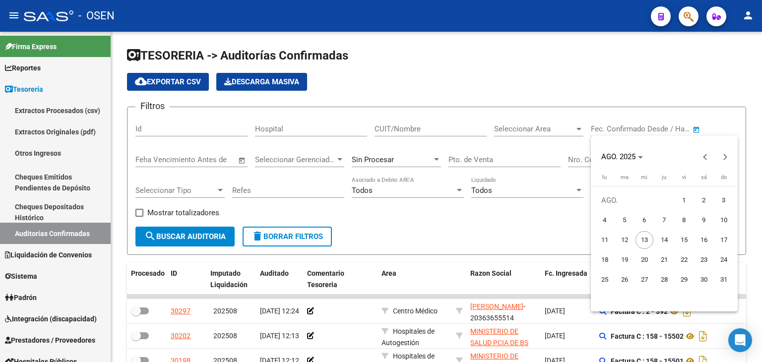
click at [686, 226] on span "8" at bounding box center [684, 220] width 18 height 18
type input "[DATE]"
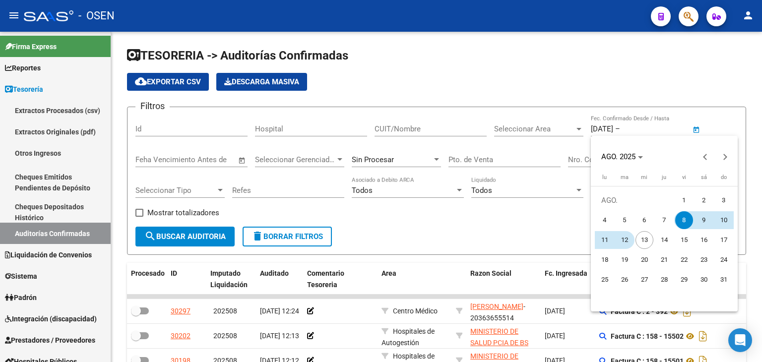
click at [618, 238] on span "12" at bounding box center [625, 240] width 18 height 18
type input "[DATE]"
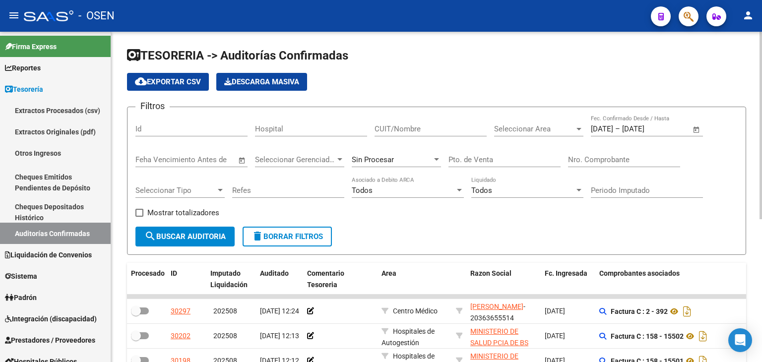
click at [504, 132] on span "Seleccionar Area" at bounding box center [534, 128] width 80 height 9
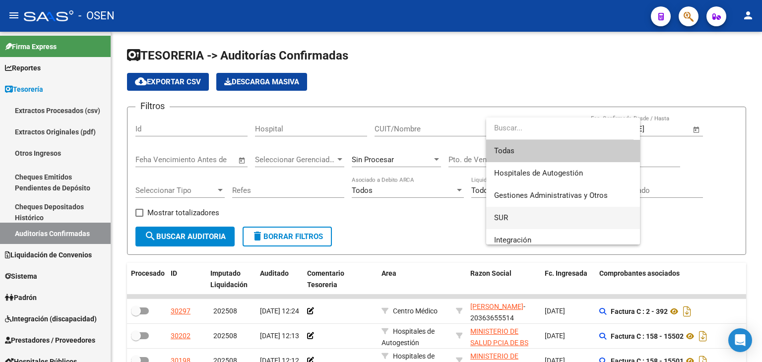
click at [511, 210] on span "SUR" at bounding box center [563, 218] width 138 height 22
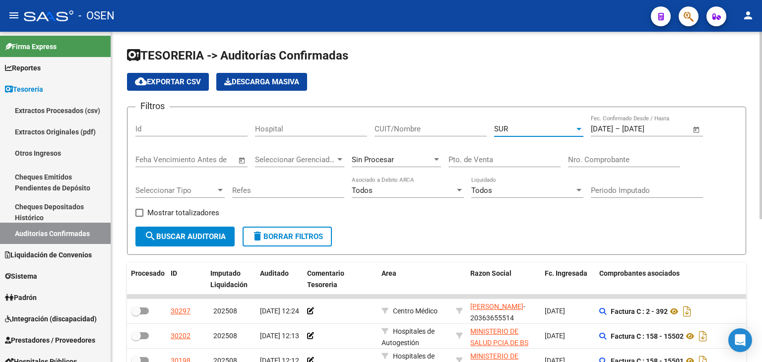
click at [214, 233] on span "search Buscar Auditoria" at bounding box center [184, 236] width 81 height 9
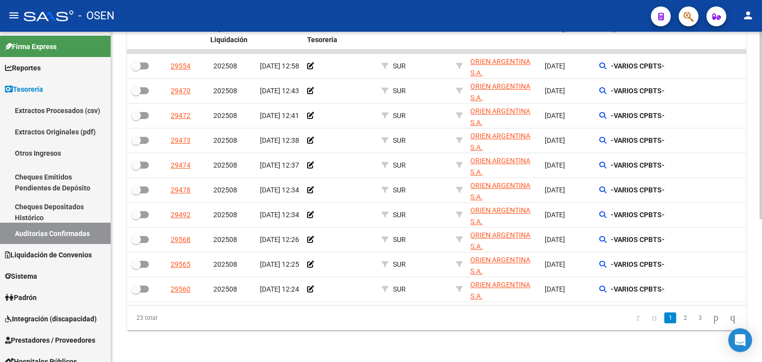
scroll to position [251, 0]
click at [679, 321] on link "2" at bounding box center [685, 317] width 12 height 11
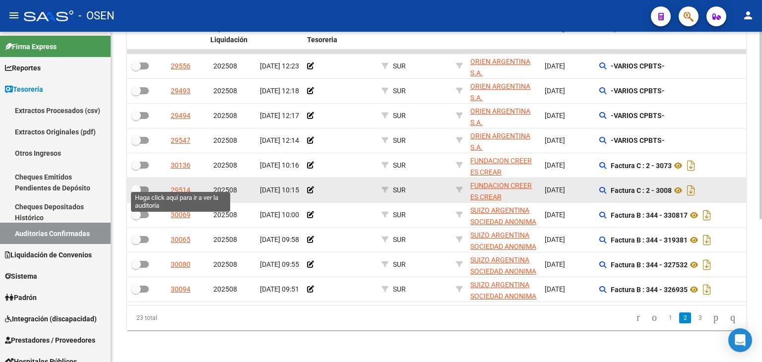
click at [171, 185] on div "29514" at bounding box center [181, 190] width 20 height 11
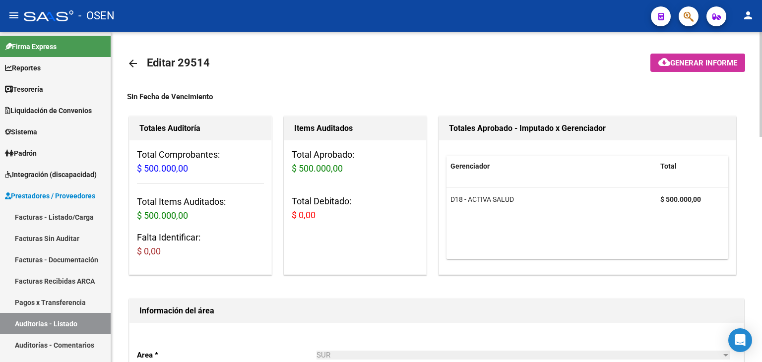
click at [135, 66] on mat-icon "arrow_back" at bounding box center [133, 64] width 12 height 12
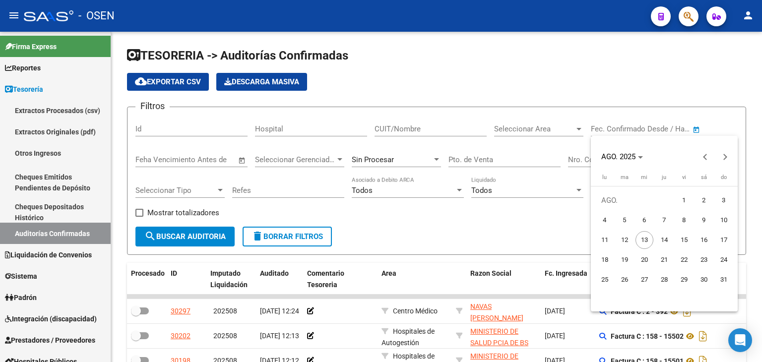
click at [684, 222] on span "8" at bounding box center [684, 220] width 18 height 18
type input "[DATE]"
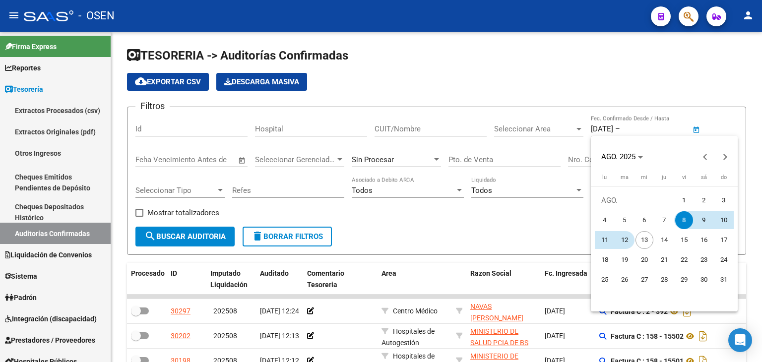
click at [620, 238] on span "12" at bounding box center [625, 240] width 18 height 18
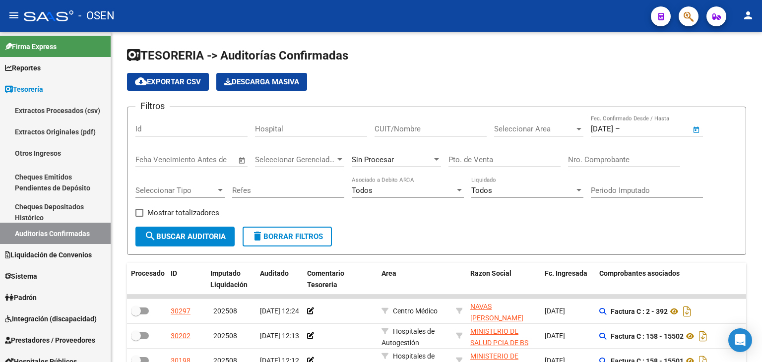
type input "[DATE]"
click at [560, 136] on div "Seleccionar Area Seleccionar Area" at bounding box center [538, 130] width 89 height 31
click at [548, 124] on span "Seleccionar Area" at bounding box center [534, 128] width 80 height 9
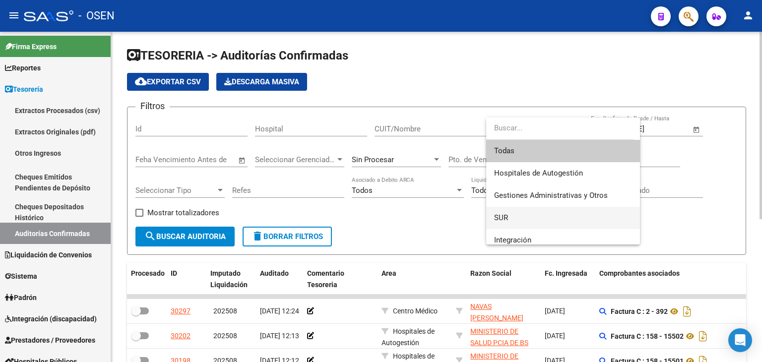
click at [519, 221] on span "SUR" at bounding box center [563, 218] width 138 height 22
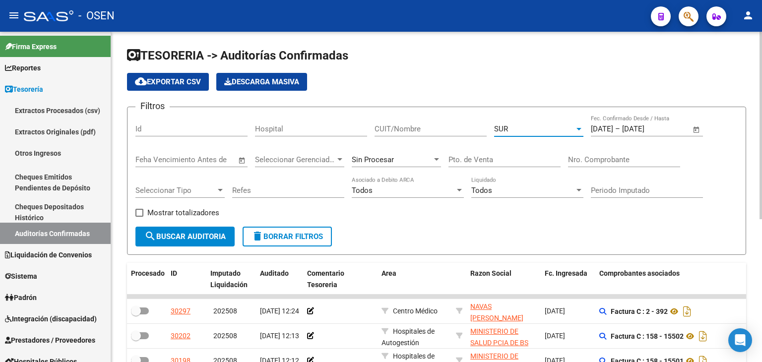
click at [196, 237] on span "search Buscar Auditoria" at bounding box center [184, 236] width 81 height 9
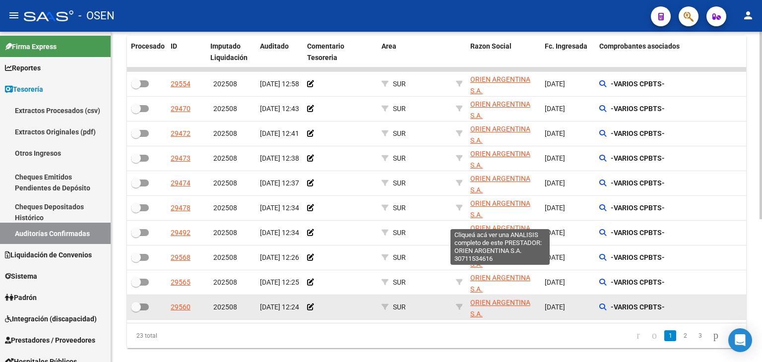
scroll to position [251, 0]
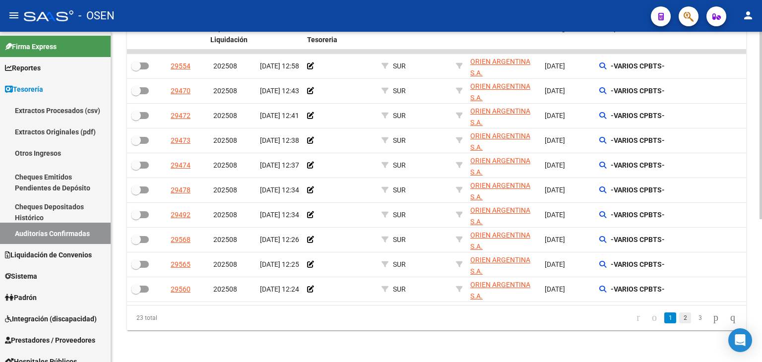
click at [679, 322] on link "2" at bounding box center [685, 317] width 12 height 11
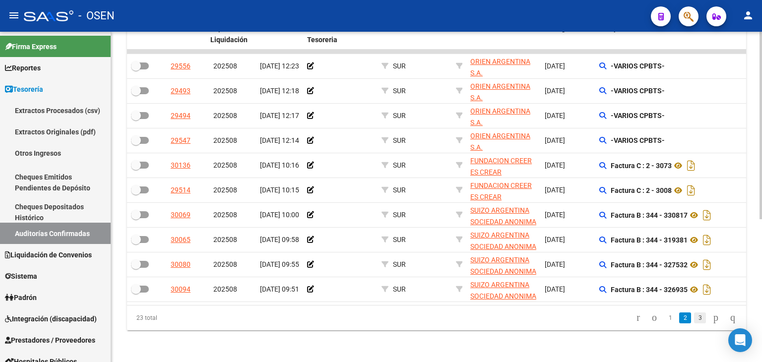
click at [694, 321] on link "3" at bounding box center [700, 317] width 12 height 11
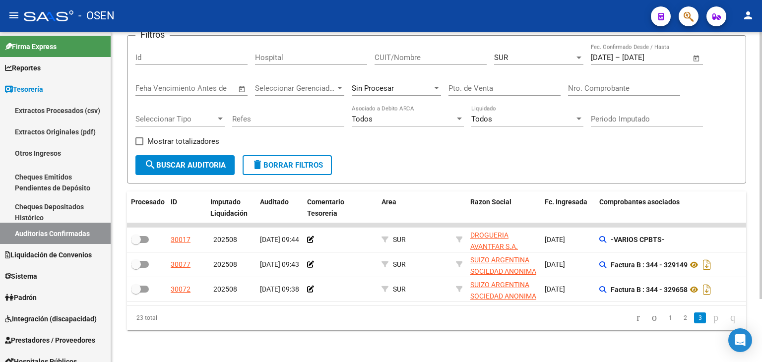
scroll to position [28, 0]
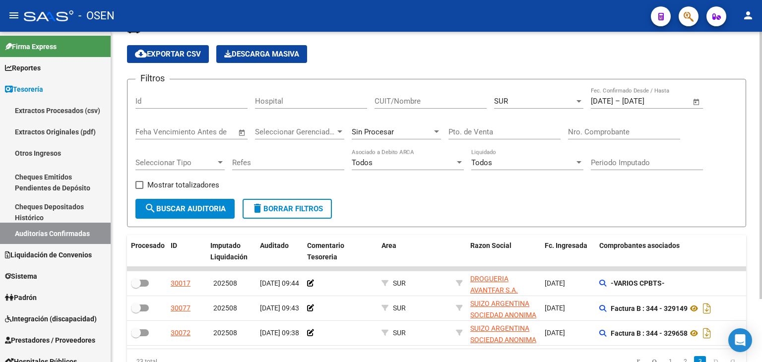
click at [530, 88] on div "SUR Seleccionar Area" at bounding box center [538, 97] width 89 height 21
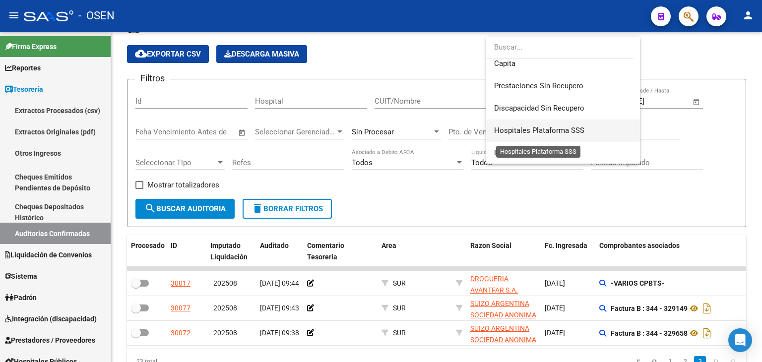
scroll to position [186, 0]
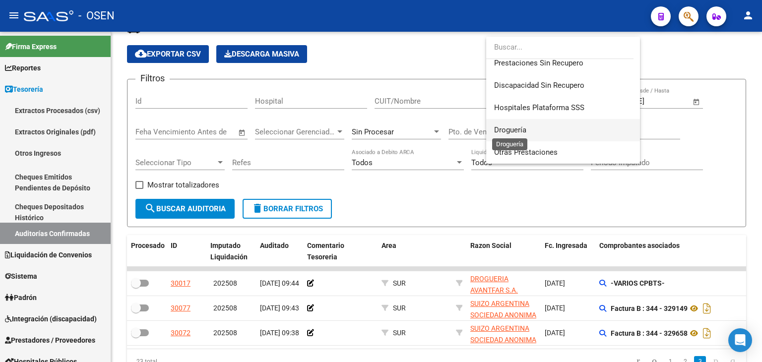
click at [518, 129] on span "Droguería" at bounding box center [510, 129] width 32 height 9
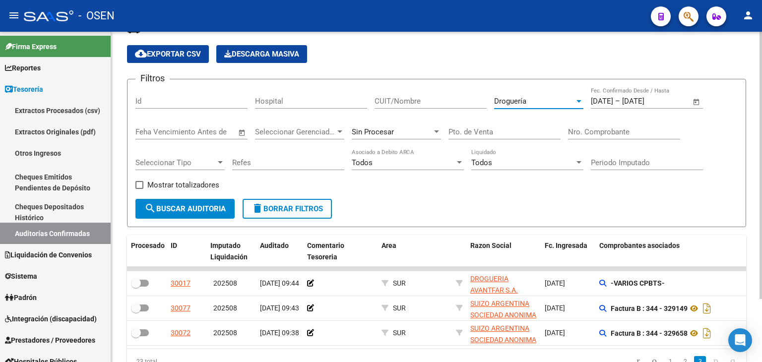
click at [179, 215] on button "search Buscar Auditoria" at bounding box center [184, 209] width 99 height 20
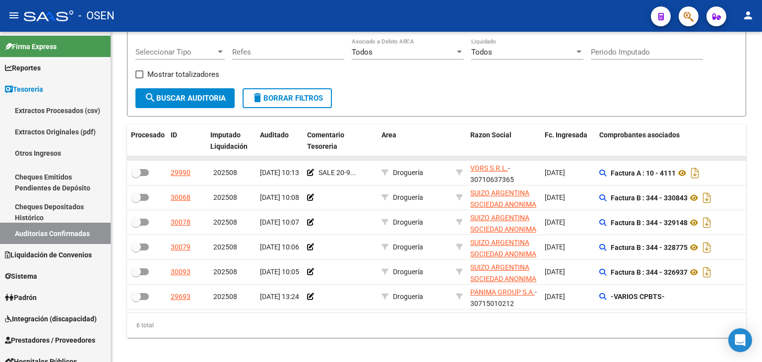
scroll to position [152, 0]
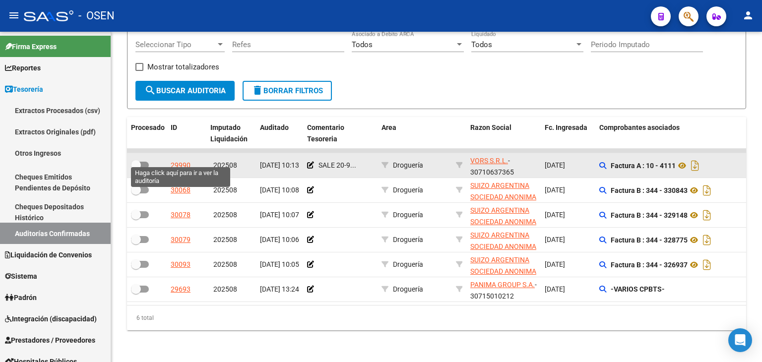
click at [177, 160] on div "29990" at bounding box center [181, 165] width 20 height 11
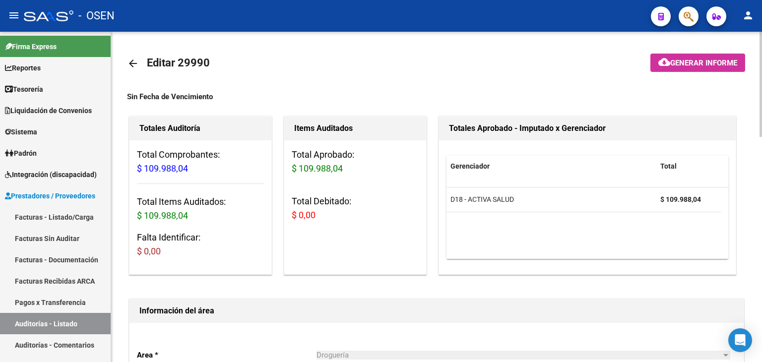
click at [133, 65] on mat-icon "arrow_back" at bounding box center [133, 64] width 12 height 12
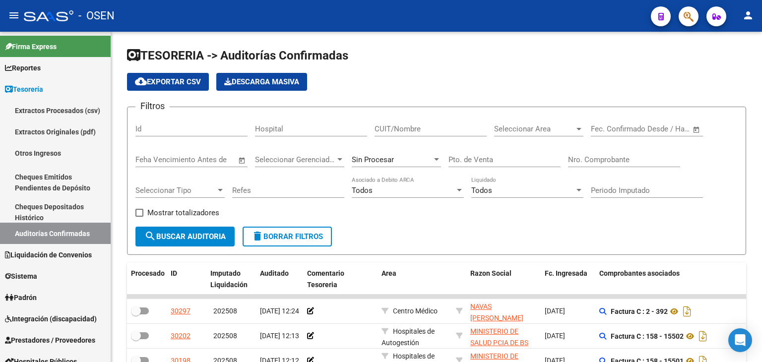
click at [690, 127] on span "Open calendar" at bounding box center [696, 130] width 24 height 24
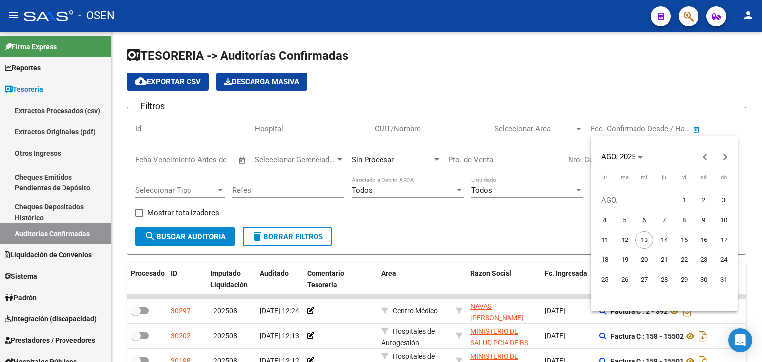
click at [679, 221] on span "8" at bounding box center [684, 220] width 18 height 18
type input "[DATE]"
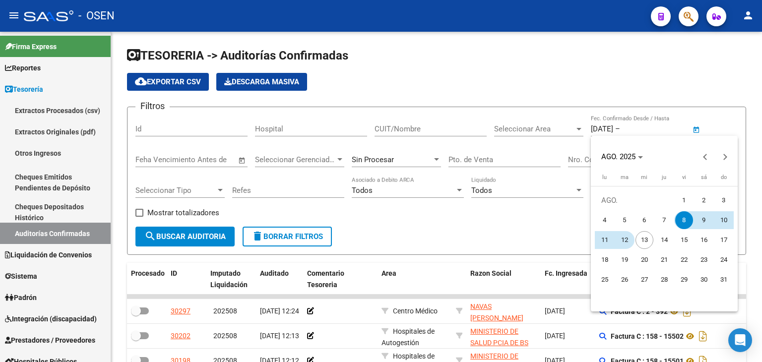
click at [622, 238] on span "12" at bounding box center [625, 240] width 18 height 18
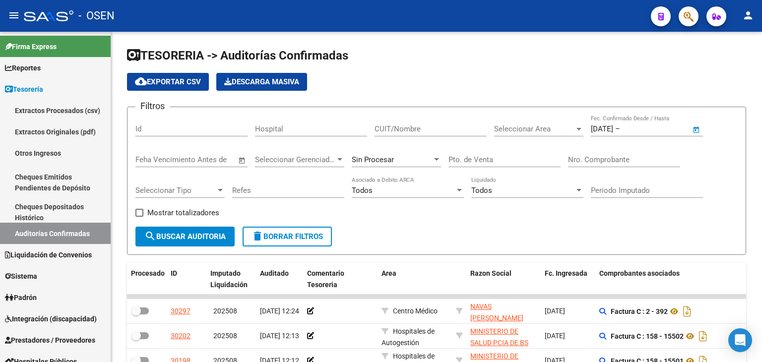
type input "[DATE]"
click at [535, 127] on span "Seleccionar Area" at bounding box center [534, 128] width 80 height 9
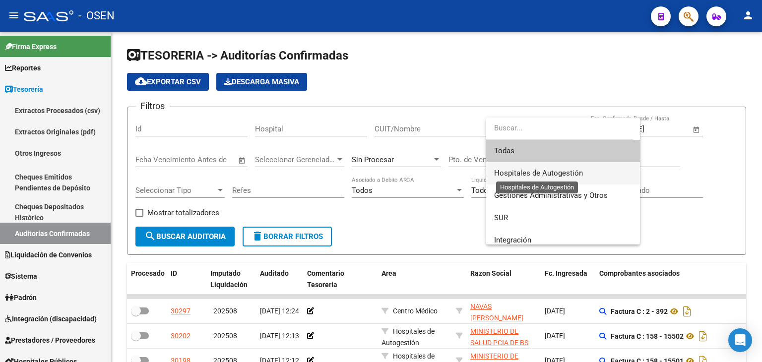
click at [531, 174] on span "Hospitales de Autogestión" at bounding box center [538, 173] width 89 height 9
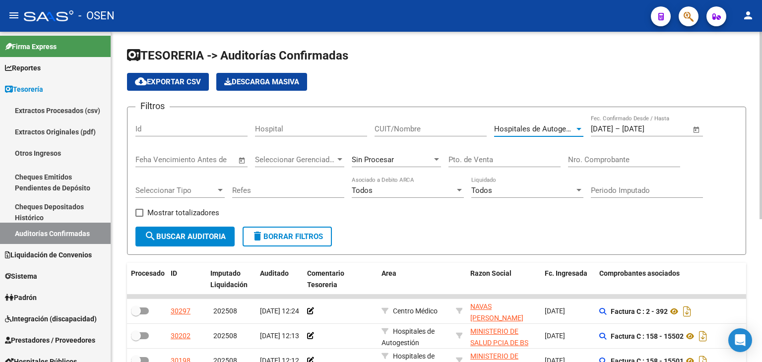
click at [531, 122] on div "Hospitales de Autogestión Seleccionar Area" at bounding box center [538, 125] width 89 height 21
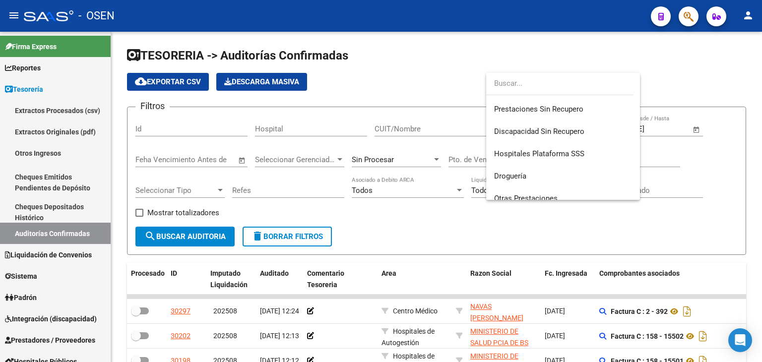
scroll to position [198, 0]
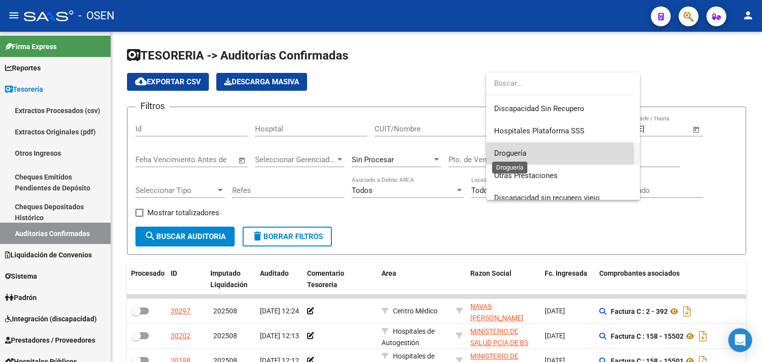
click at [519, 155] on span "Droguería" at bounding box center [510, 153] width 32 height 9
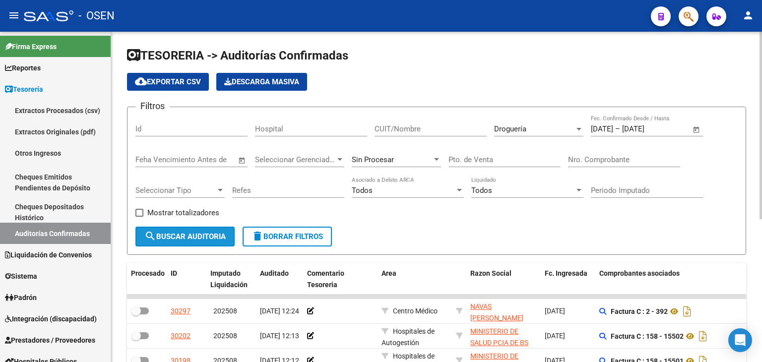
click at [214, 234] on span "search Buscar Auditoria" at bounding box center [184, 236] width 81 height 9
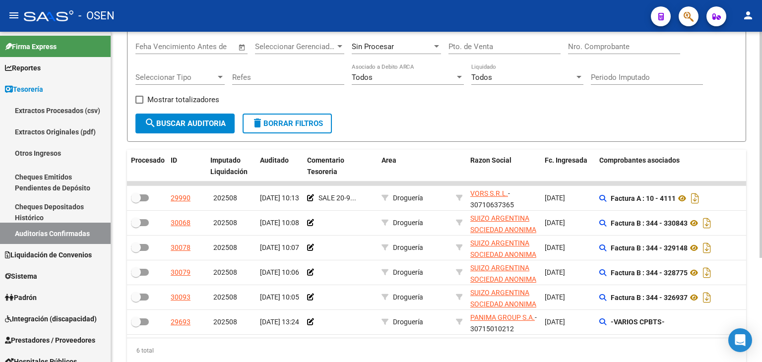
scroll to position [0, 0]
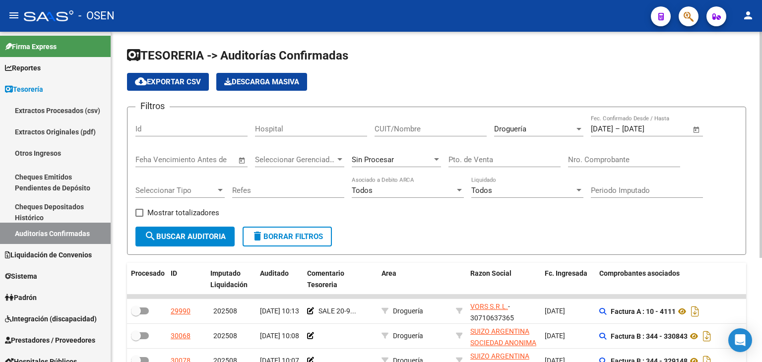
click at [518, 131] on span "Droguería" at bounding box center [510, 128] width 32 height 9
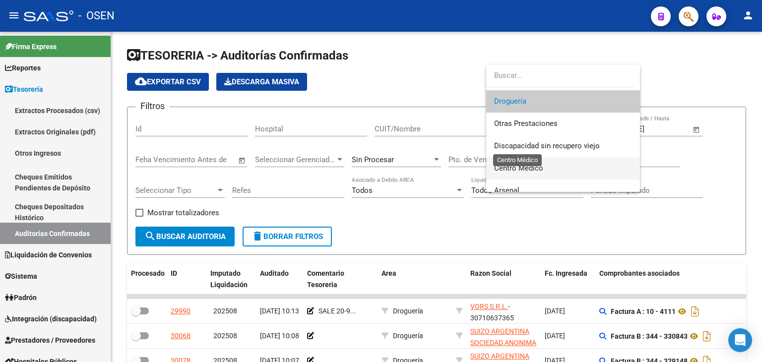
scroll to position [265, 0]
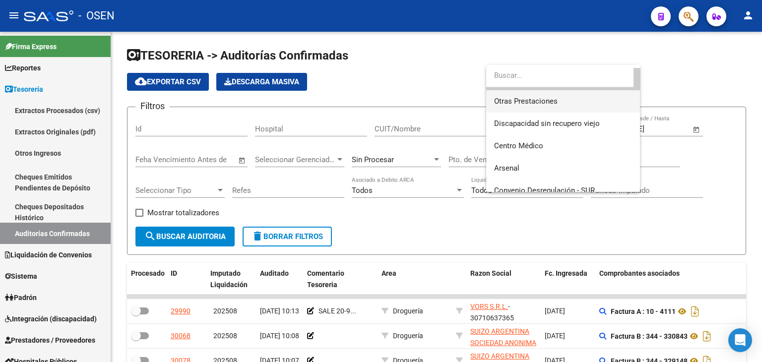
click at [519, 108] on span "Otras Prestaciones" at bounding box center [563, 101] width 138 height 22
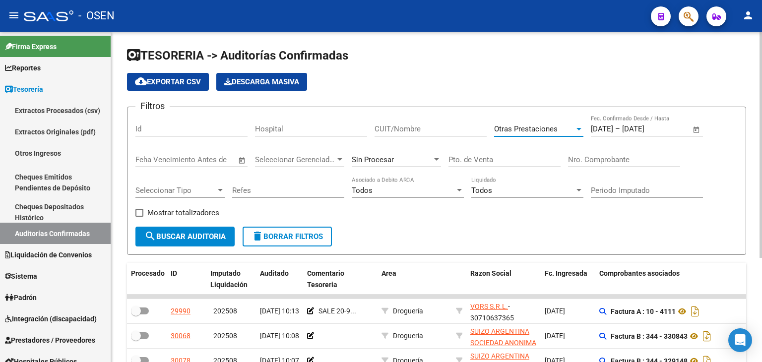
scroll to position [268, 0]
click at [193, 241] on button "search Buscar Auditoria" at bounding box center [184, 237] width 99 height 20
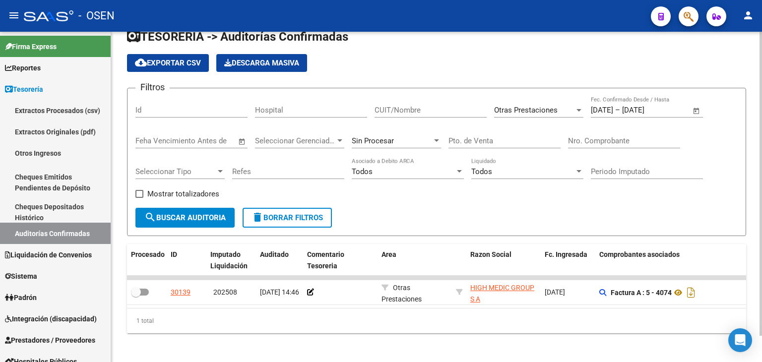
scroll to position [28, 0]
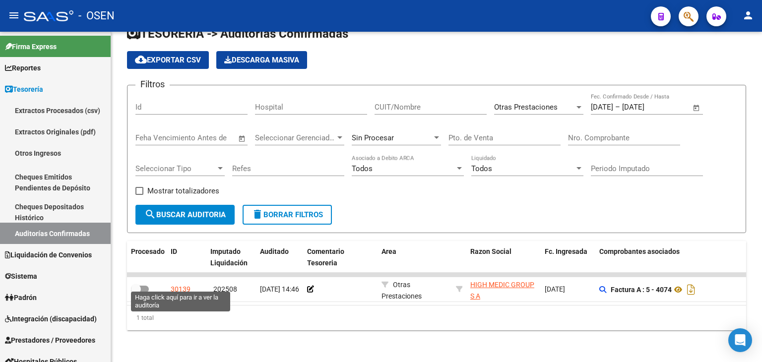
click at [181, 284] on div "30139" at bounding box center [181, 289] width 20 height 11
